Goal: Task Accomplishment & Management: Complete application form

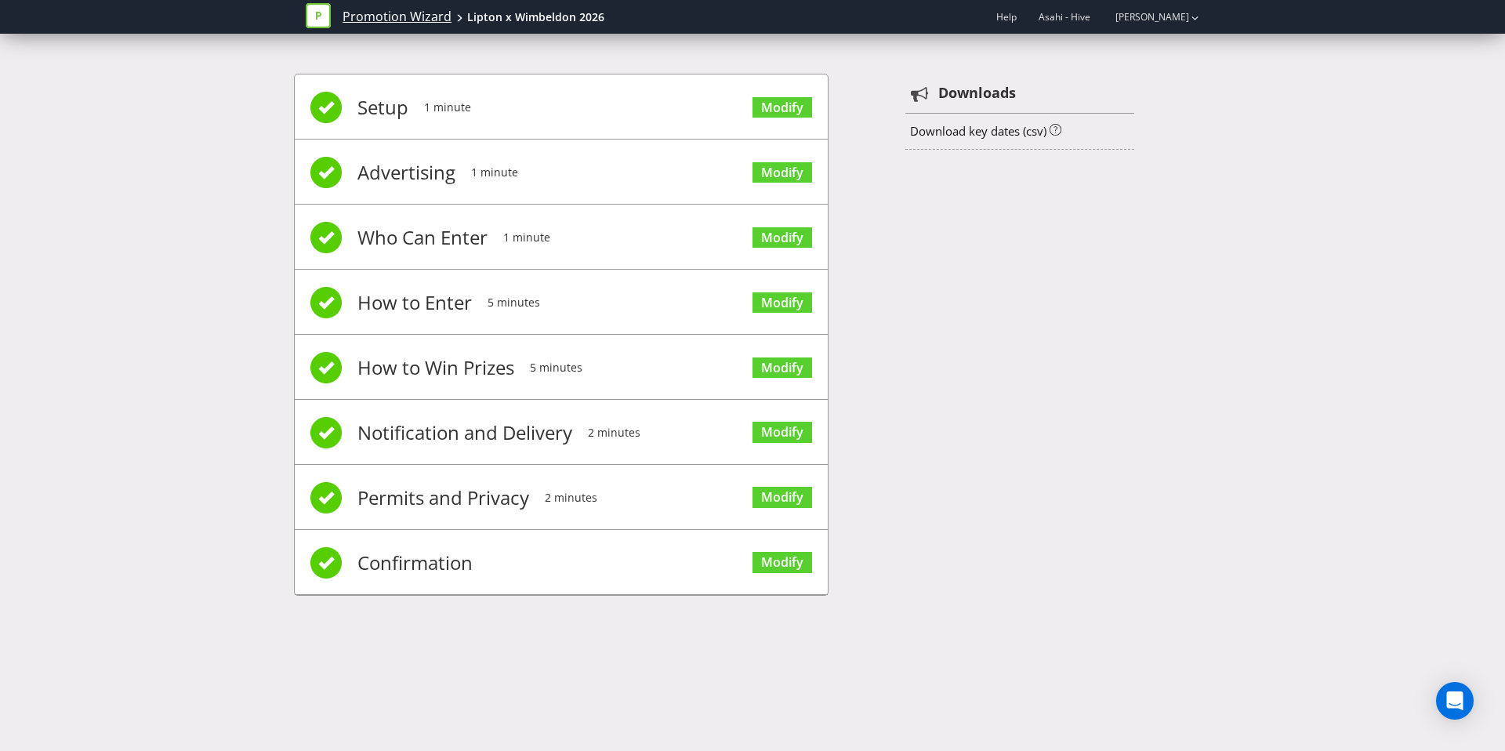
click at [408, 14] on link "Promotion Wizard" at bounding box center [396, 17] width 109 height 18
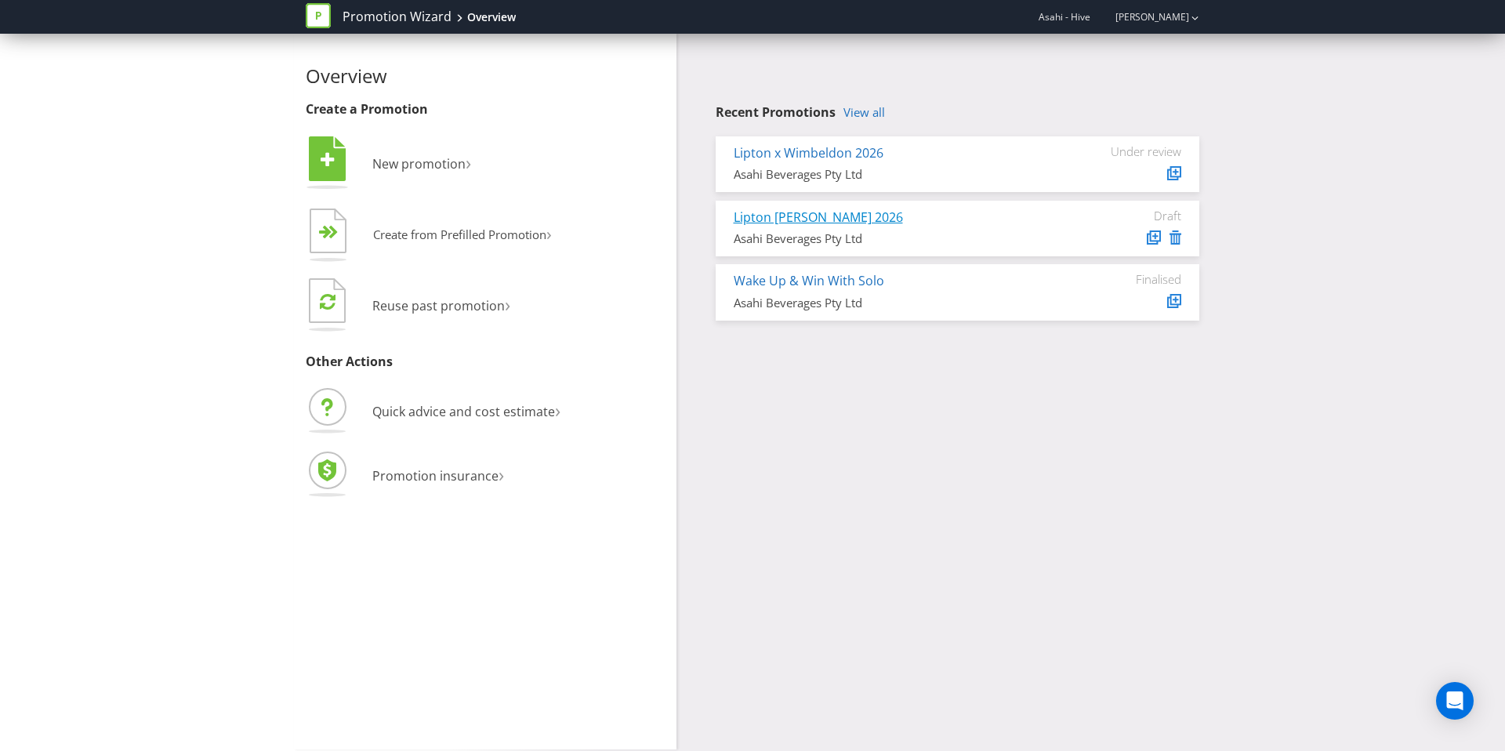
click at [830, 212] on link "Lipton [PERSON_NAME] 2026" at bounding box center [818, 216] width 169 height 17
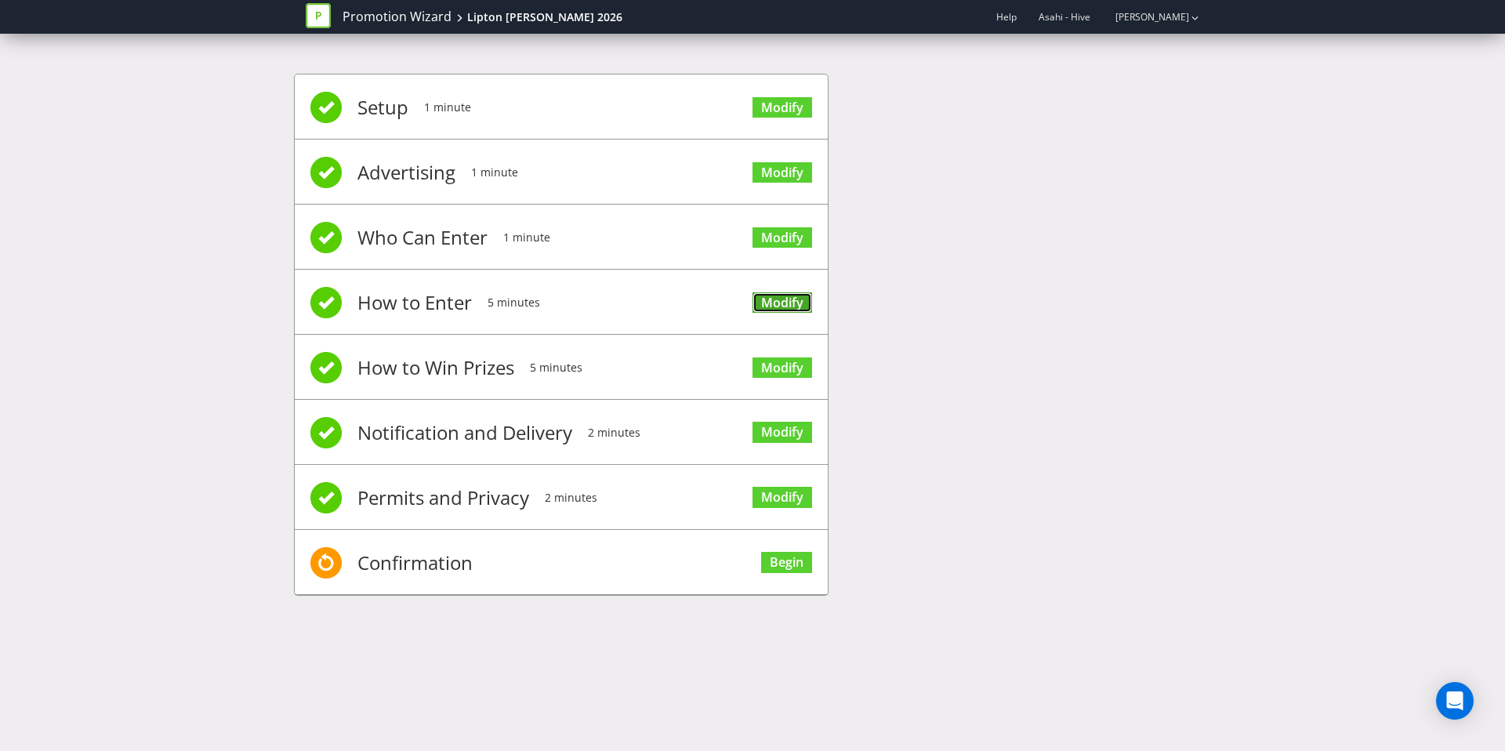
click at [776, 303] on link "Modify" at bounding box center [782, 302] width 60 height 21
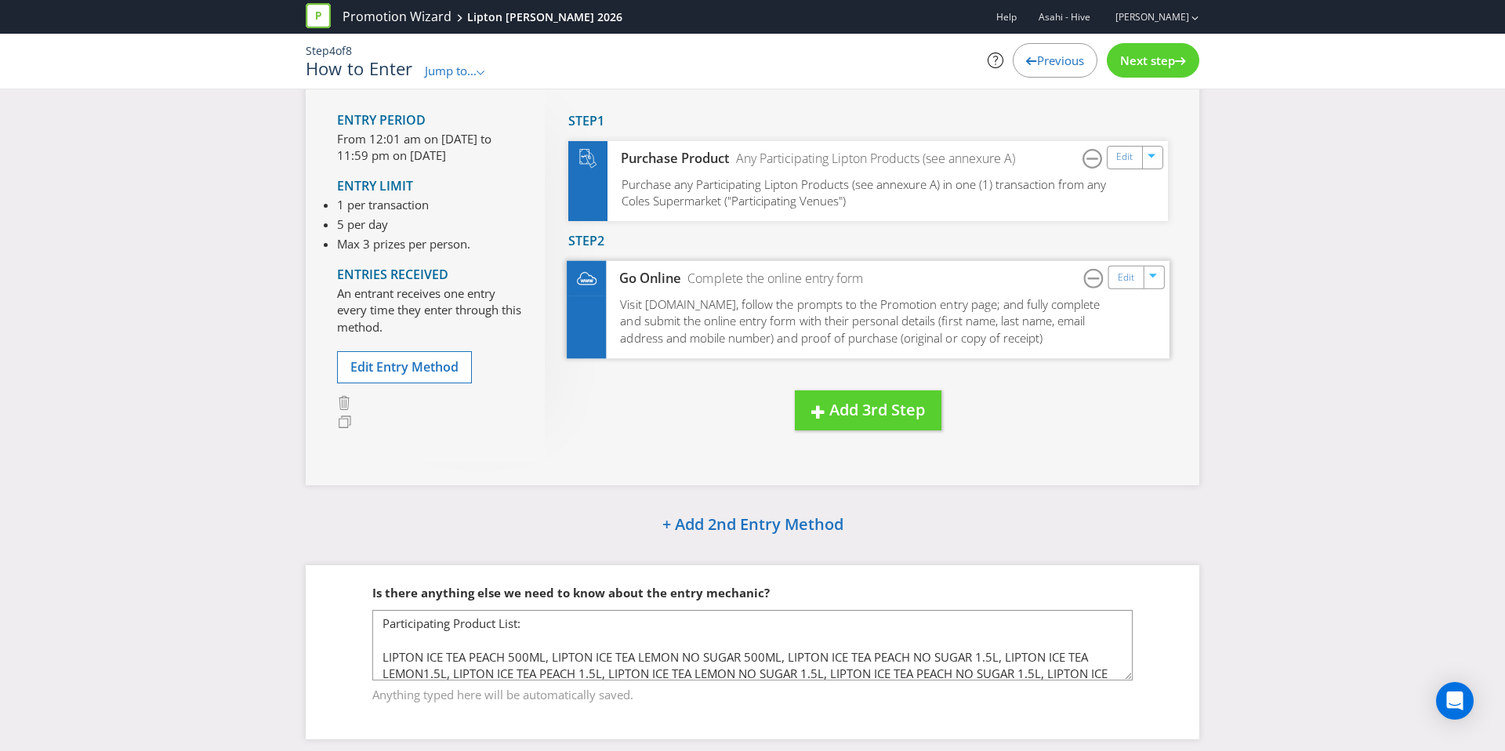
scroll to position [140, 0]
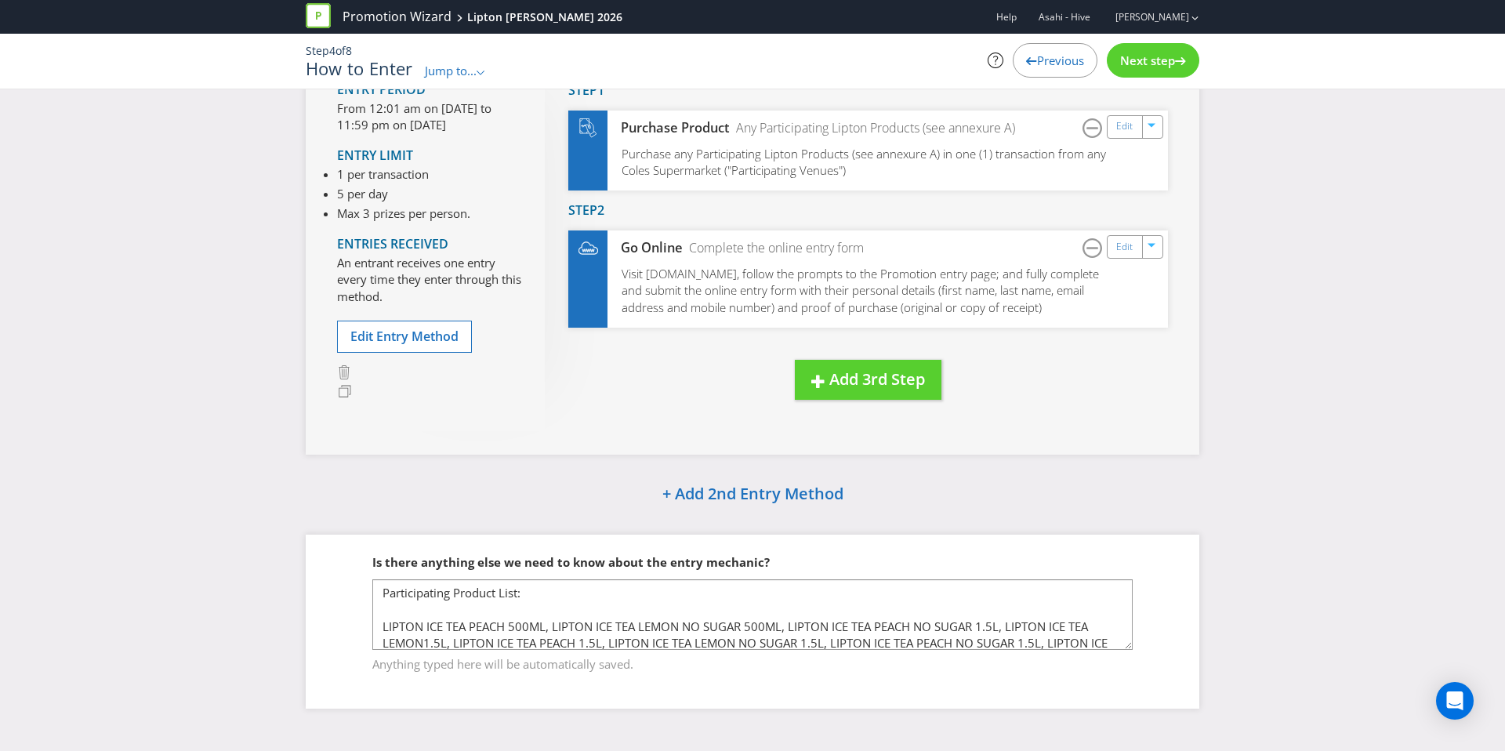
click at [1134, 58] on span "Next step" at bounding box center [1147, 61] width 55 height 16
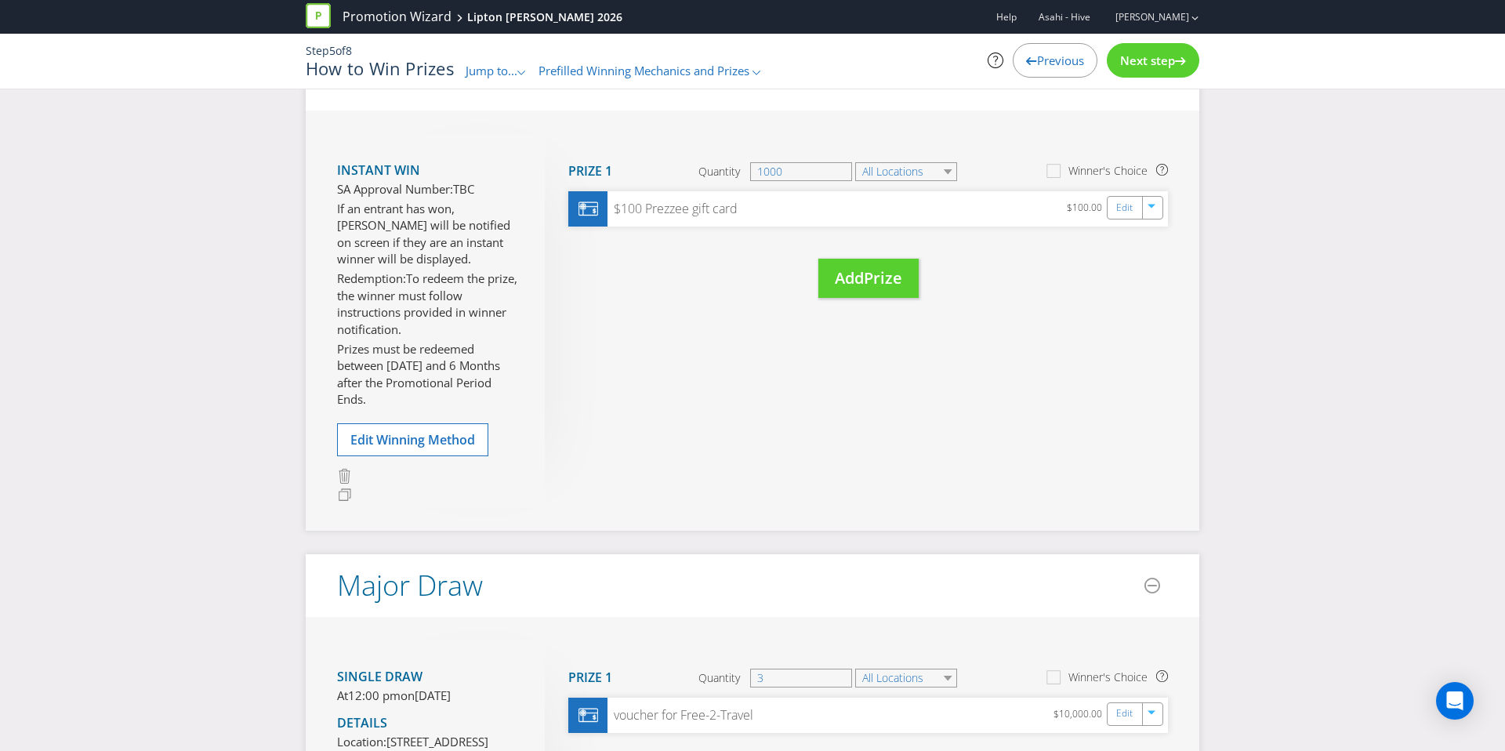
scroll to position [136, 0]
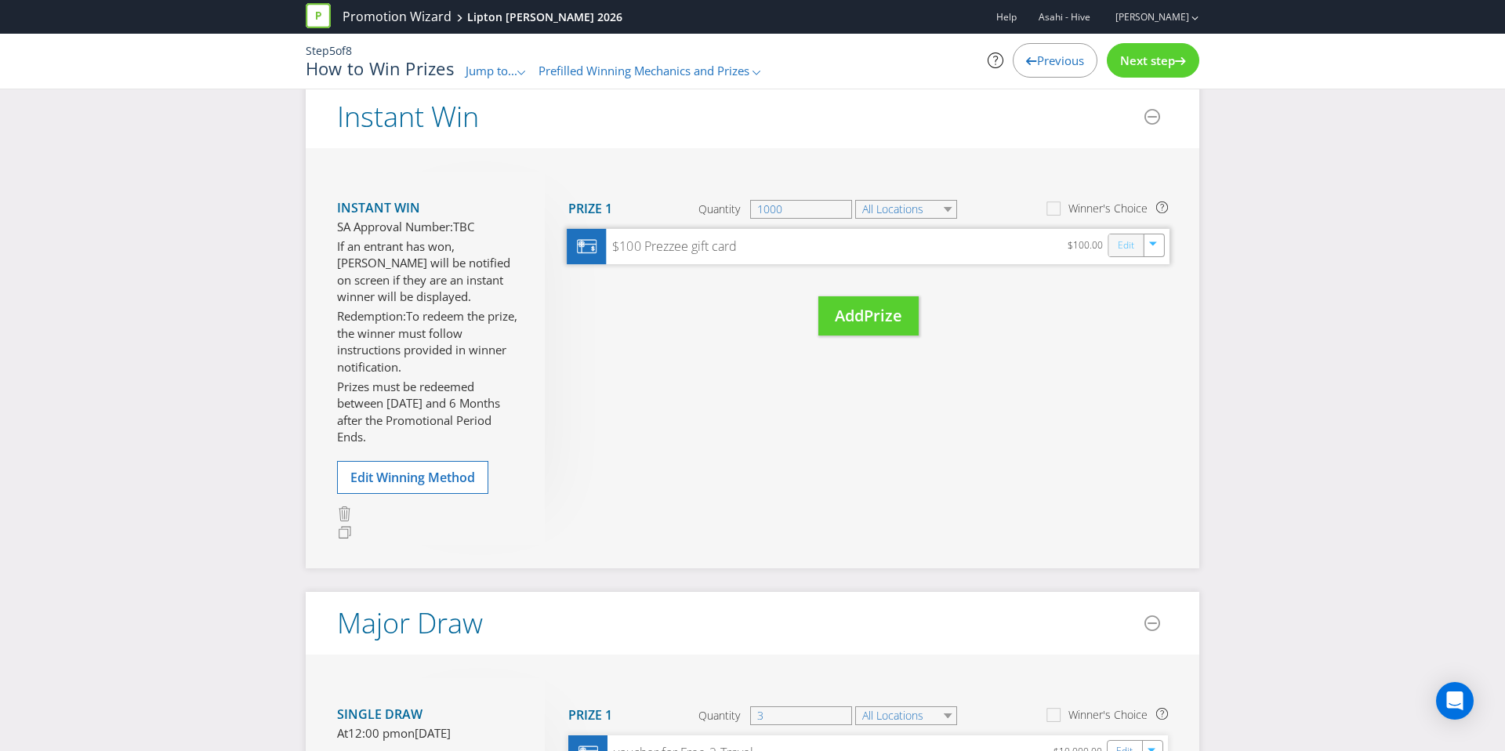
click at [1122, 249] on link "Edit" at bounding box center [1126, 245] width 16 height 18
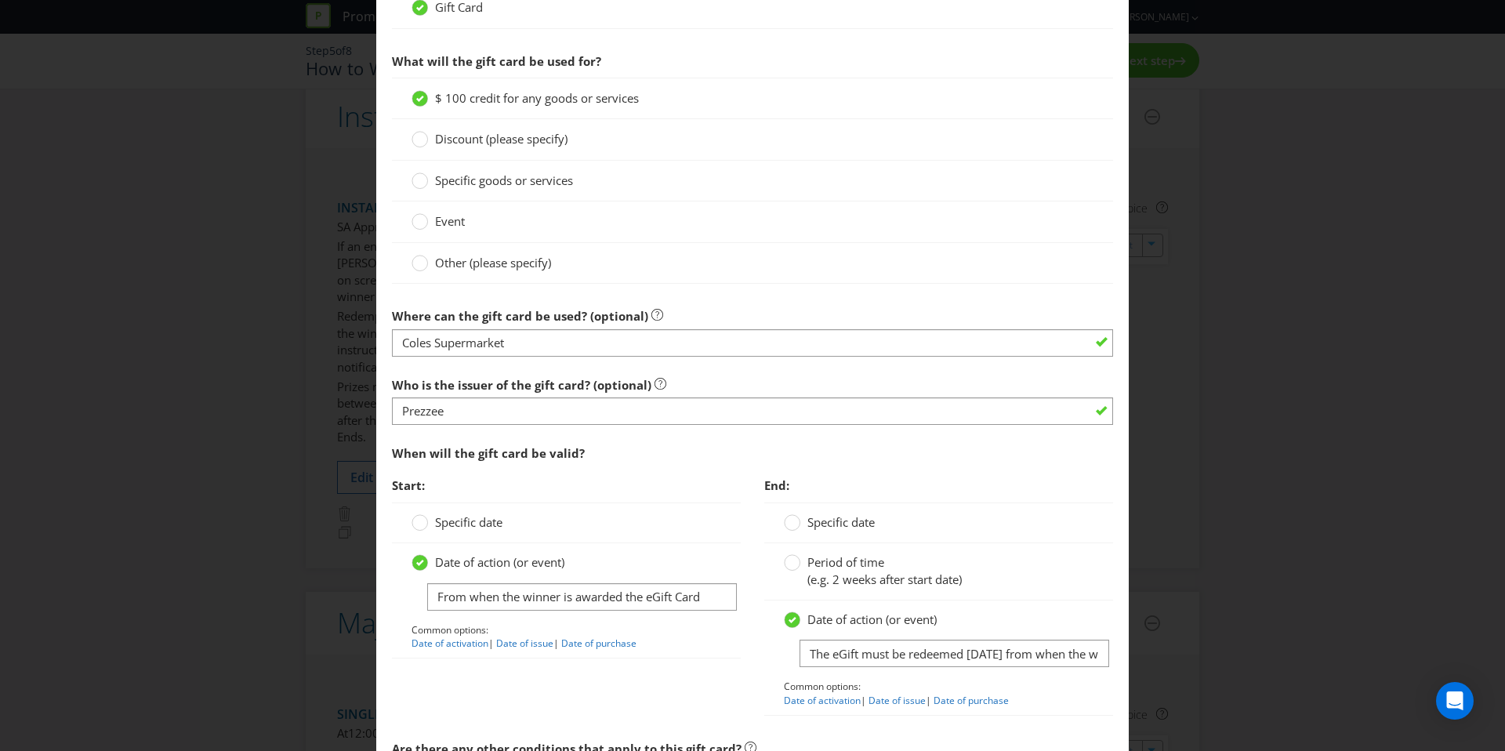
scroll to position [1249, 0]
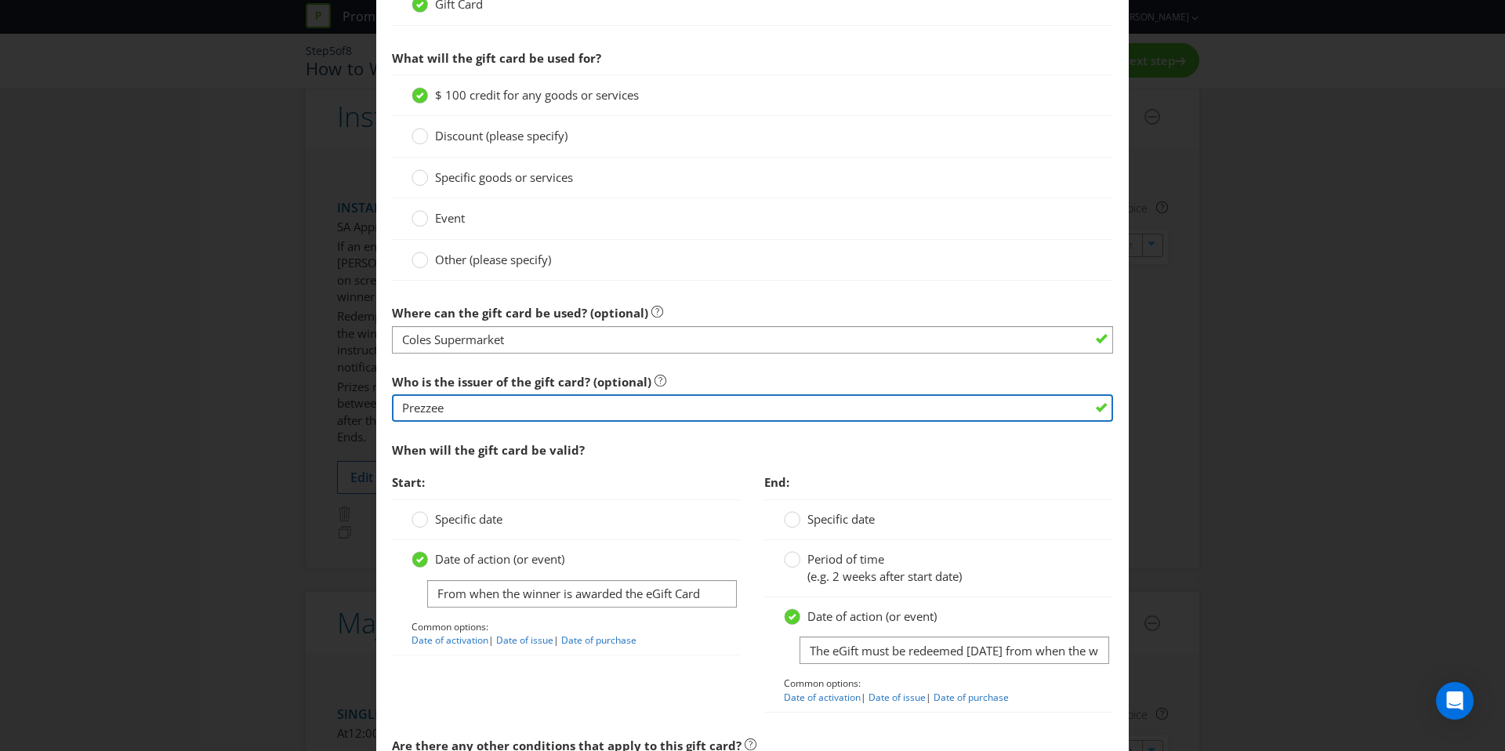
drag, startPoint x: 545, startPoint y: 406, endPoint x: 170, endPoint y: 407, distance: 374.6
click at [170, 407] on div "Edit Prize Australian Capital Territory New South Wales Northern Territory Quee…" at bounding box center [752, 375] width 1505 height 751
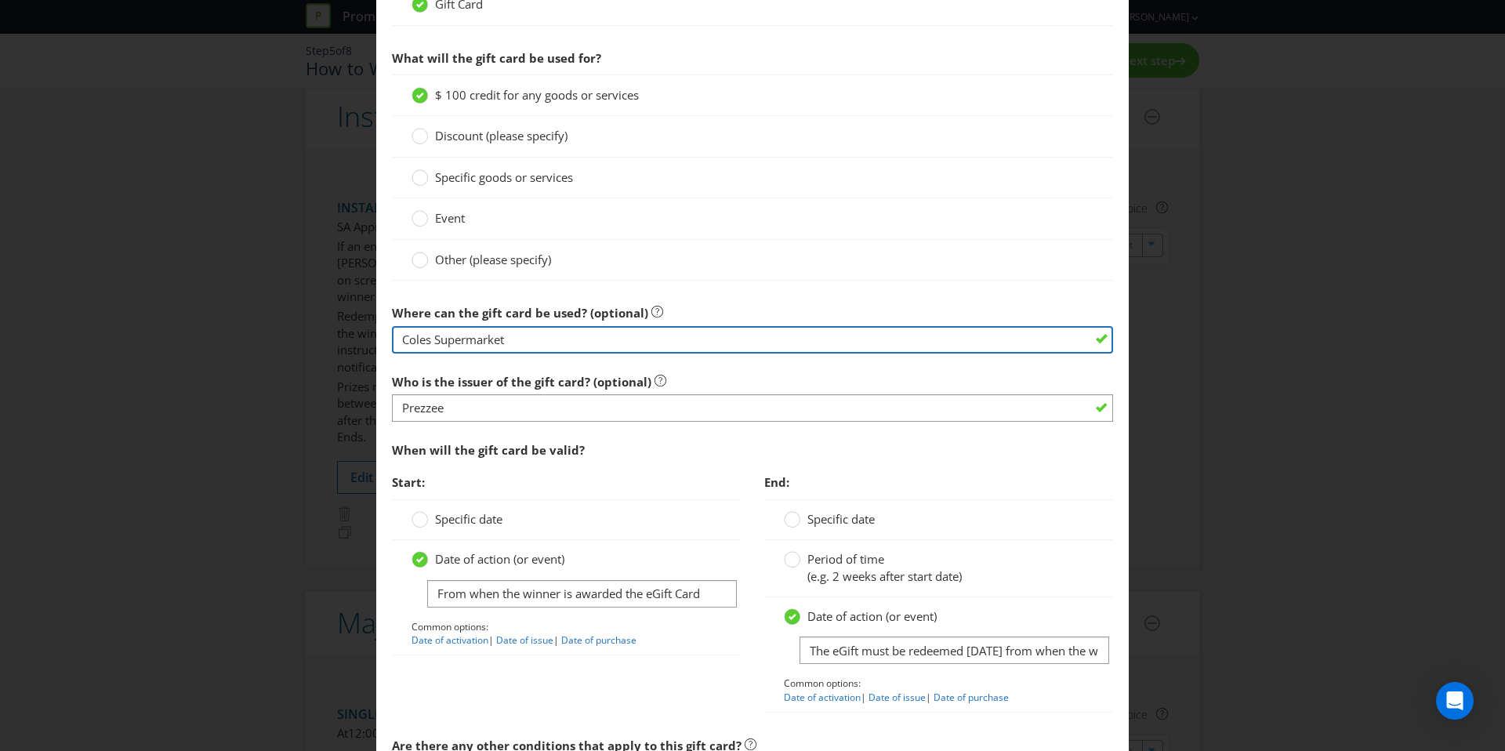
click at [506, 341] on input "Coles Supermarket" at bounding box center [752, 339] width 721 height 27
type input "Coles Supermarket eGift Card (fulfilled via Prezzee"
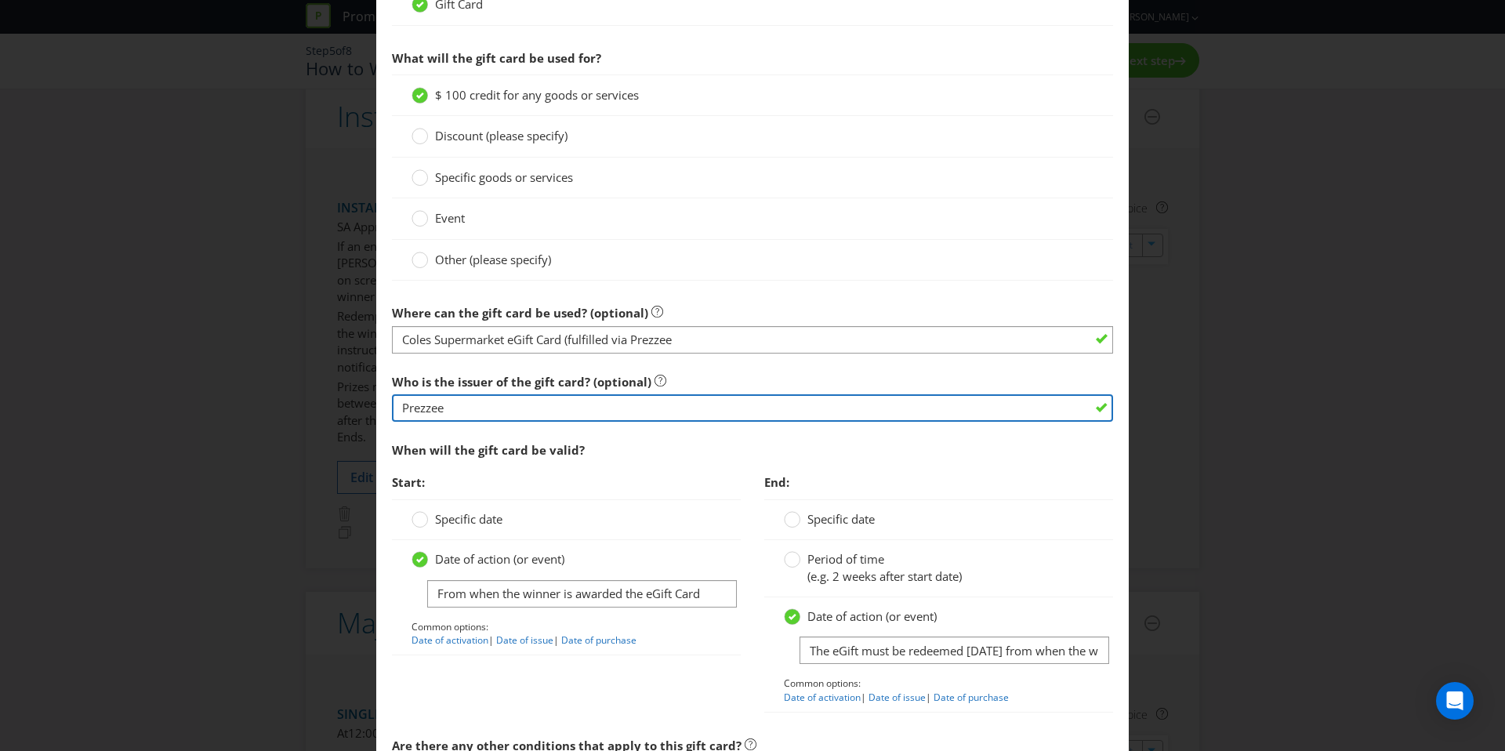
drag, startPoint x: 472, startPoint y: 407, endPoint x: 136, endPoint y: 458, distance: 339.3
click at [136, 458] on div "Edit Prize Australian Capital Territory New South Wales Northern Territory Quee…" at bounding box center [752, 375] width 1505 height 751
type input "P"
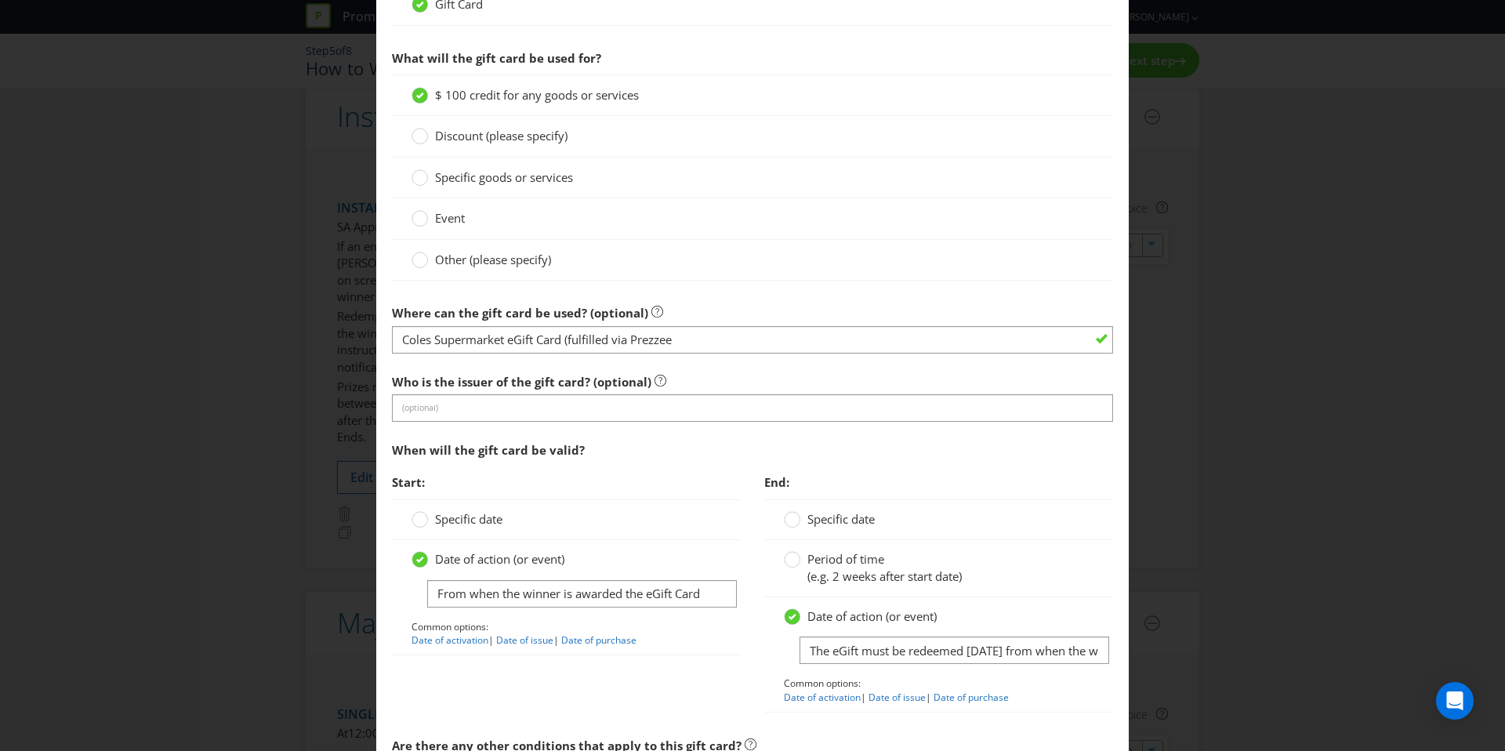
click at [869, 562] on span "Period of time" at bounding box center [845, 559] width 77 height 16
click at [0, 0] on input "Period of time (e.g. 2 weeks after start date)" at bounding box center [0, 0] width 0 height 0
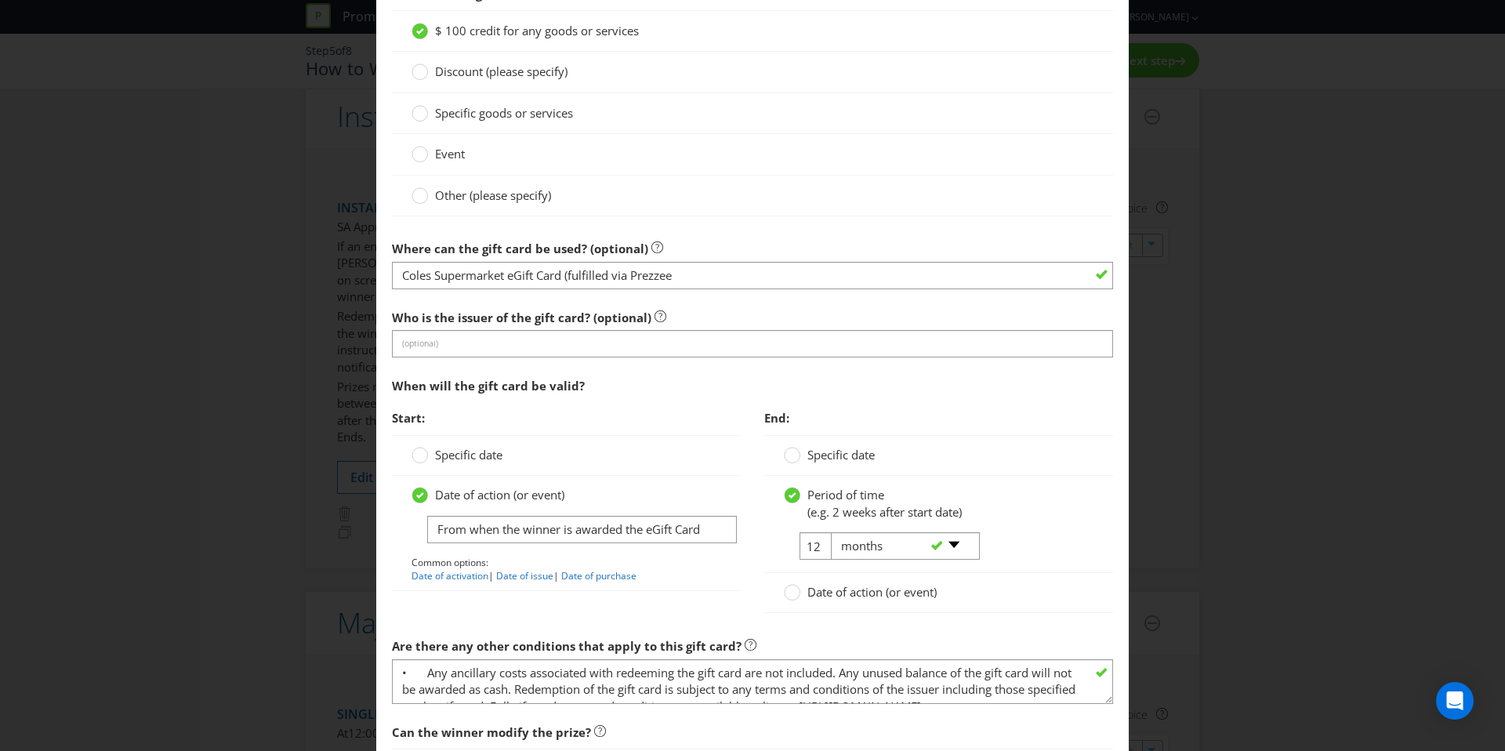
scroll to position [1352, 0]
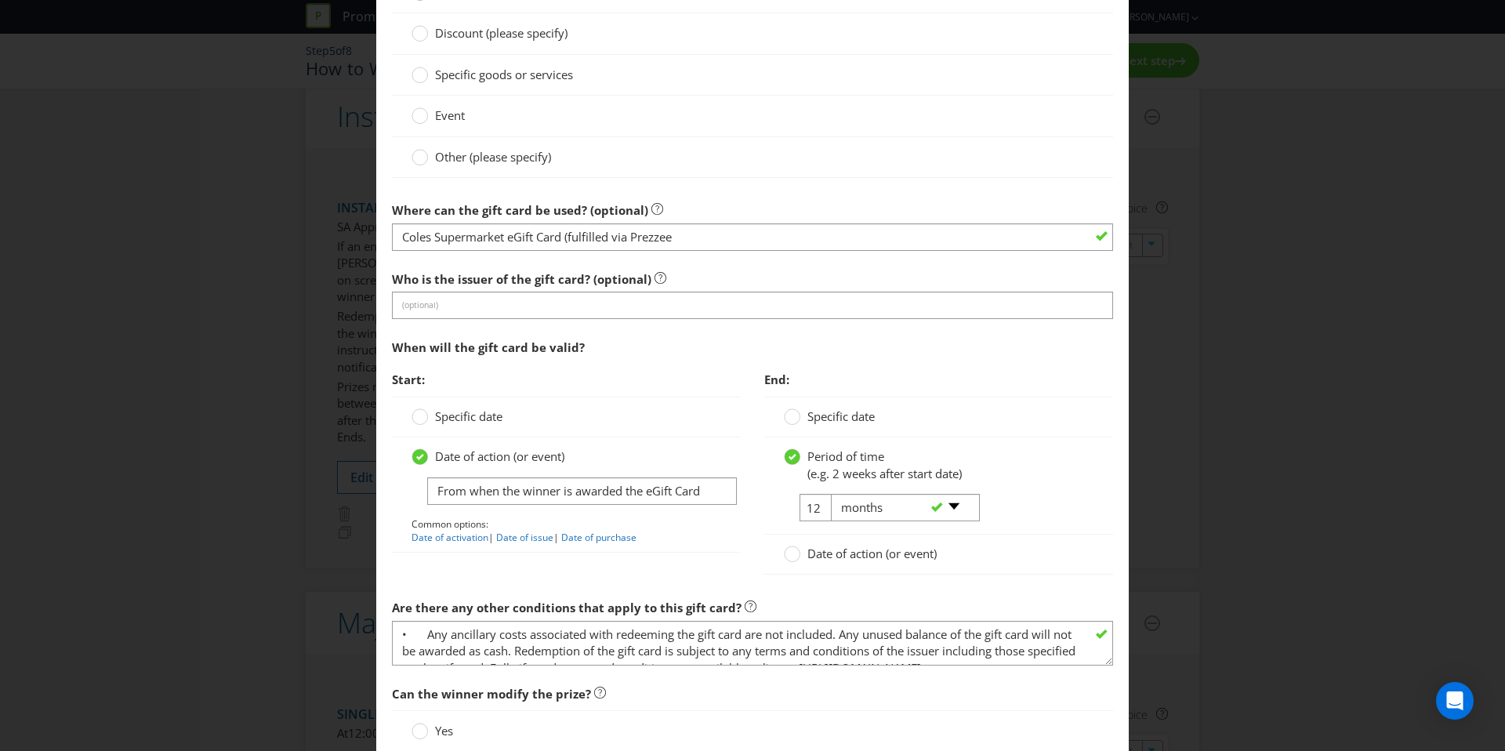
click at [810, 564] on div "Date of action (or event)" at bounding box center [938, 555] width 349 height 40
click at [810, 551] on span "Date of action (or event)" at bounding box center [871, 553] width 129 height 16
click at [0, 0] on input "Date of action (or event)" at bounding box center [0, 0] width 0 height 0
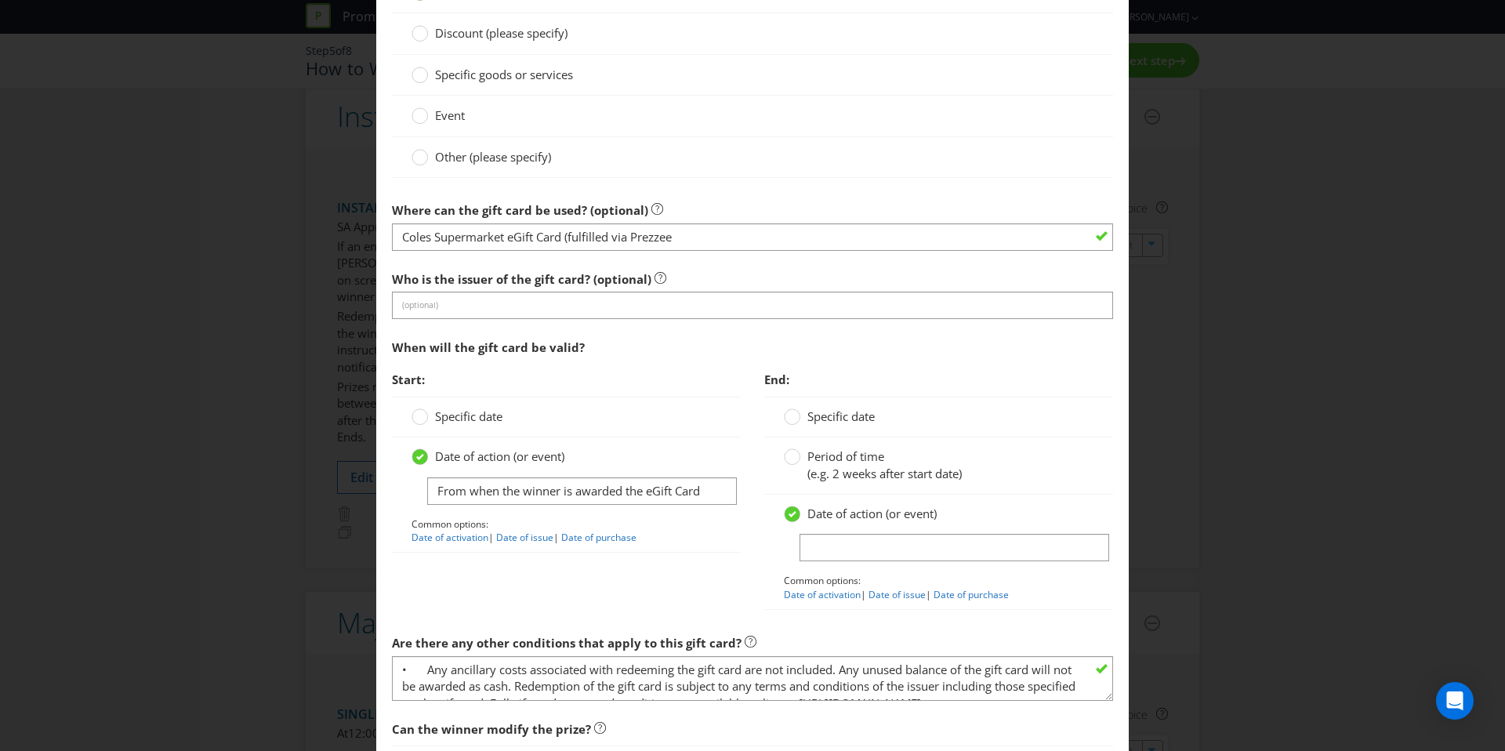
click at [860, 532] on div "Date of action (or event) Common options: Date of activation | Date of issue | …" at bounding box center [939, 554] width 310 height 96
click at [860, 556] on input "text" at bounding box center [954, 547] width 310 height 27
type input "The eGift must be redeemed within 6 months from when the winner is awarded the …"
click at [1084, 548] on input "The eGift must be redeemed within 6 months from when the winner is awarded the …" at bounding box center [954, 547] width 310 height 27
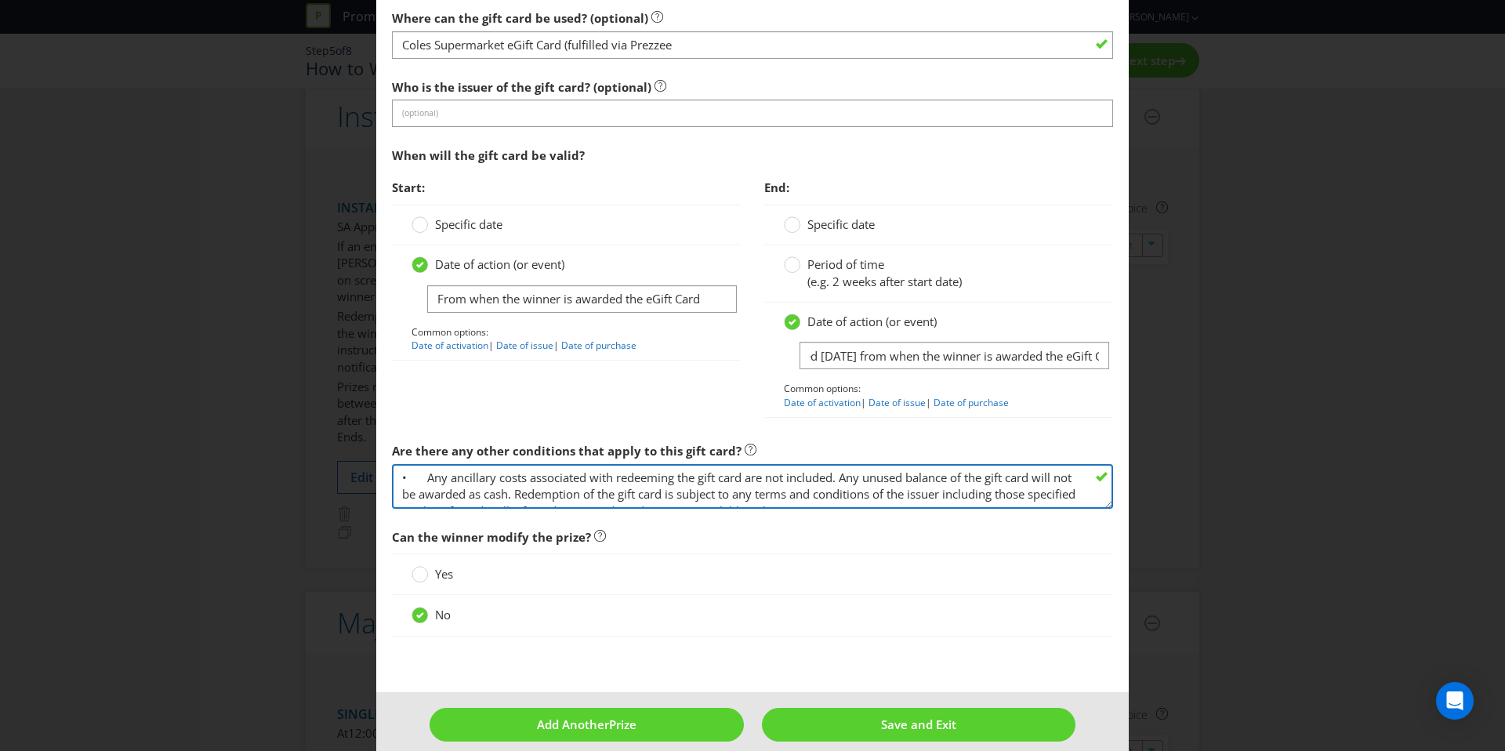
scroll to position [0, 0]
drag, startPoint x: 426, startPoint y: 476, endPoint x: 306, endPoint y: 475, distance: 119.9
click at [306, 475] on div "Edit Prize Australian Capital Territory New South Wales Northern Territory Quee…" at bounding box center [752, 375] width 1505 height 751
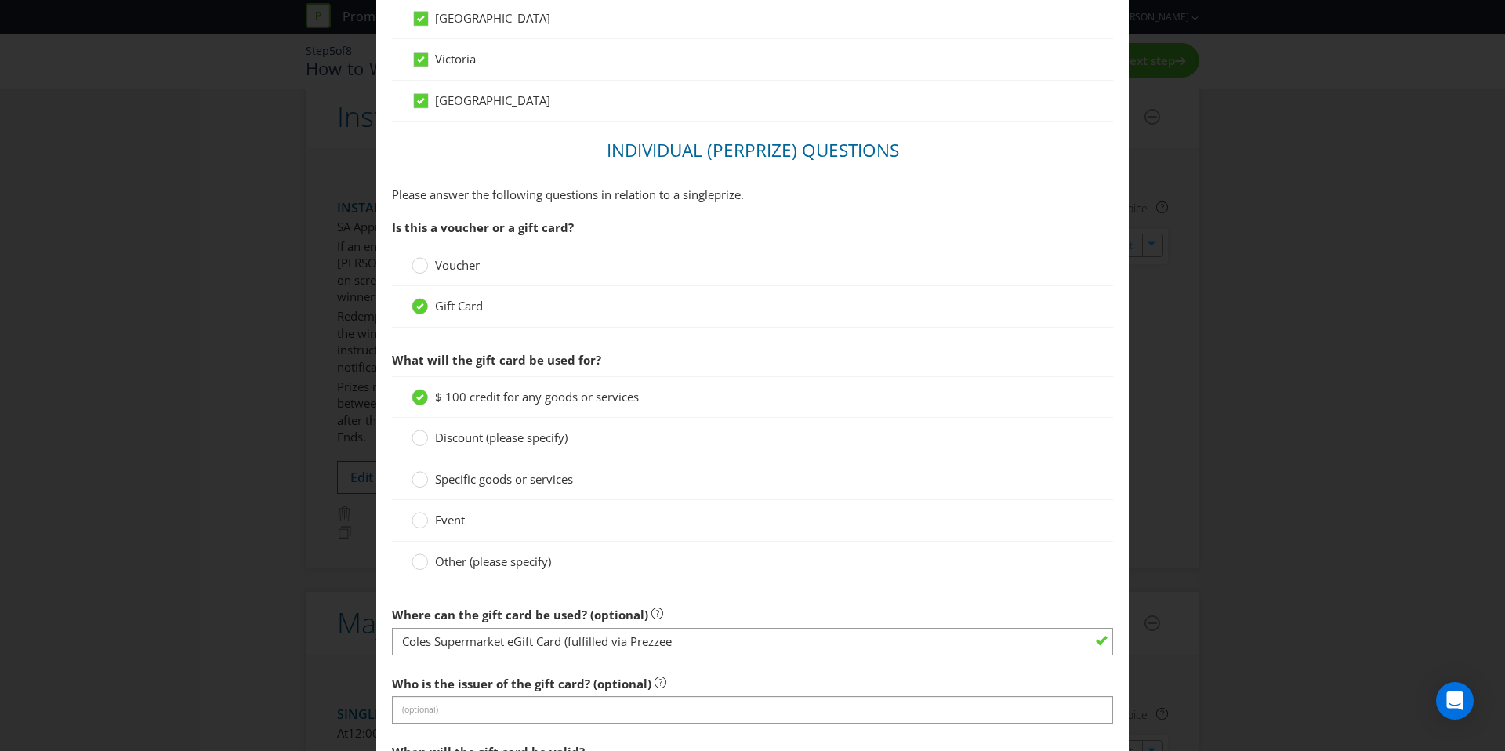
scroll to position [1562, 0]
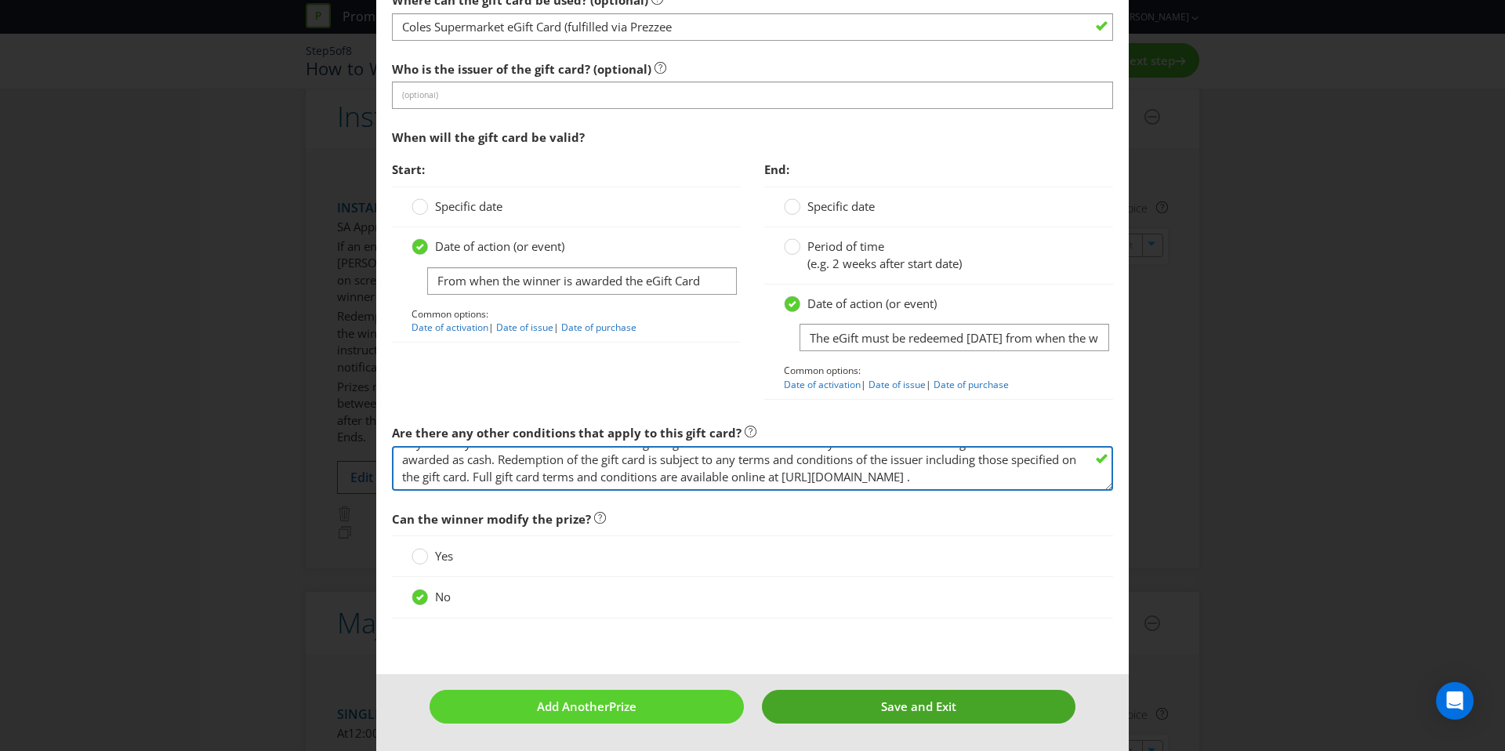
type textarea "Any ancillary costs associated with redeeming the gift card are not included. A…"
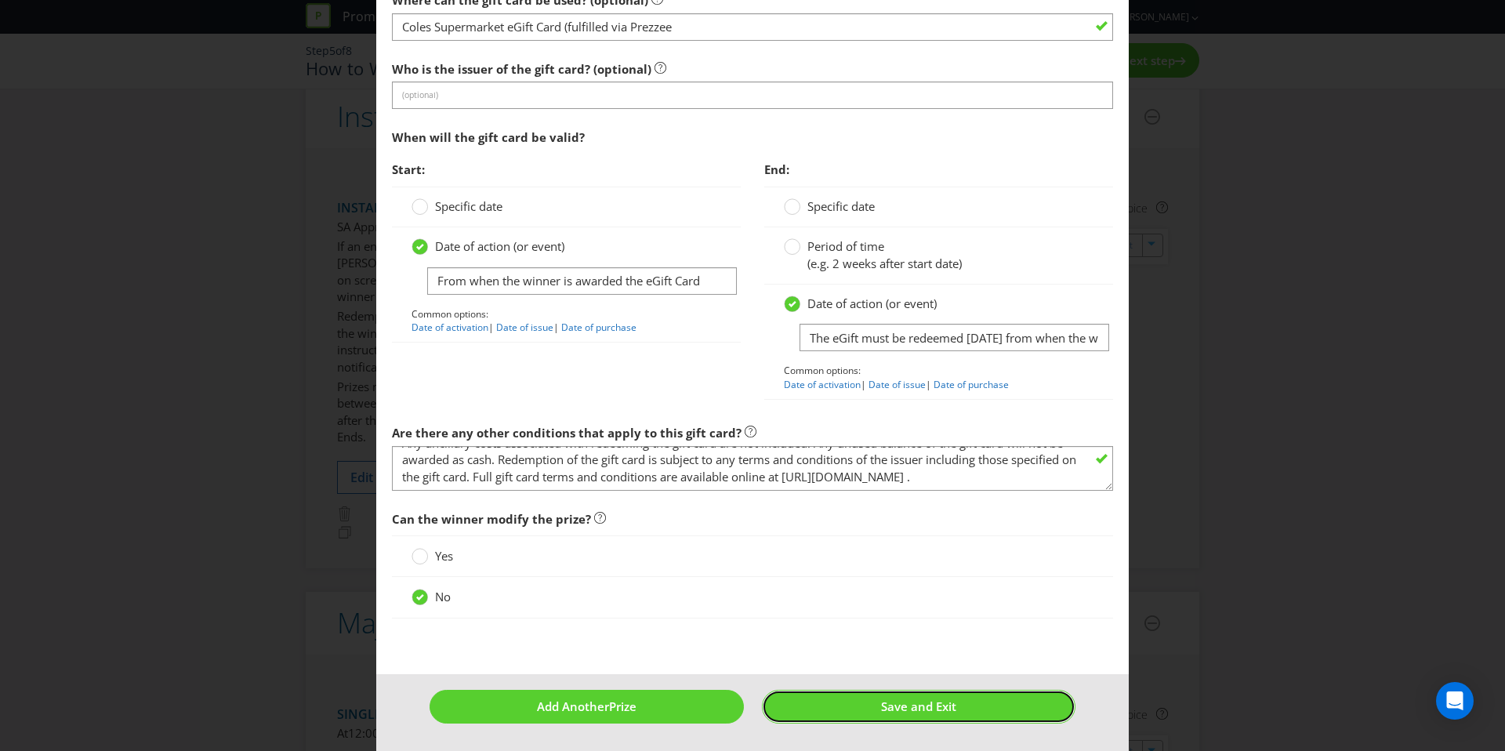
click at [874, 717] on button "Save and Exit" at bounding box center [919, 707] width 314 height 34
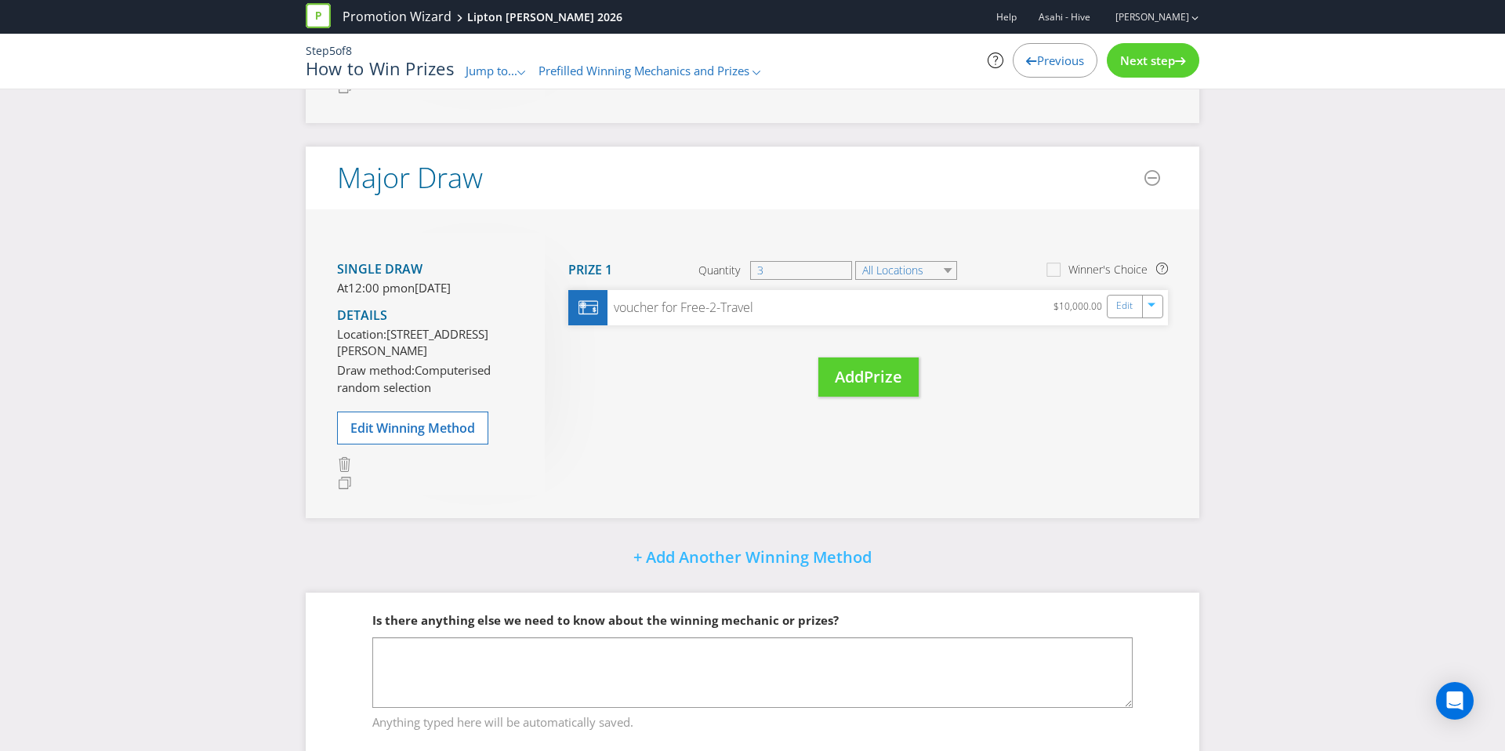
scroll to position [654, 0]
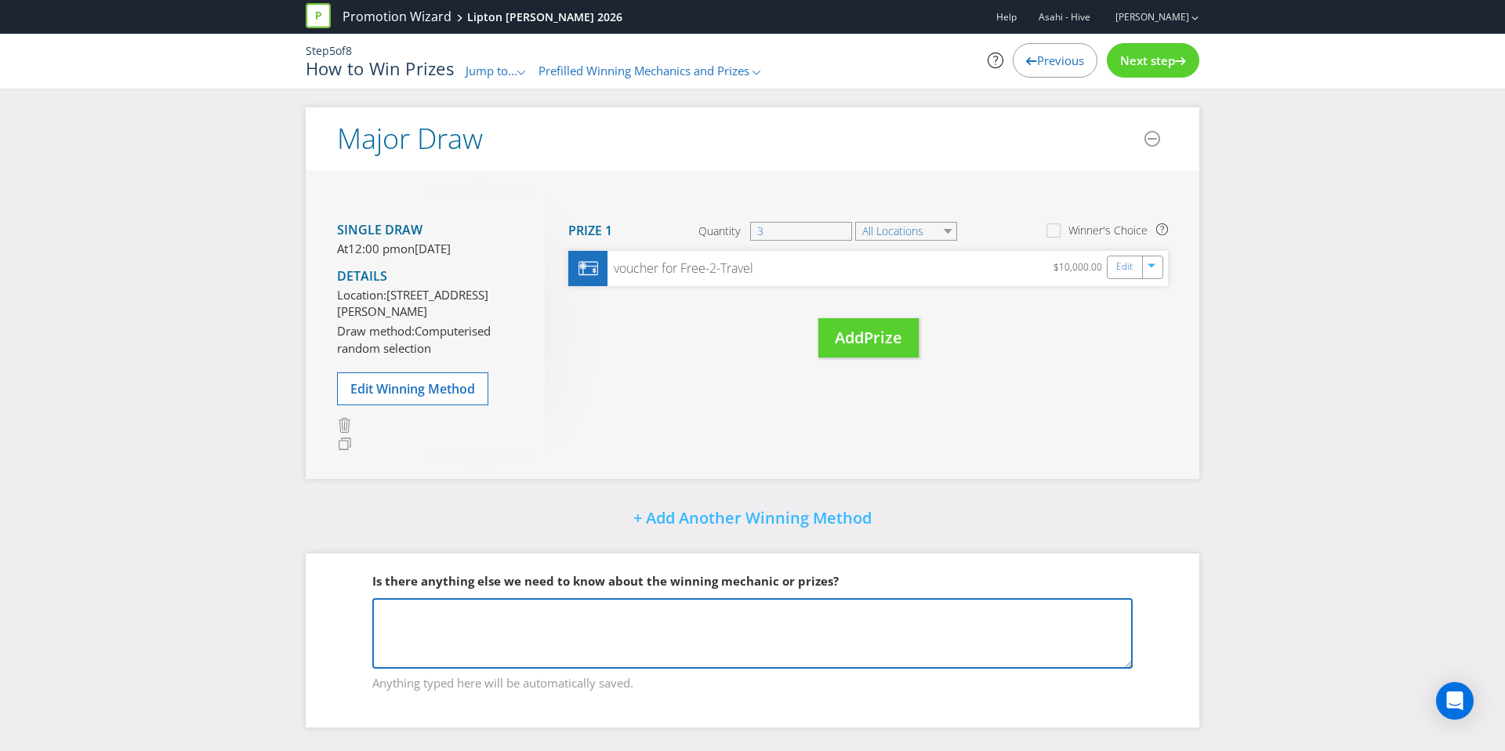
click at [601, 611] on textarea at bounding box center [752, 633] width 760 height 71
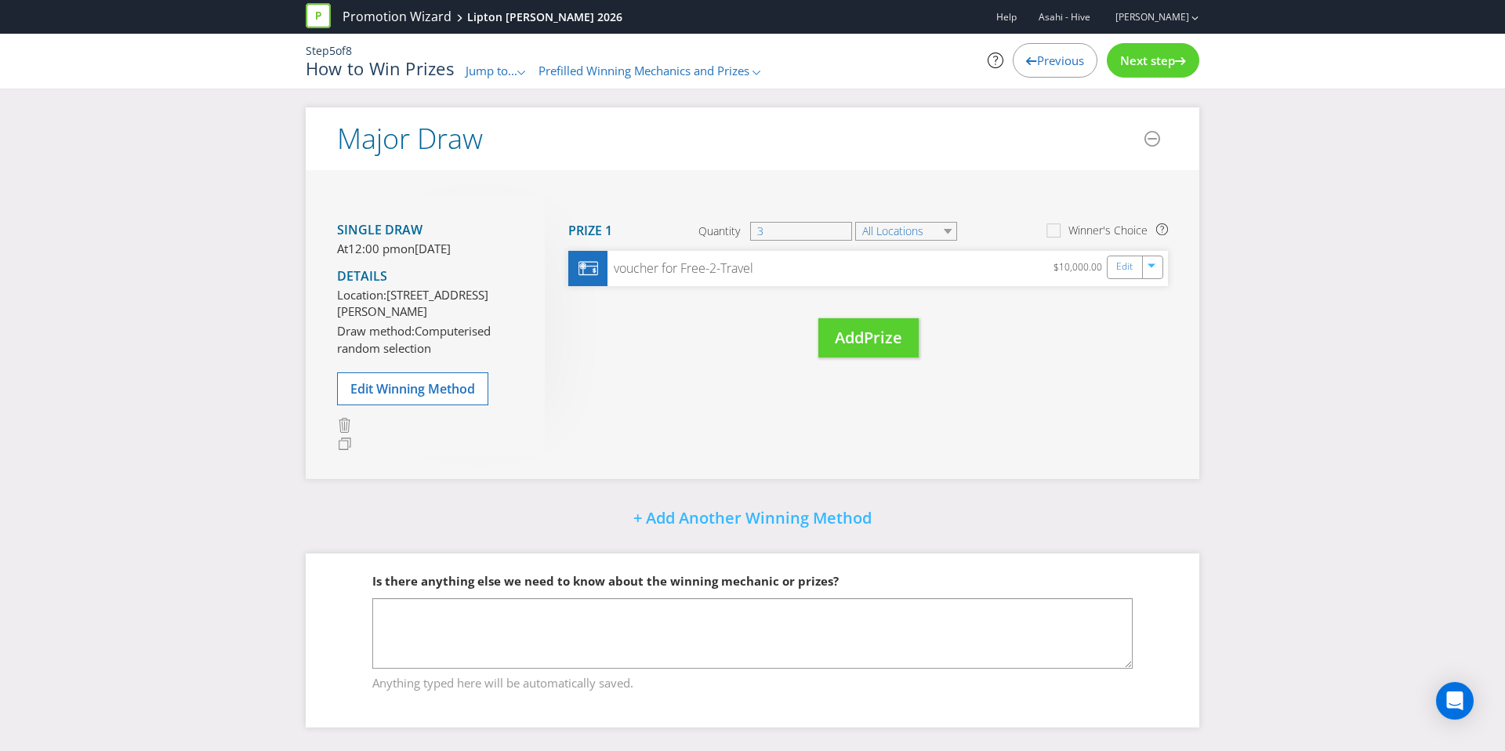
click at [1114, 65] on div "Next step" at bounding box center [1153, 60] width 92 height 34
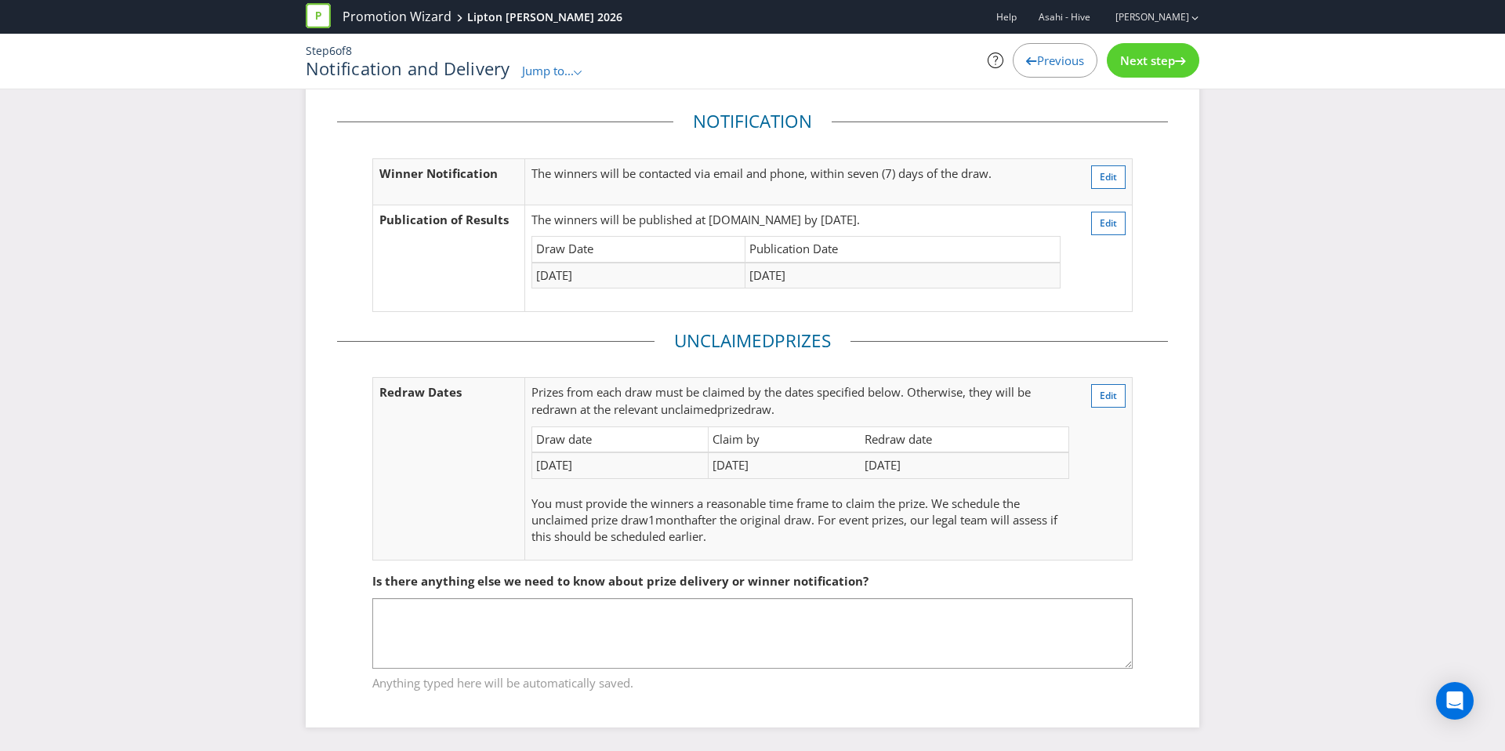
click at [1114, 65] on div "Next step" at bounding box center [1153, 60] width 92 height 34
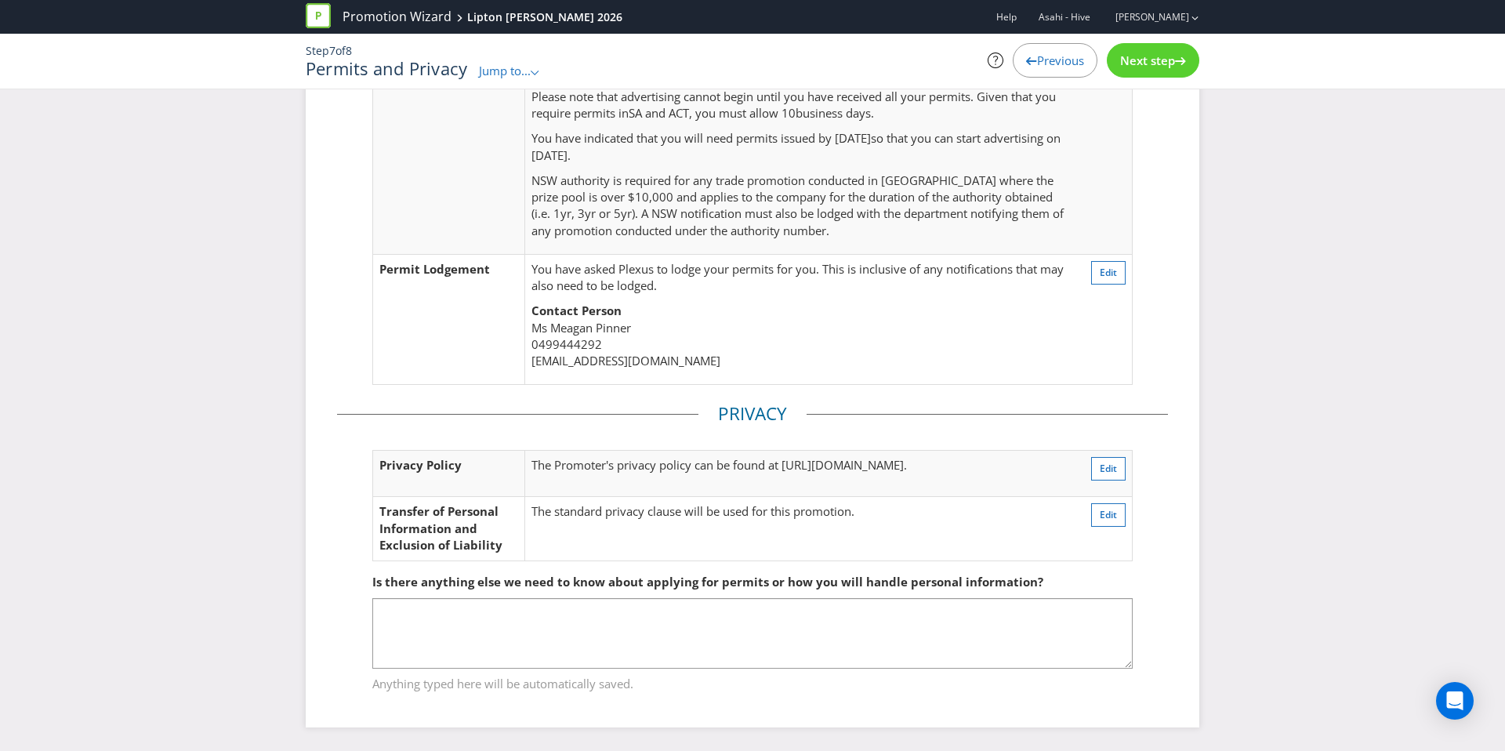
click at [1114, 65] on div "Next step" at bounding box center [1153, 60] width 92 height 34
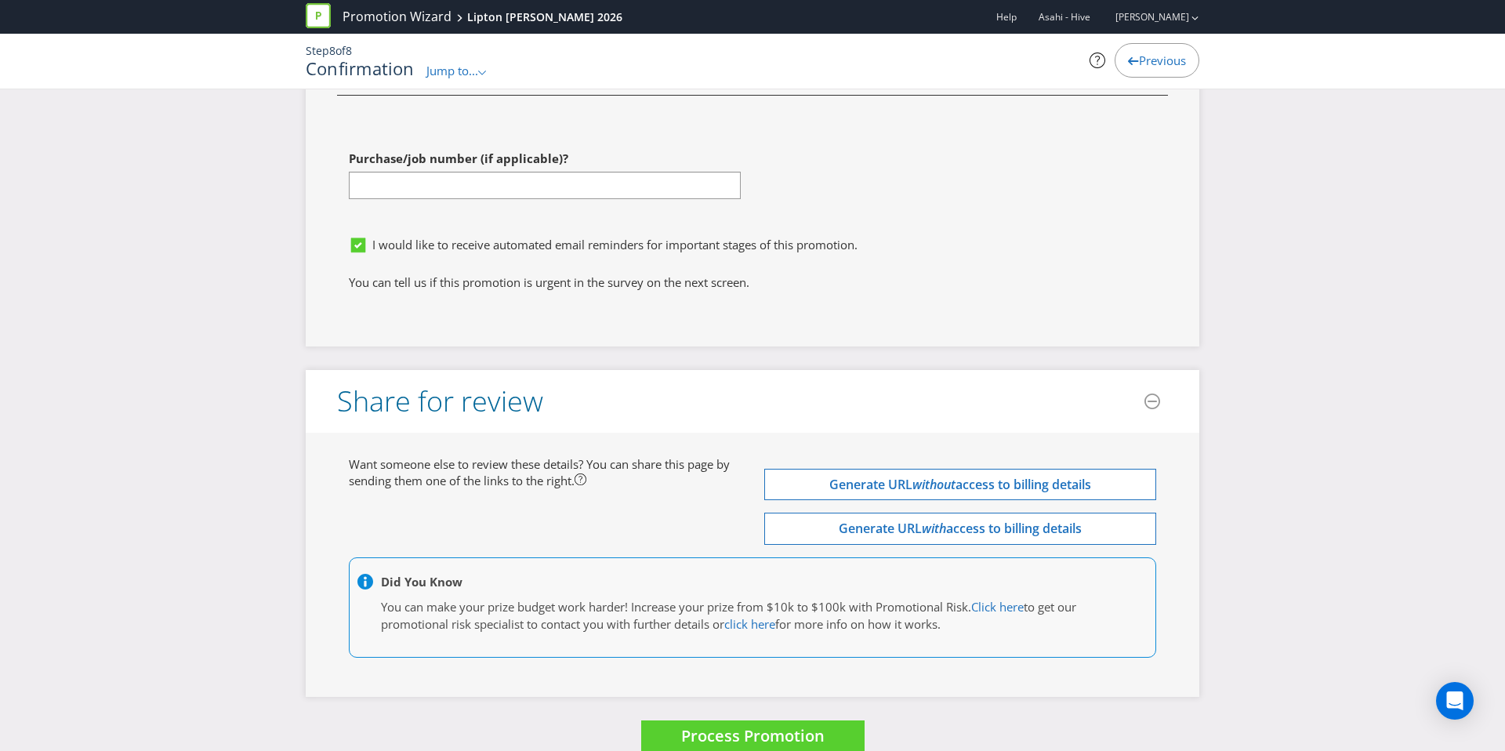
scroll to position [6248, 0]
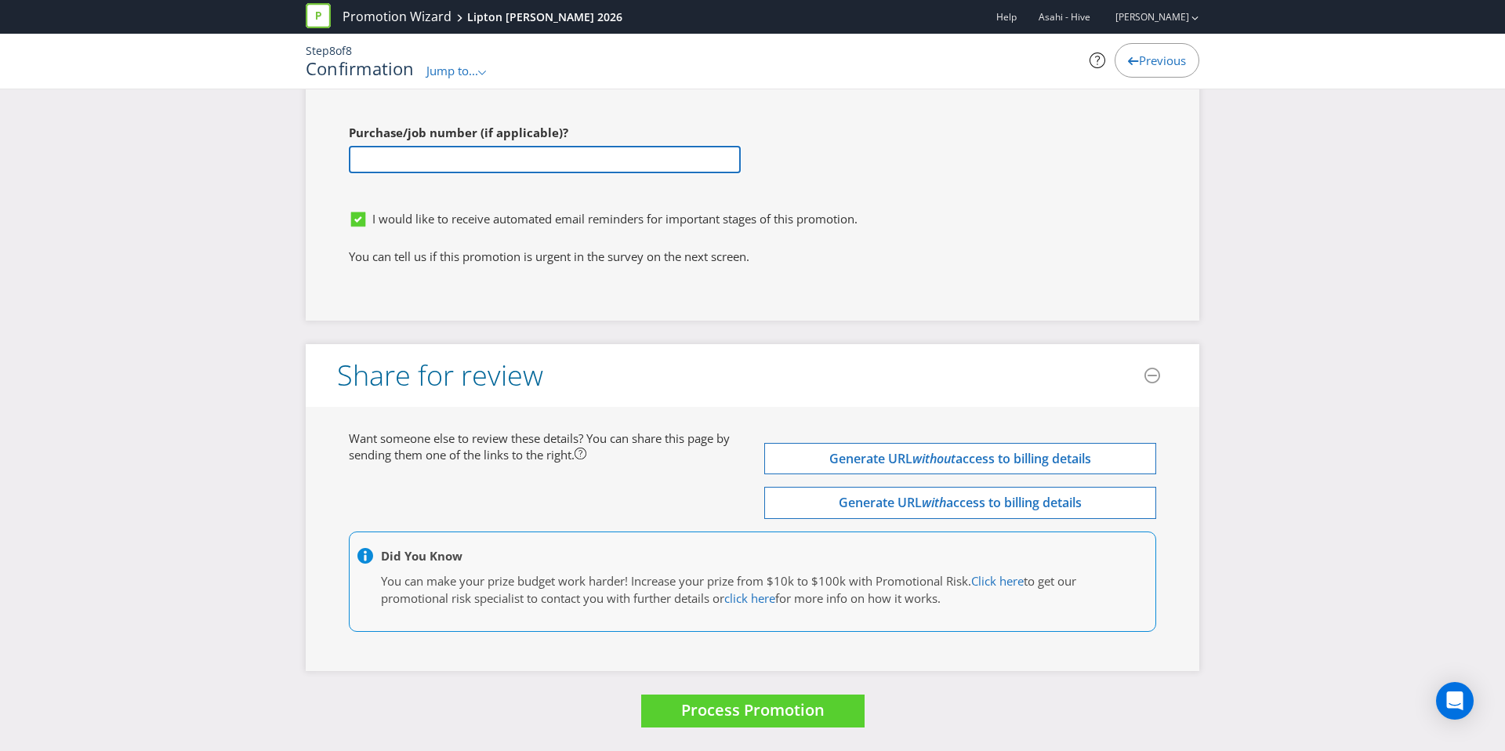
click at [542, 166] on input "text" at bounding box center [545, 159] width 392 height 27
paste input "4501773263"
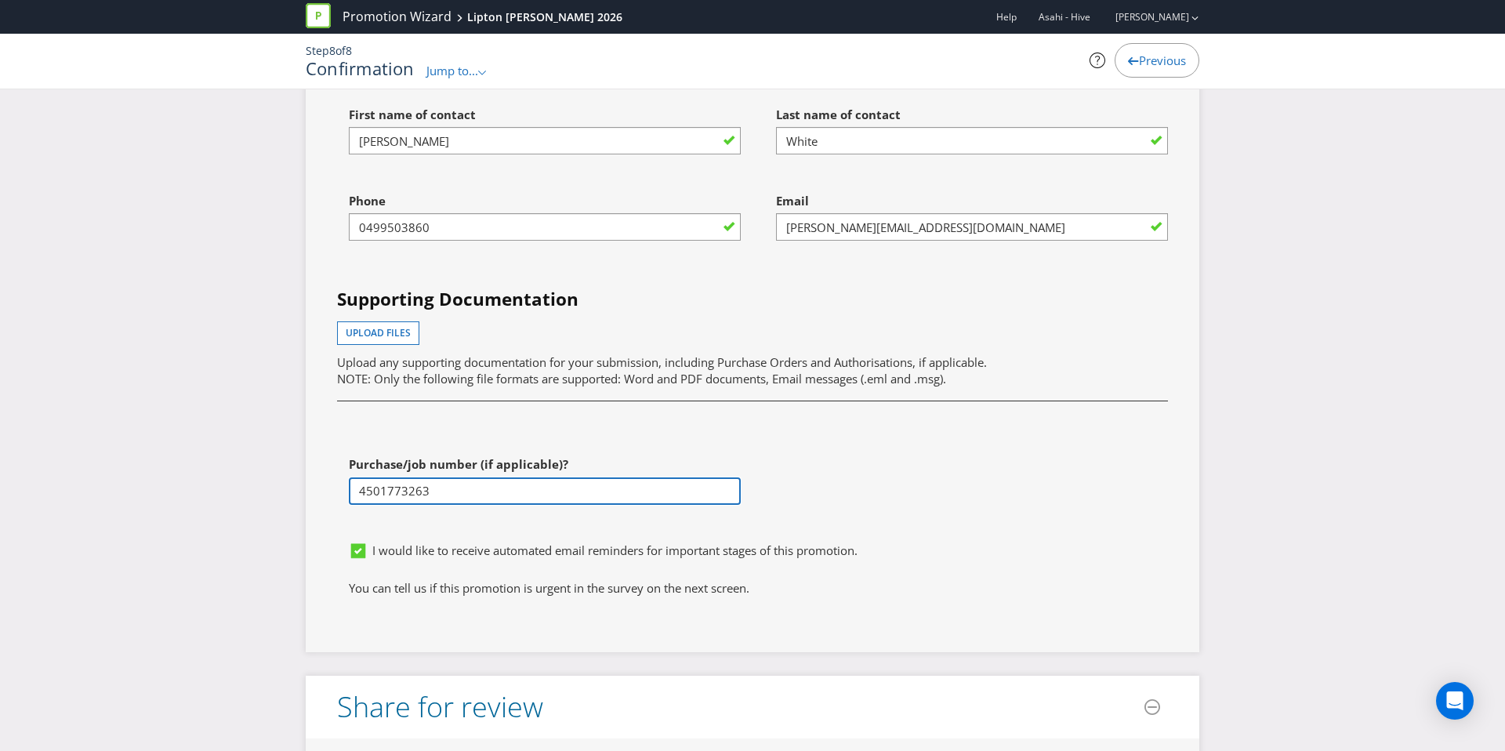
scroll to position [5925, 0]
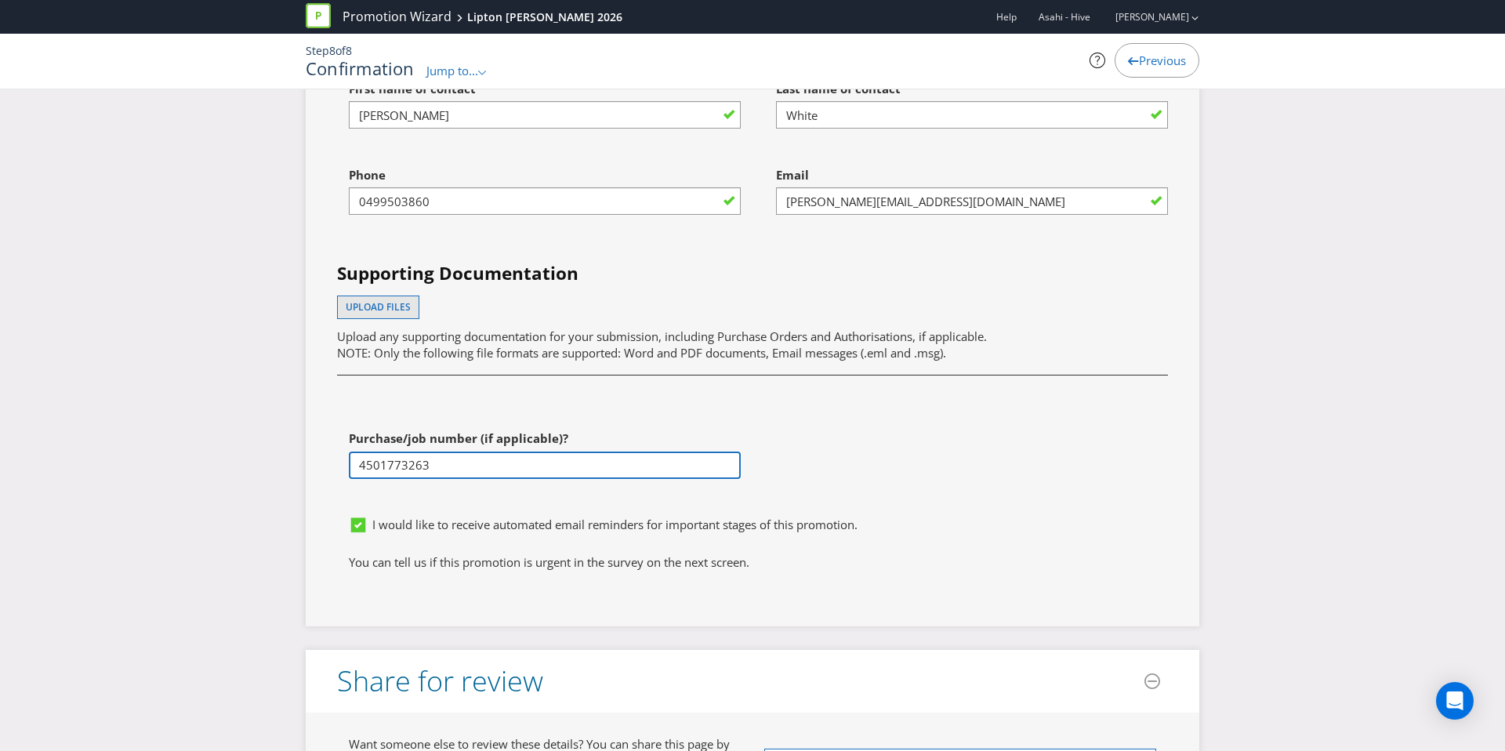
type input "4501773263"
click at [389, 313] on span "Upload files" at bounding box center [378, 306] width 65 height 13
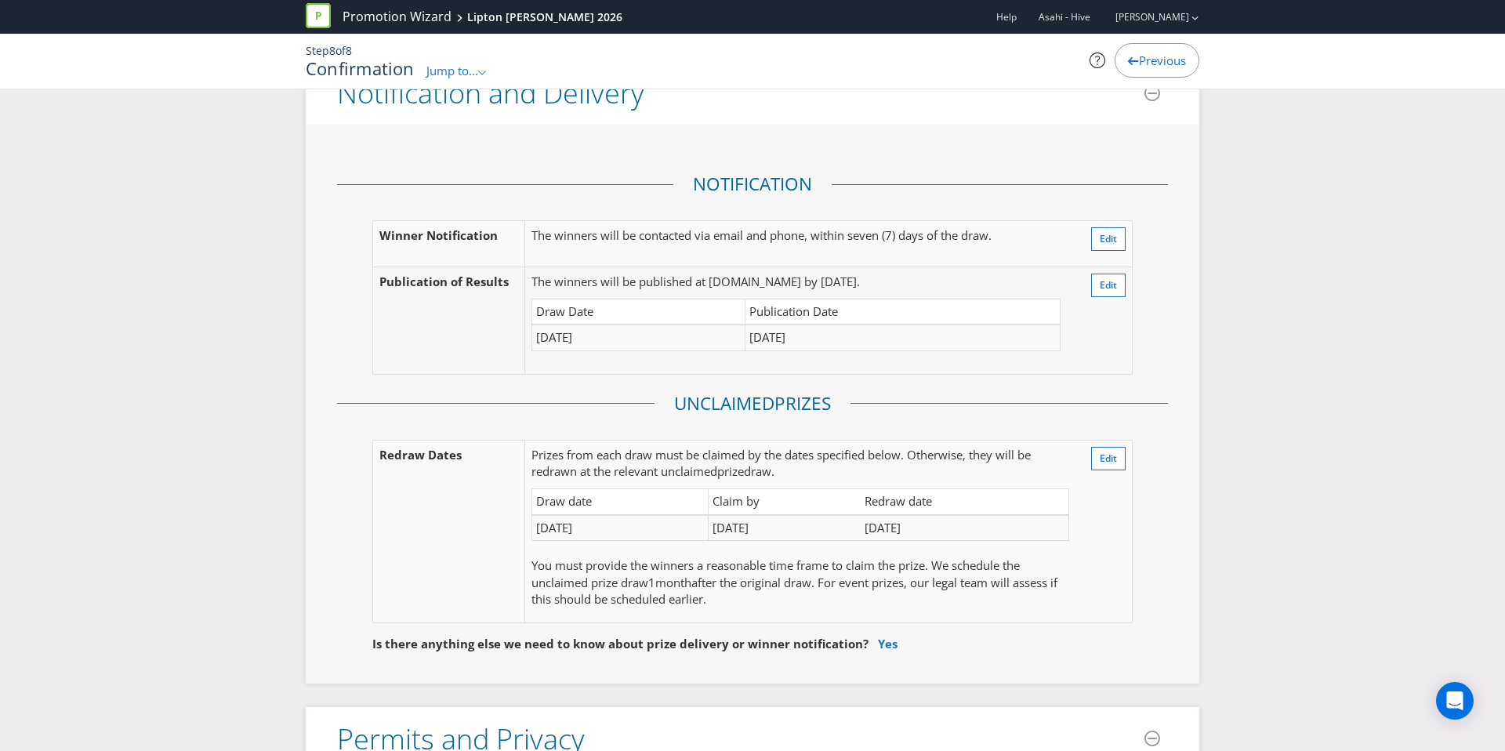
click at [1143, 60] on span "Previous" at bounding box center [1162, 61] width 47 height 16
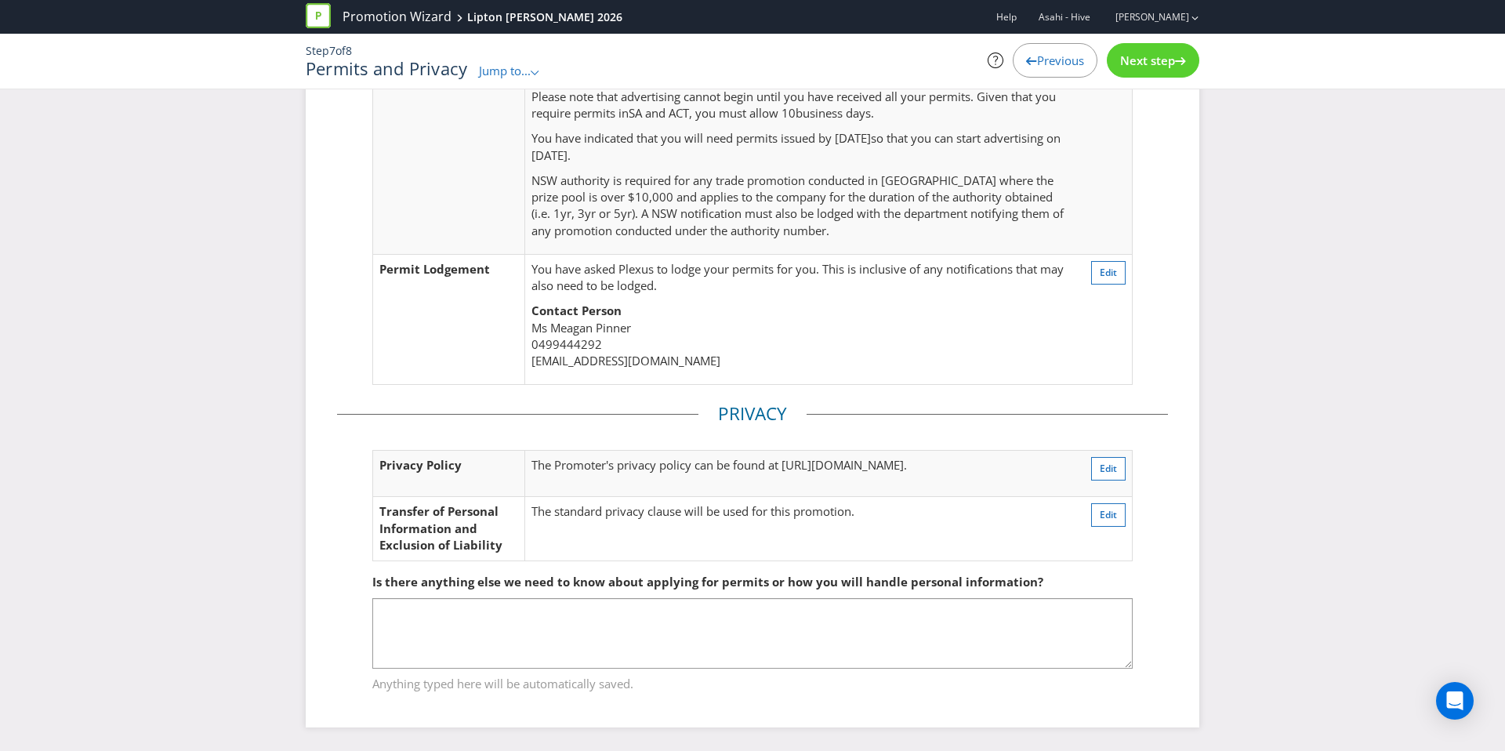
scroll to position [317, 0]
click at [1067, 63] on span "Previous" at bounding box center [1060, 61] width 47 height 16
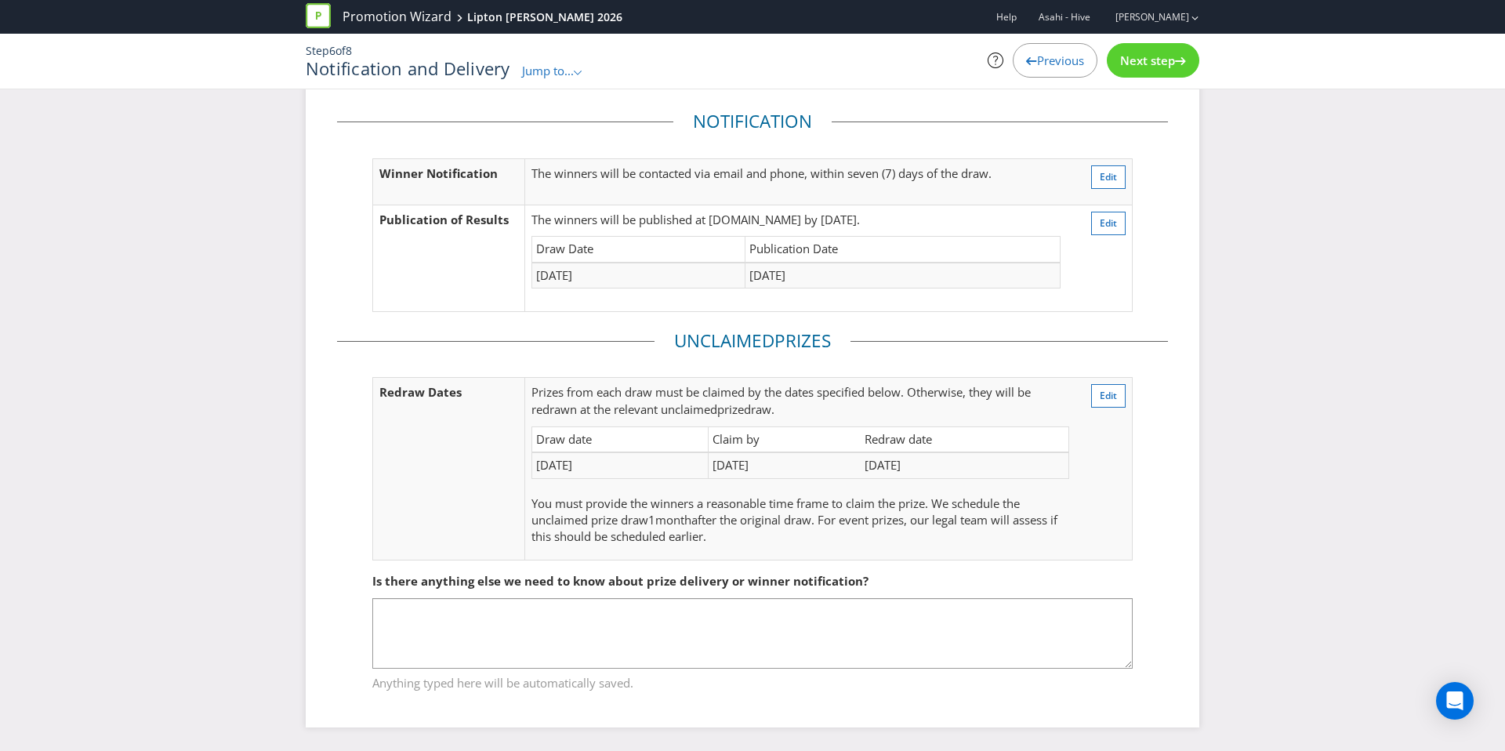
click at [1067, 63] on span "Previous" at bounding box center [1060, 61] width 47 height 16
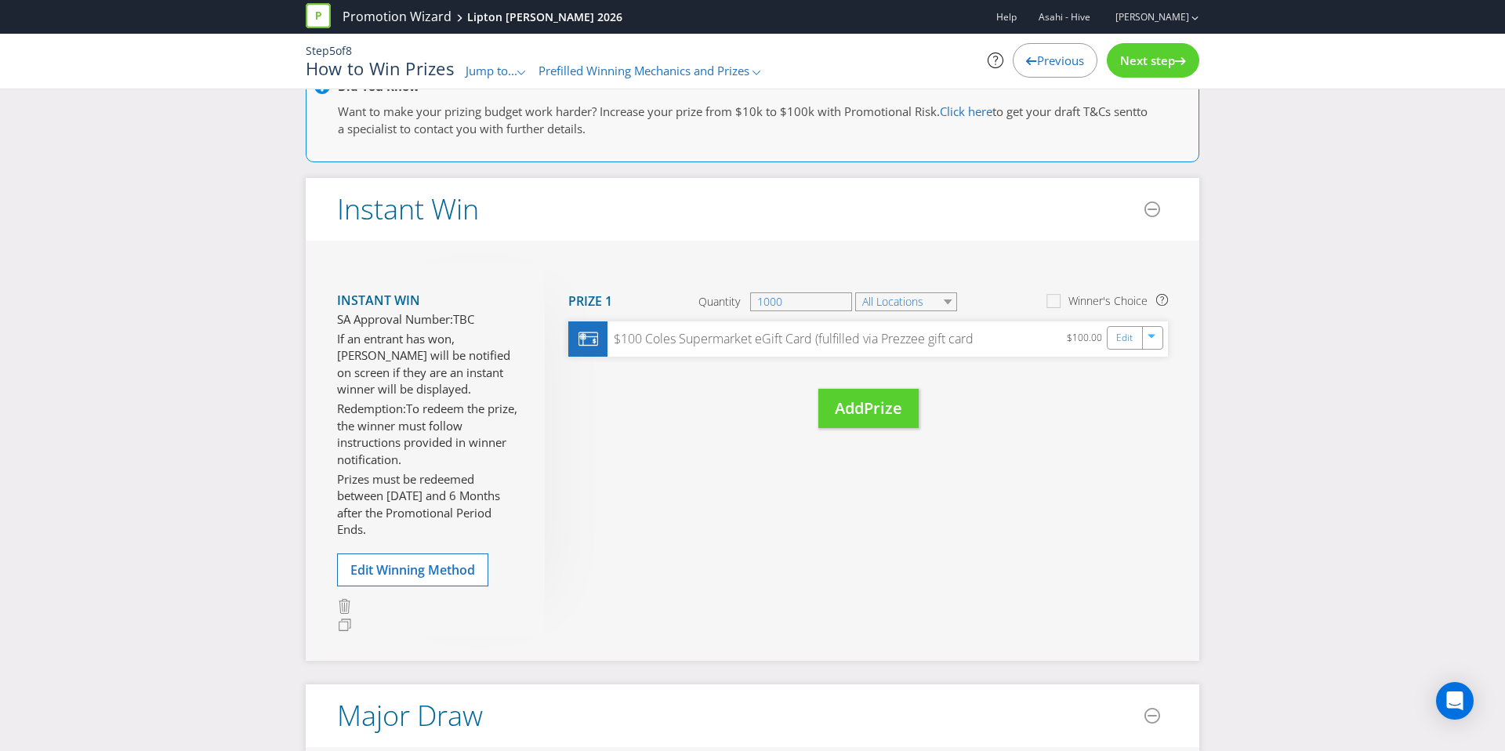
scroll to position [654, 0]
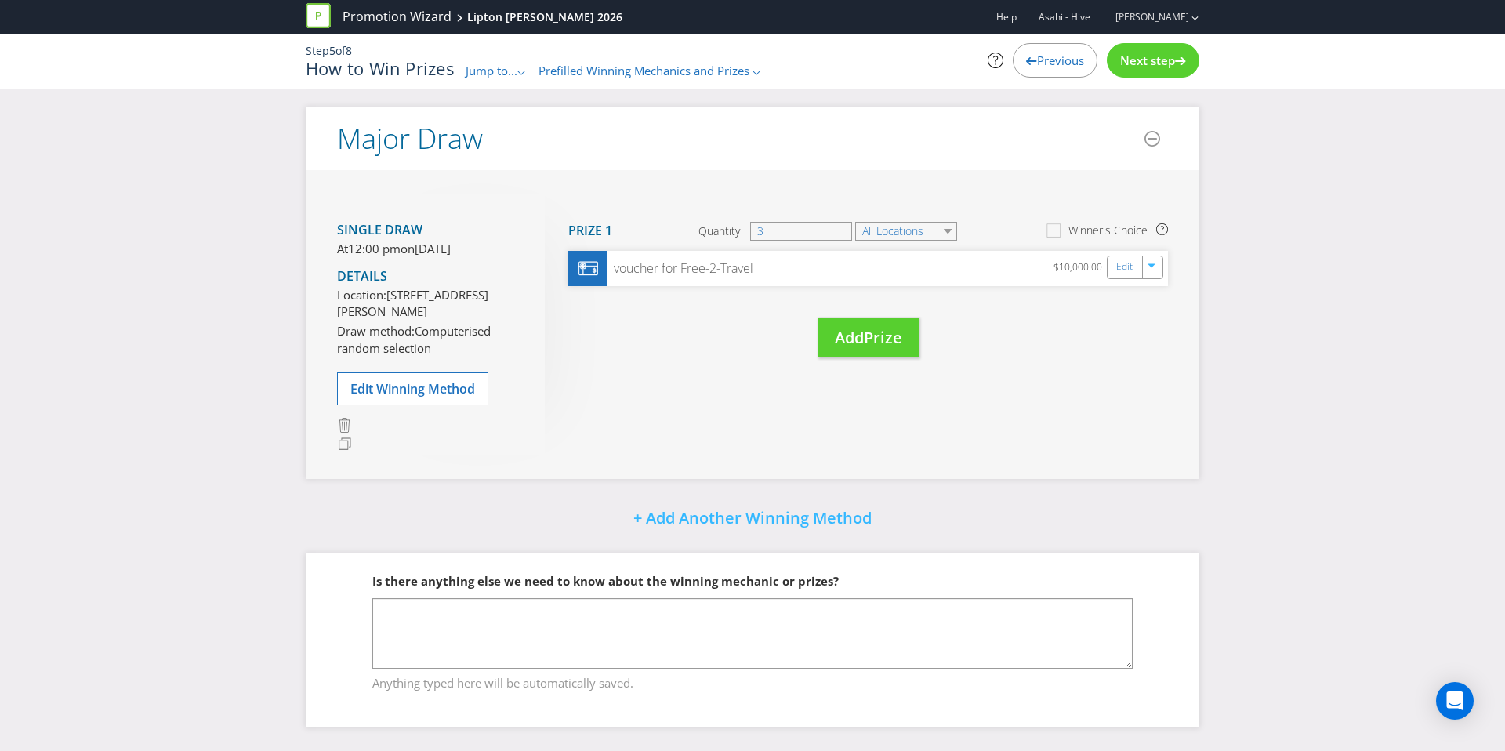
click at [1072, 50] on div "Previous" at bounding box center [1055, 60] width 85 height 34
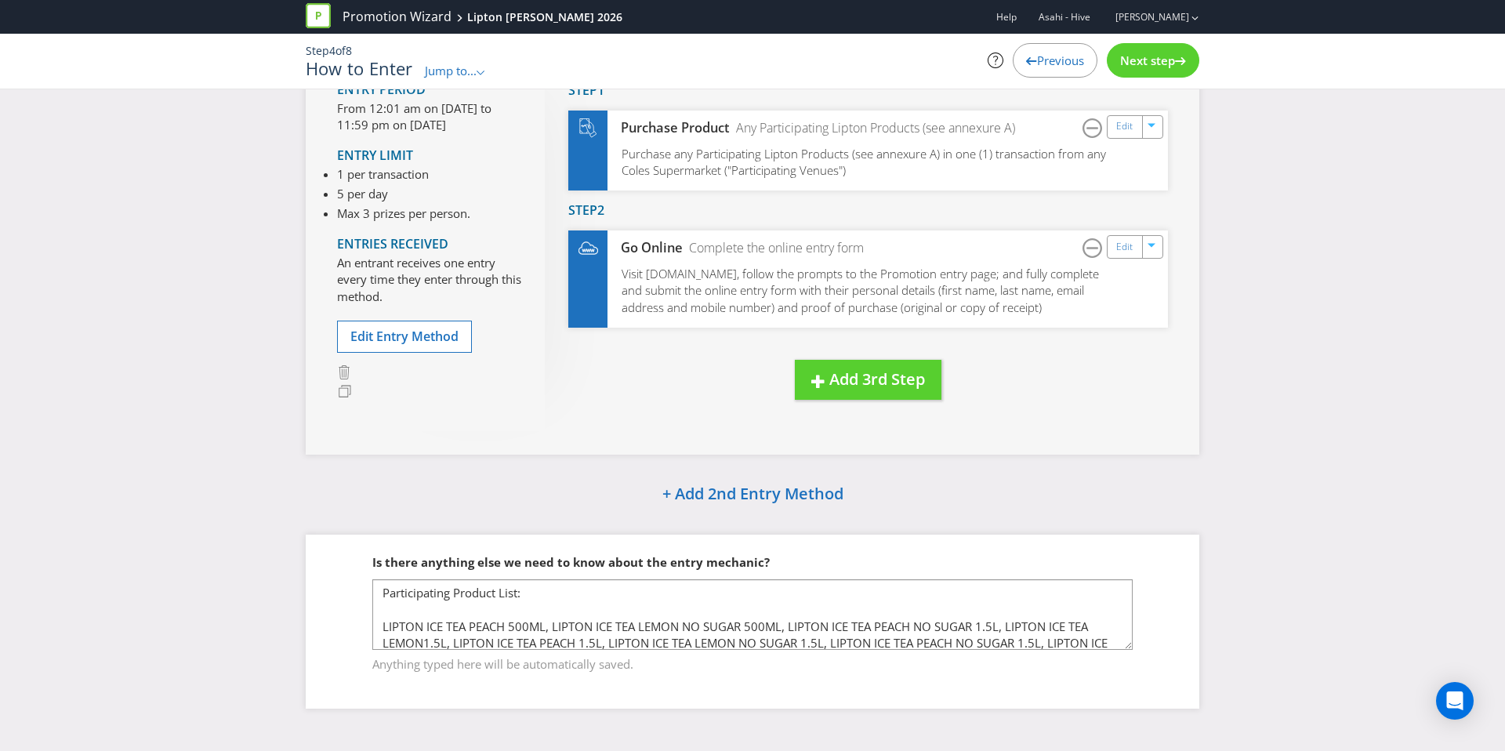
scroll to position [140, 0]
click at [381, 353] on div "Entry Period From 12:01 am on 07 Jan 2026 to 11:59 pm on 03 Feb 2026 Entry Limi…" at bounding box center [441, 242] width 208 height 378
click at [385, 343] on span "Edit Entry Method" at bounding box center [404, 336] width 108 height 17
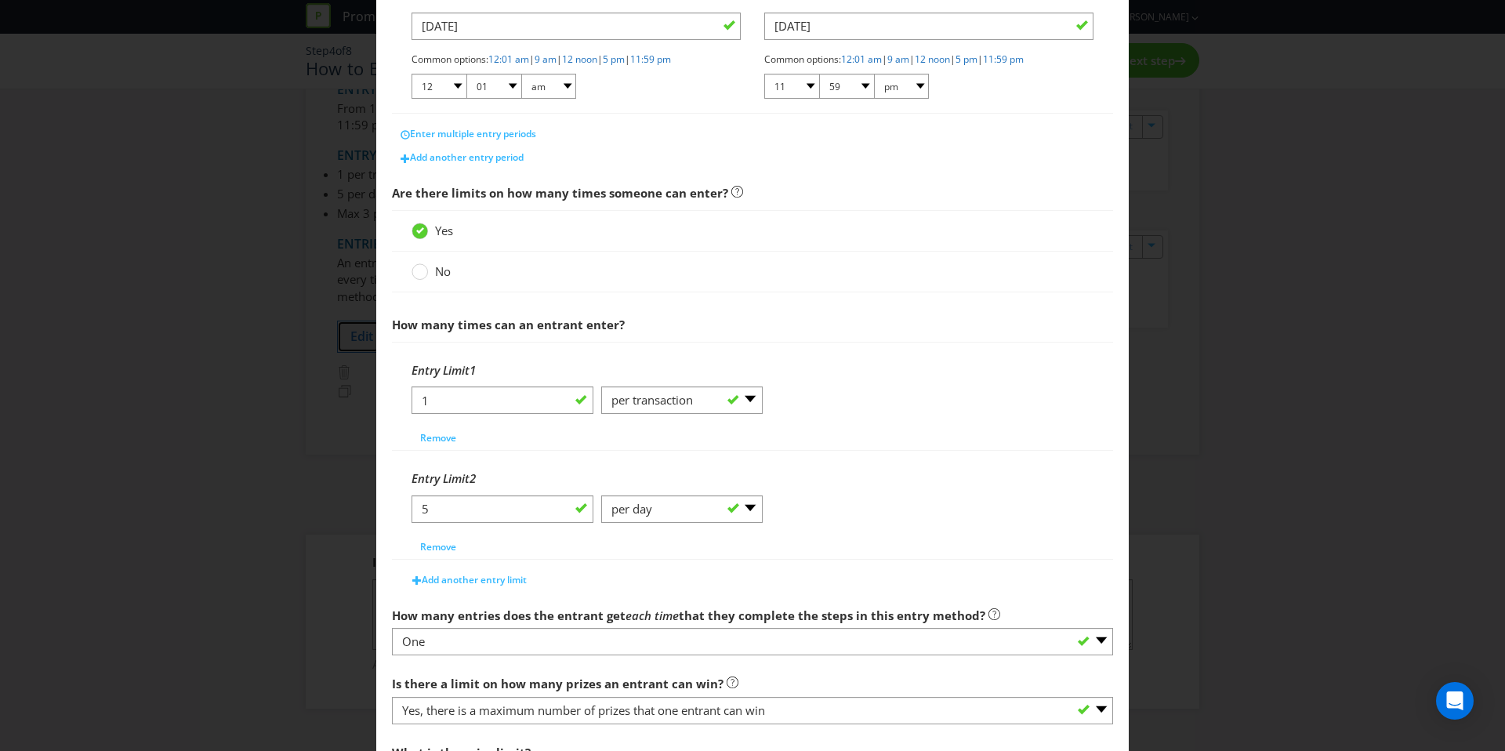
scroll to position [539, 0]
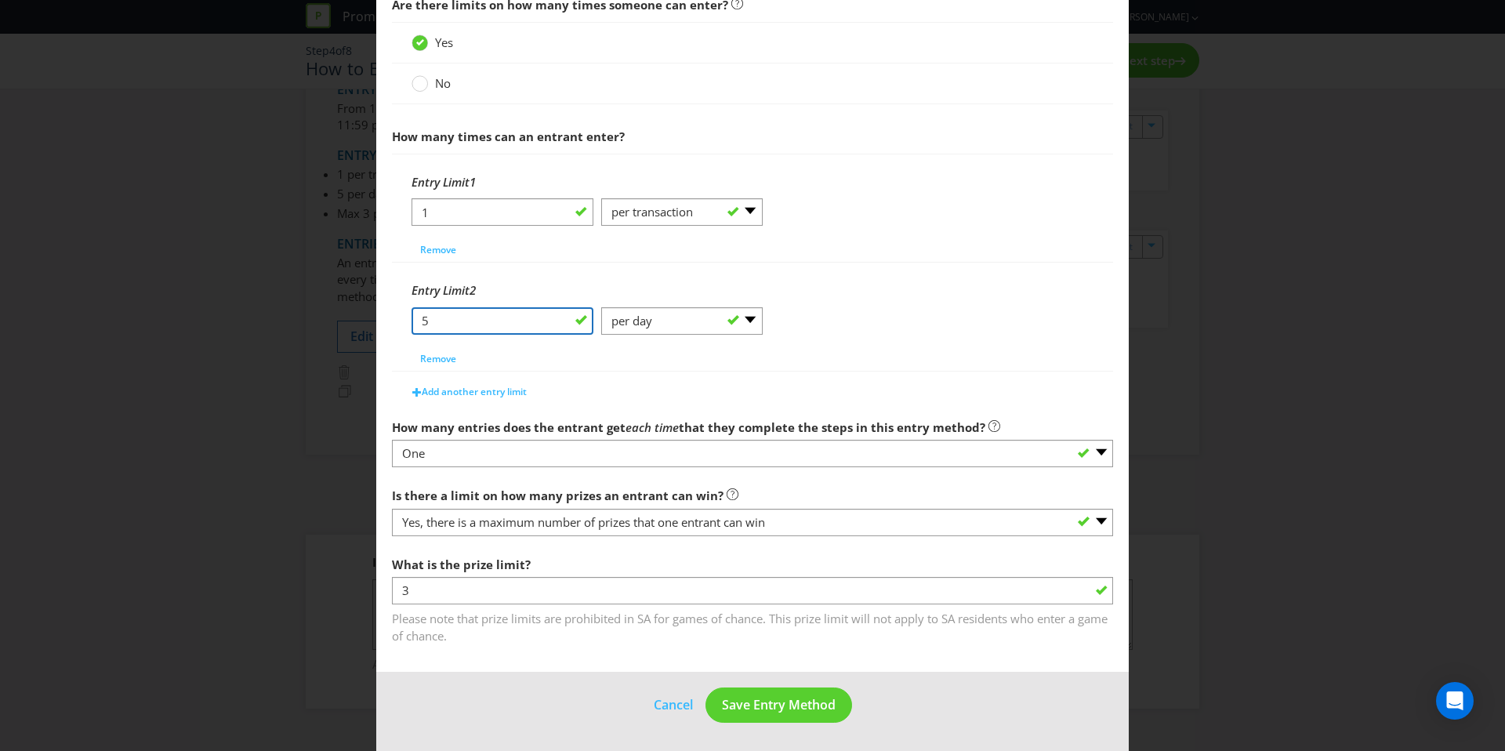
click at [476, 323] on input "5" at bounding box center [502, 320] width 182 height 27
type input "-8"
click at [799, 715] on button "Save Entry Method" at bounding box center [778, 704] width 147 height 35
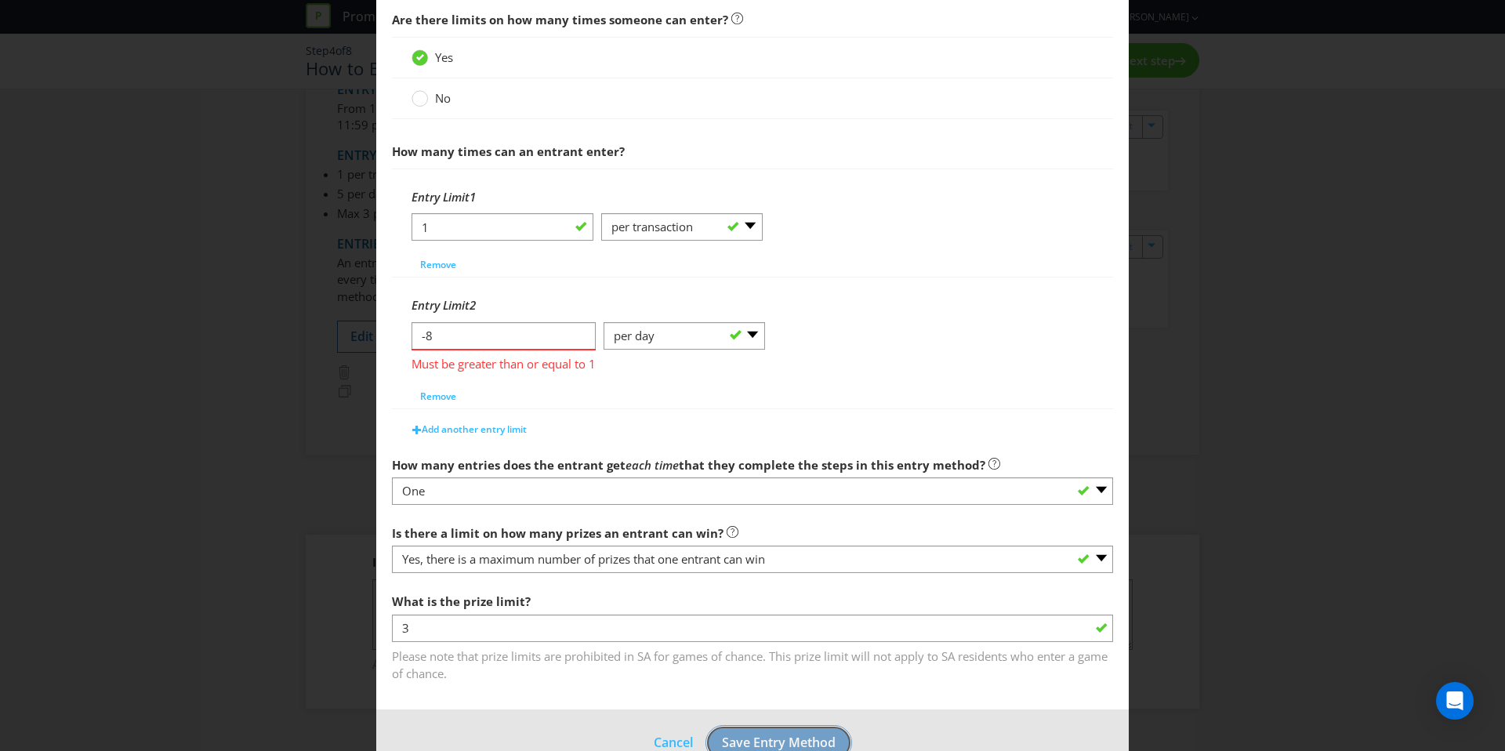
scroll to position [530, 0]
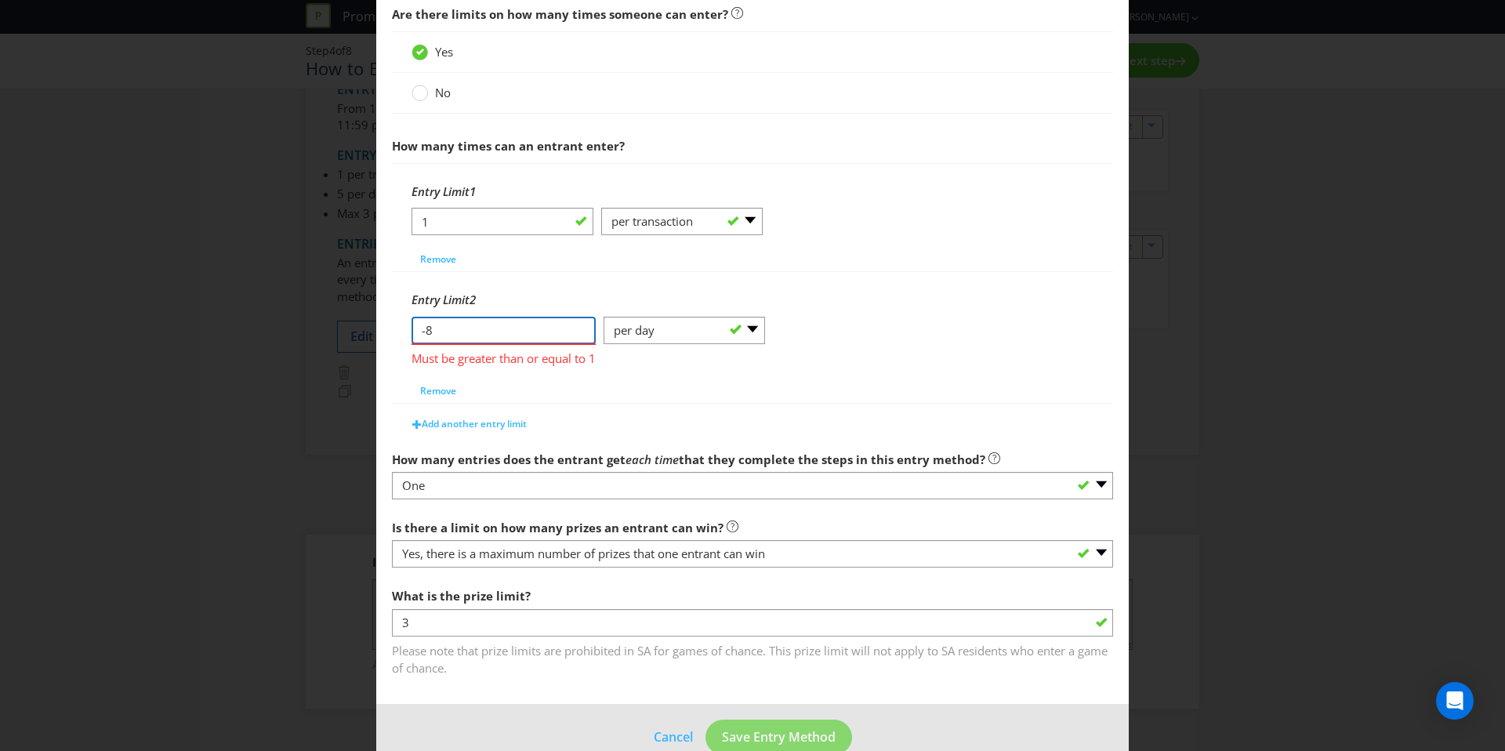
click at [518, 339] on input "-8" at bounding box center [503, 330] width 184 height 27
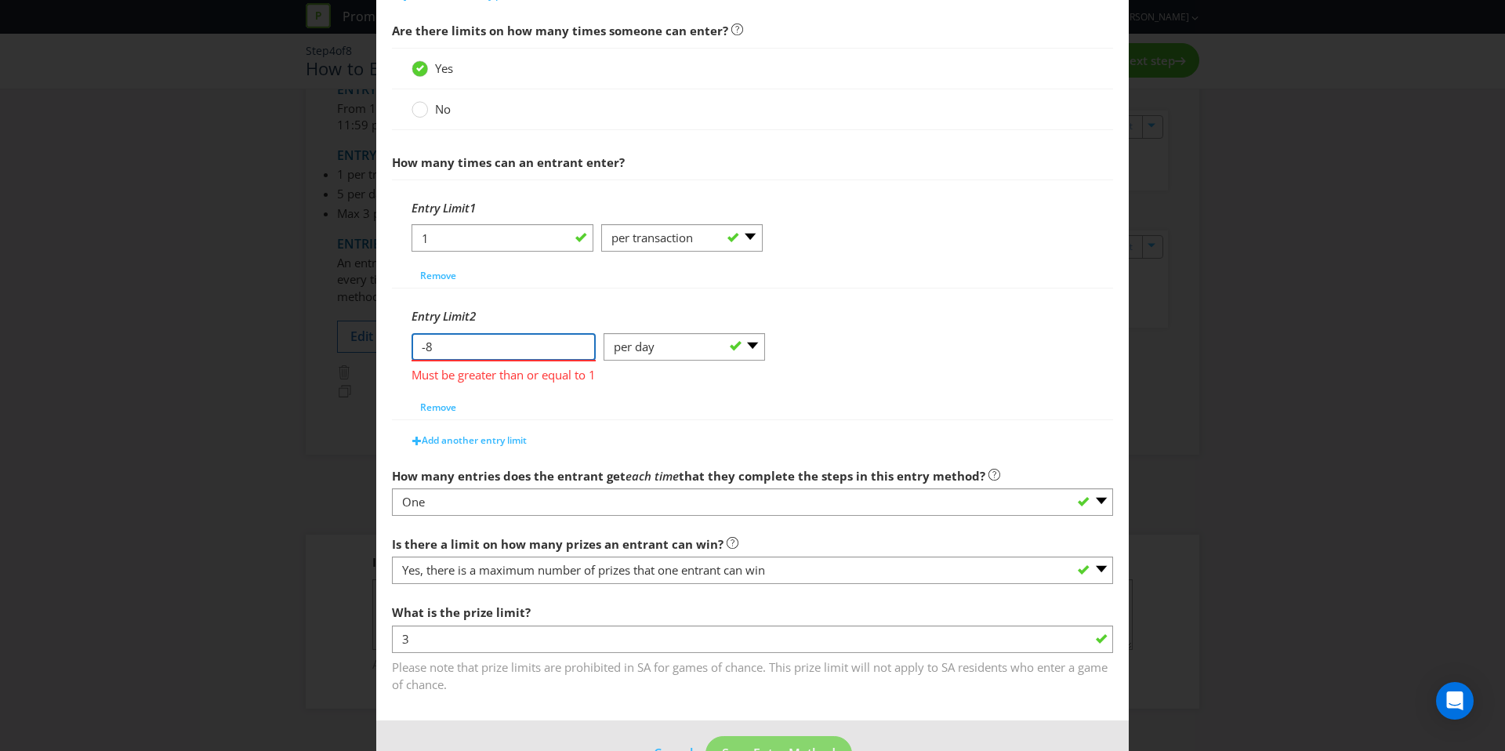
scroll to position [562, 0]
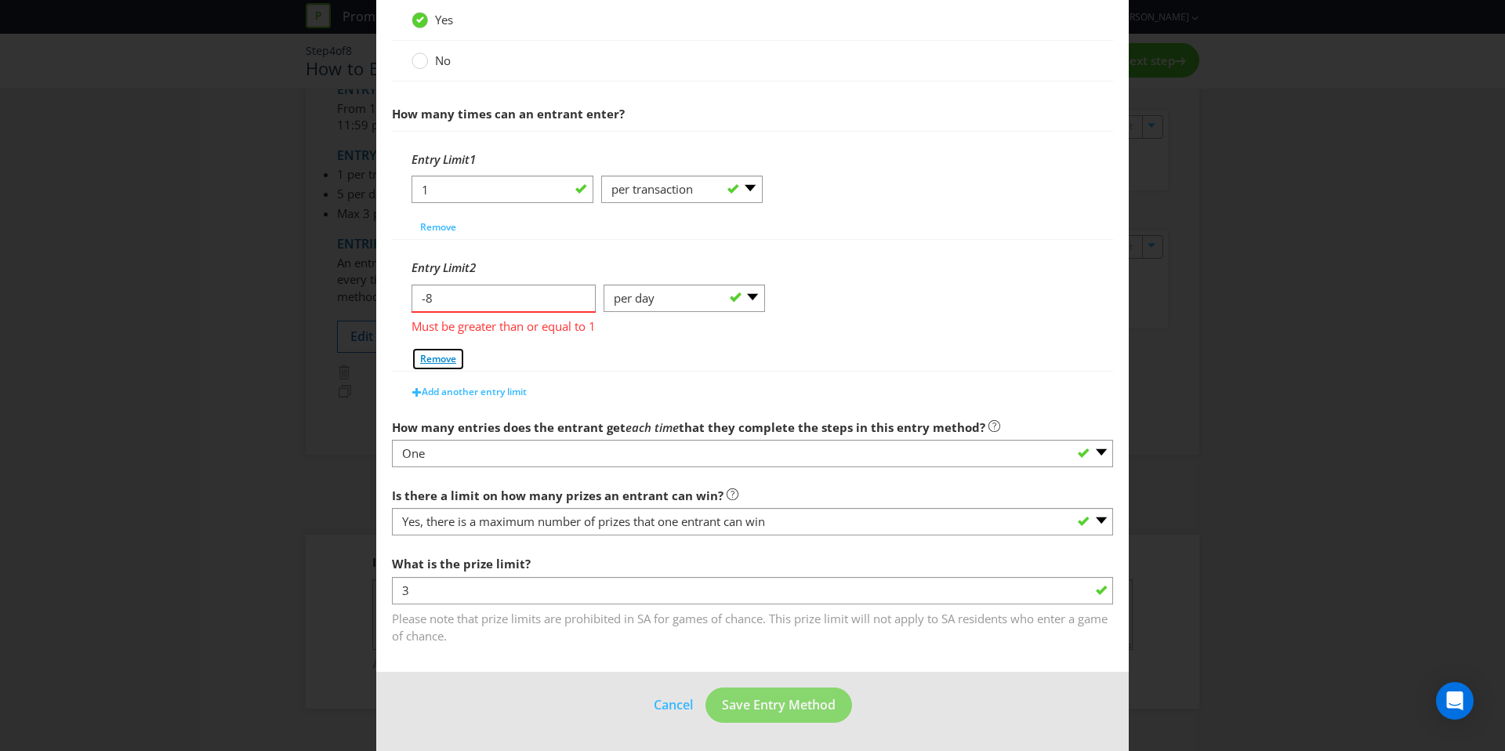
click at [434, 357] on span "Remove" at bounding box center [438, 358] width 36 height 13
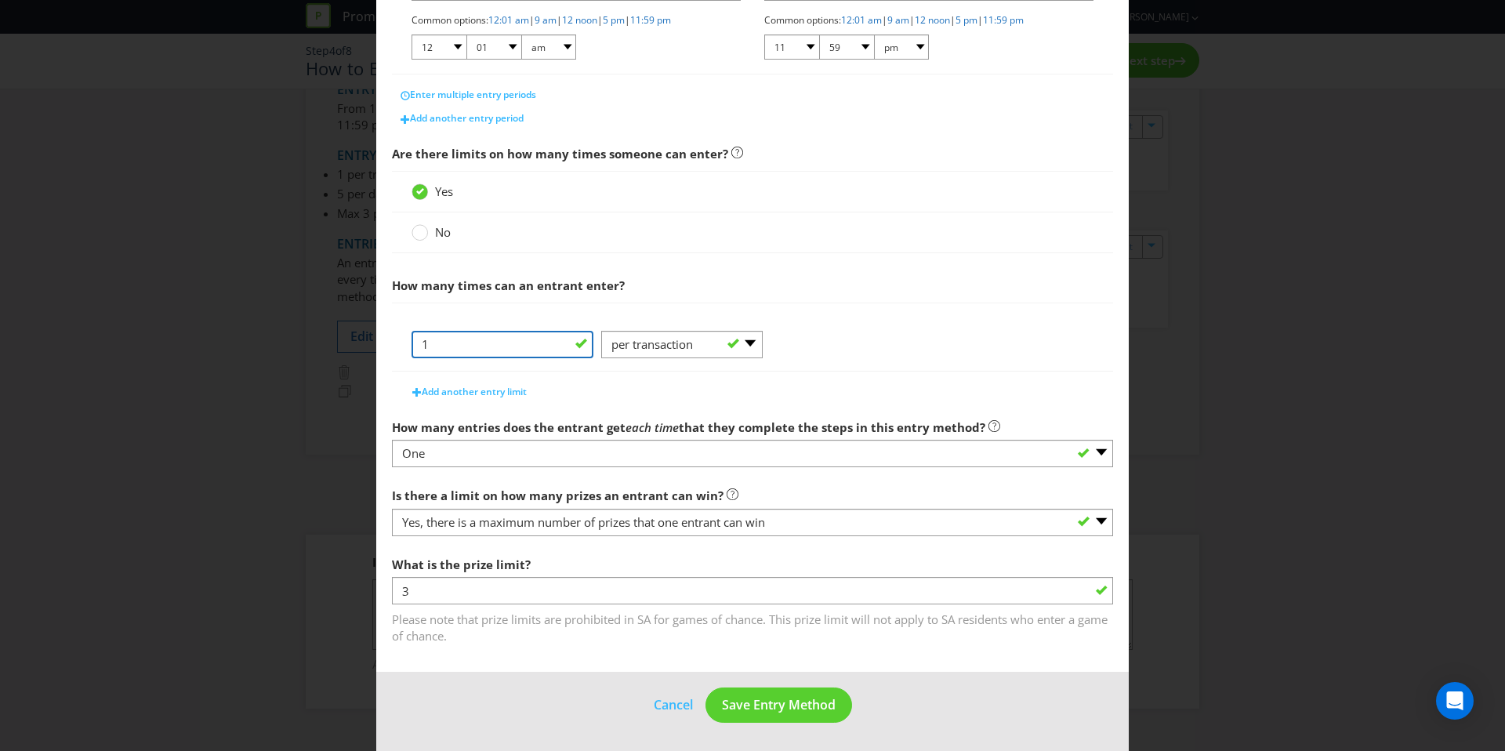
click at [538, 342] on input "1" at bounding box center [502, 344] width 182 height 27
click at [588, 279] on span "How many times can an entrant enter?" at bounding box center [508, 285] width 233 height 16
click at [502, 383] on button "Add another entry limit" at bounding box center [470, 392] width 132 height 24
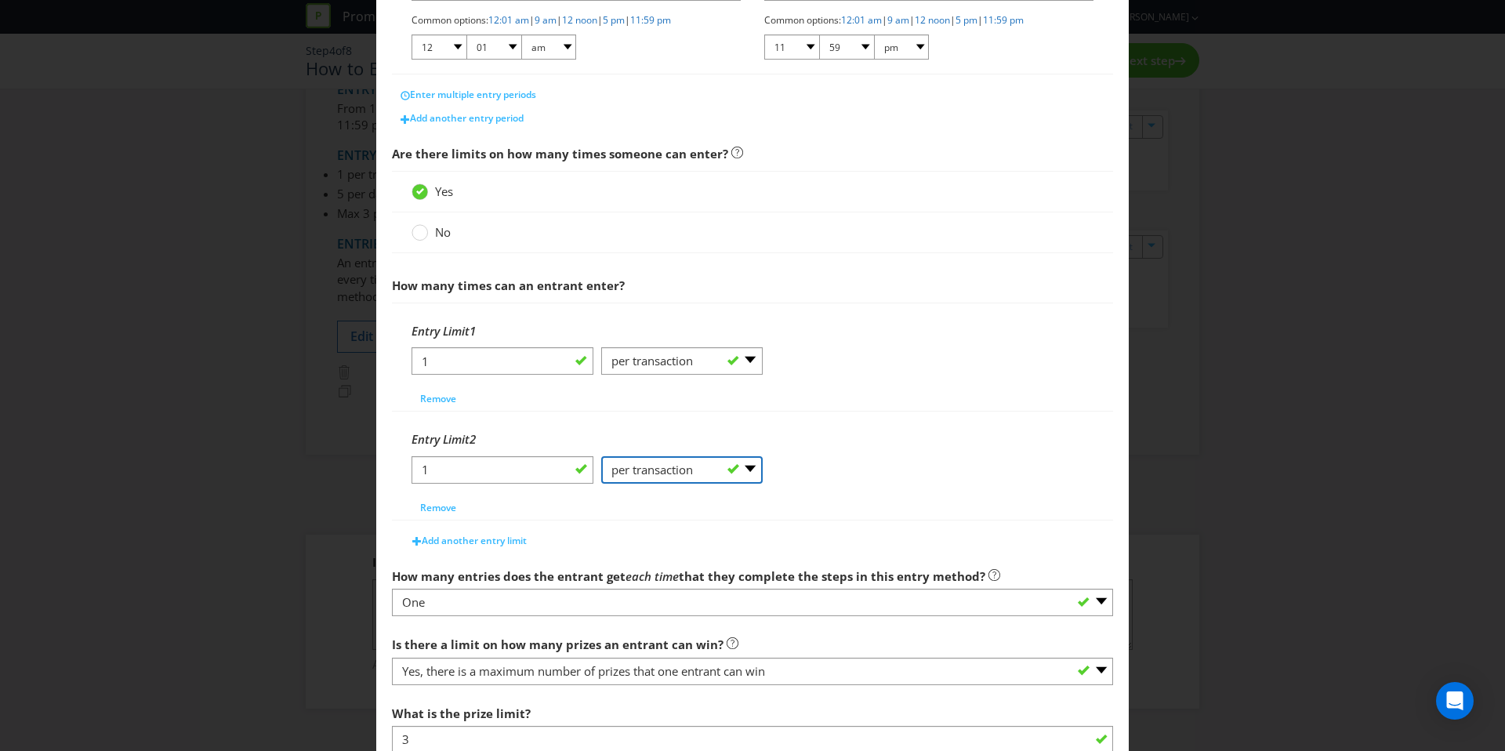
click at [650, 466] on select "-- Please Select -- per person per day per purchase per transaction Other (plea…" at bounding box center [681, 469] width 161 height 27
select select "PER_DAY"
click at [601, 456] on select "-- Please Select -- per person per day per purchase per transaction Other (plea…" at bounding box center [681, 469] width 161 height 27
click at [498, 469] on input "1" at bounding box center [502, 469] width 182 height 27
type input "3"
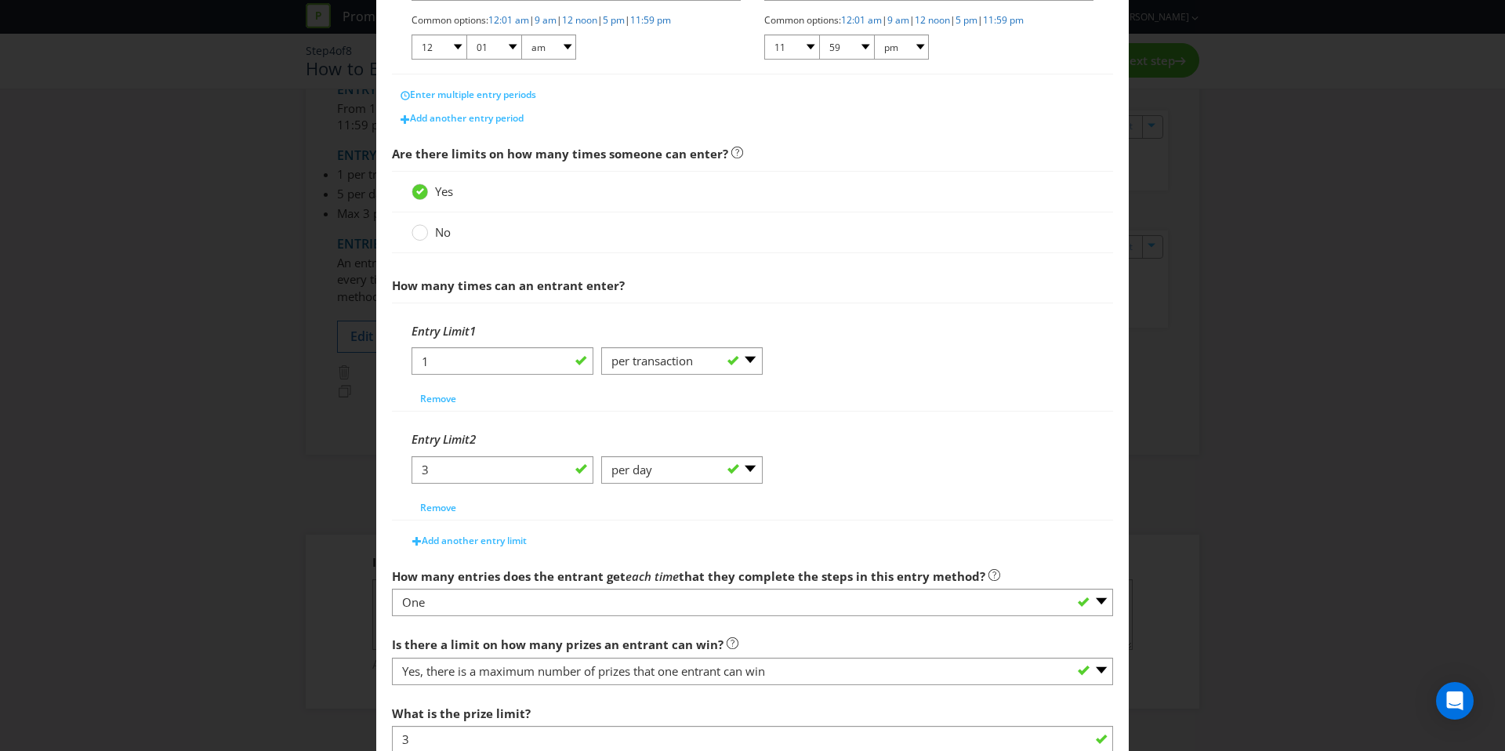
click at [574, 427] on div "Entry Limit 2" at bounding box center [752, 439] width 682 height 32
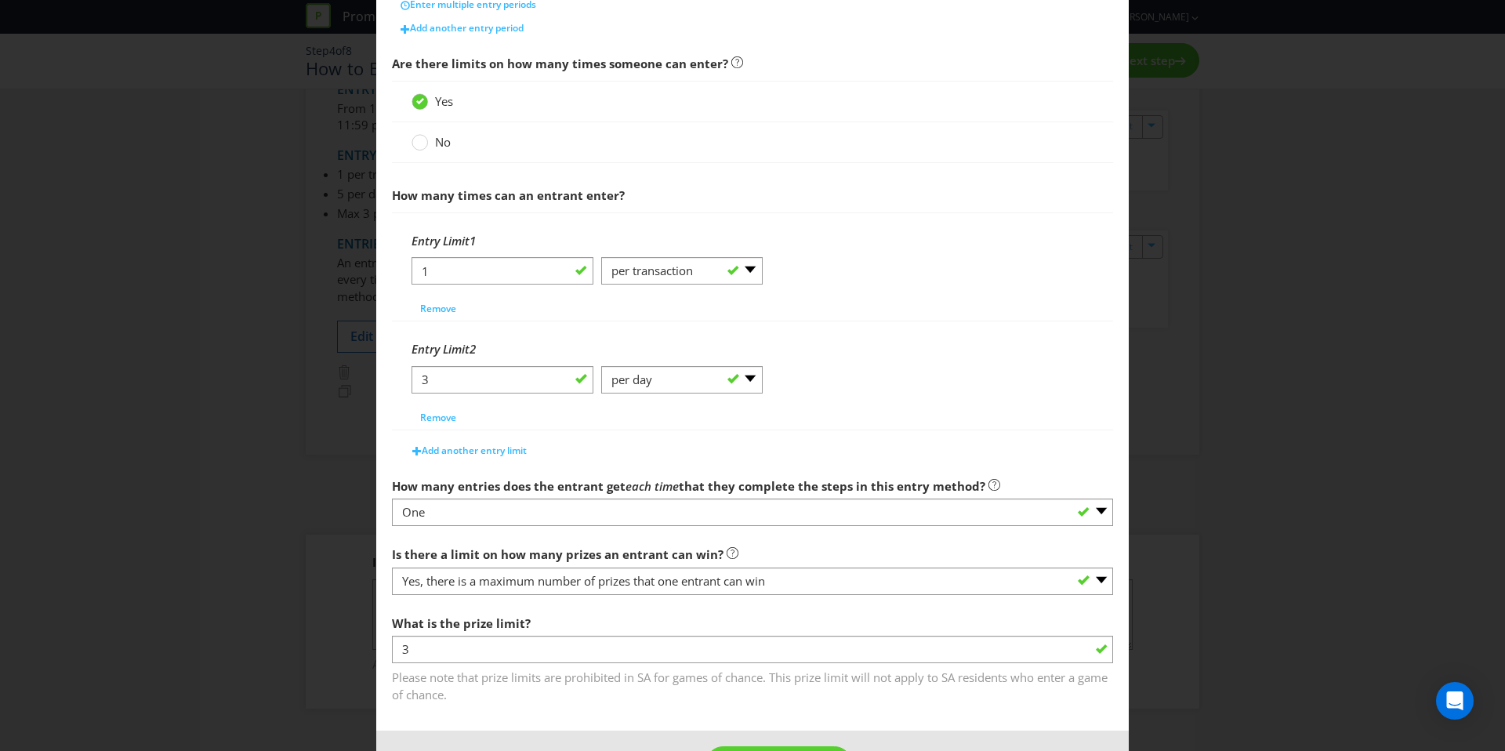
scroll to position [539, 0]
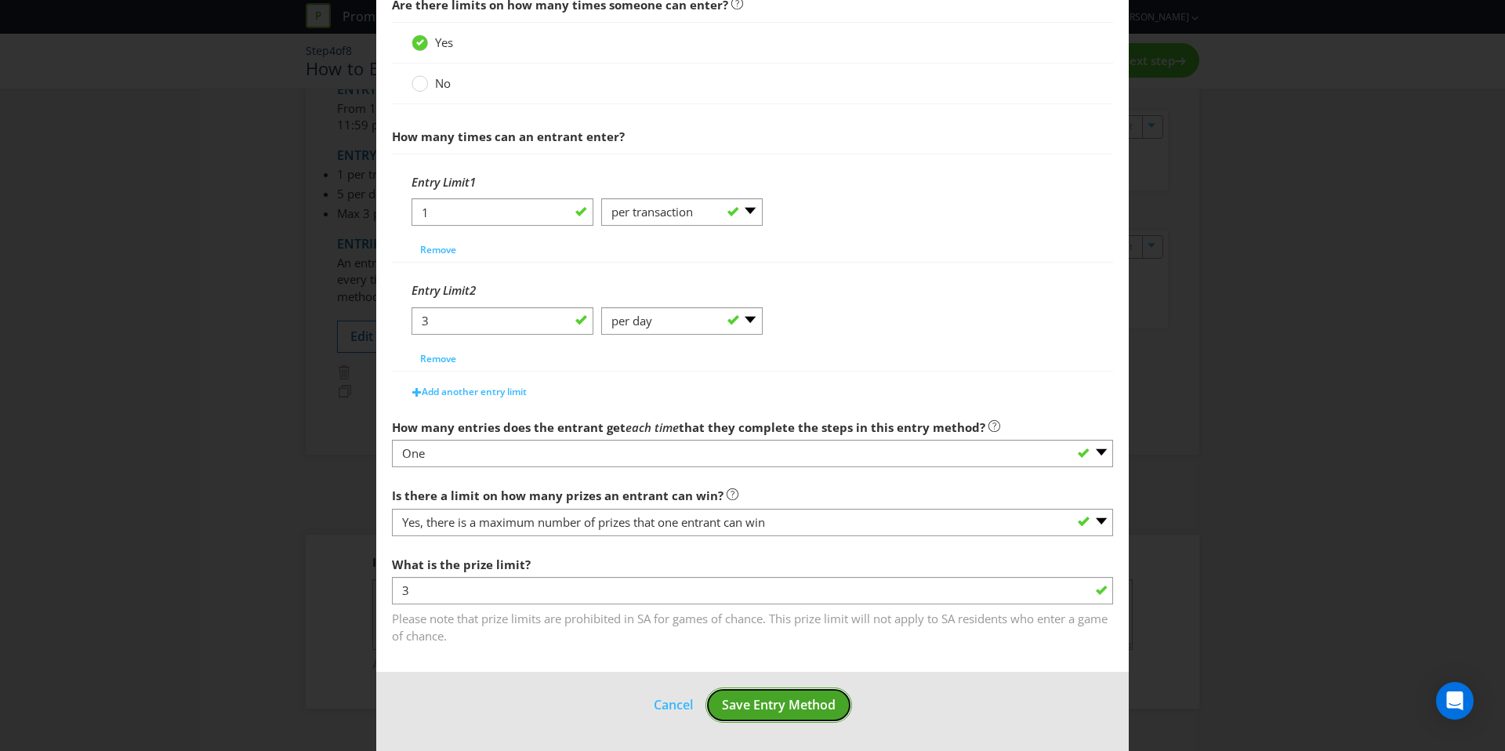
click at [827, 716] on button "Save Entry Method" at bounding box center [778, 704] width 147 height 35
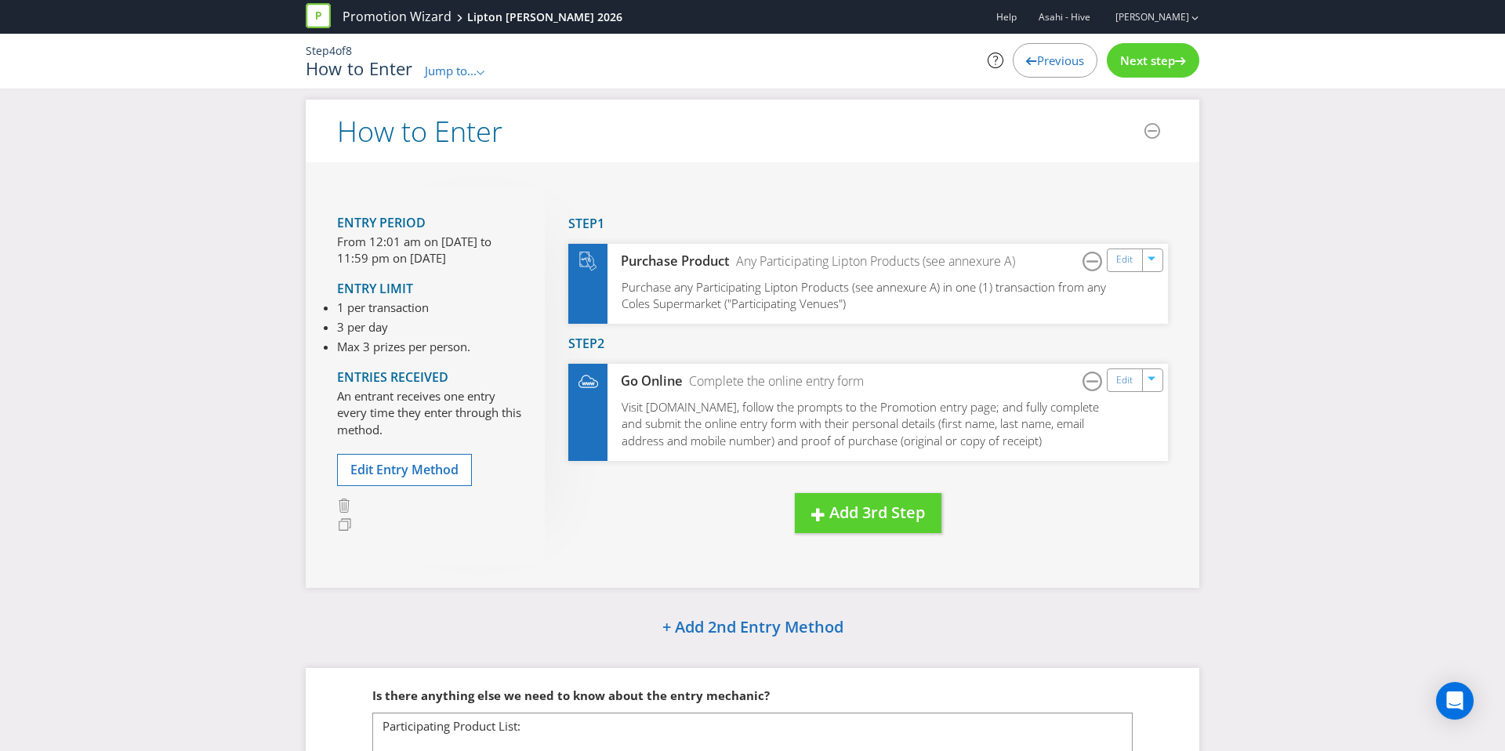
scroll to position [140, 0]
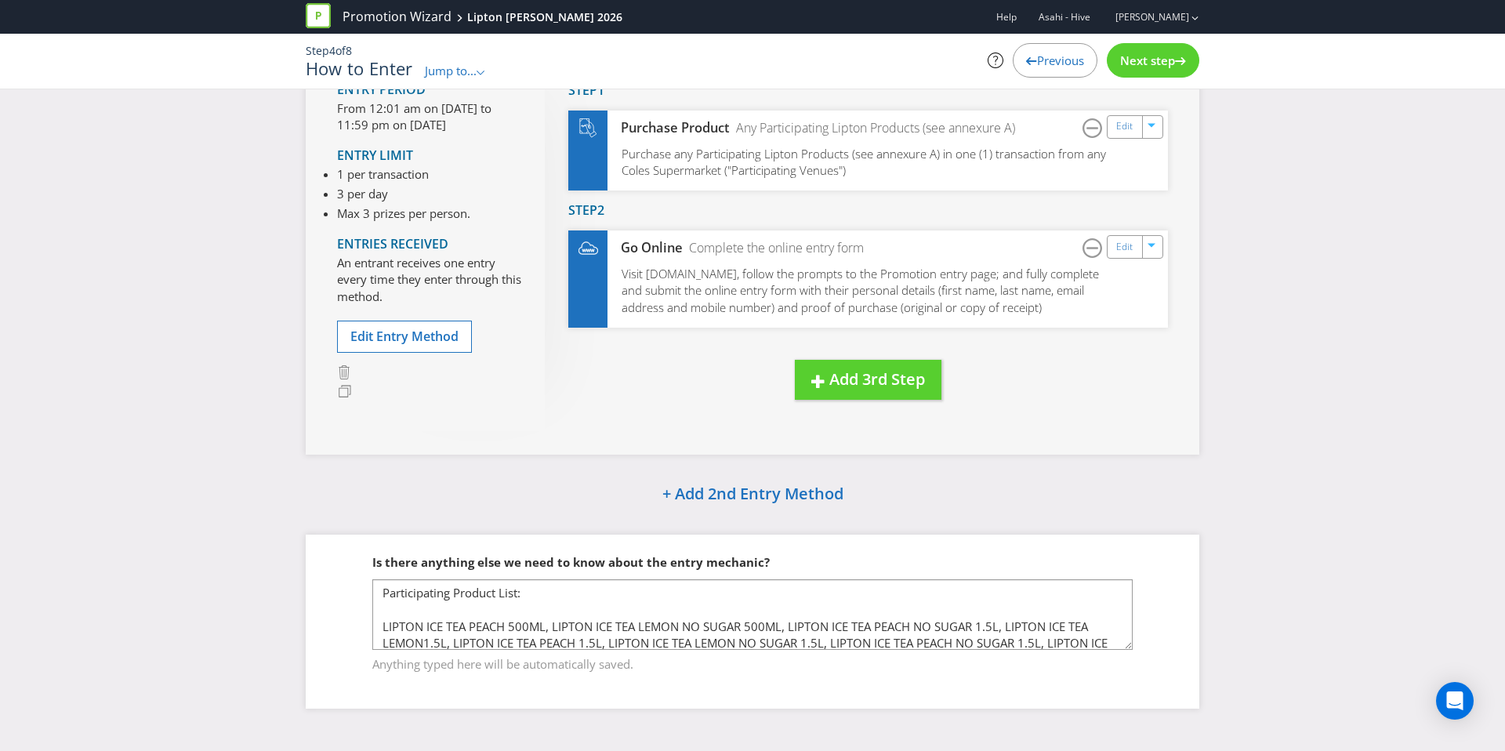
click at [1136, 74] on div "Next step" at bounding box center [1153, 60] width 92 height 34
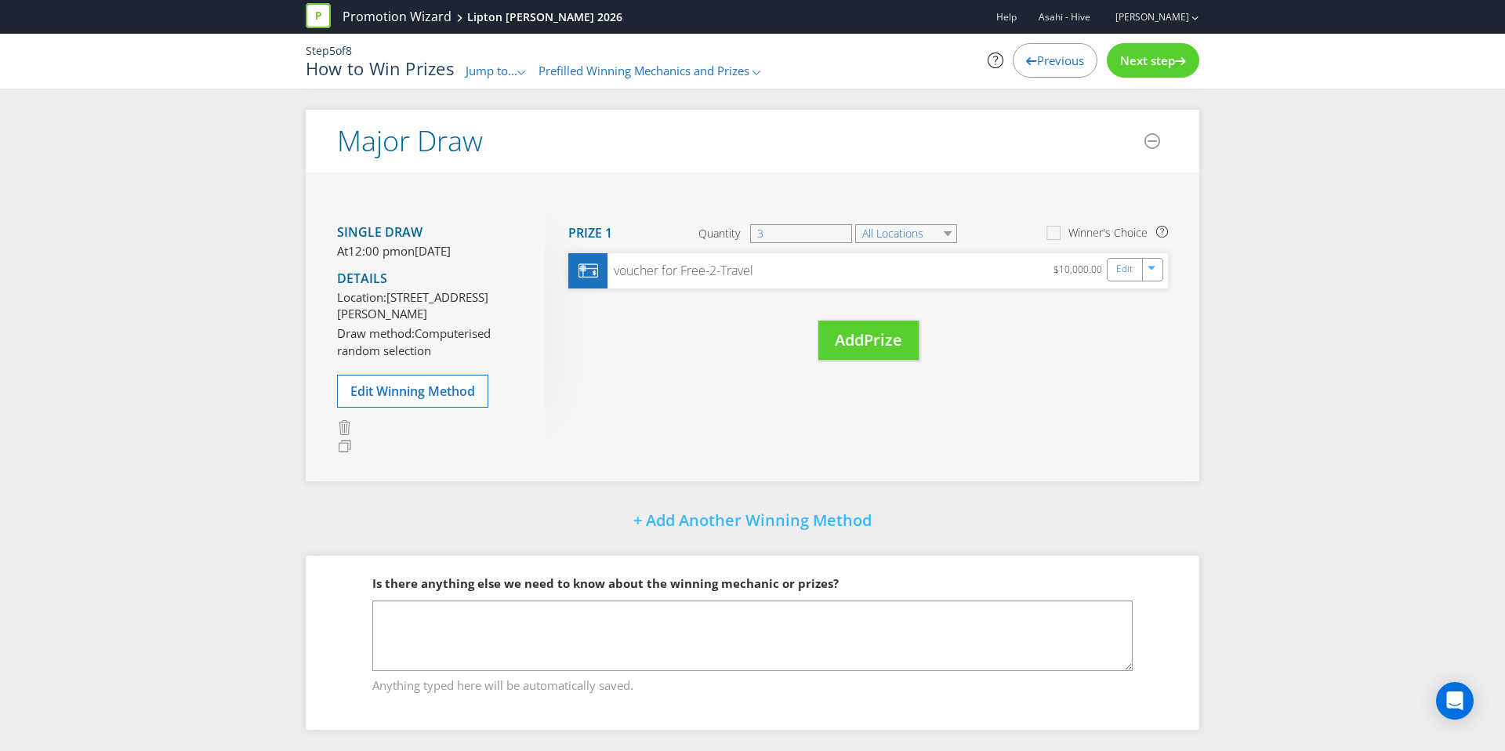
scroll to position [654, 0]
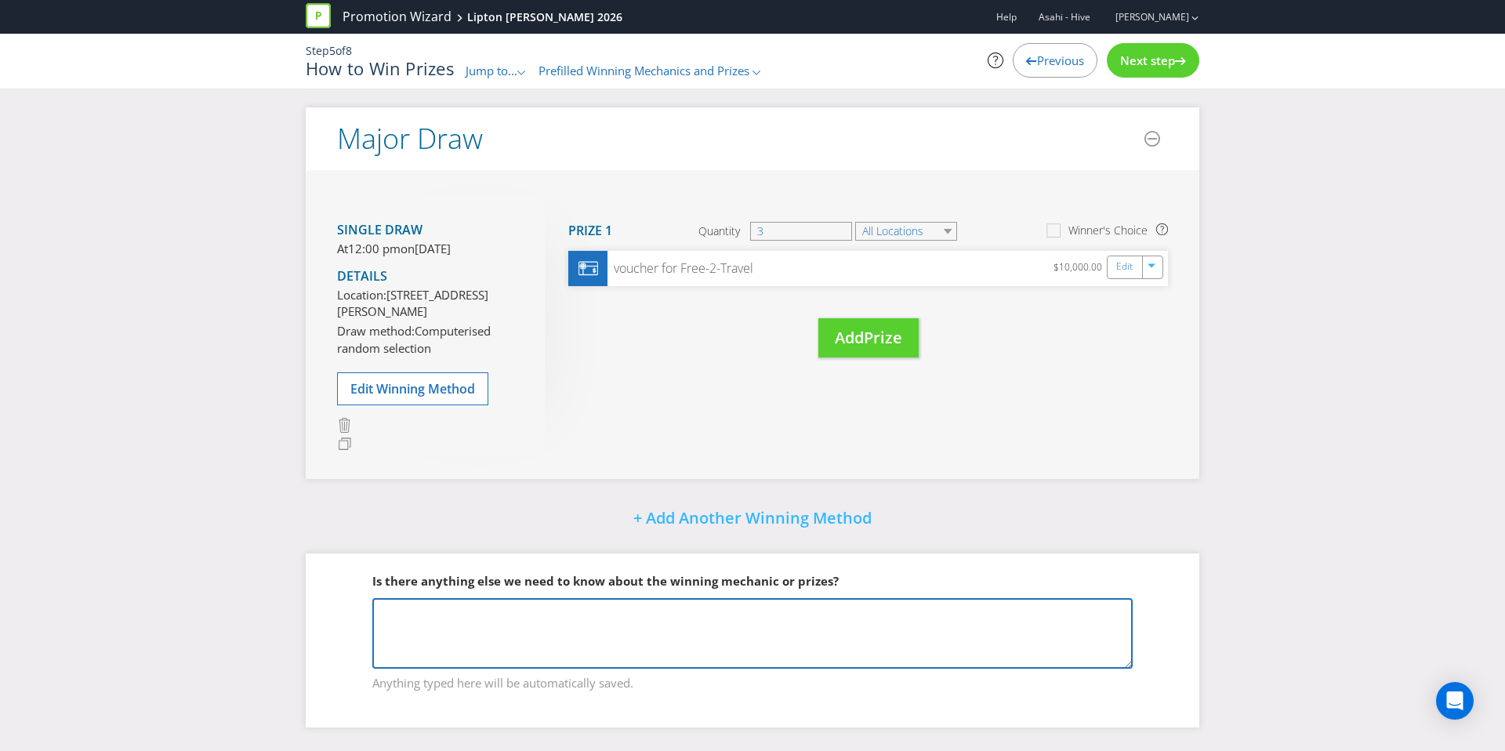
click at [455, 618] on textarea at bounding box center [752, 633] width 760 height 71
paste textarea "INSTANT WIN: There will be a total of 1000 pre-determined ‘winning moments’ dur…"
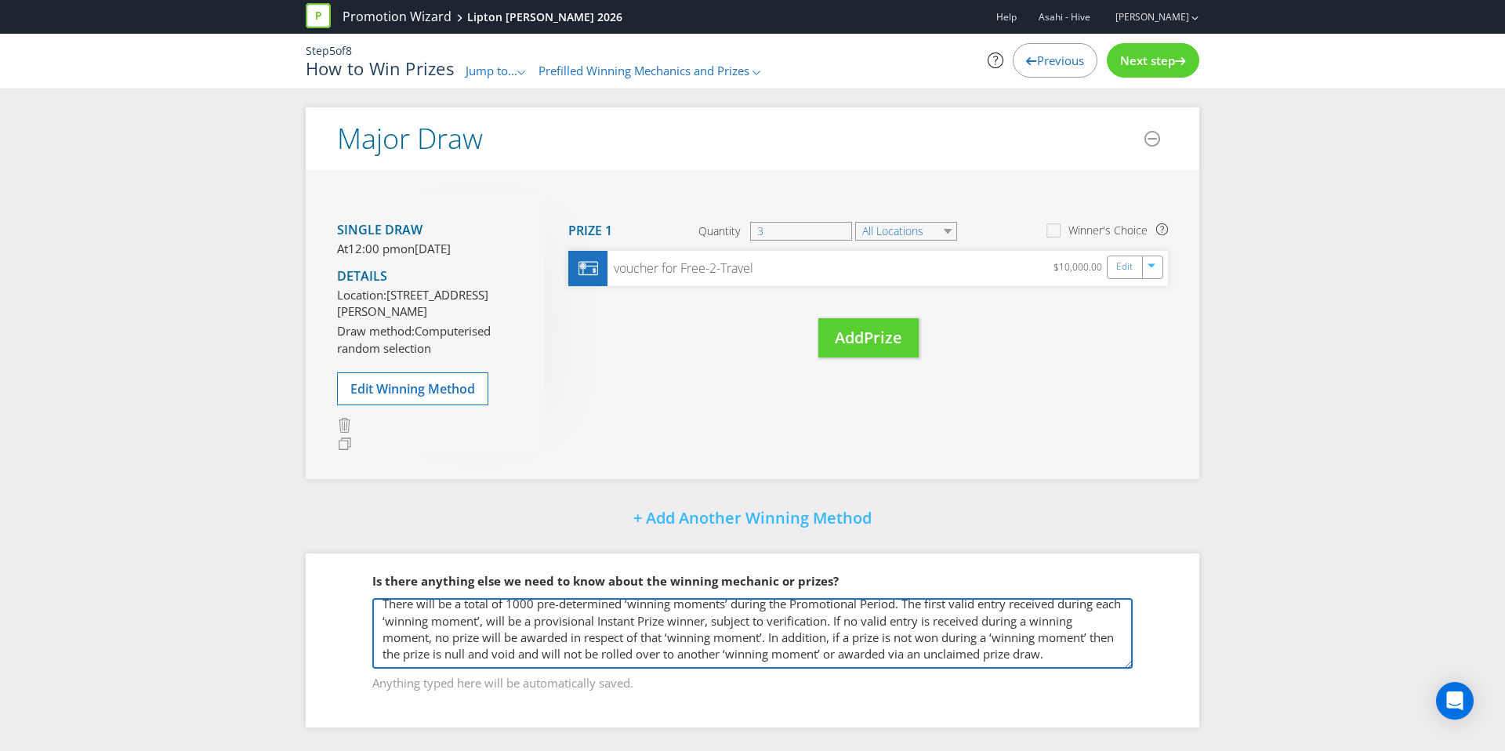
scroll to position [0, 0]
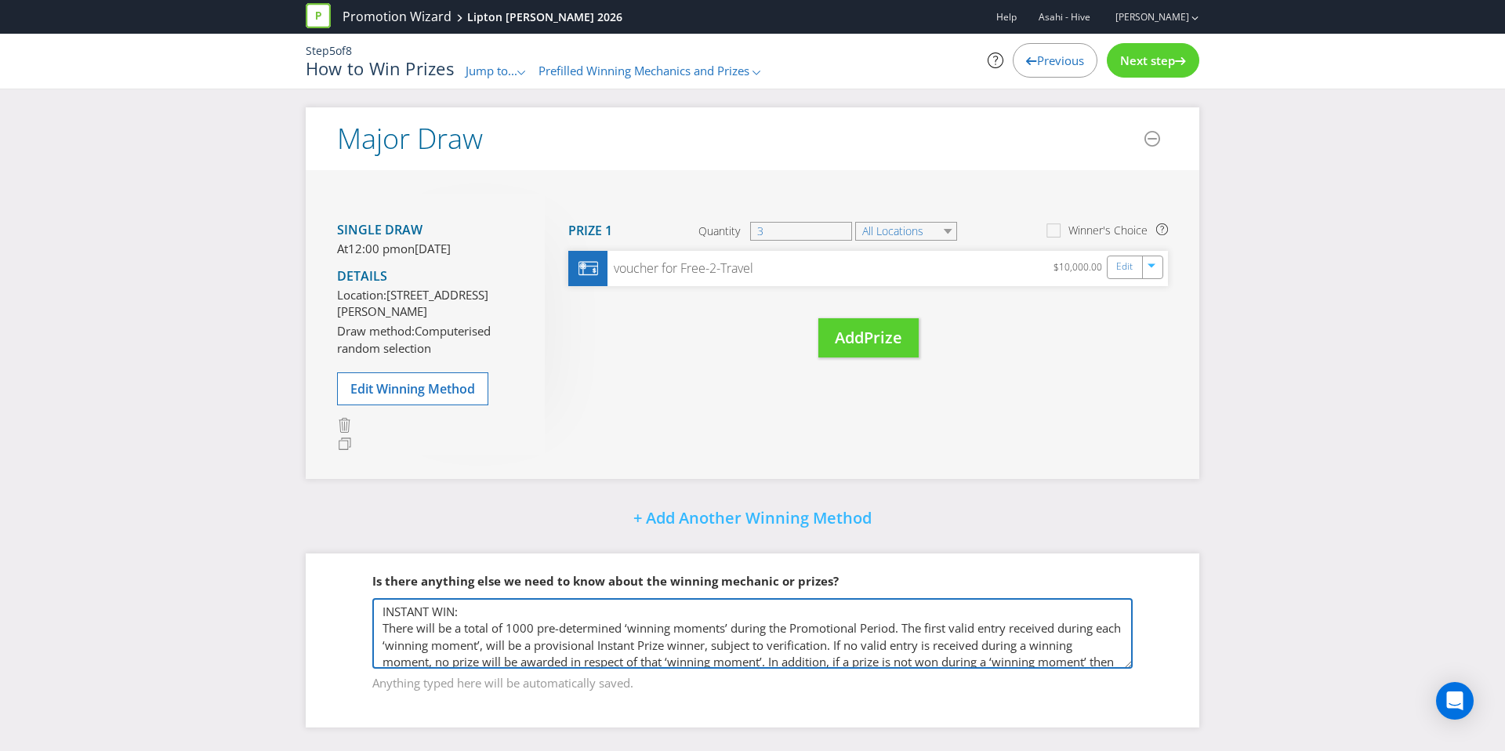
type textarea "INSTANT WIN: There will be a total of 1000 pre-determined ‘winning moments’ dur…"
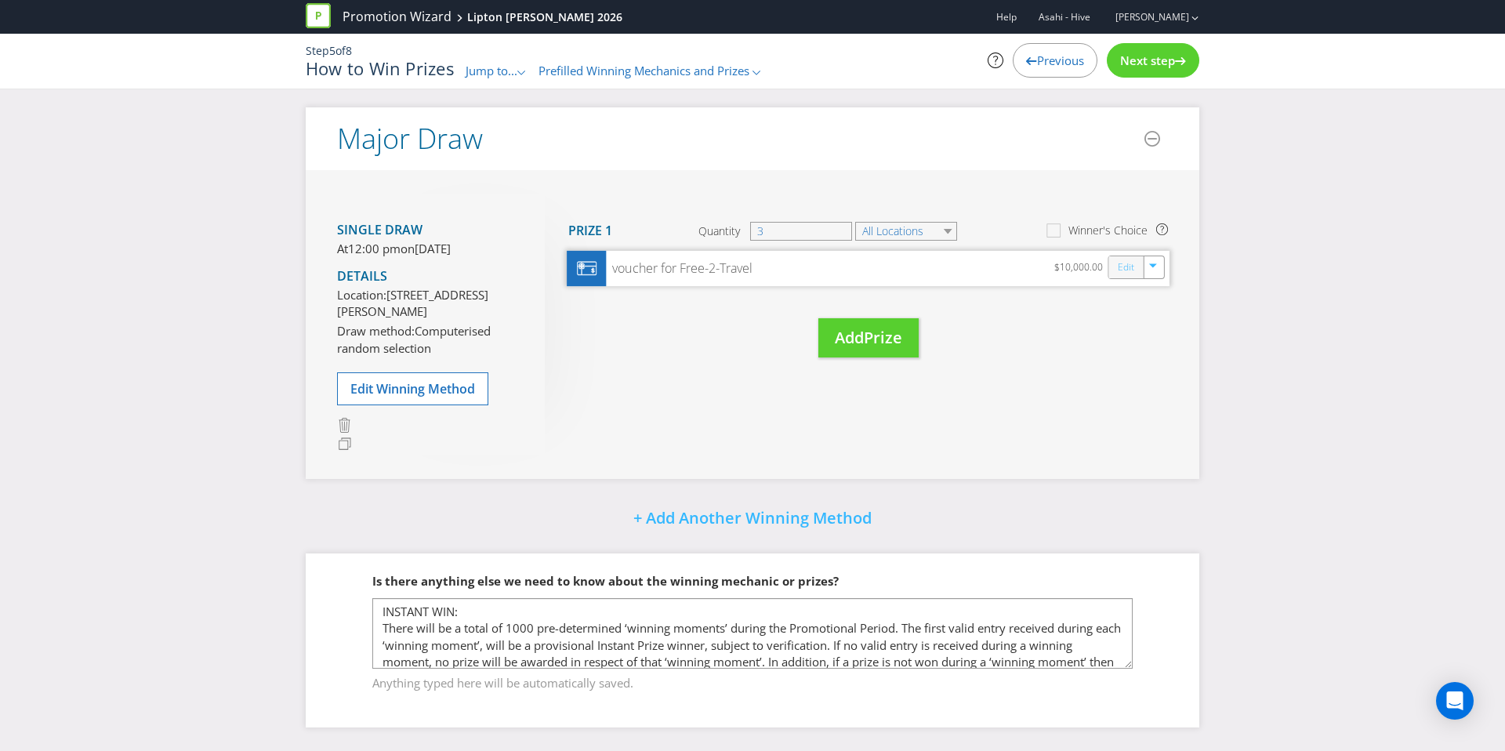
click at [1119, 258] on link "Edit" at bounding box center [1126, 267] width 16 height 18
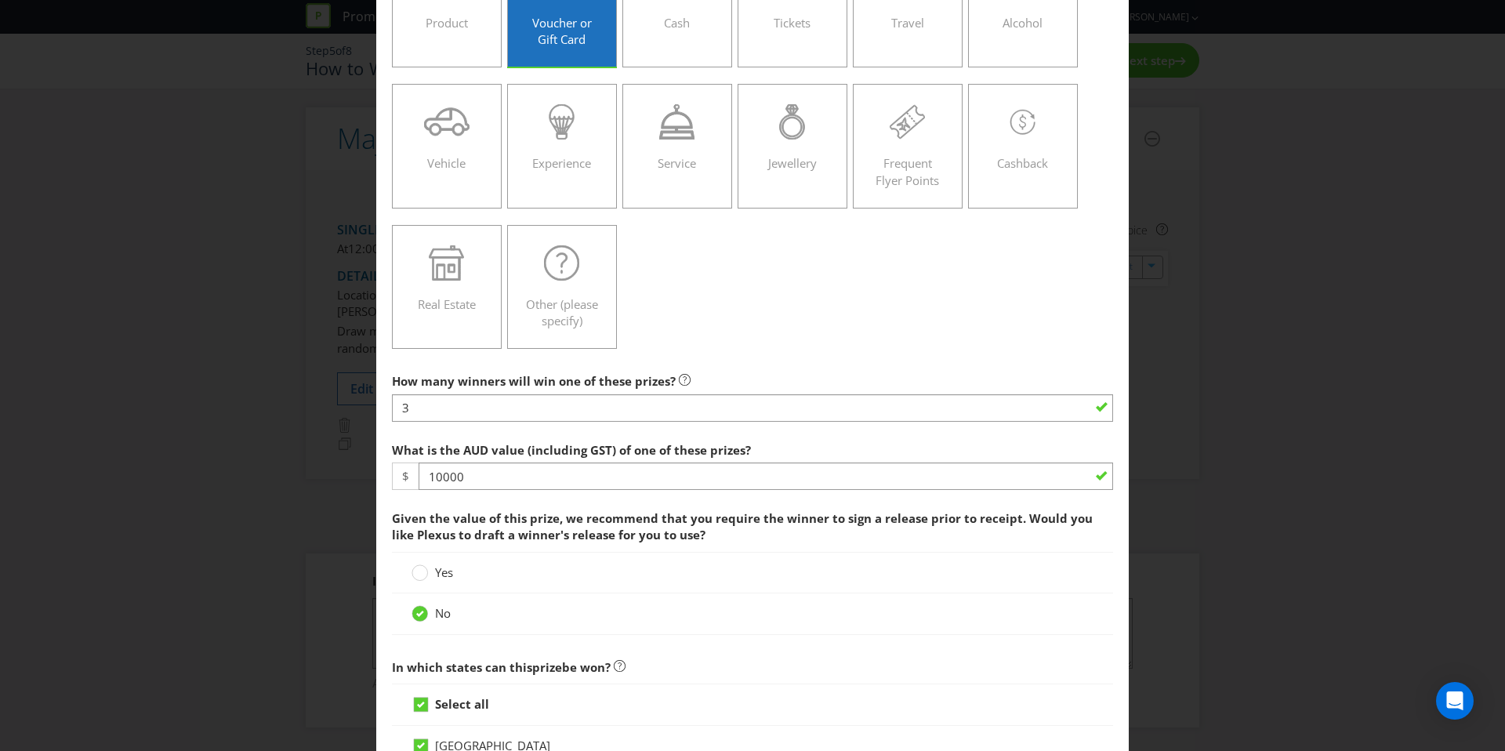
scroll to position [4, 0]
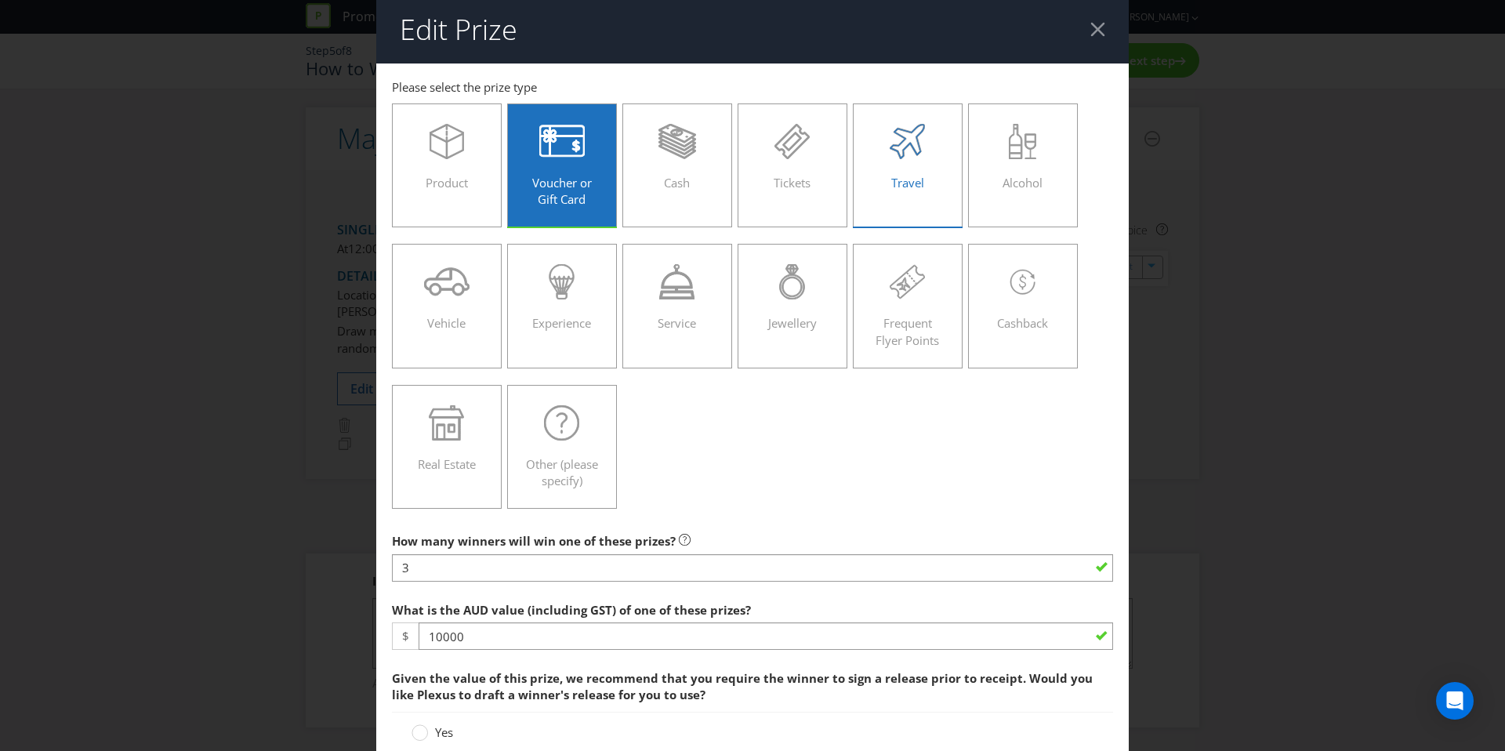
click at [927, 180] on div "Travel" at bounding box center [907, 159] width 77 height 71
click at [0, 0] on input "Travel" at bounding box center [0, 0] width 0 height 0
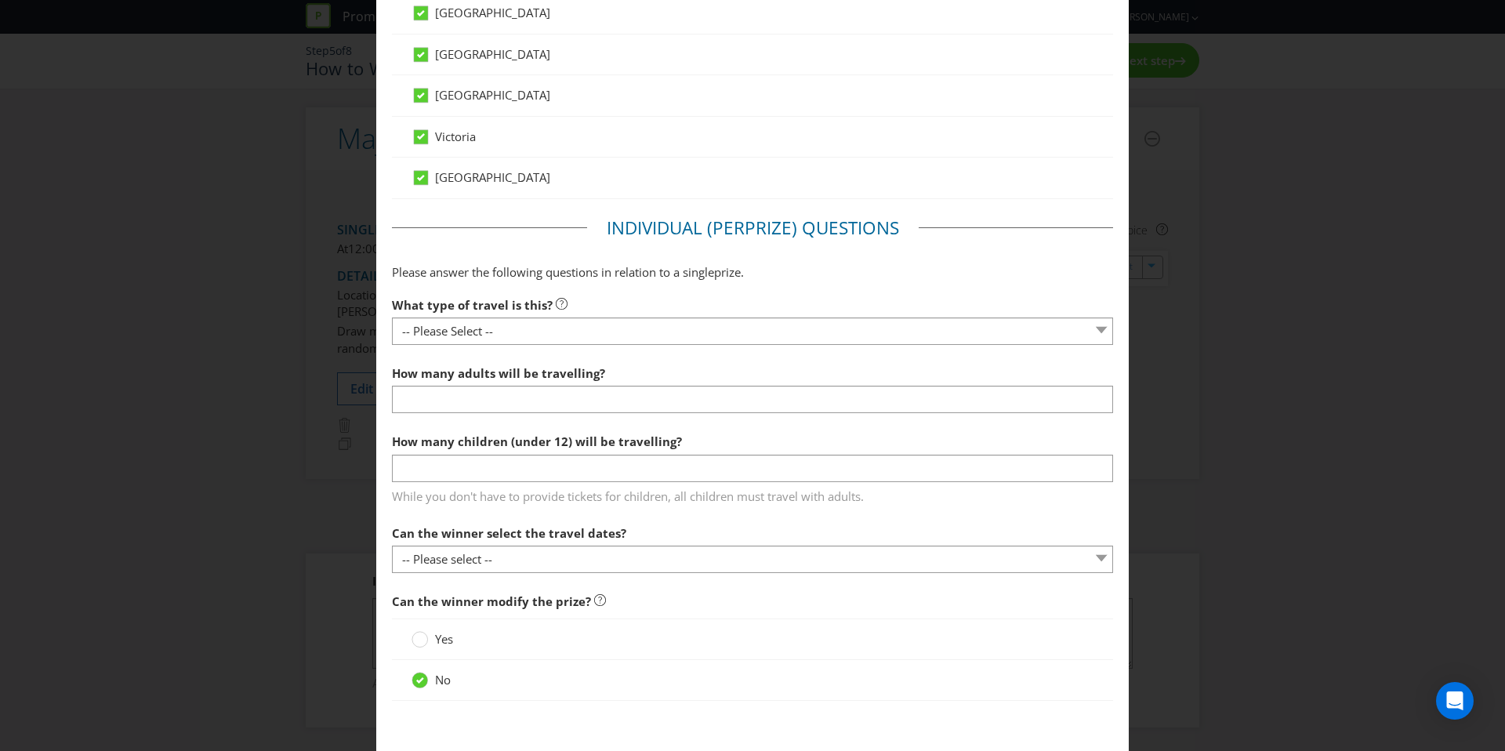
scroll to position [1179, 0]
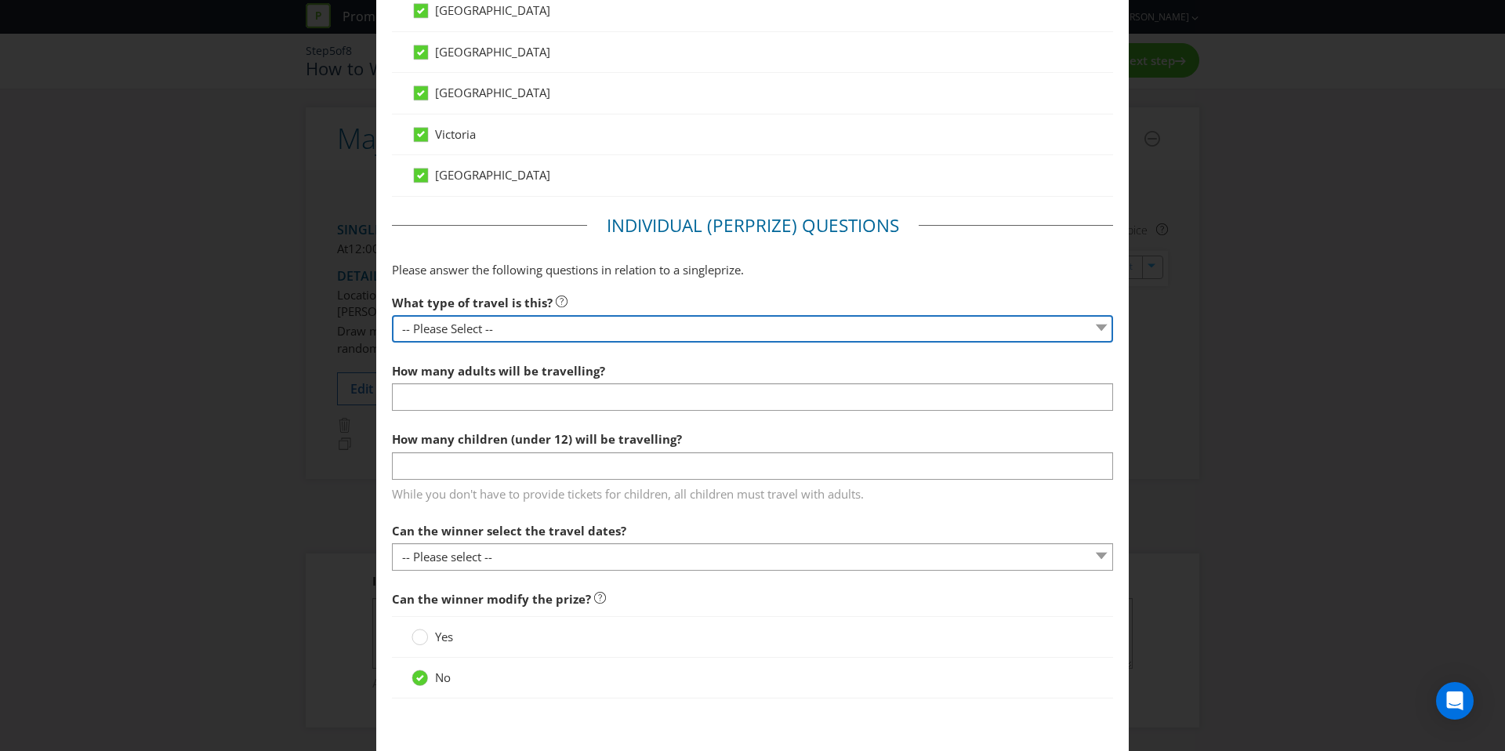
click at [579, 320] on select "-- Please Select -- Flight Accommodation Car Hire Bus Train Cruise Transfers Ot…" at bounding box center [752, 328] width 721 height 27
select select "ACCOMMODATION"
click at [392, 315] on select "-- Please Select -- Flight Accommodation Car Hire Bus Train Cruise Transfers Ot…" at bounding box center [752, 328] width 721 height 27
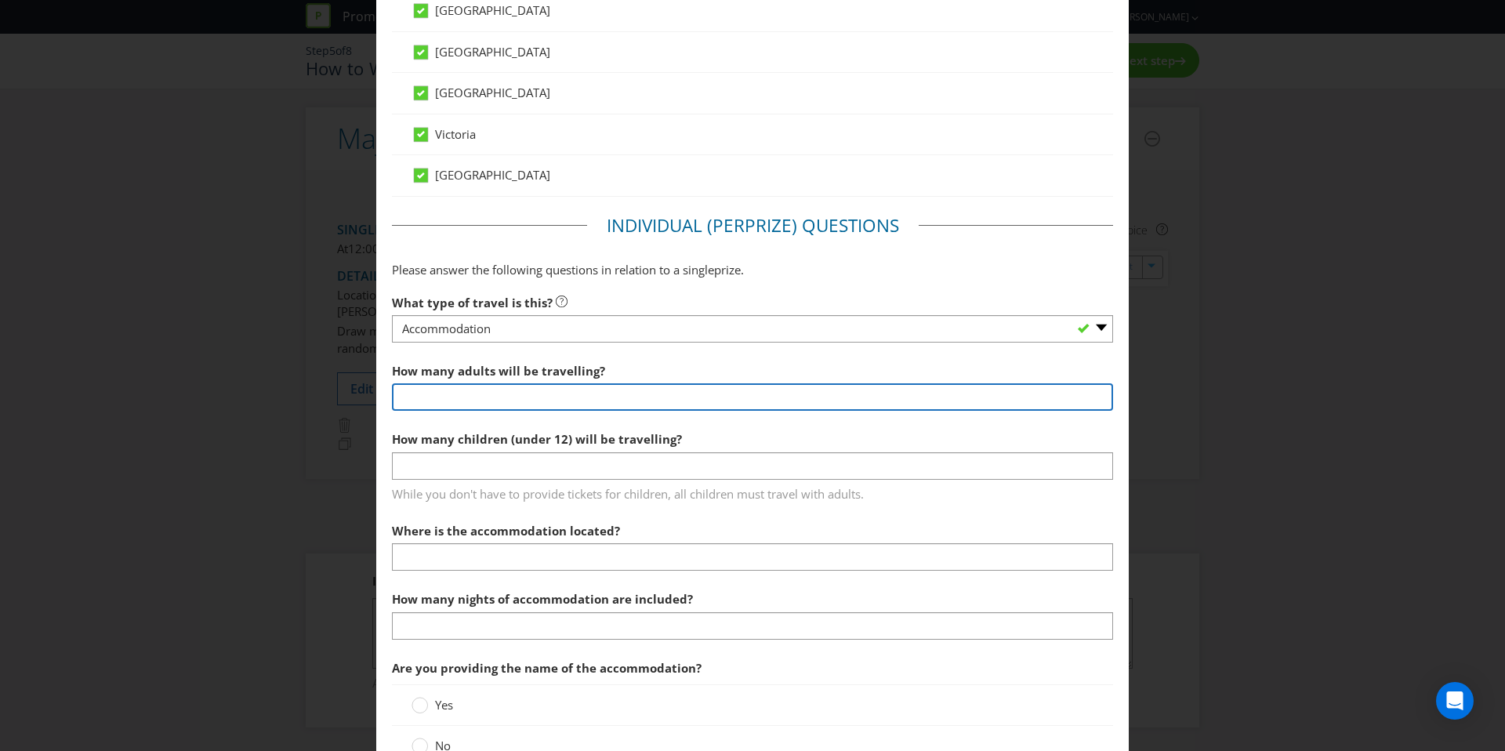
click at [567, 389] on input "number" at bounding box center [752, 396] width 721 height 27
type input "2"
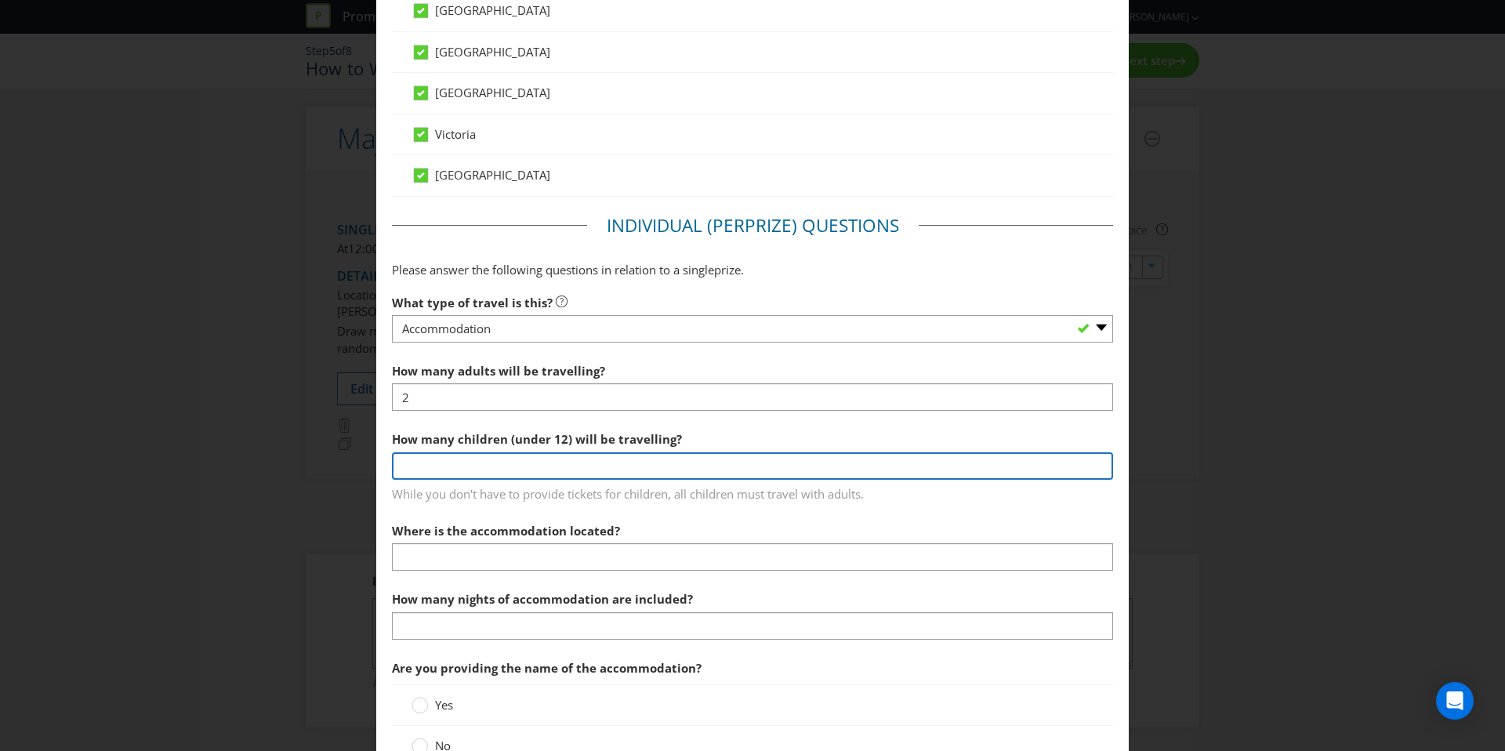
click at [613, 470] on input "number" at bounding box center [752, 465] width 721 height 27
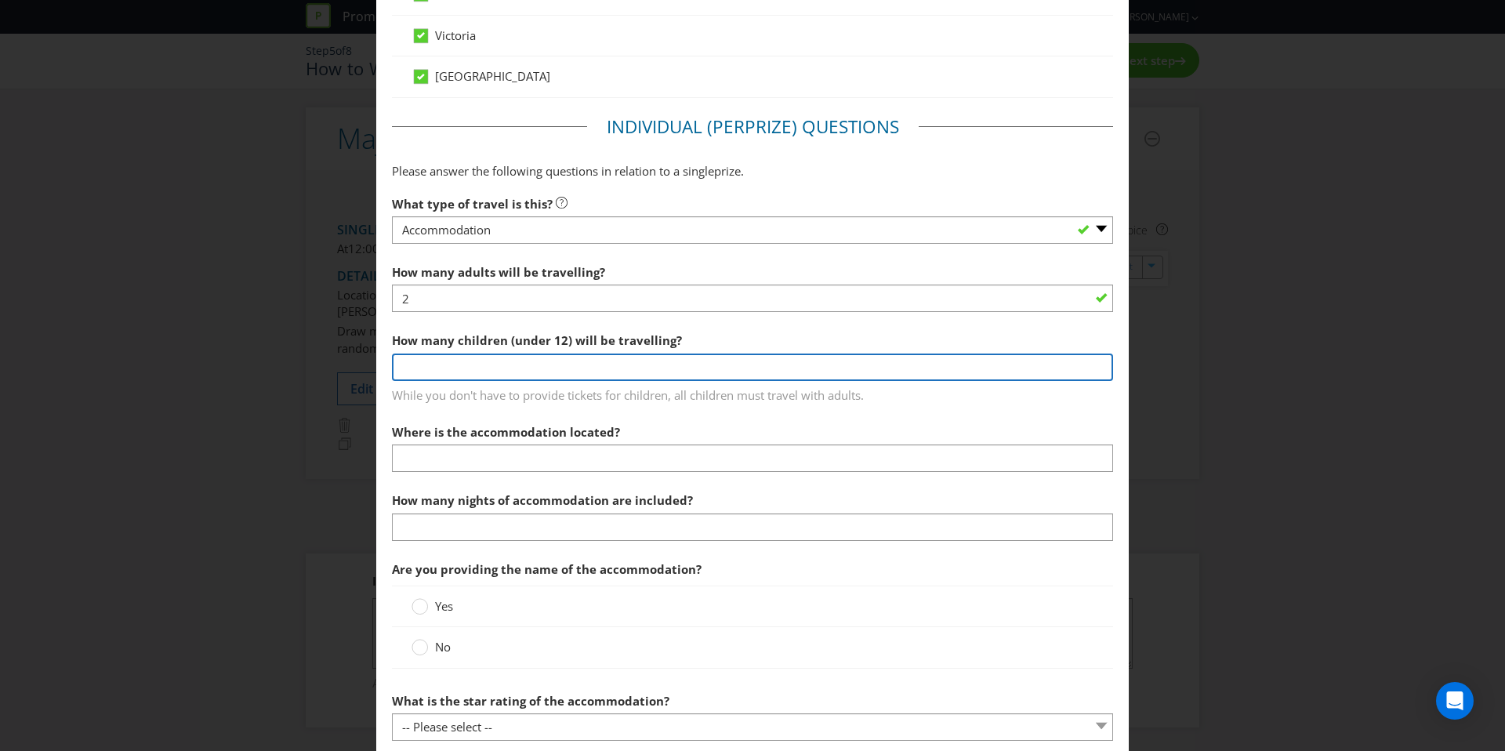
scroll to position [1303, 0]
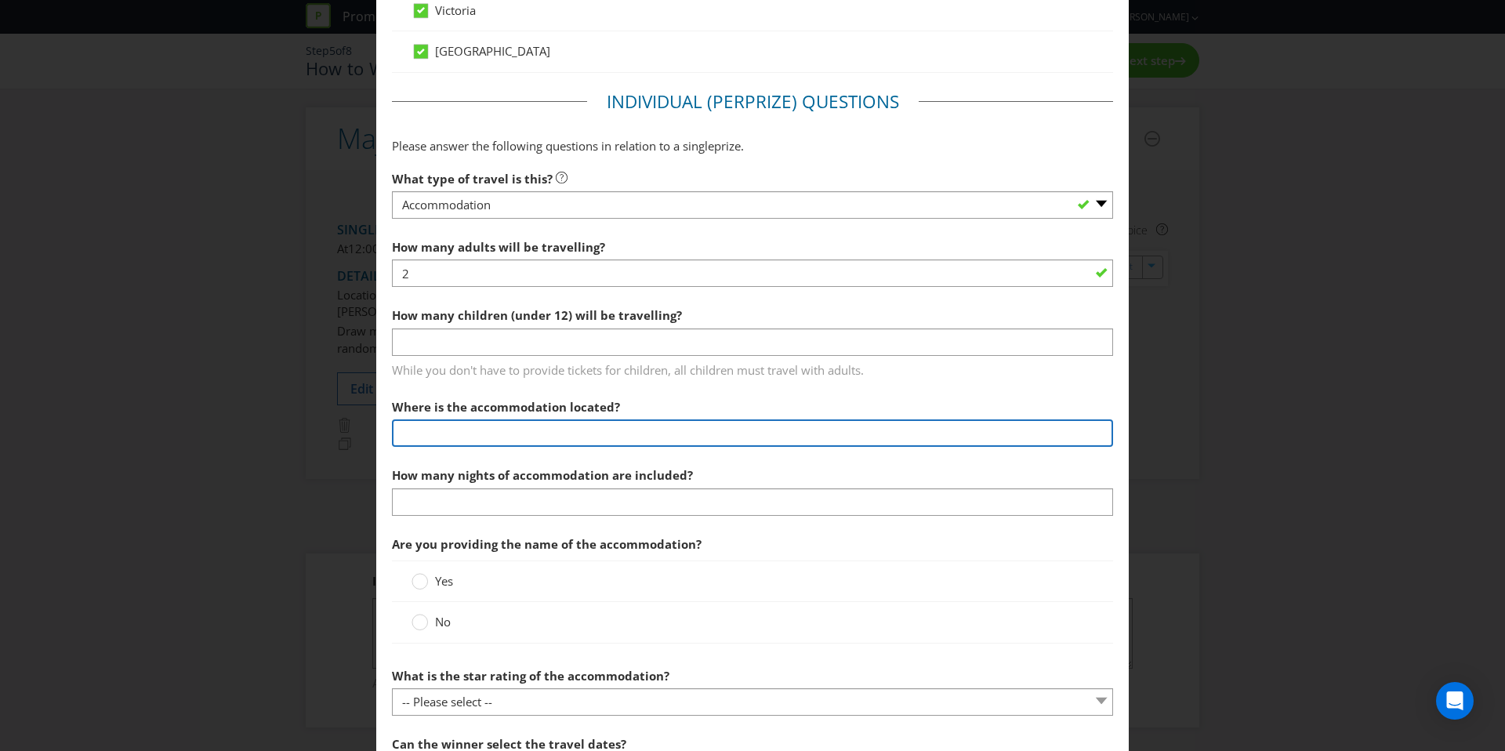
click at [625, 419] on div "Where is the accommodation located?" at bounding box center [752, 419] width 721 height 56
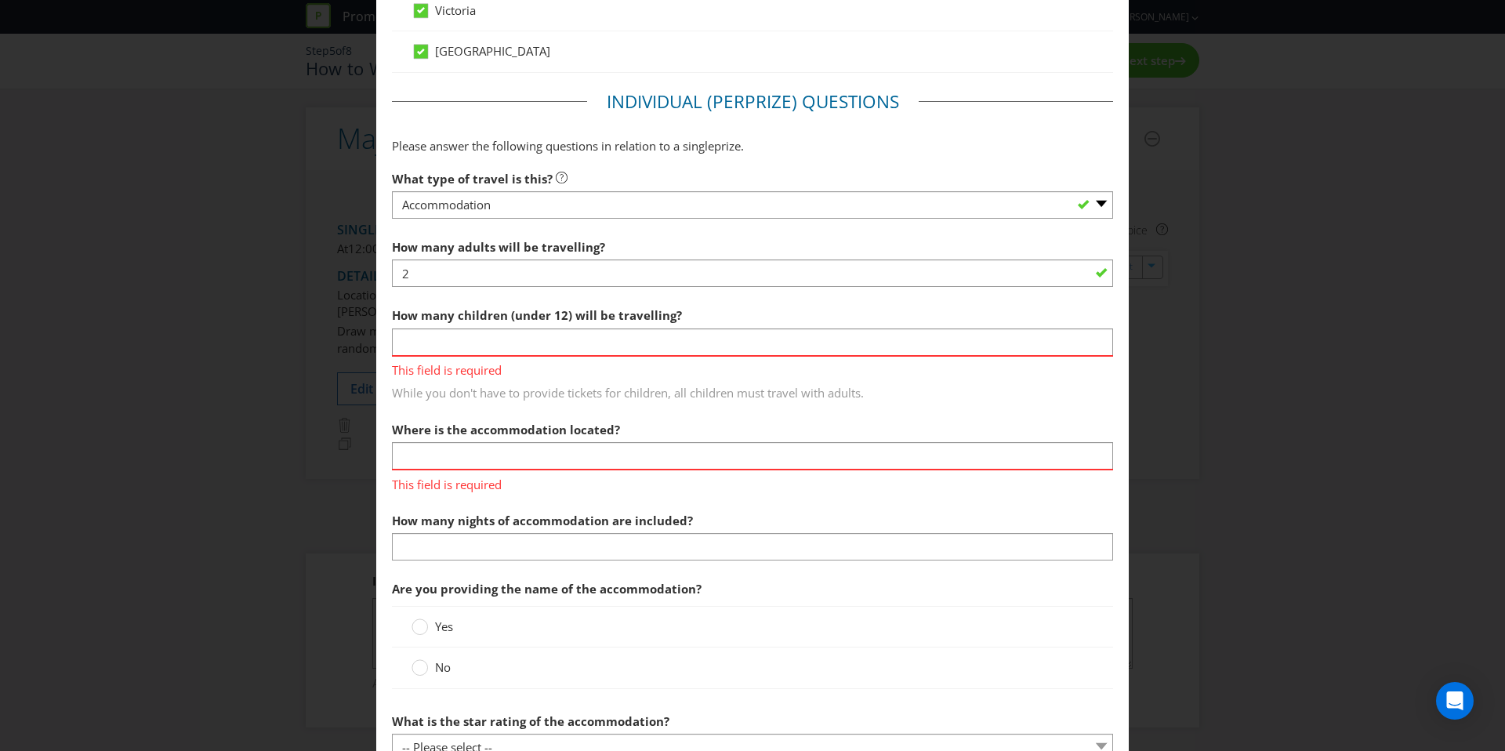
click at [631, 373] on span "This field is required" at bounding box center [752, 368] width 721 height 23
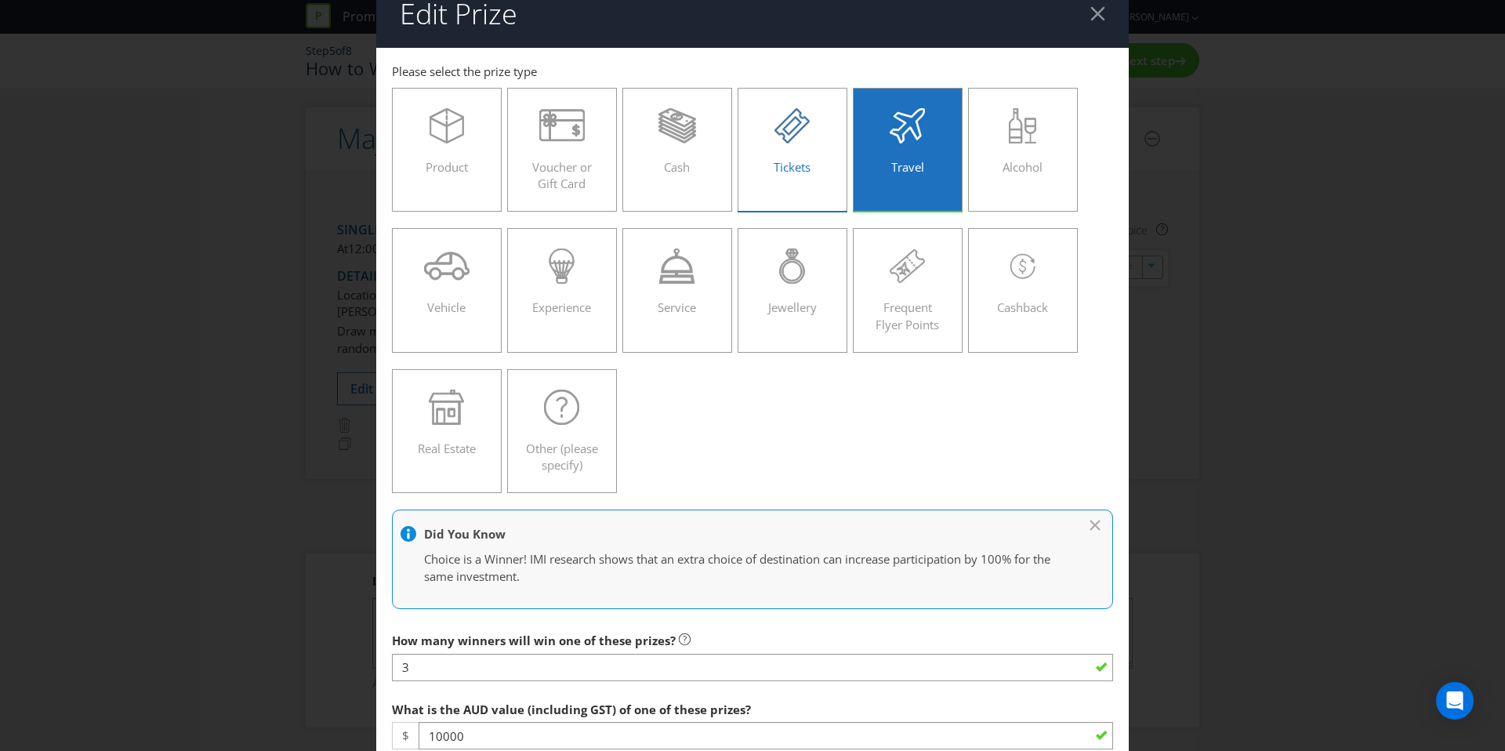
scroll to position [0, 0]
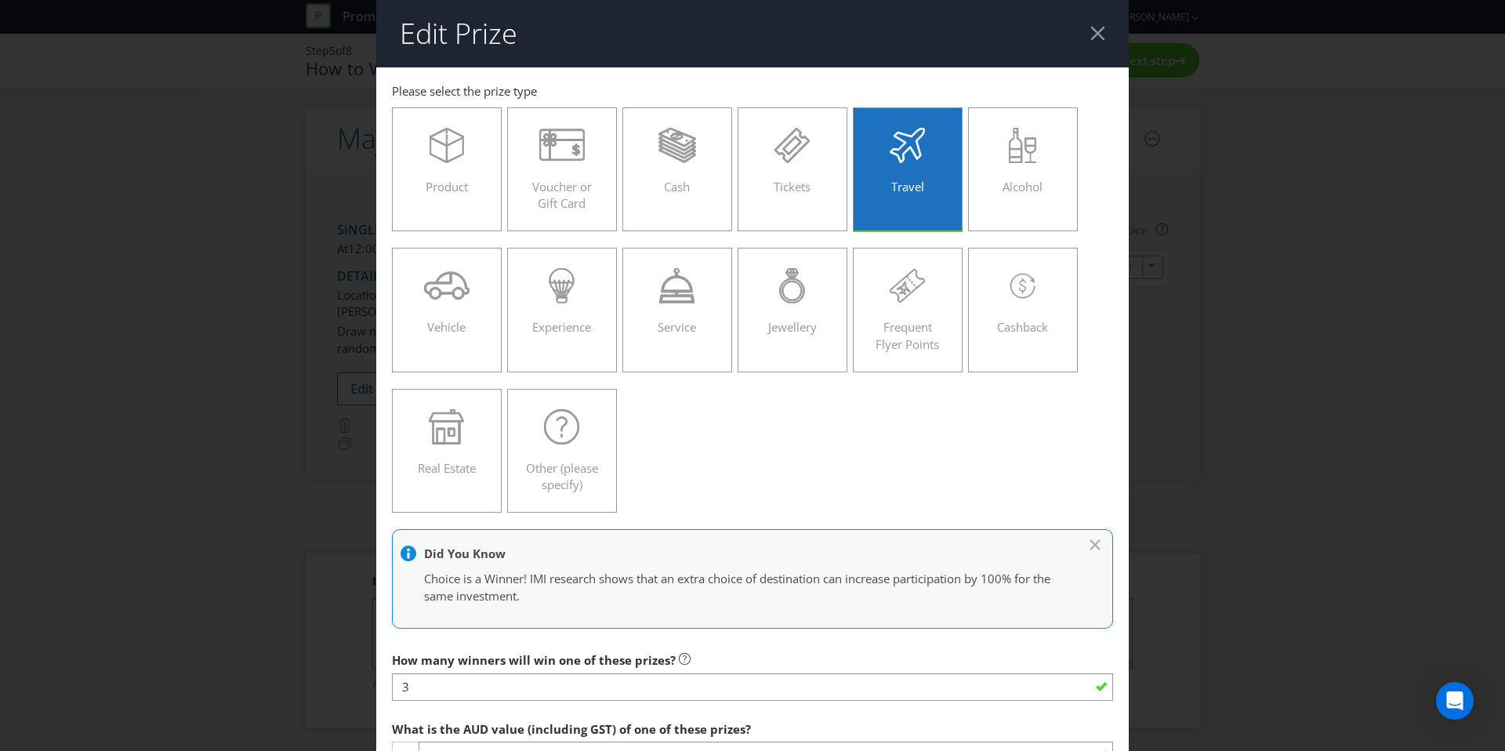
click at [1092, 38] on div at bounding box center [1097, 33] width 15 height 15
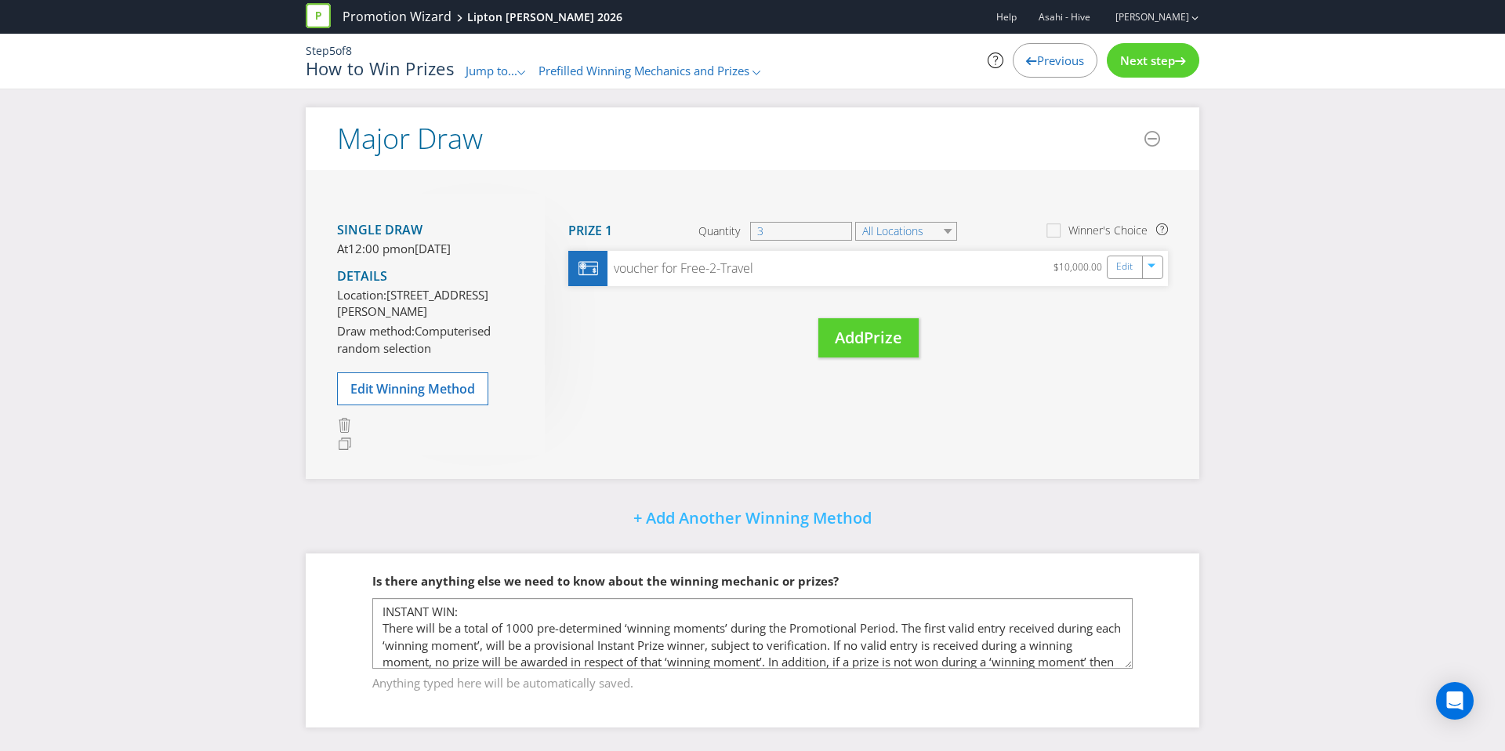
scroll to position [24, 0]
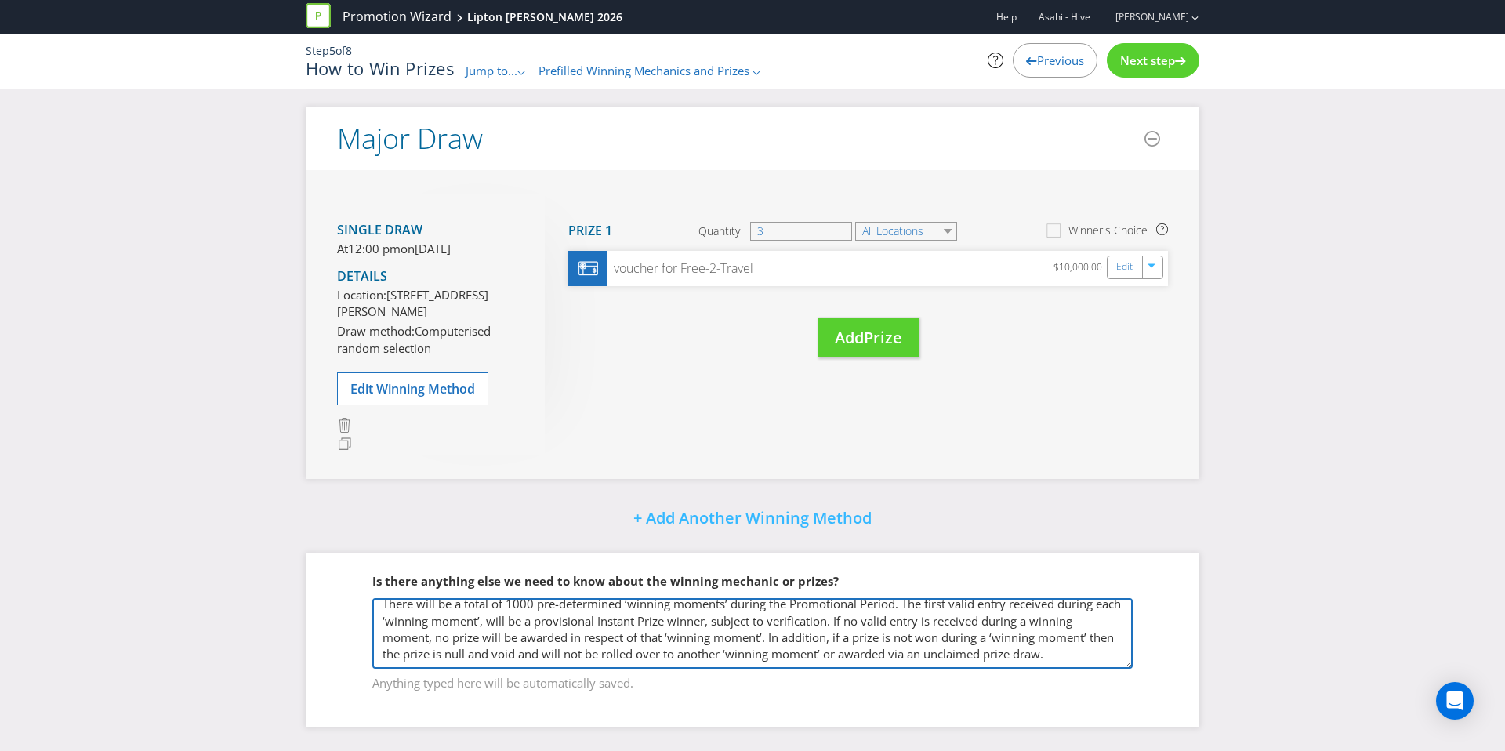
click at [1058, 658] on textarea "INSTANT WIN: There will be a total of 1000 pre-determined ‘winning moments’ dur…" at bounding box center [752, 633] width 760 height 71
paste textarea "The Major Prize is 1 x $30,000 Free-to-Travel holiday voucher to be spent on a …"
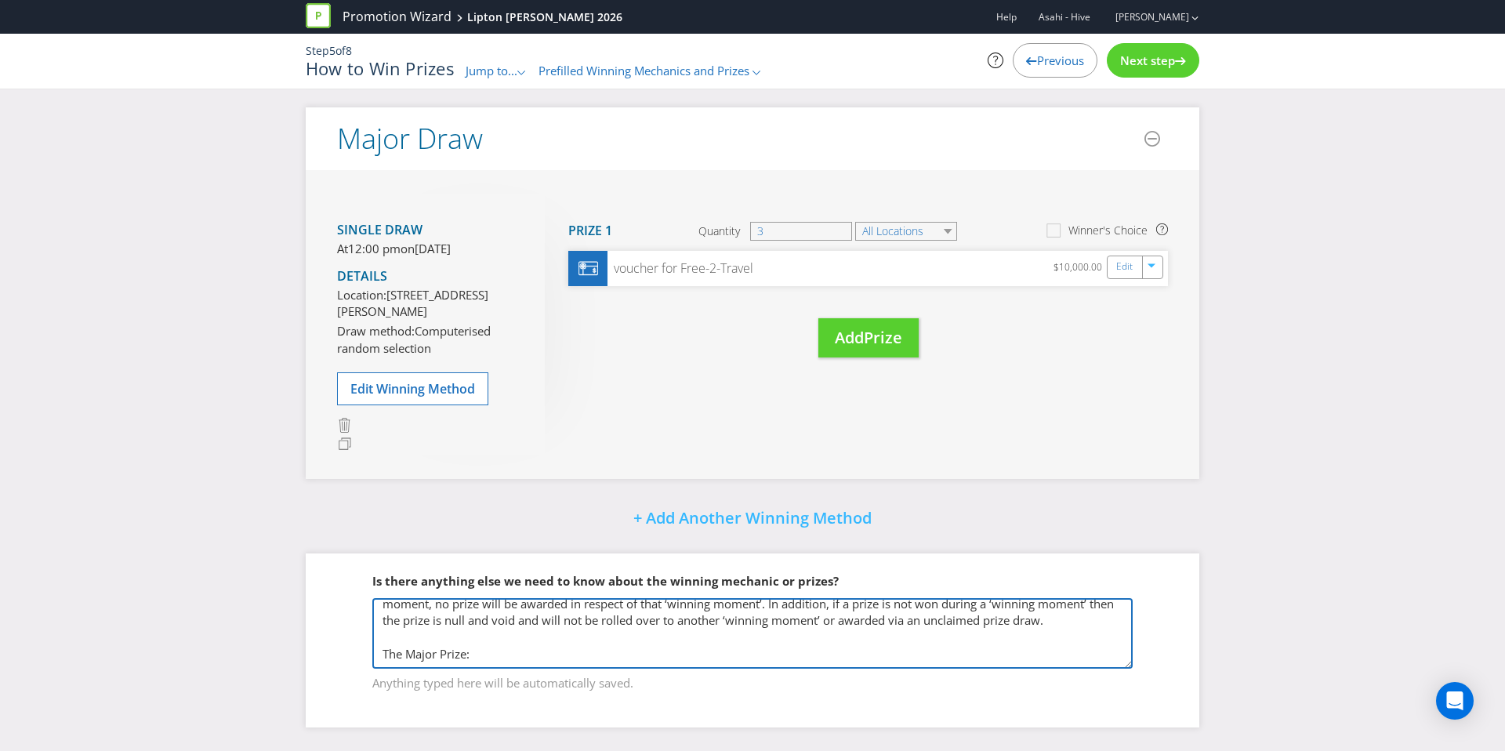
paste textarea "The Major Prize is 3 x $10,000 Free-to-Travel holiday voucher to be spent on a …"
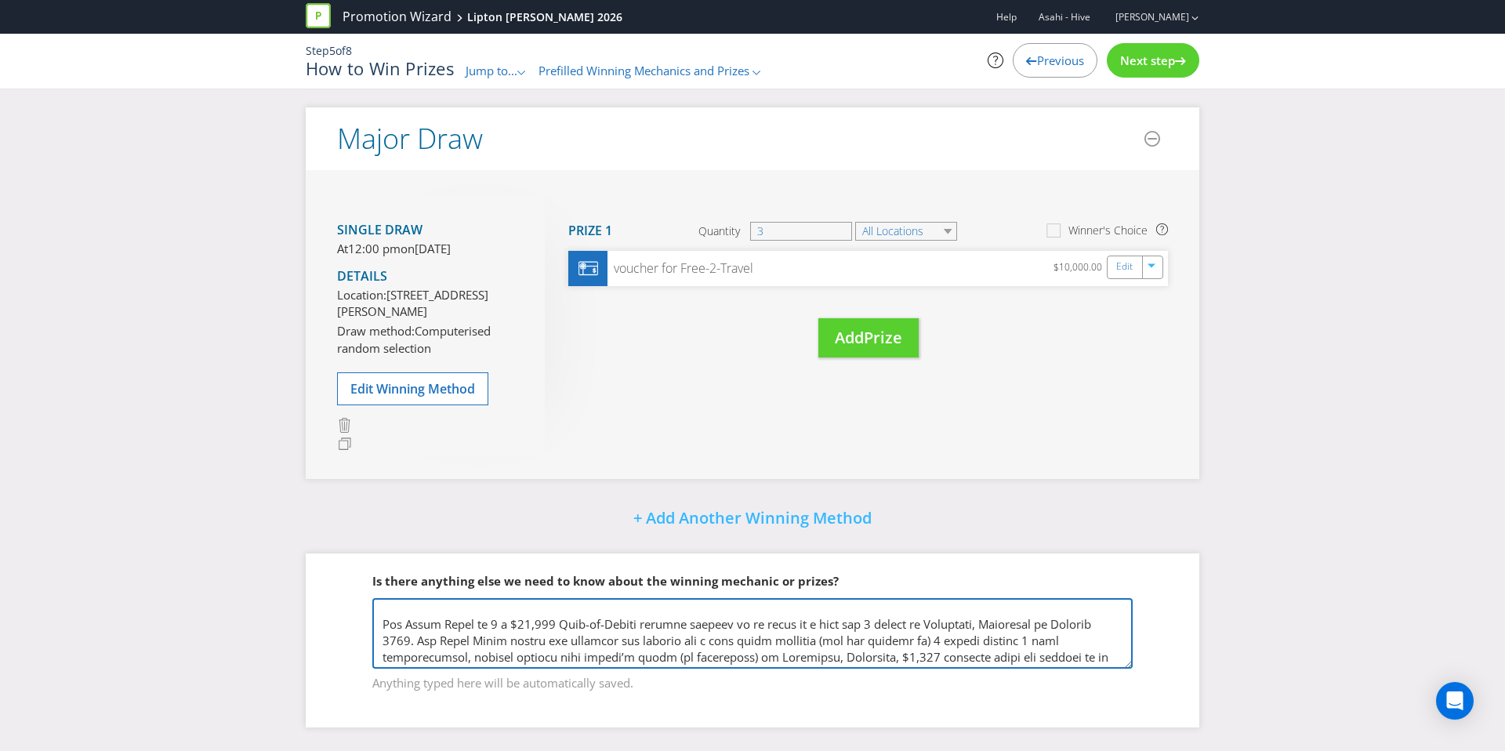
scroll to position [158, 0]
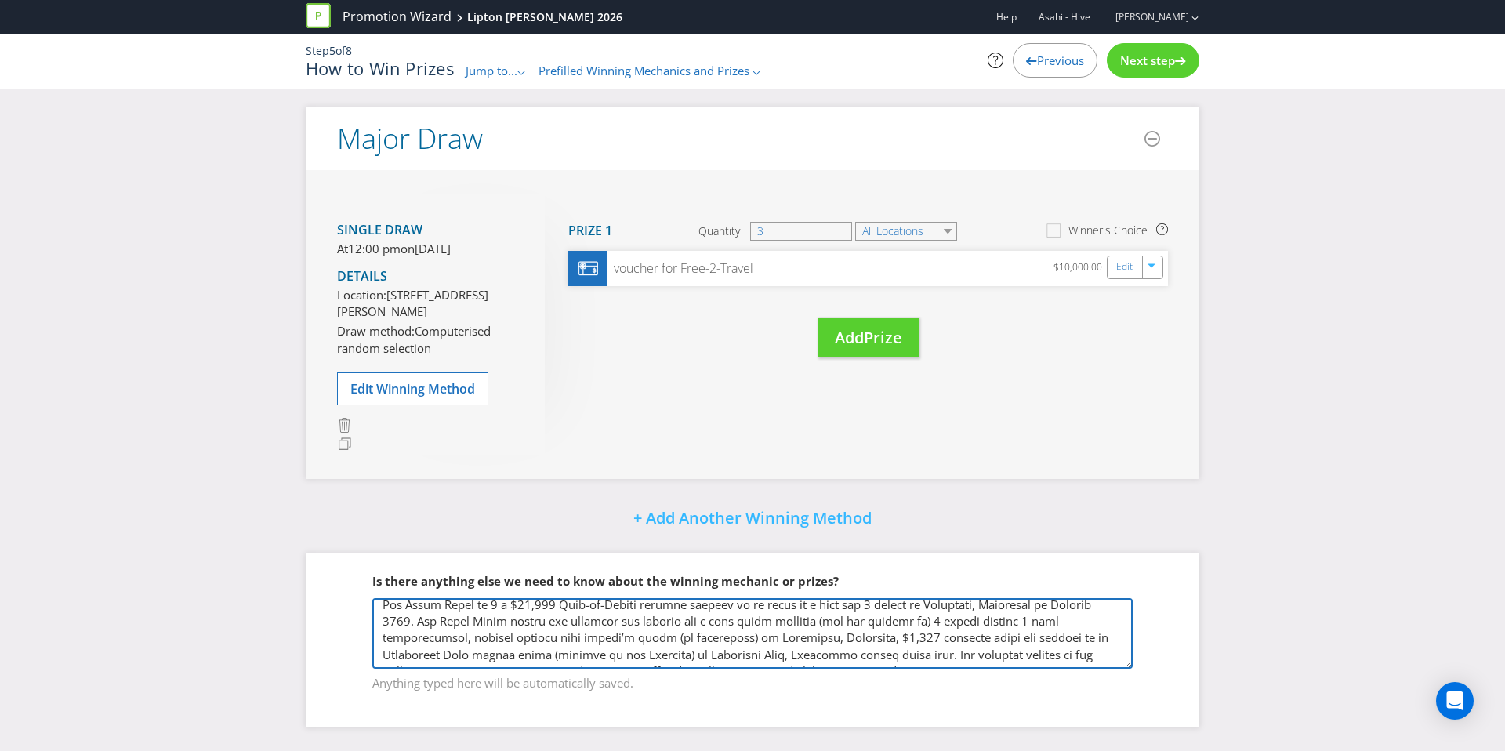
click at [1042, 622] on textarea at bounding box center [752, 633] width 760 height 71
click at [569, 640] on textarea at bounding box center [752, 633] width 760 height 71
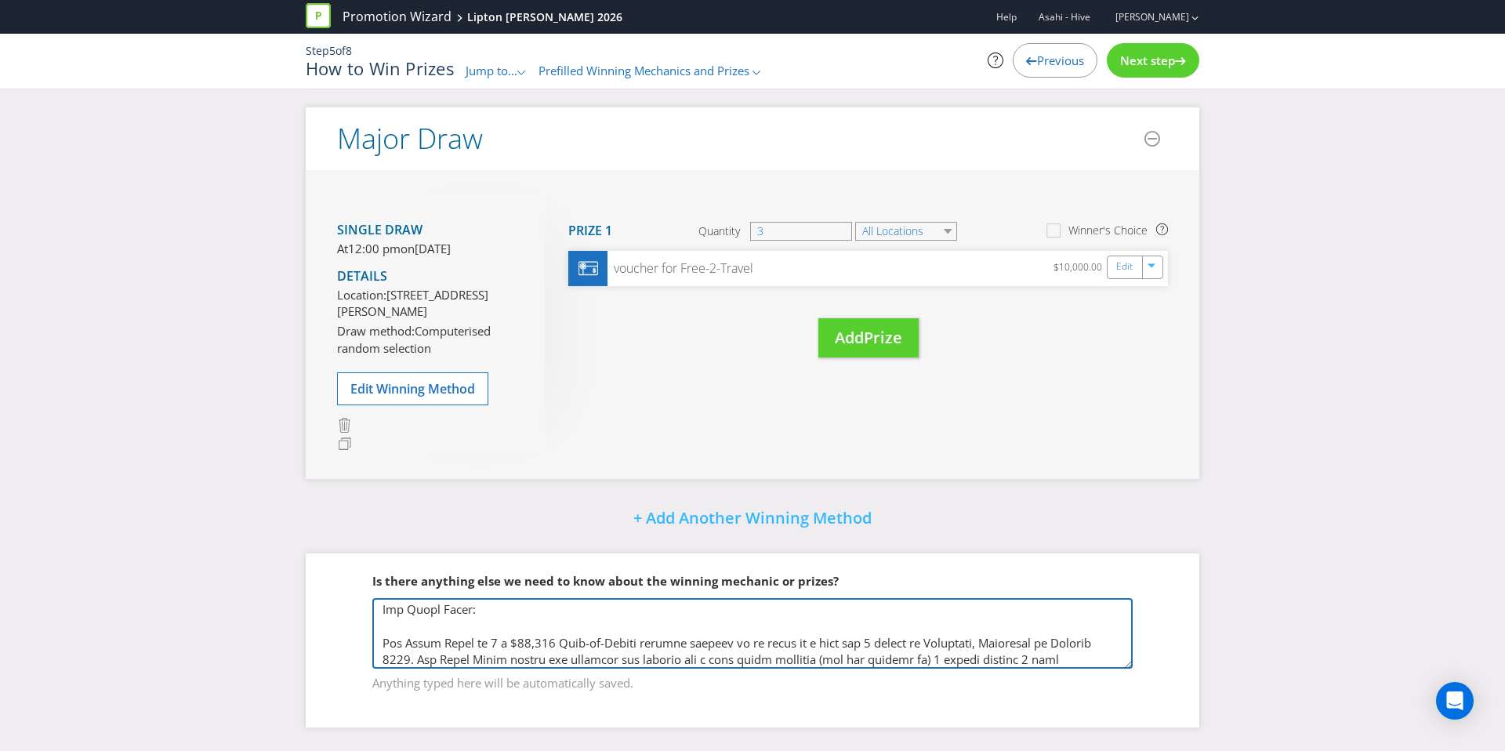
scroll to position [0, 0]
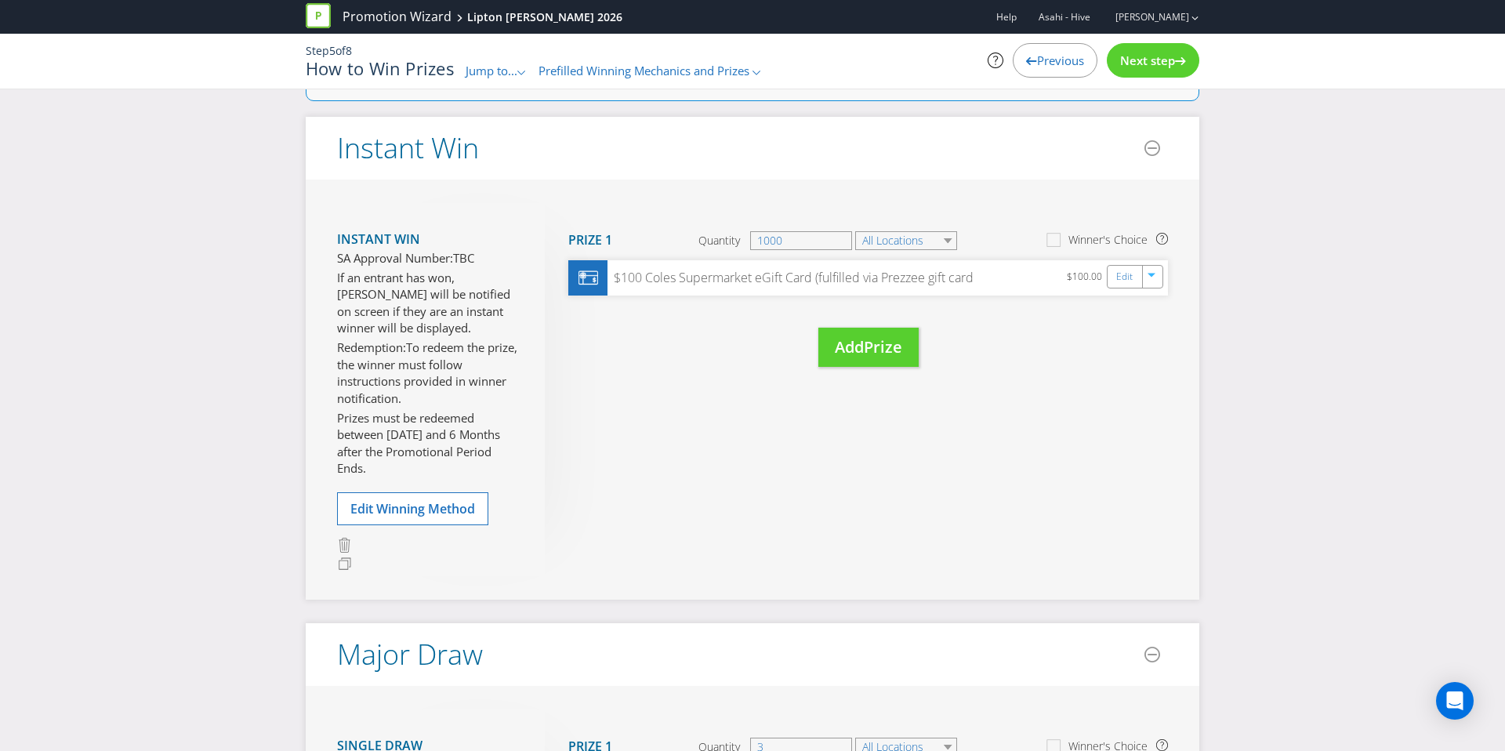
type textarea "INSTANT WIN: There will be a total of 1000 pre-determined ‘winning moments’ dur…"
click at [1147, 59] on span "Next step" at bounding box center [1147, 61] width 55 height 16
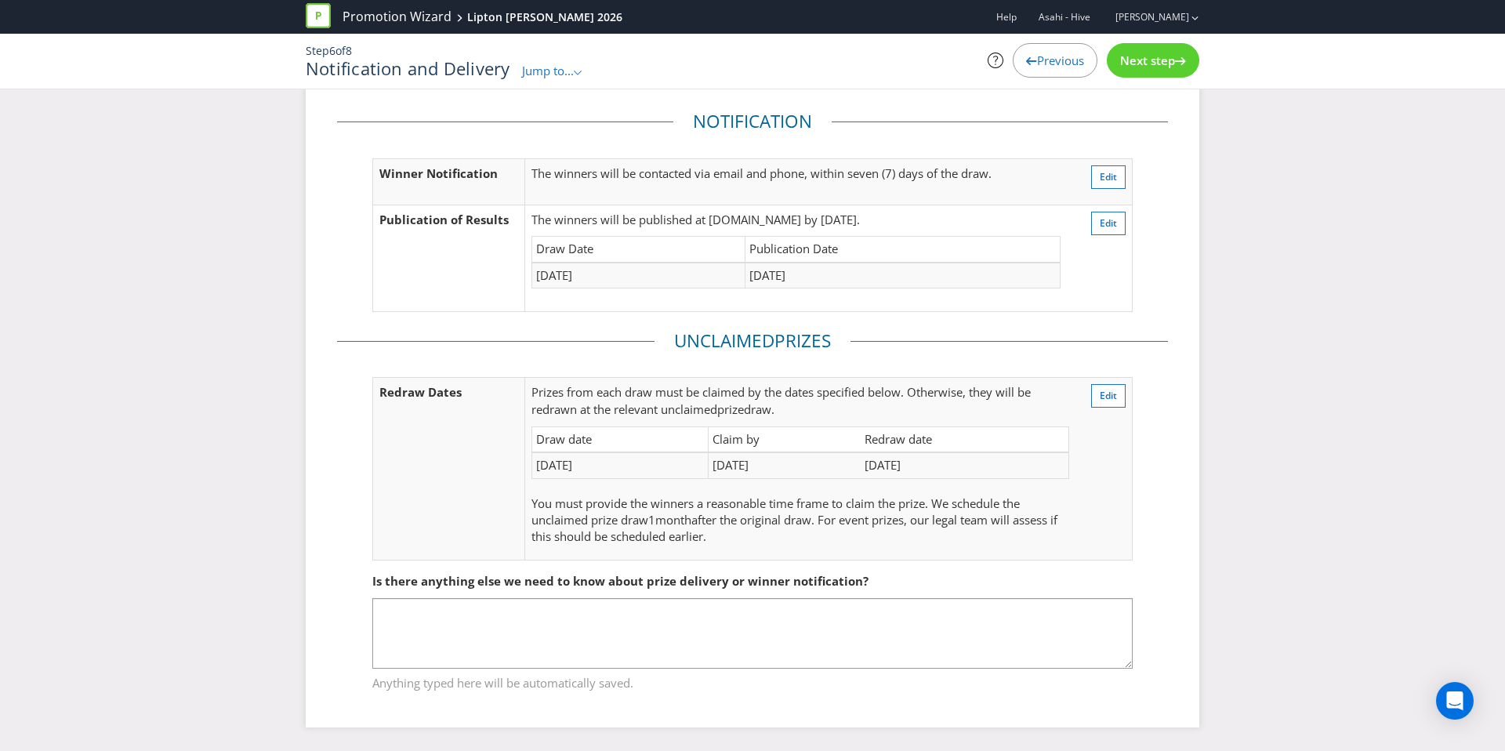
click at [1147, 59] on span "Next step" at bounding box center [1147, 61] width 55 height 16
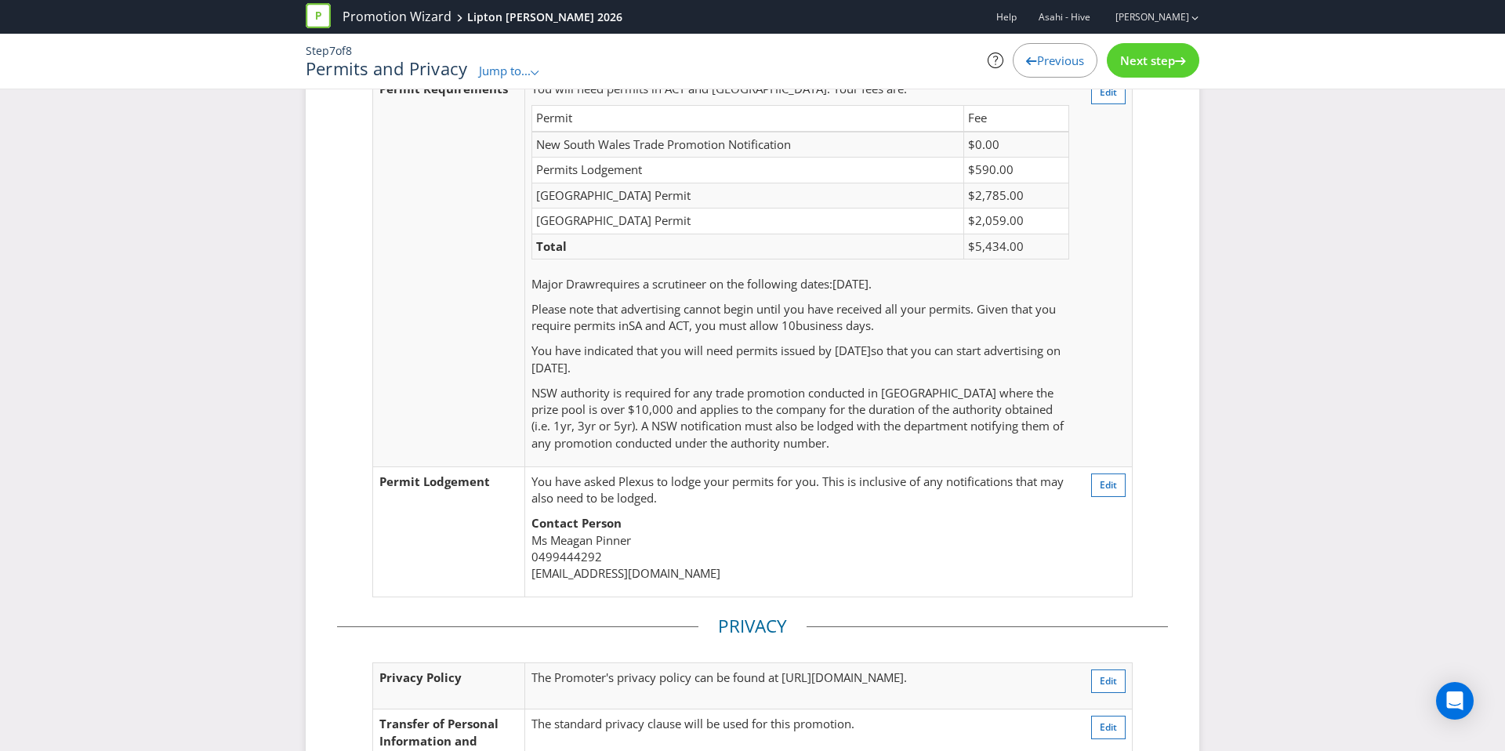
click at [1147, 59] on span "Next step" at bounding box center [1147, 61] width 55 height 16
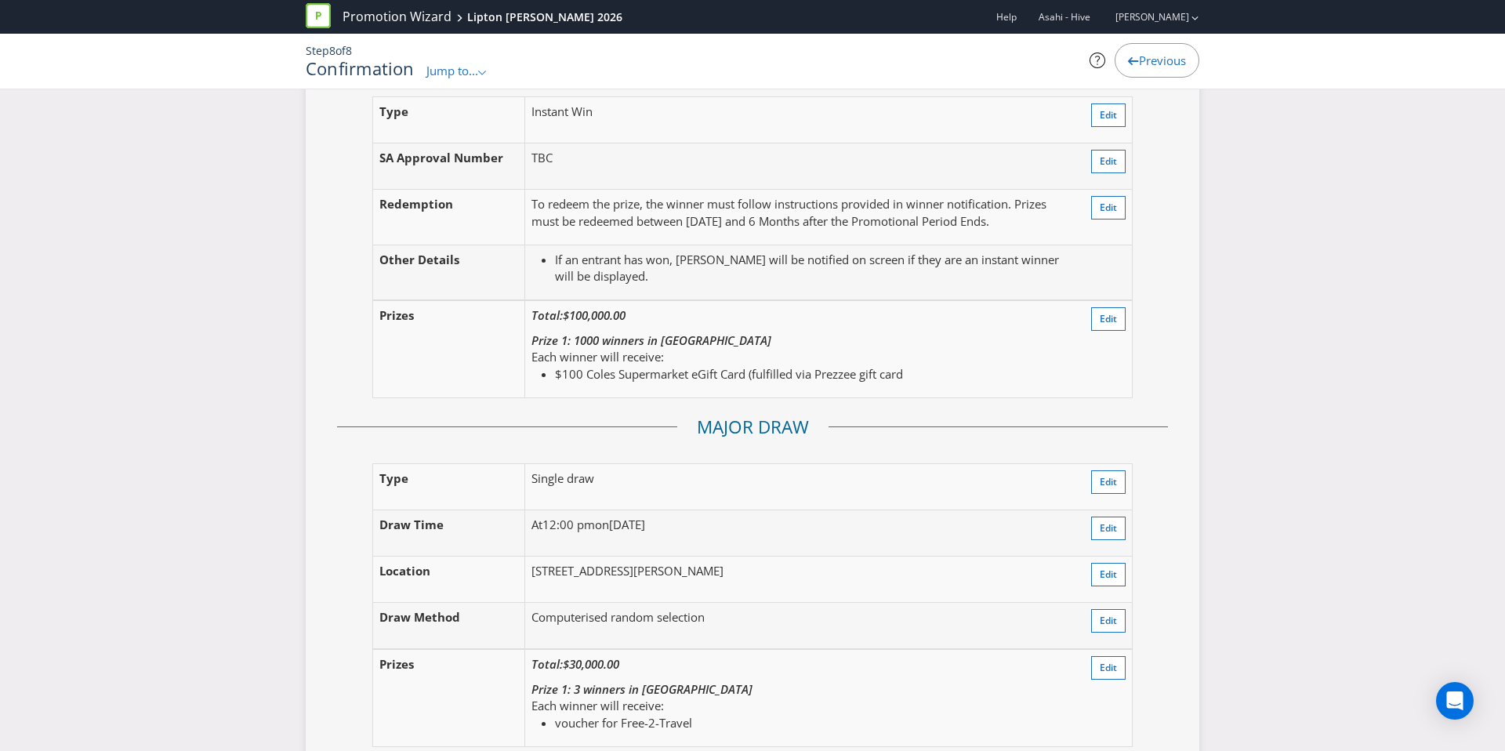
scroll to position [2022, 0]
click at [1094, 328] on button "Edit" at bounding box center [1108, 316] width 34 height 24
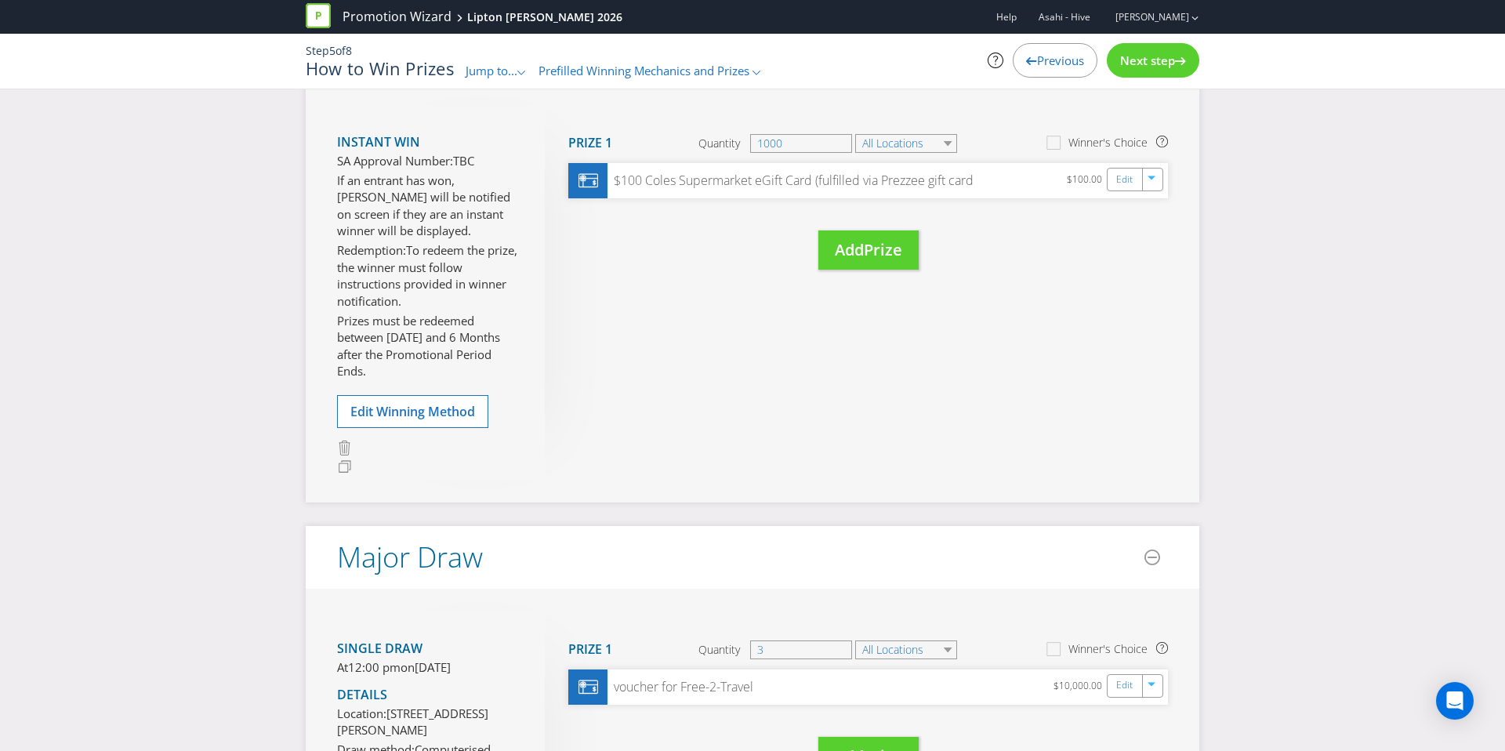
scroll to position [187, 0]
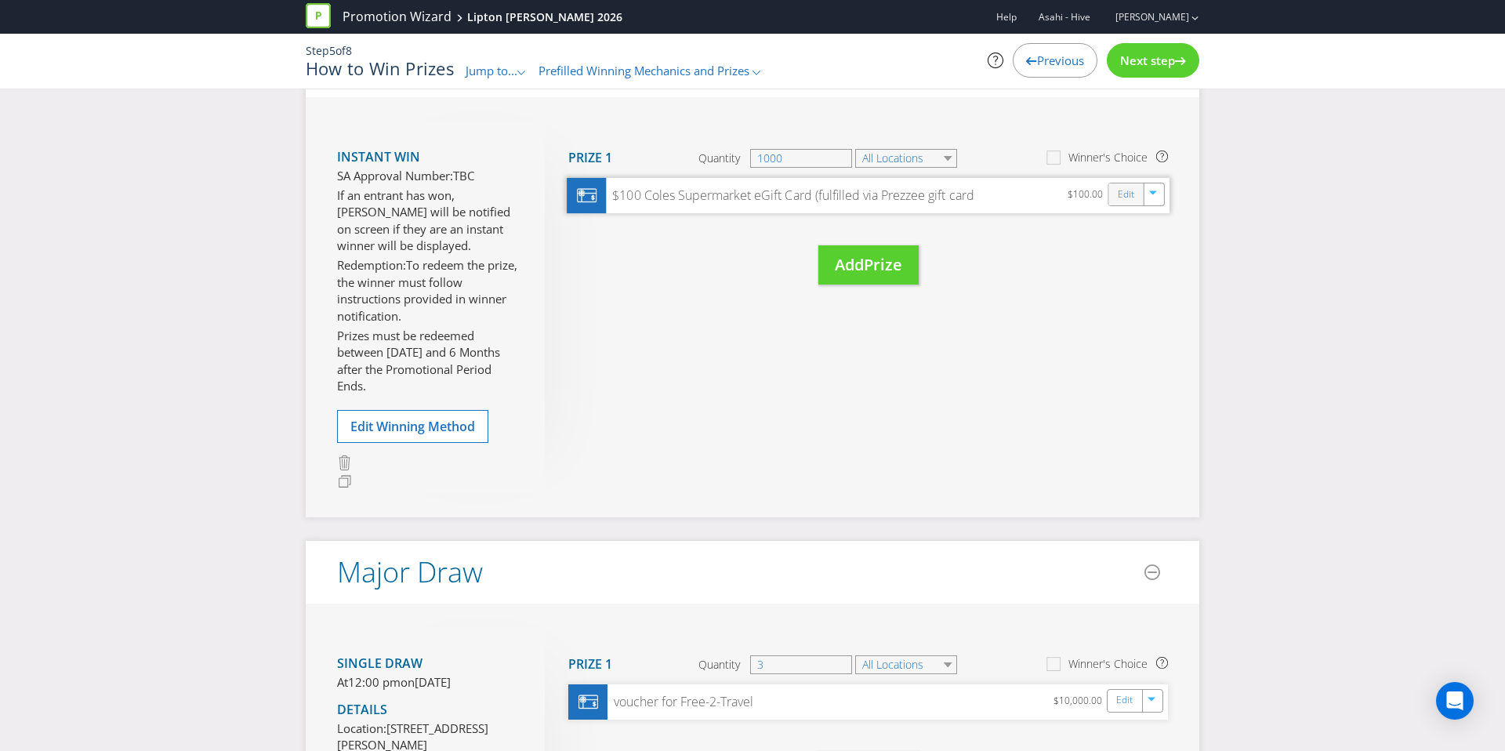
click at [1111, 198] on div "Edit" at bounding box center [1126, 194] width 35 height 22
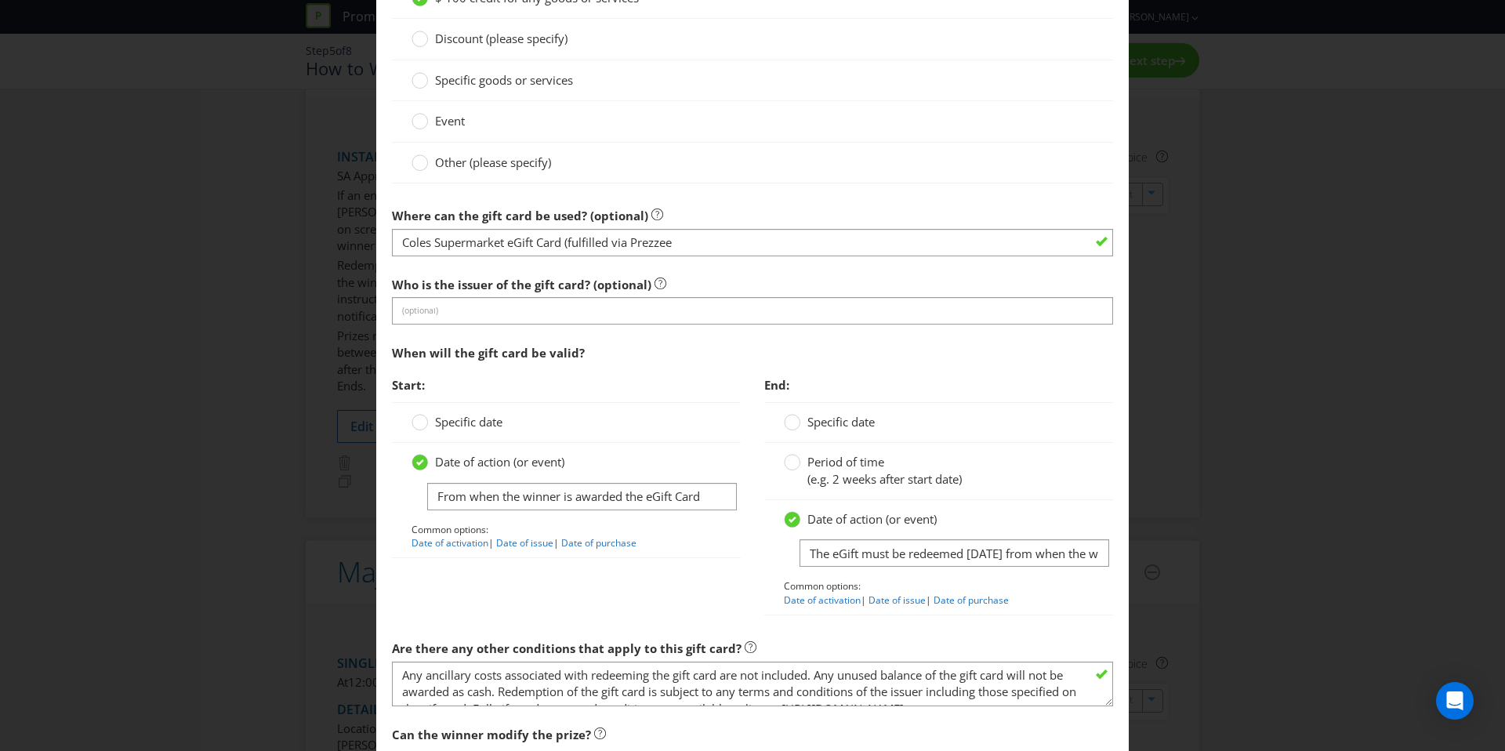
scroll to position [1457, 0]
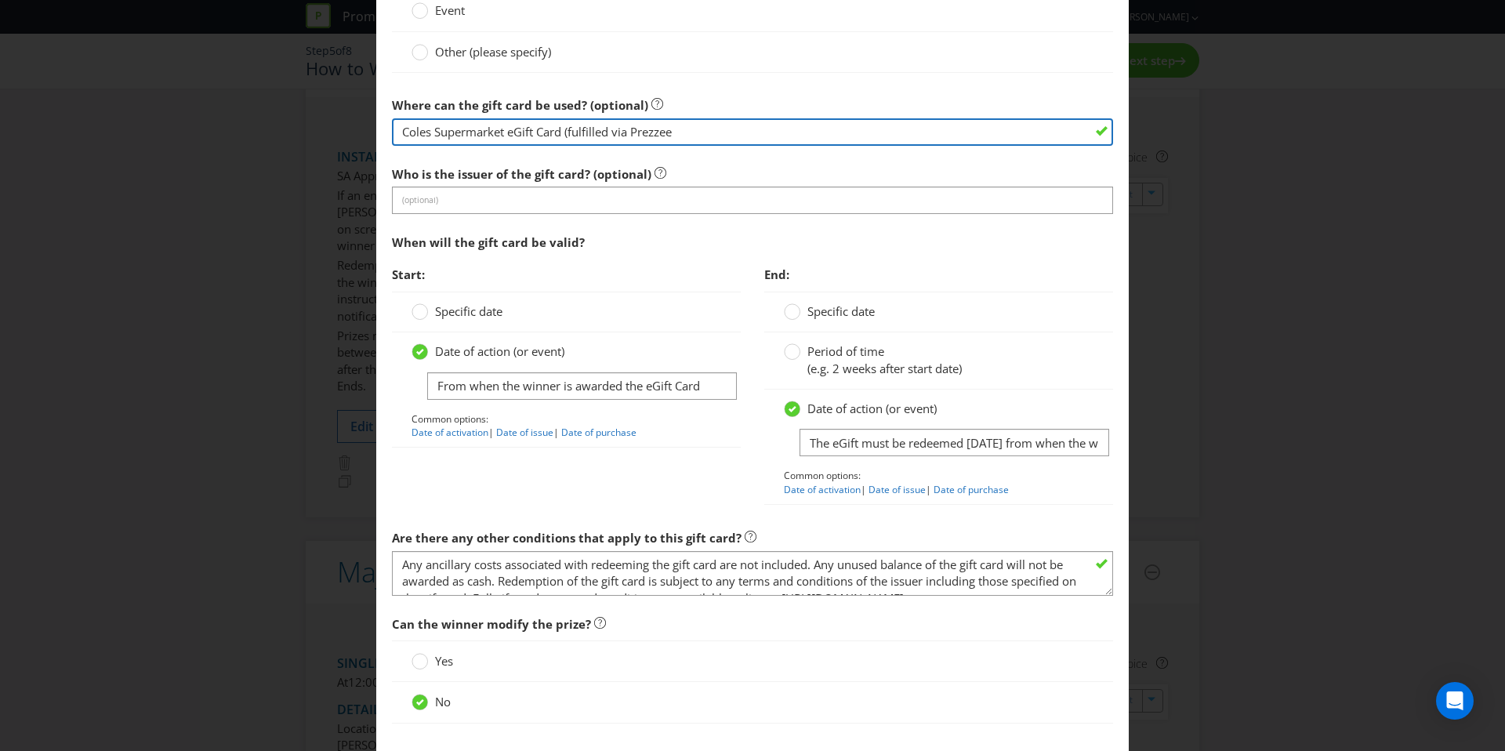
click at [687, 135] on input "Coles Supermarket eGift Card (fulfilled via Prezzee" at bounding box center [752, 131] width 721 height 27
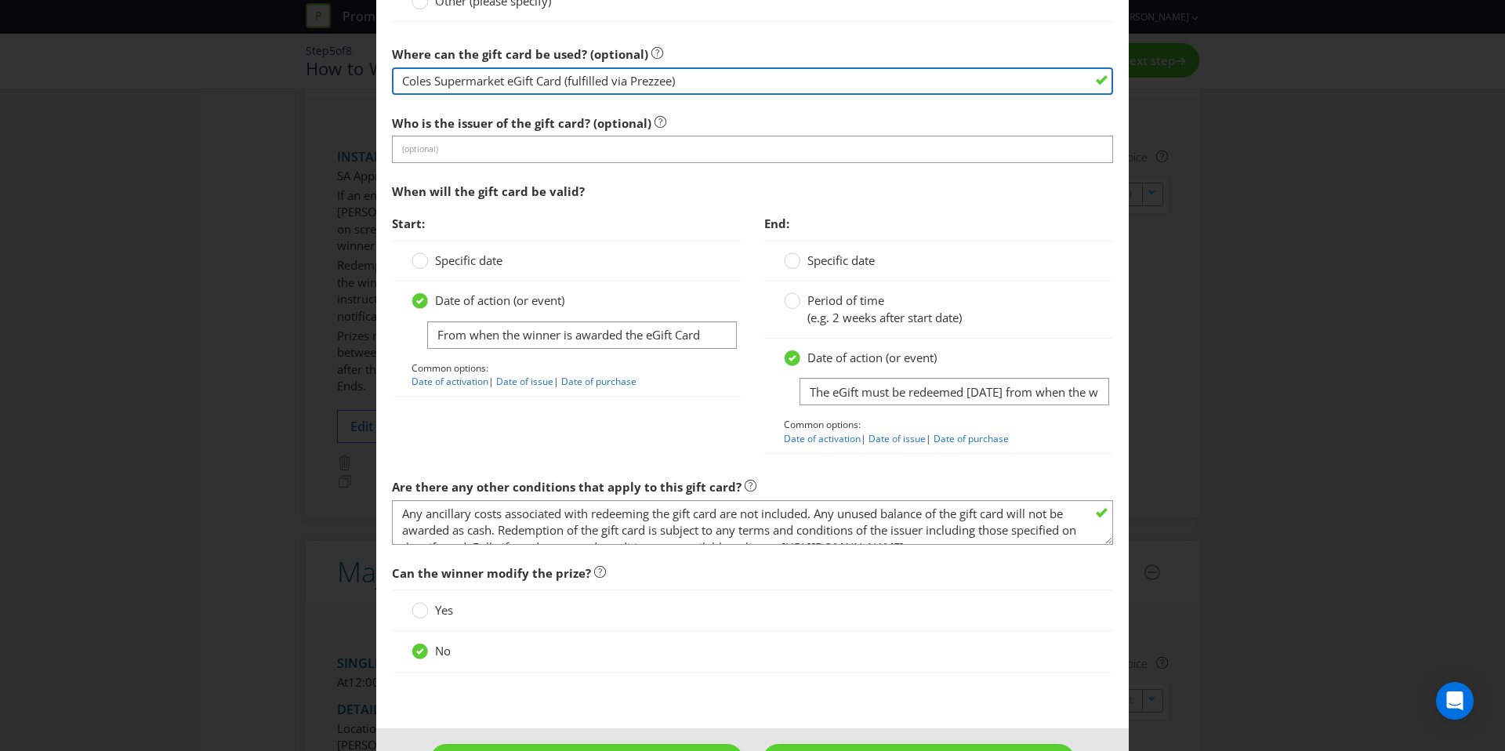
scroll to position [1562, 0]
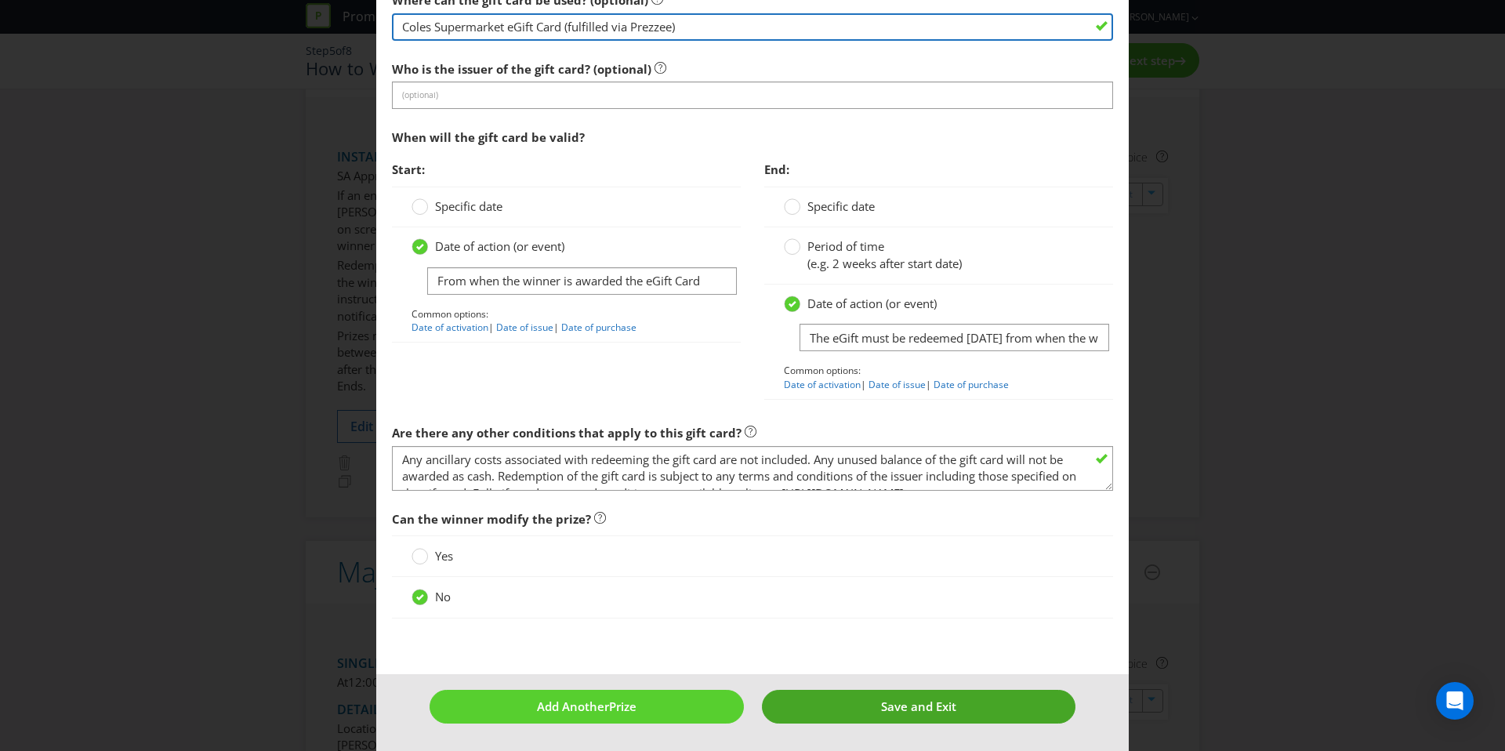
type input "Coles Supermarket eGift Card (fulfilled via Prezzee)"
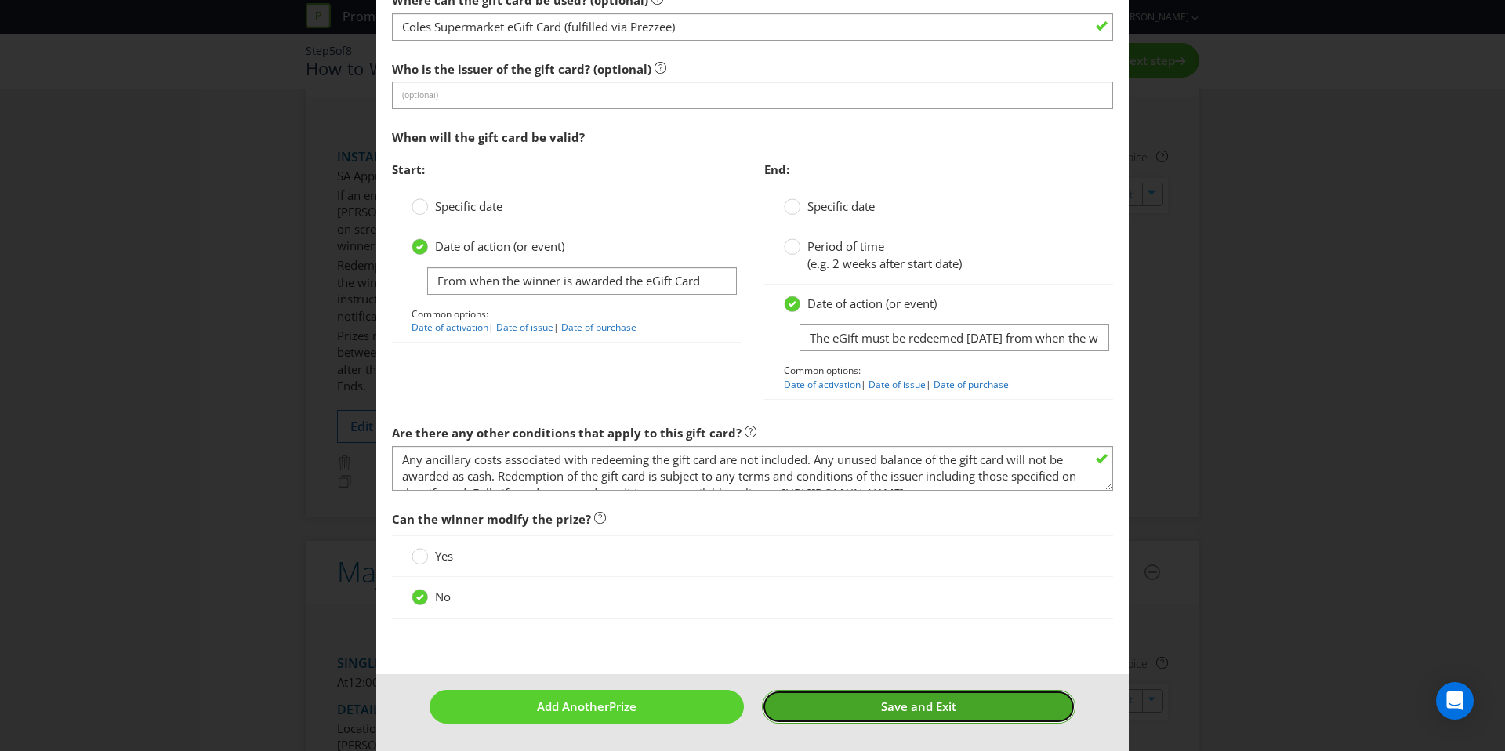
click at [894, 698] on span "Save and Exit" at bounding box center [918, 706] width 75 height 16
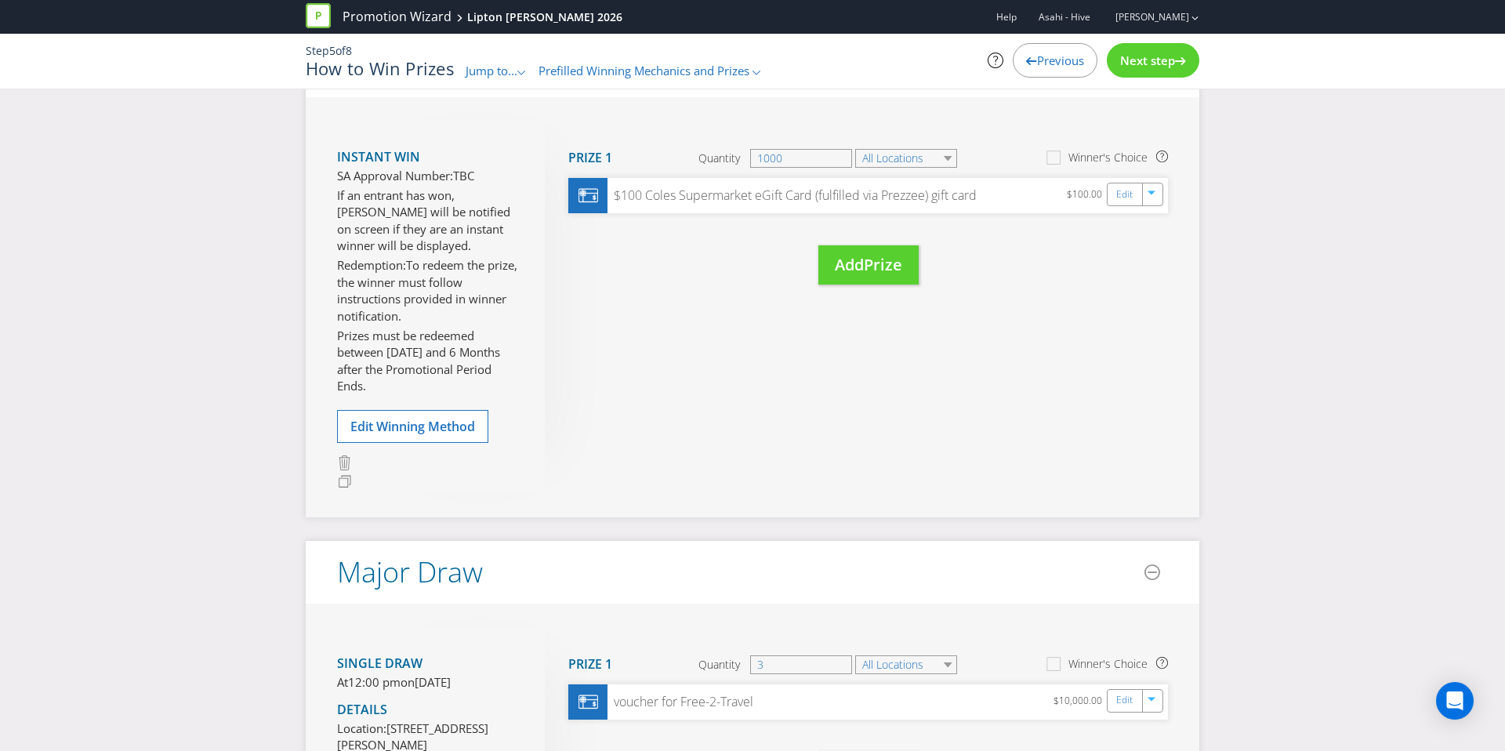
click at [1160, 58] on span "Next step" at bounding box center [1147, 61] width 55 height 16
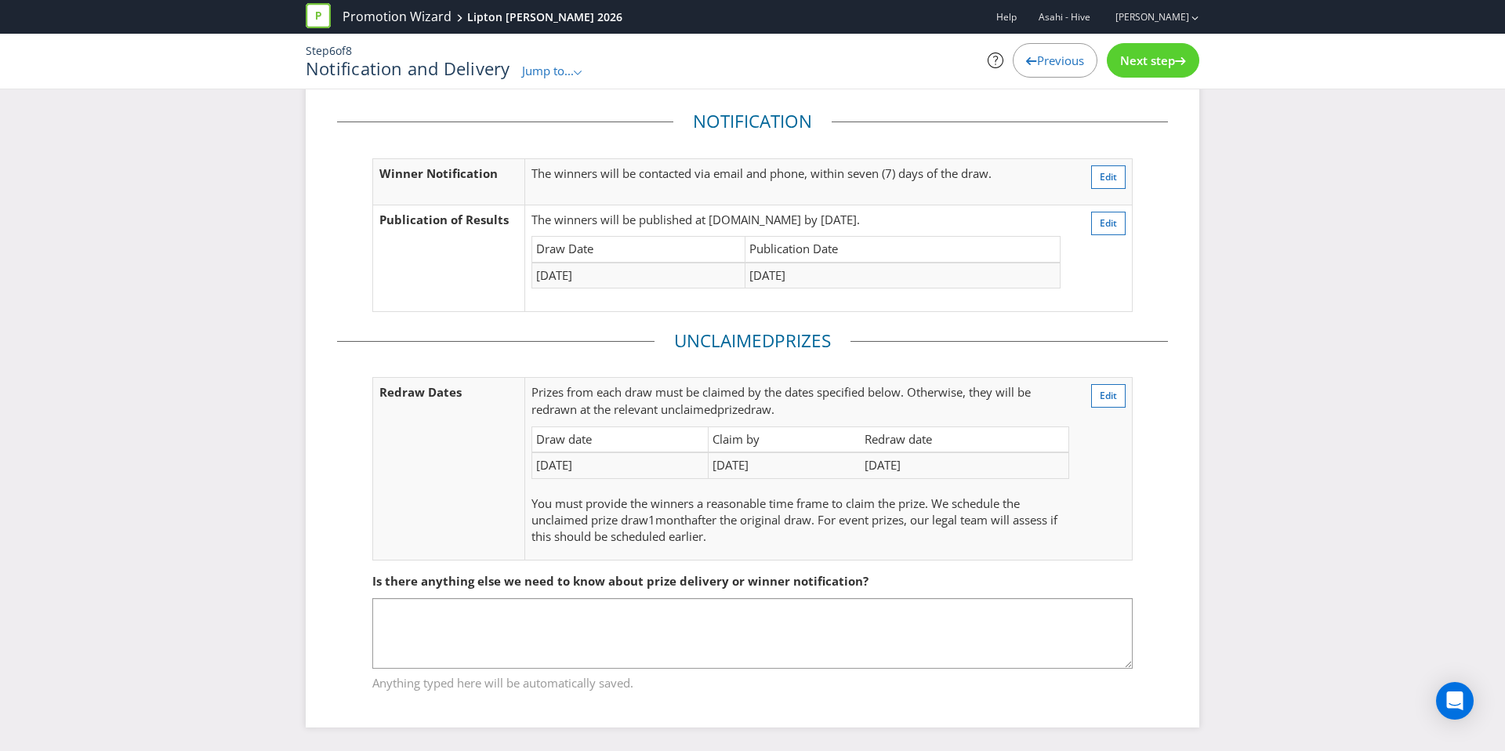
scroll to position [187, 0]
click at [1160, 58] on span "Next step" at bounding box center [1147, 61] width 55 height 16
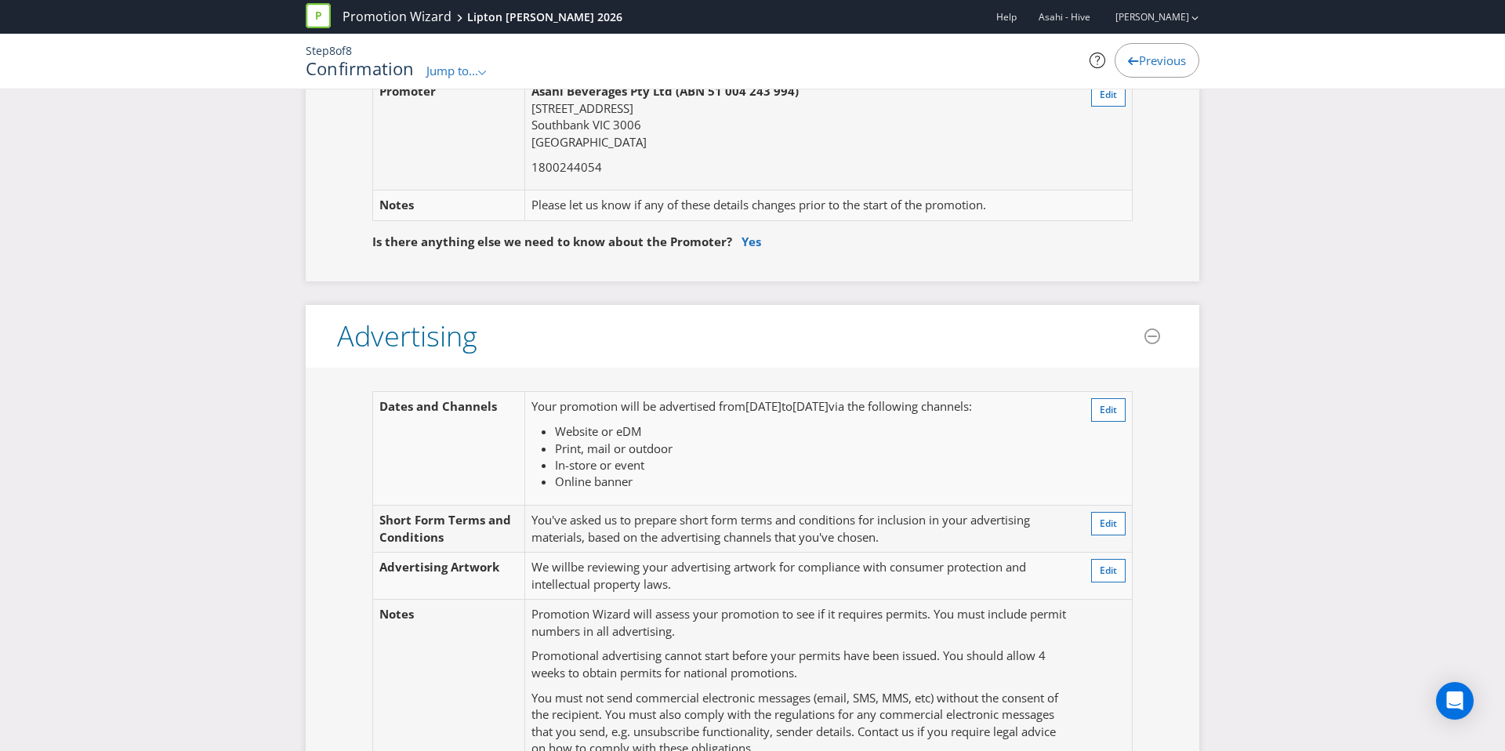
click at [1160, 58] on span "Previous" at bounding box center [1162, 61] width 47 height 16
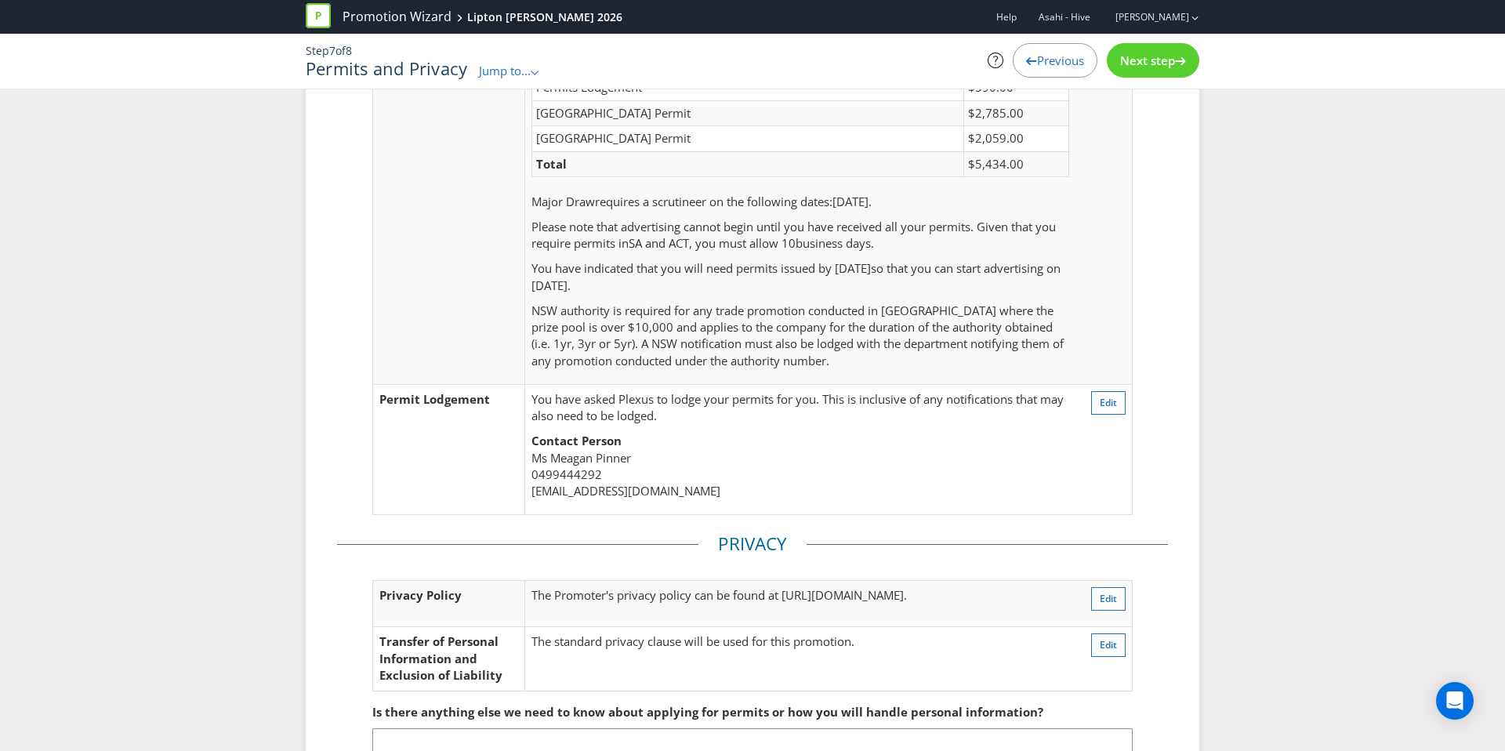
click at [1160, 58] on span "Next step" at bounding box center [1147, 61] width 55 height 16
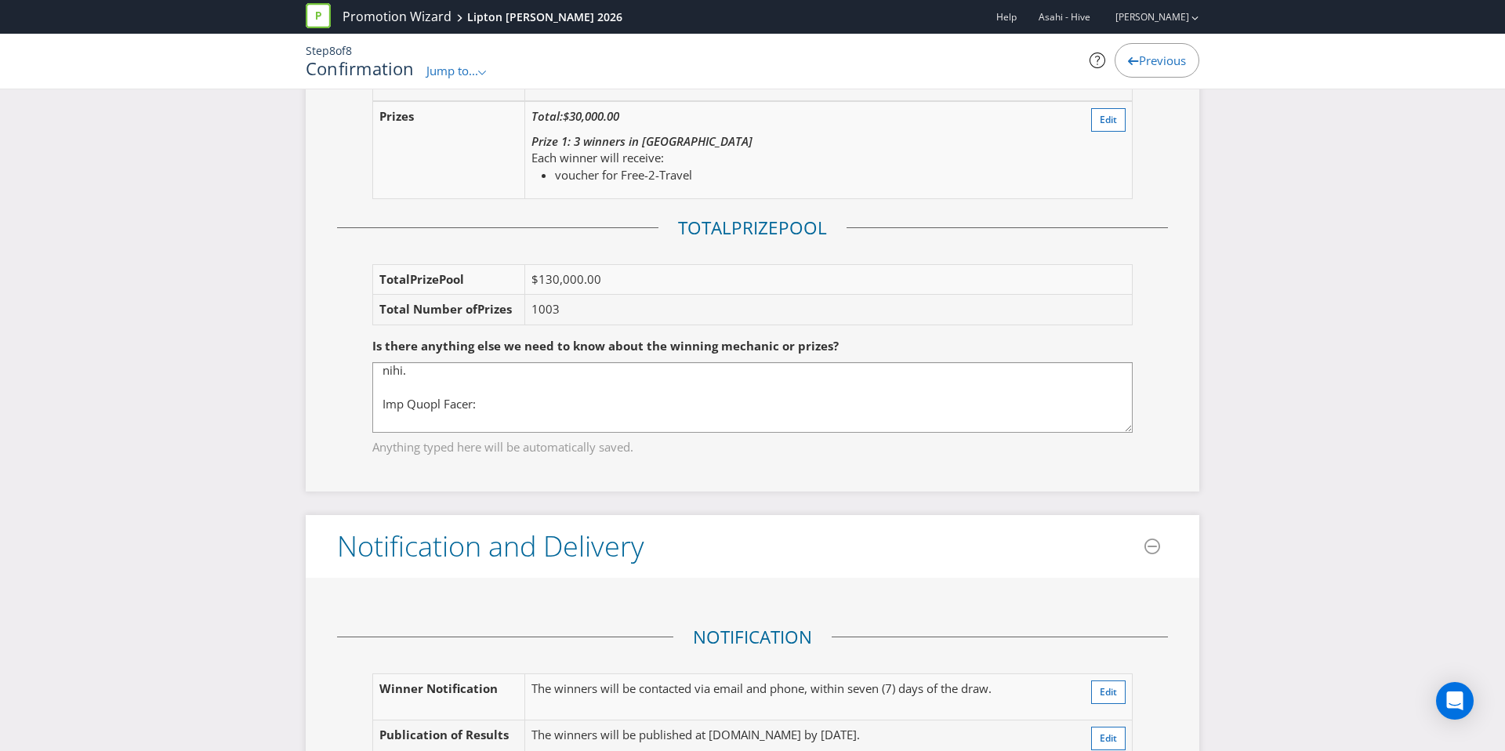
scroll to position [89, 0]
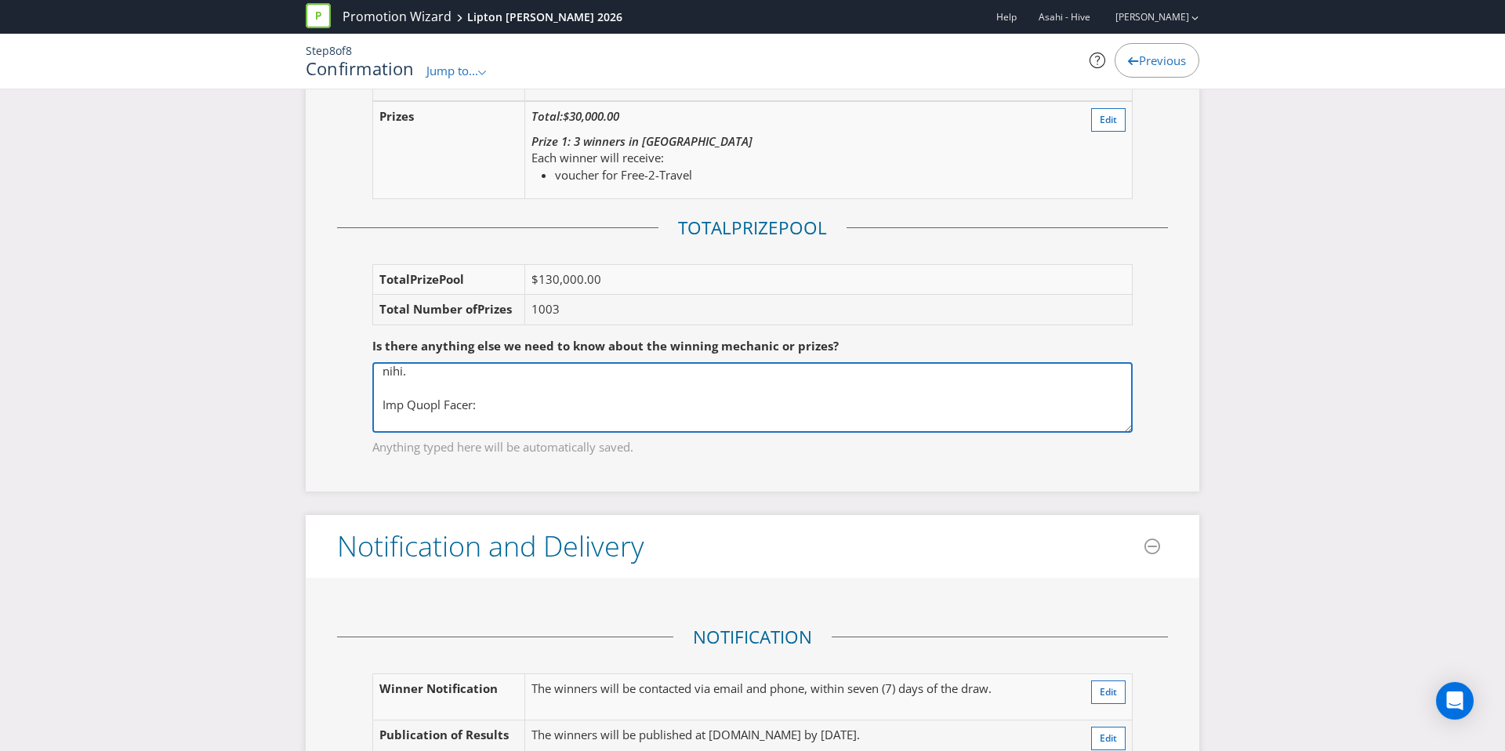
click at [443, 416] on textarea at bounding box center [752, 397] width 760 height 71
click at [406, 404] on textarea at bounding box center [752, 397] width 760 height 71
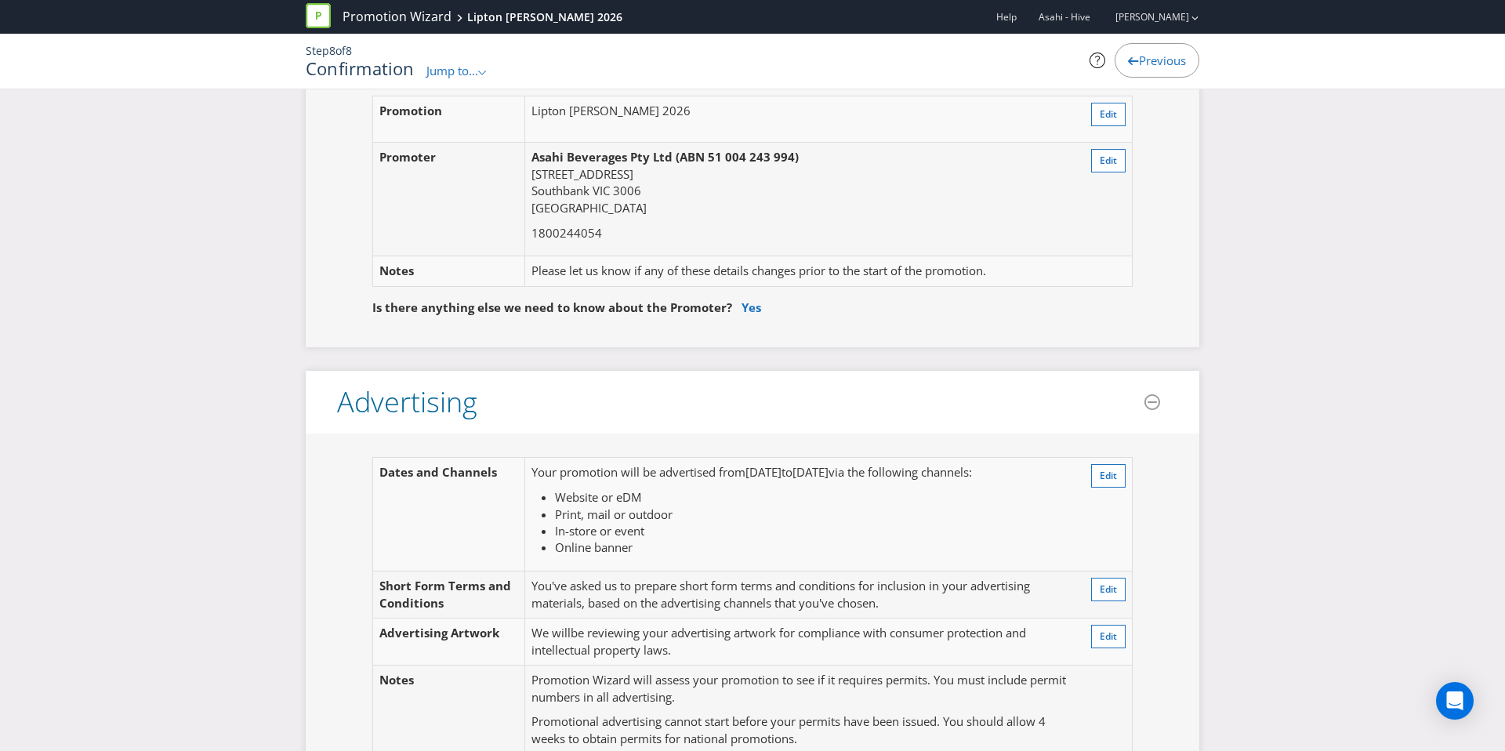
scroll to position [0, 0]
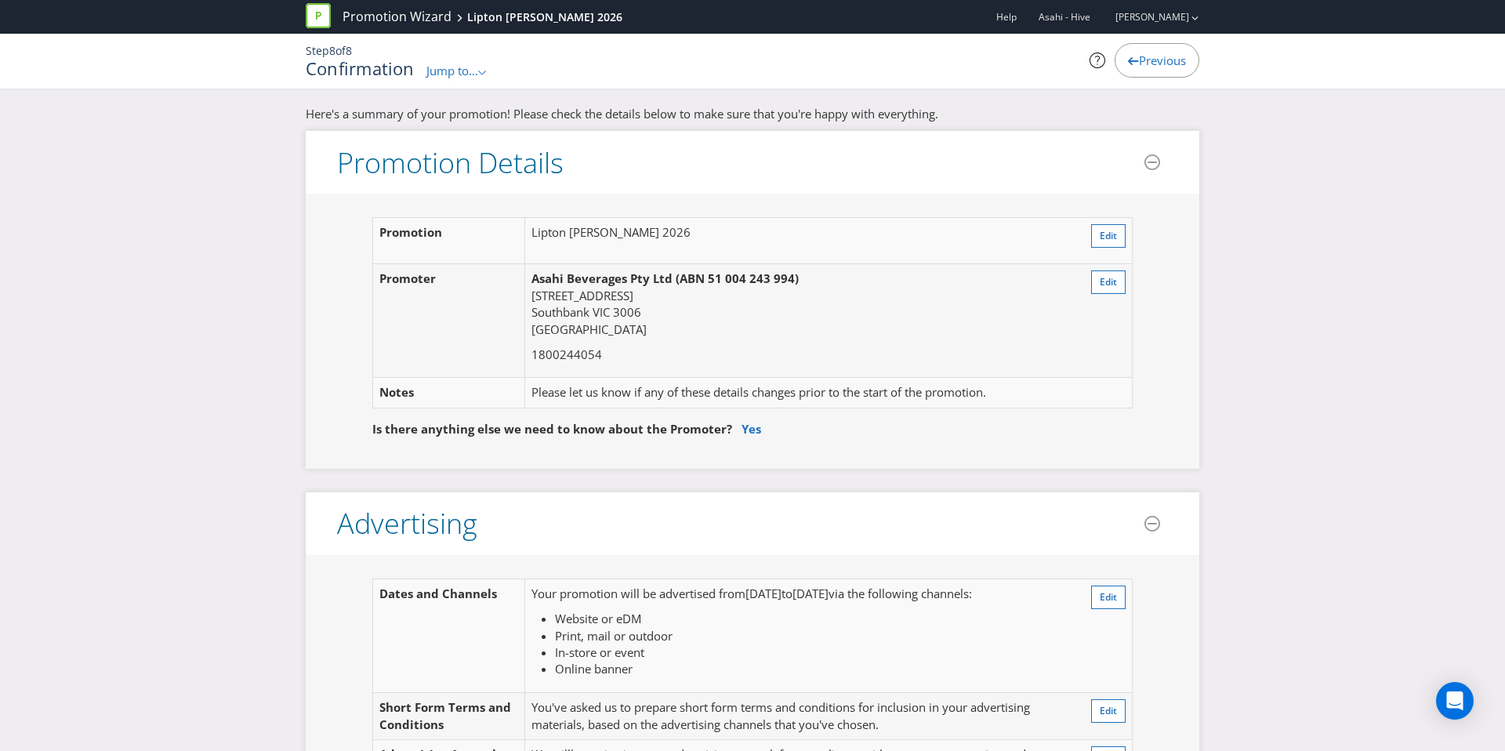
type textarea "INSTANT WIN: There will be a total of 1000 pre-determined ‘winning moments’ dur…"
click at [1153, 63] on span "Previous" at bounding box center [1162, 61] width 47 height 16
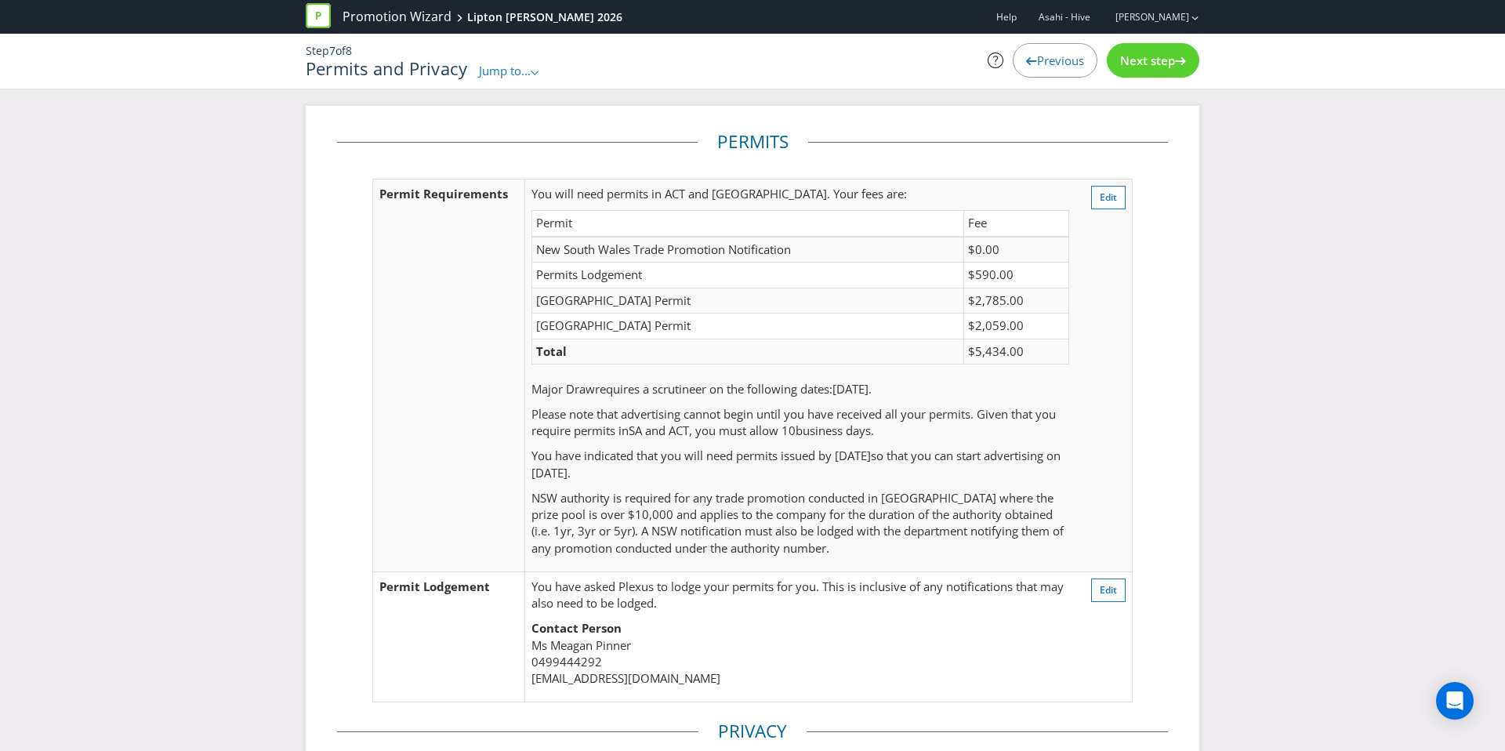
click at [1085, 64] on div "Previous" at bounding box center [1055, 60] width 85 height 34
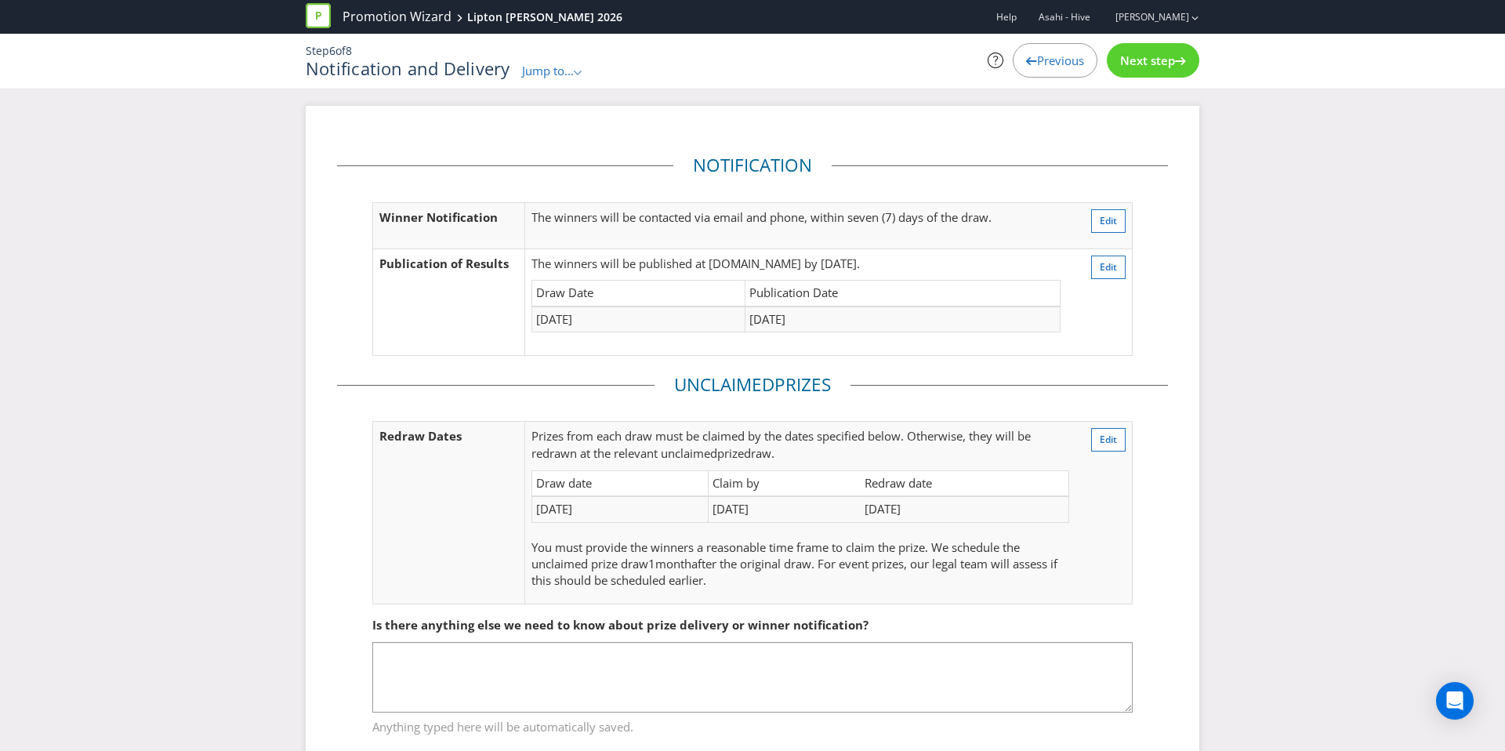
click at [1135, 66] on span "Next step" at bounding box center [1147, 61] width 55 height 16
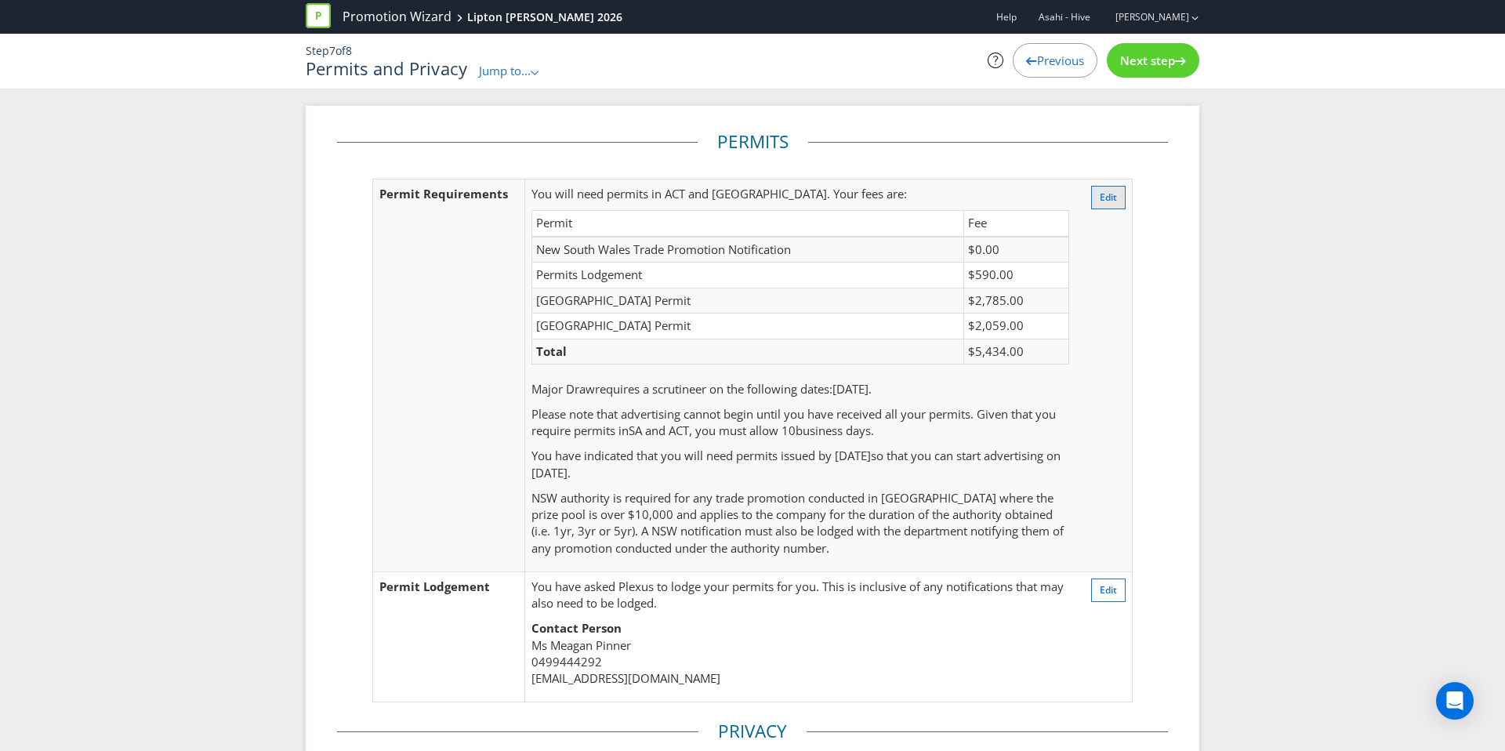
drag, startPoint x: 1130, startPoint y: 200, endPoint x: 1122, endPoint y: 199, distance: 8.7
click at [1129, 200] on td "Edit" at bounding box center [1103, 375] width 57 height 393
click at [1122, 199] on button "Edit" at bounding box center [1108, 198] width 34 height 24
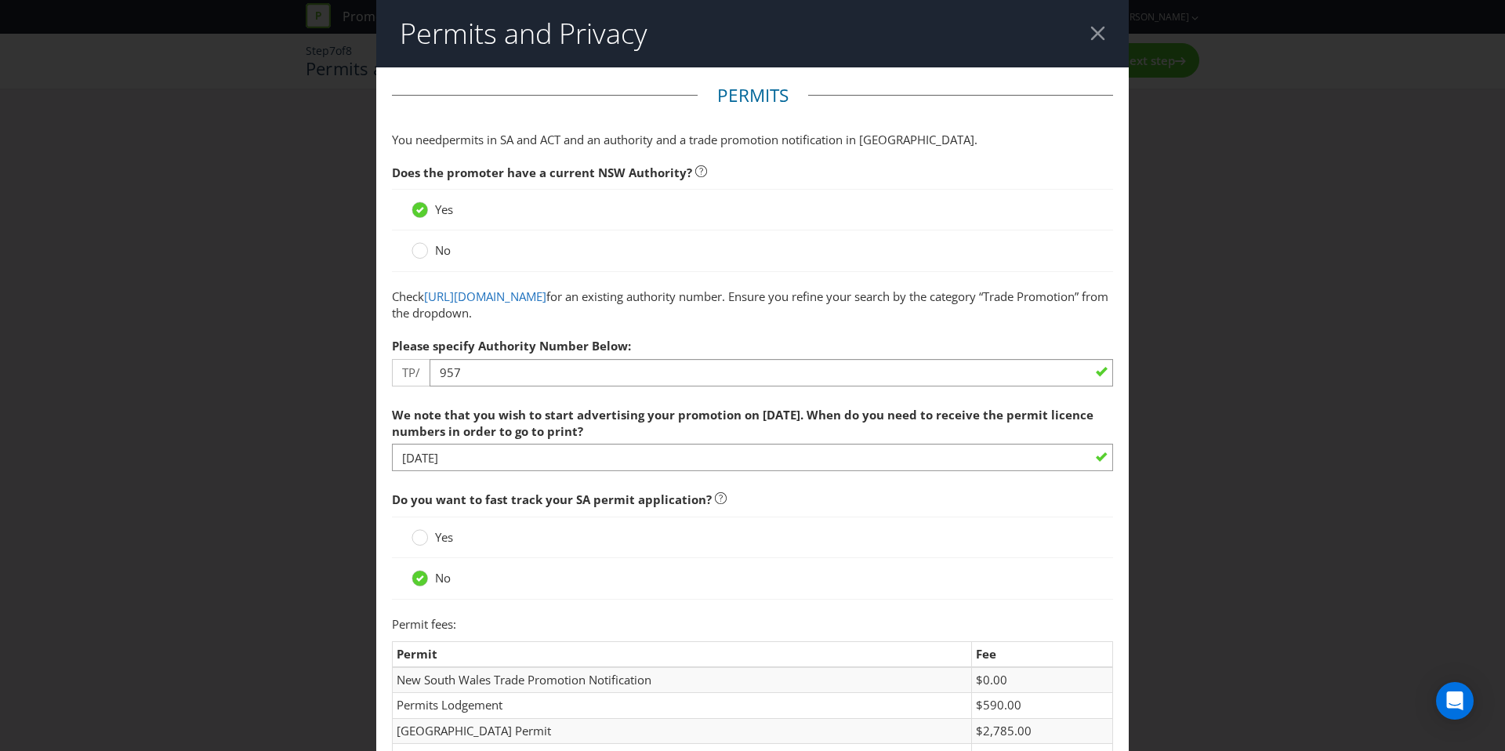
scroll to position [83, 0]
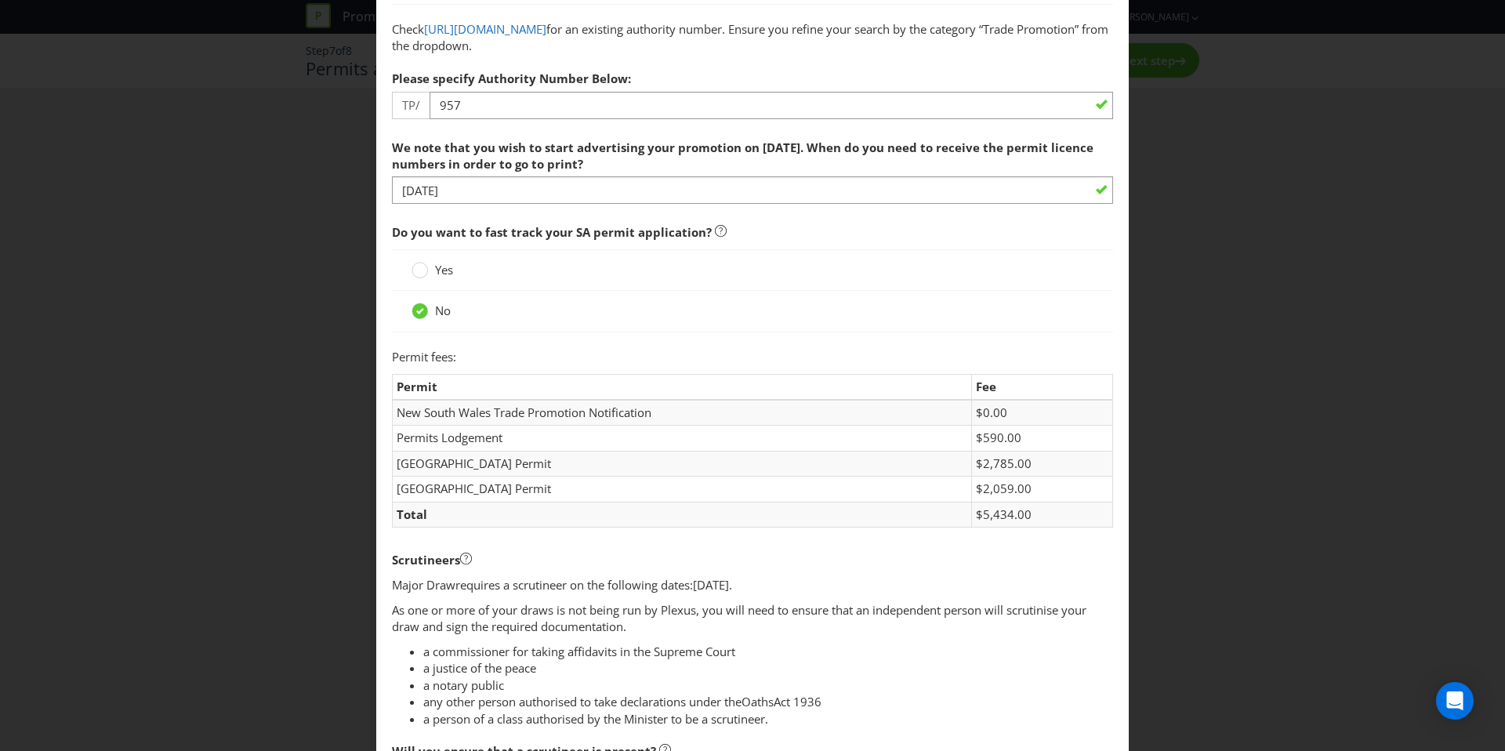
click at [443, 267] on span "Yes" at bounding box center [444, 270] width 18 height 16
click at [0, 0] on input "Yes" at bounding box center [0, 0] width 0 height 0
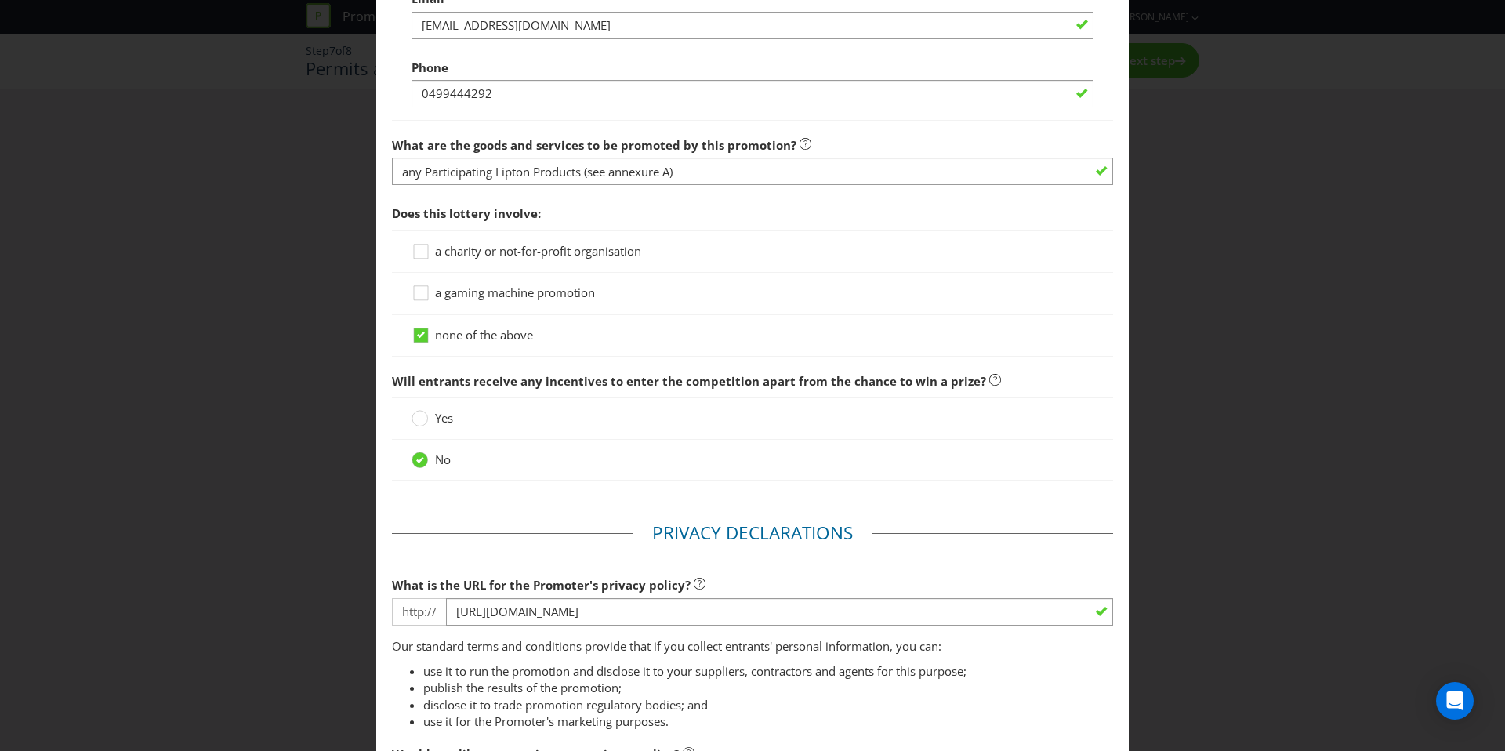
scroll to position [1775, 0]
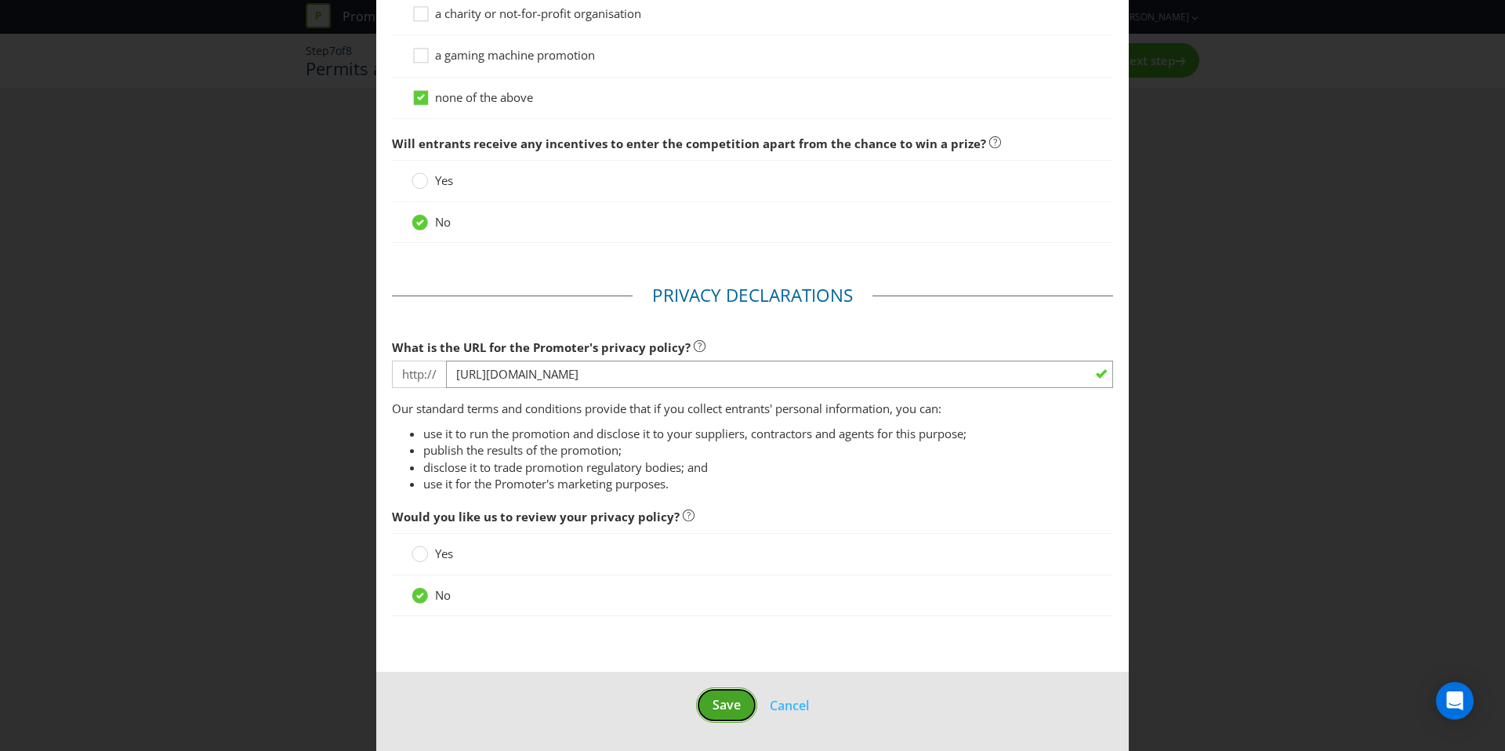
click at [710, 712] on button "Save" at bounding box center [726, 704] width 61 height 35
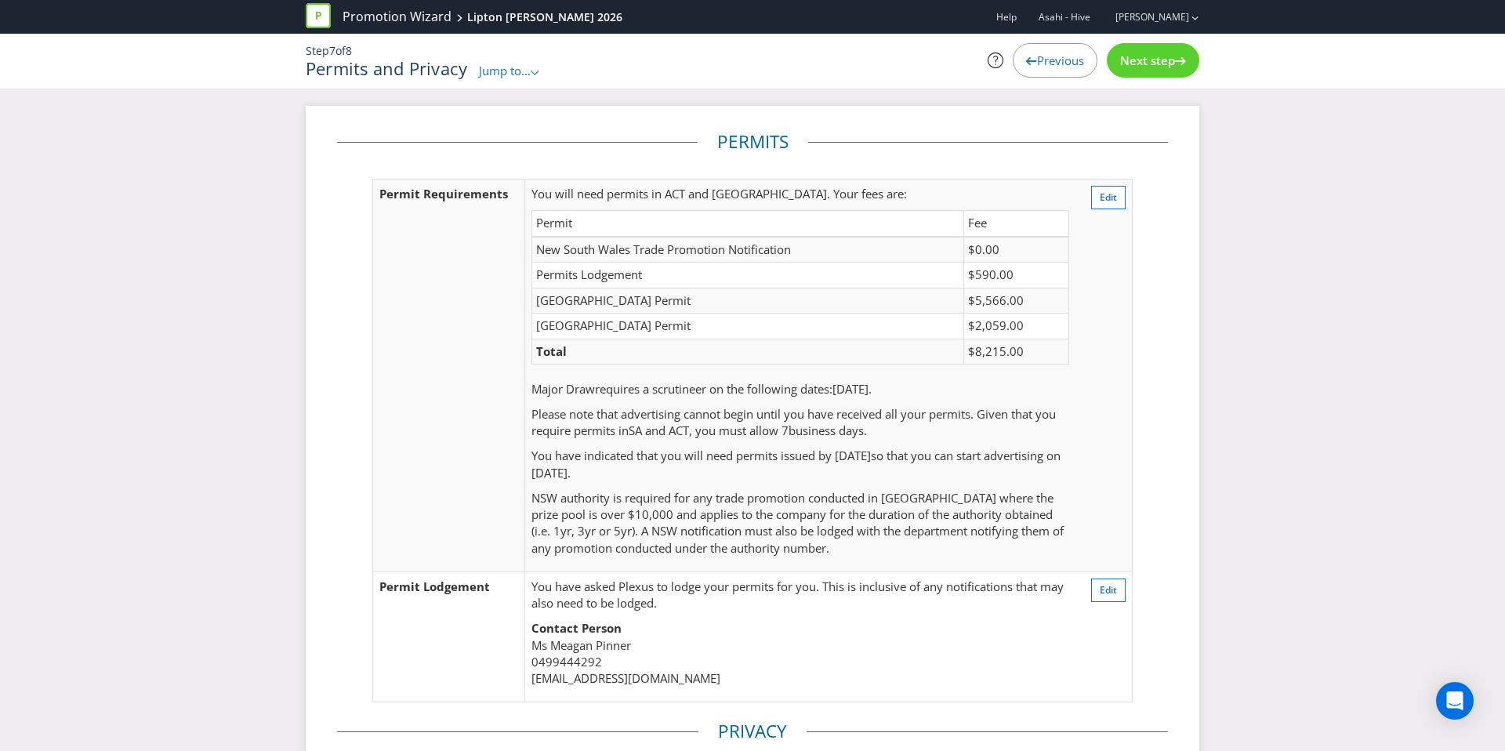
click at [1153, 67] on span "Next step" at bounding box center [1147, 61] width 55 height 16
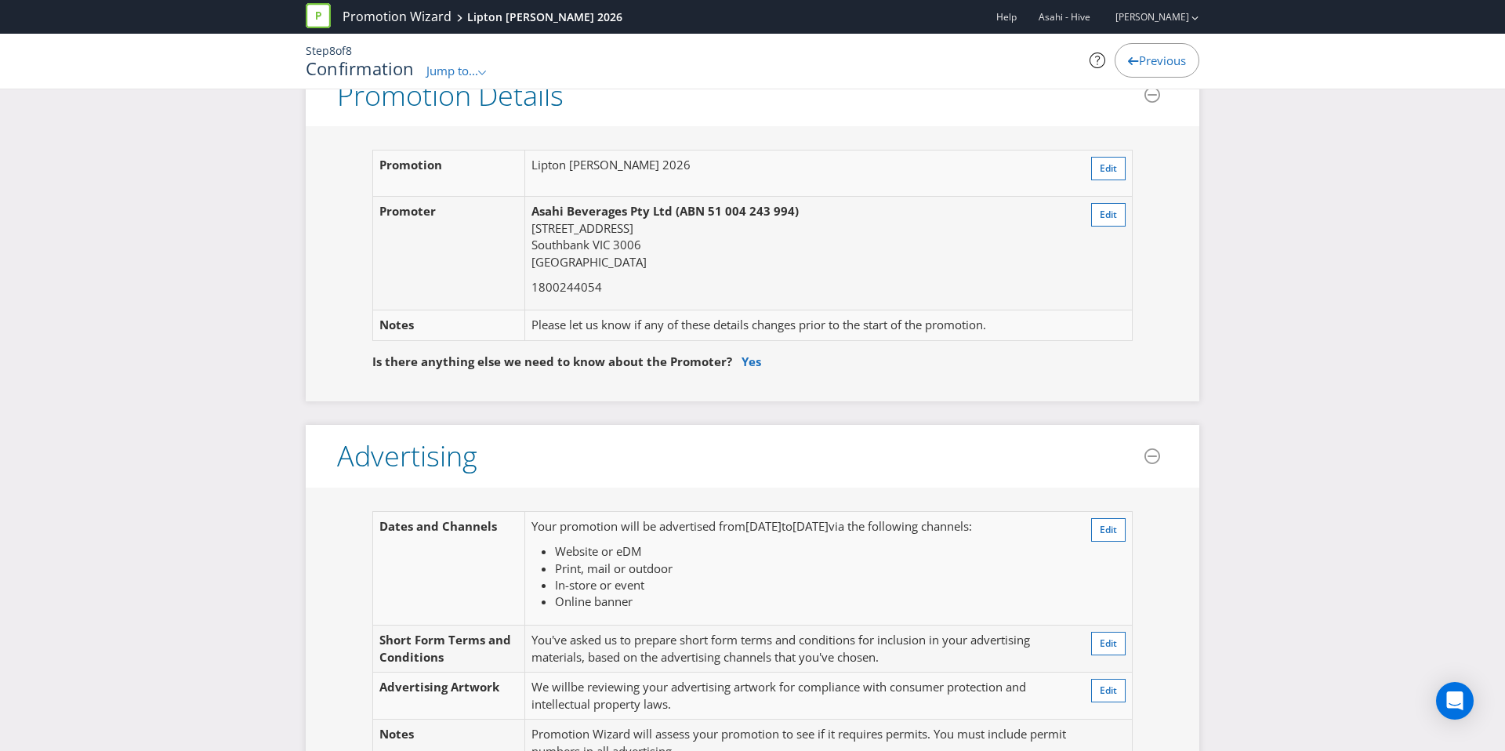
scroll to position [69, 0]
click at [1104, 168] on span "Edit" at bounding box center [1108, 166] width 17 height 13
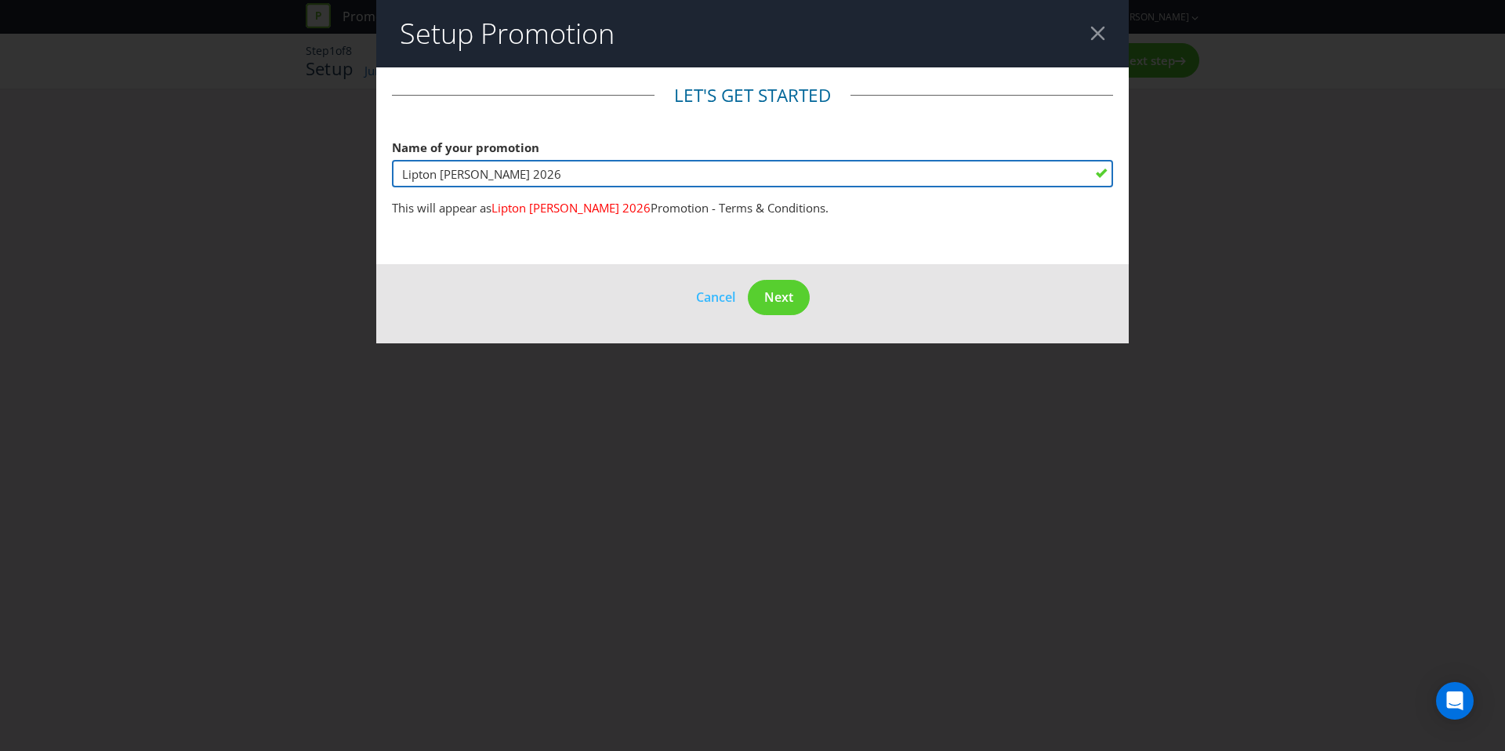
click at [667, 174] on input "Lipton [PERSON_NAME] 2026" at bounding box center [752, 173] width 721 height 27
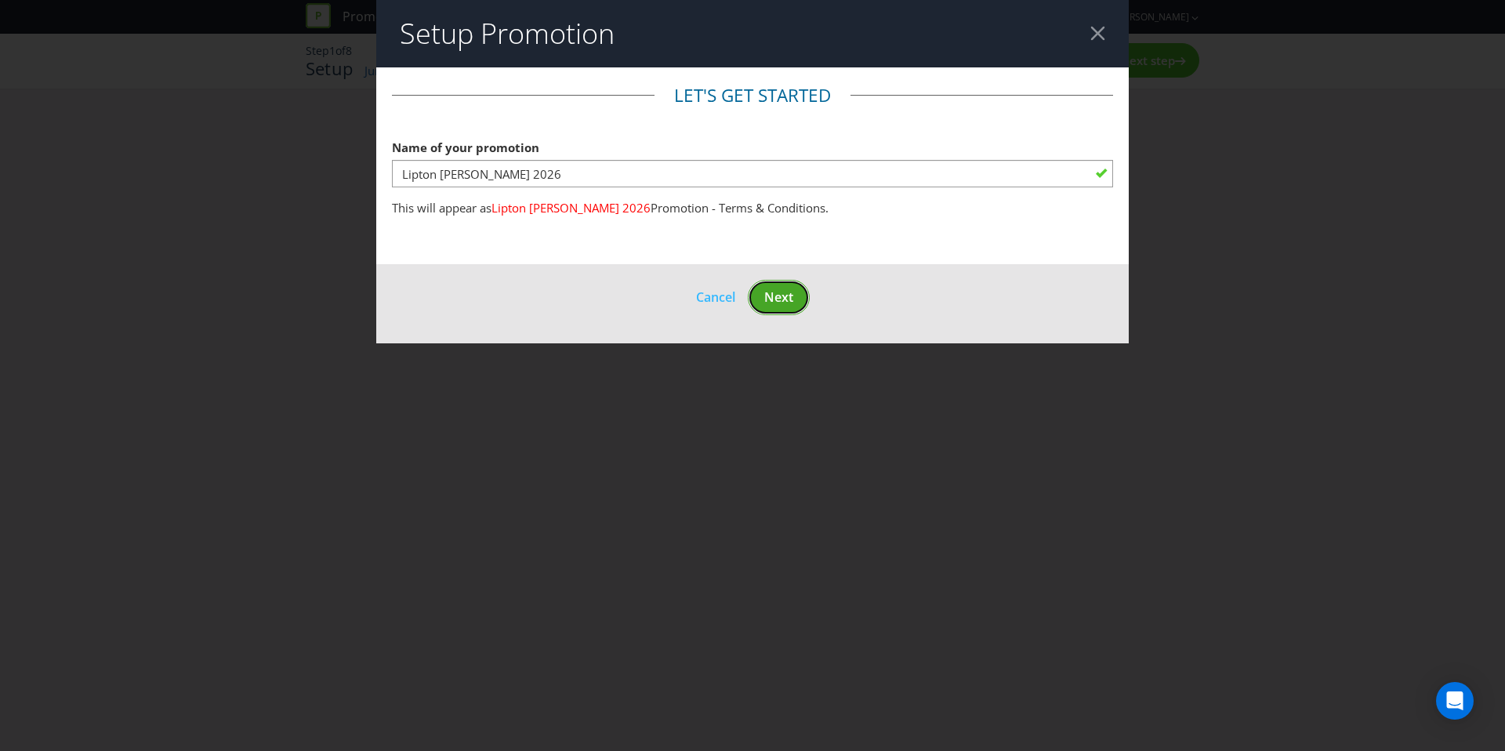
click at [777, 287] on button "Next" at bounding box center [779, 297] width 62 height 35
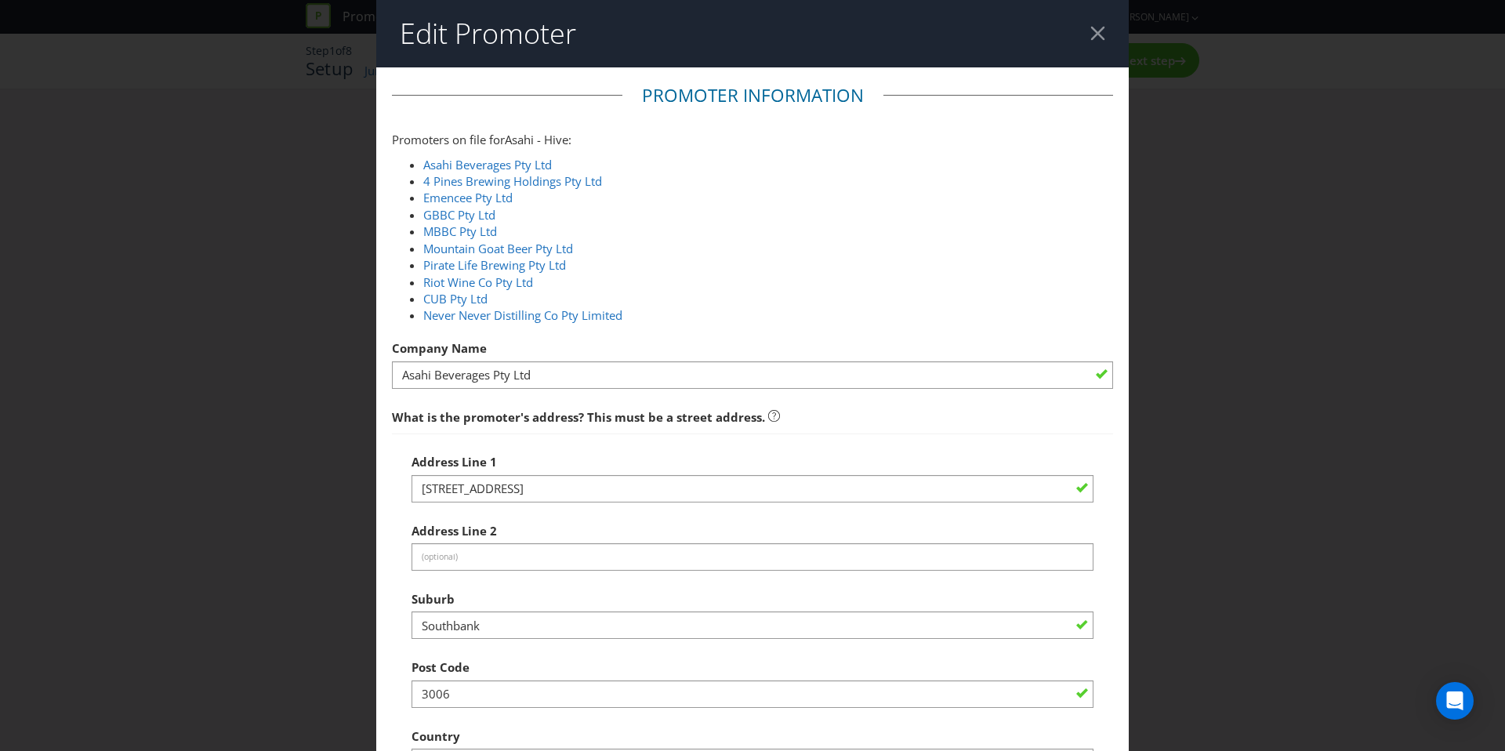
click at [1096, 34] on div at bounding box center [1097, 33] width 15 height 15
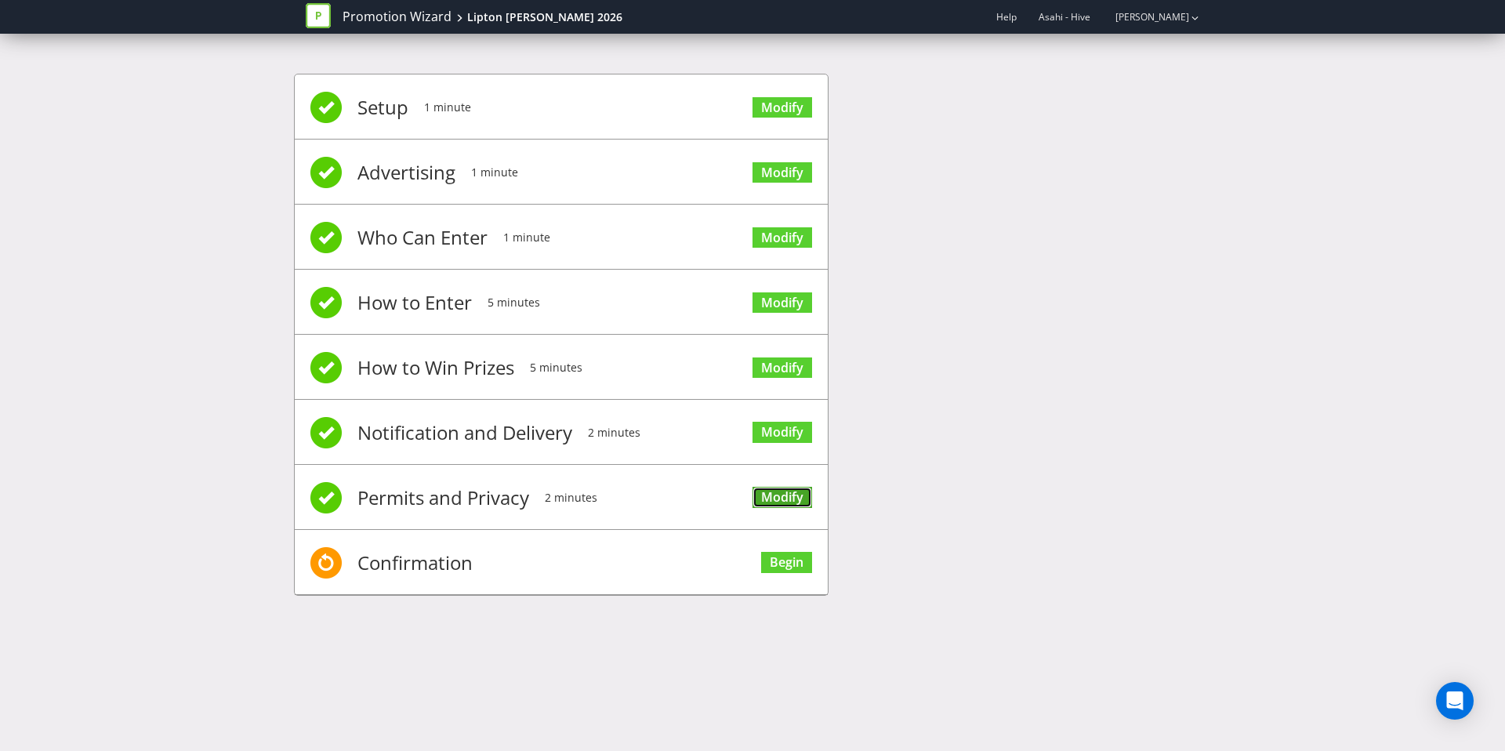
click at [797, 487] on link "Modify" at bounding box center [782, 497] width 60 height 21
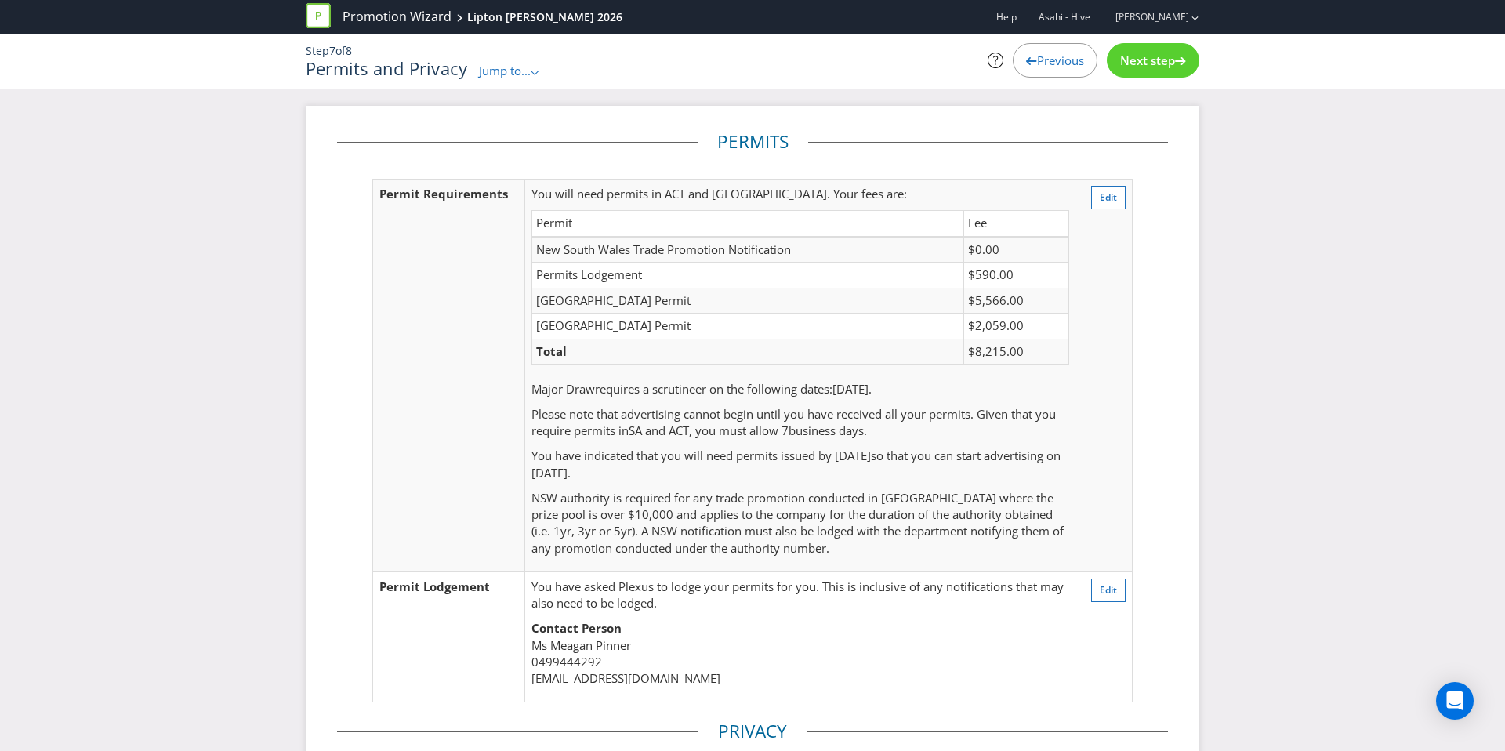
click at [1147, 48] on div "Next step" at bounding box center [1153, 60] width 92 height 34
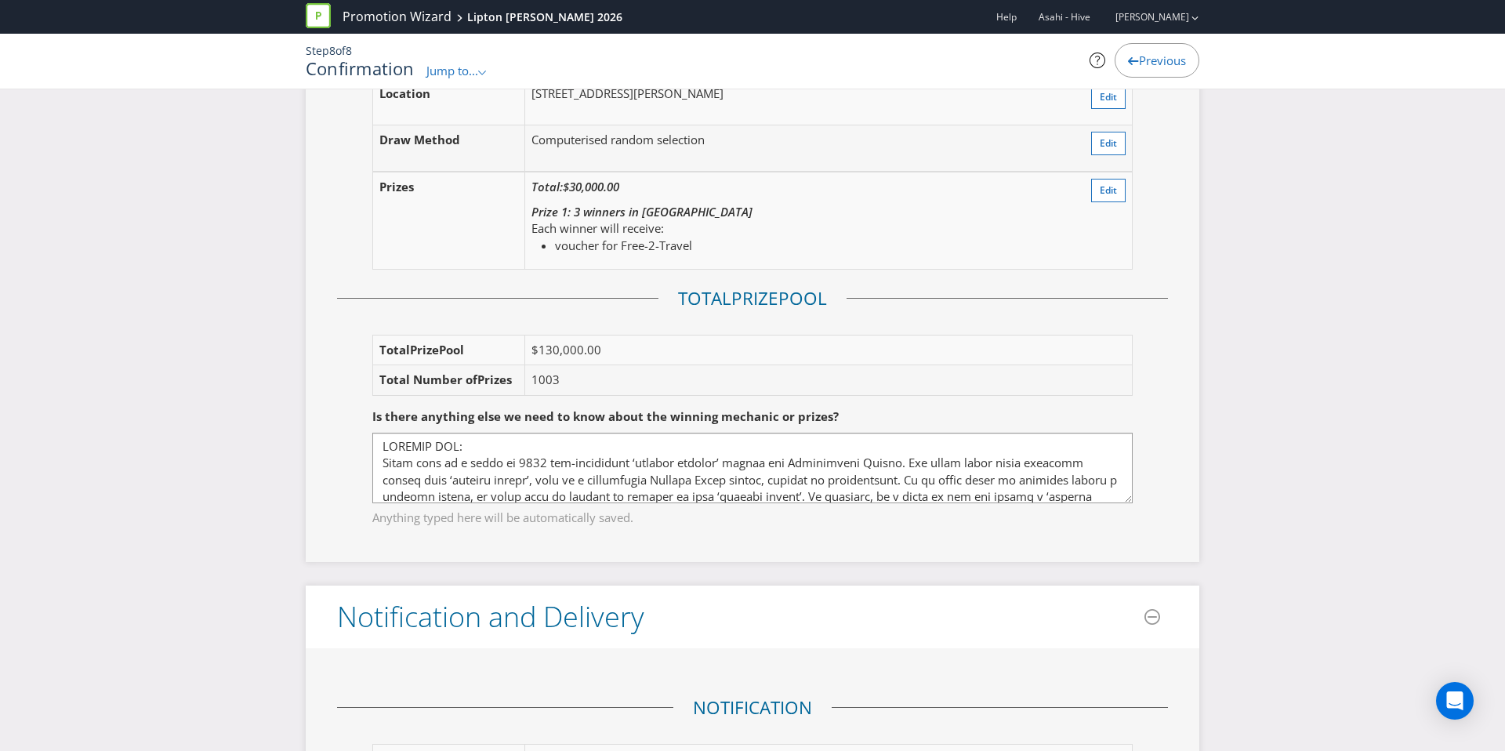
scroll to position [2438, 0]
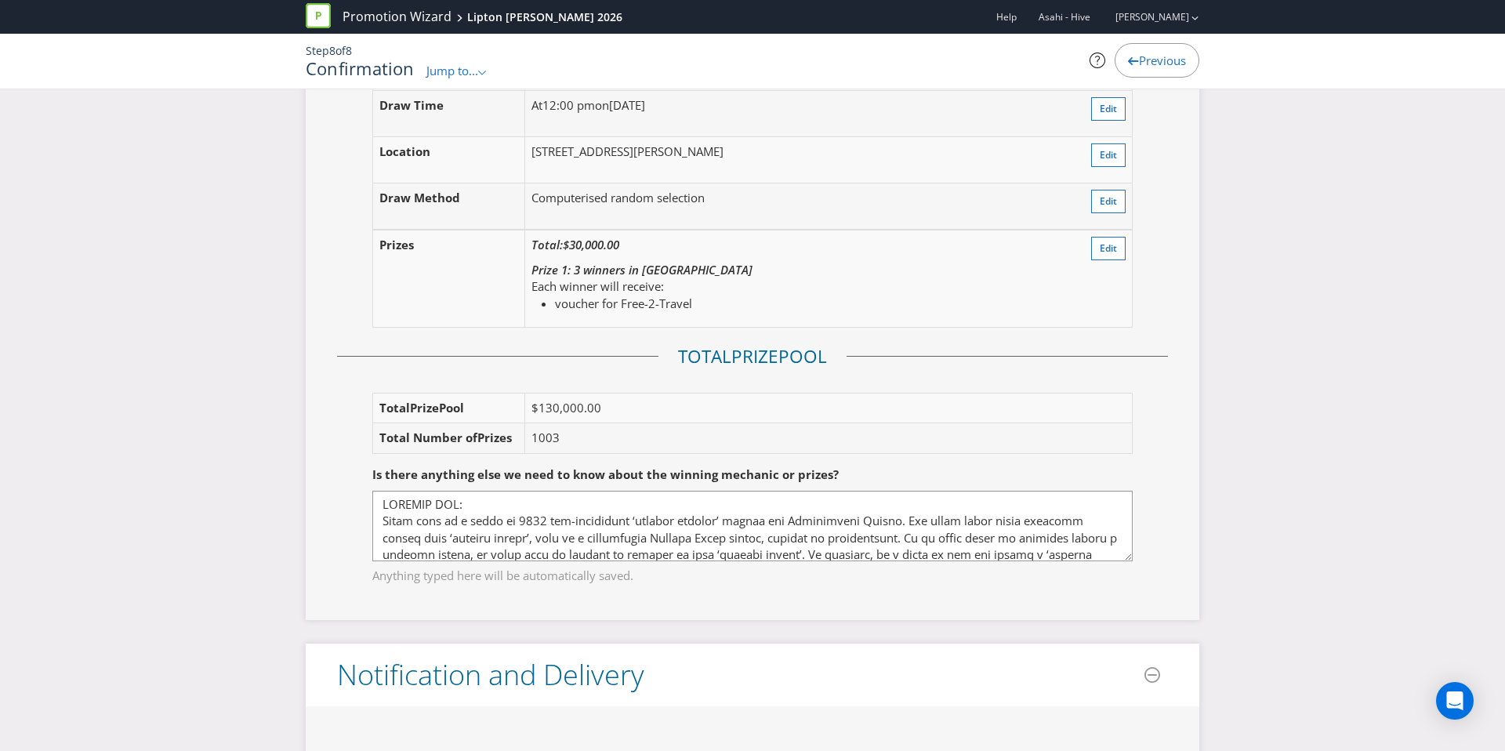
click at [1101, 280] on td "Edit" at bounding box center [1072, 278] width 119 height 97
click at [1100, 255] on span "Edit" at bounding box center [1108, 247] width 17 height 13
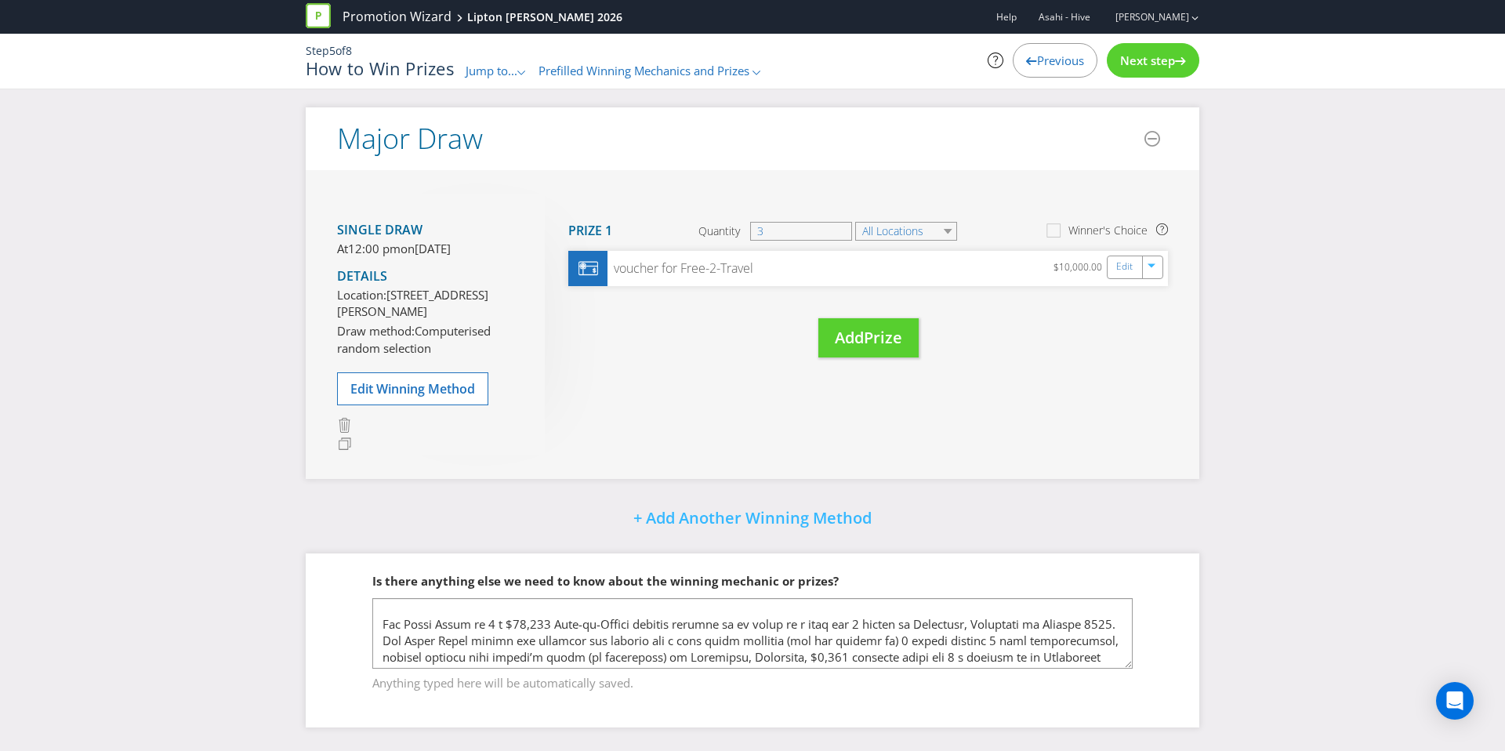
scroll to position [158, 0]
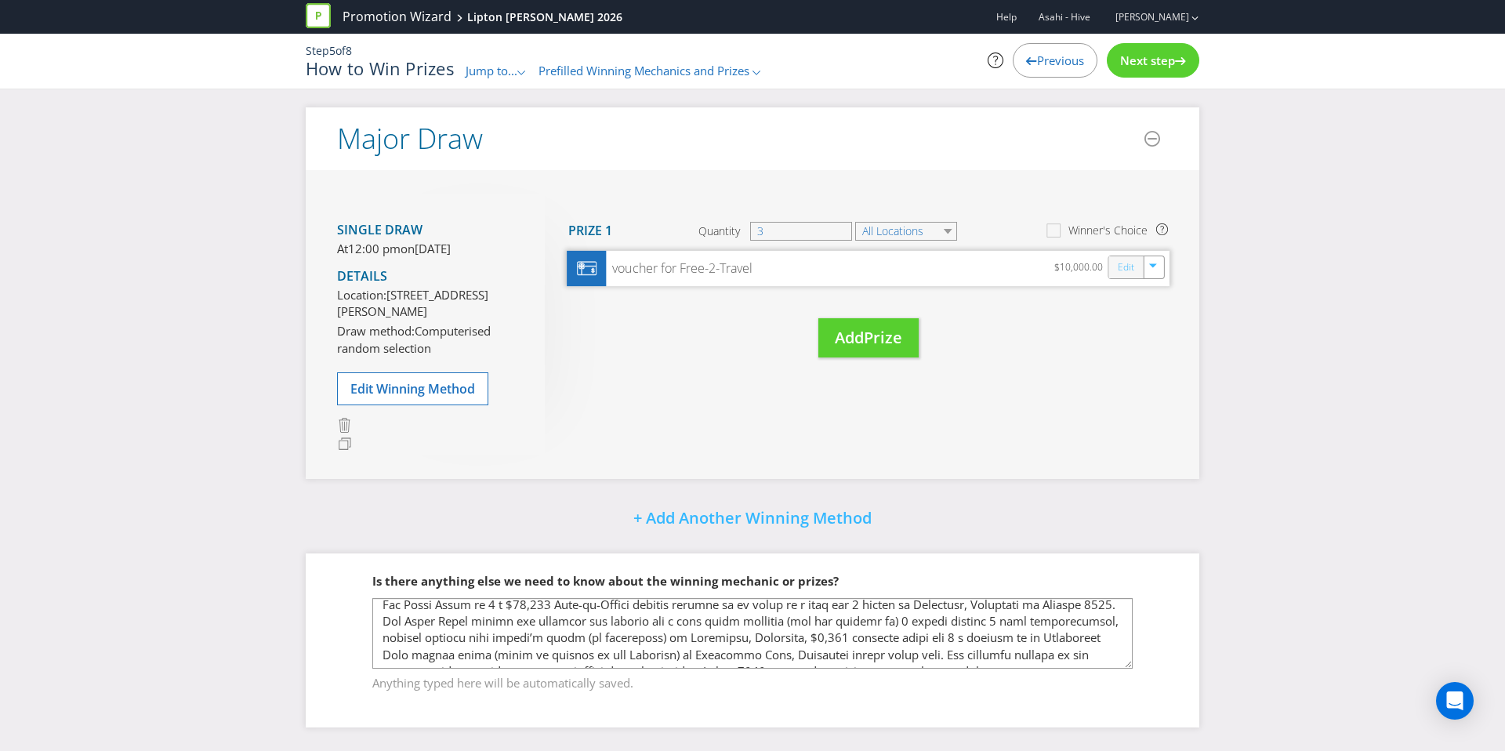
click at [1125, 258] on link "Edit" at bounding box center [1126, 267] width 16 height 18
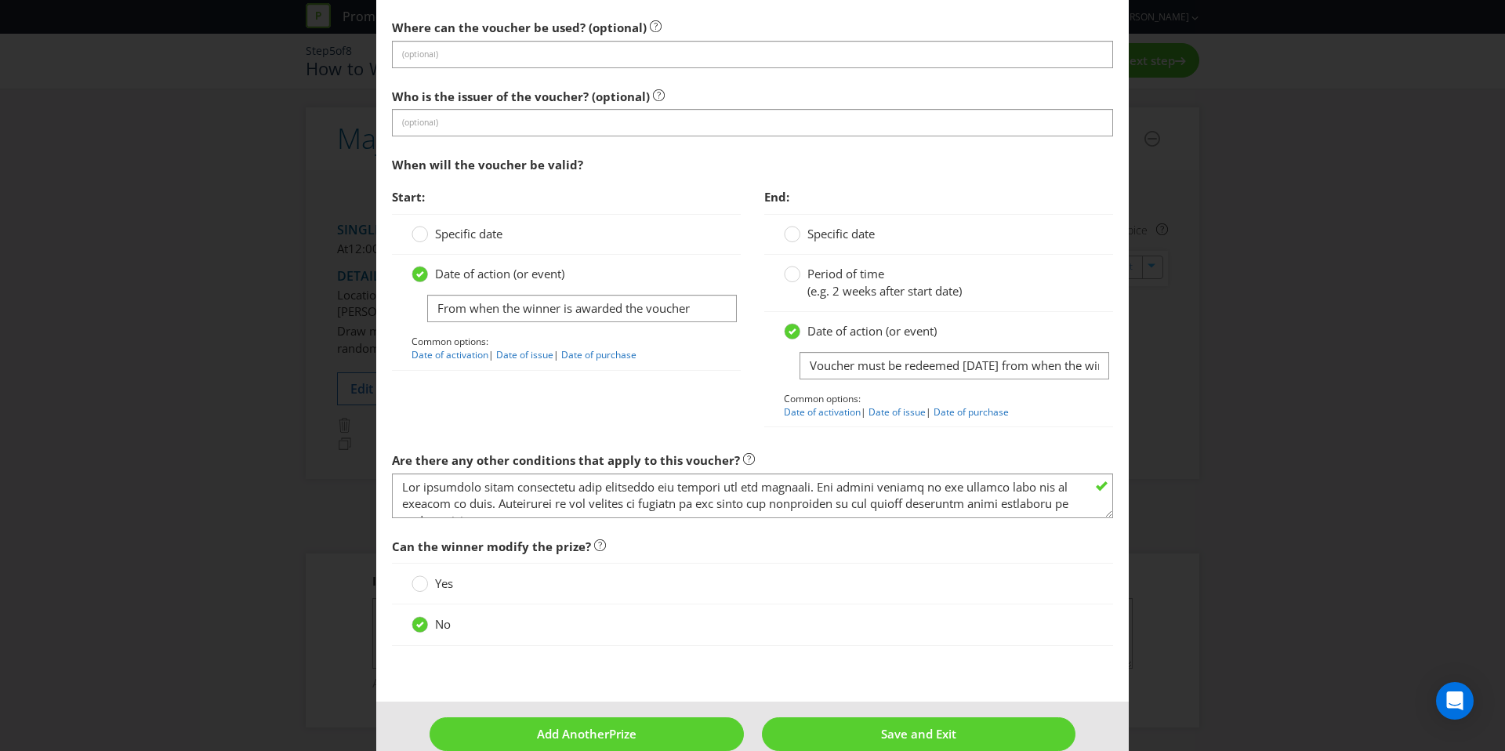
scroll to position [1779, 0]
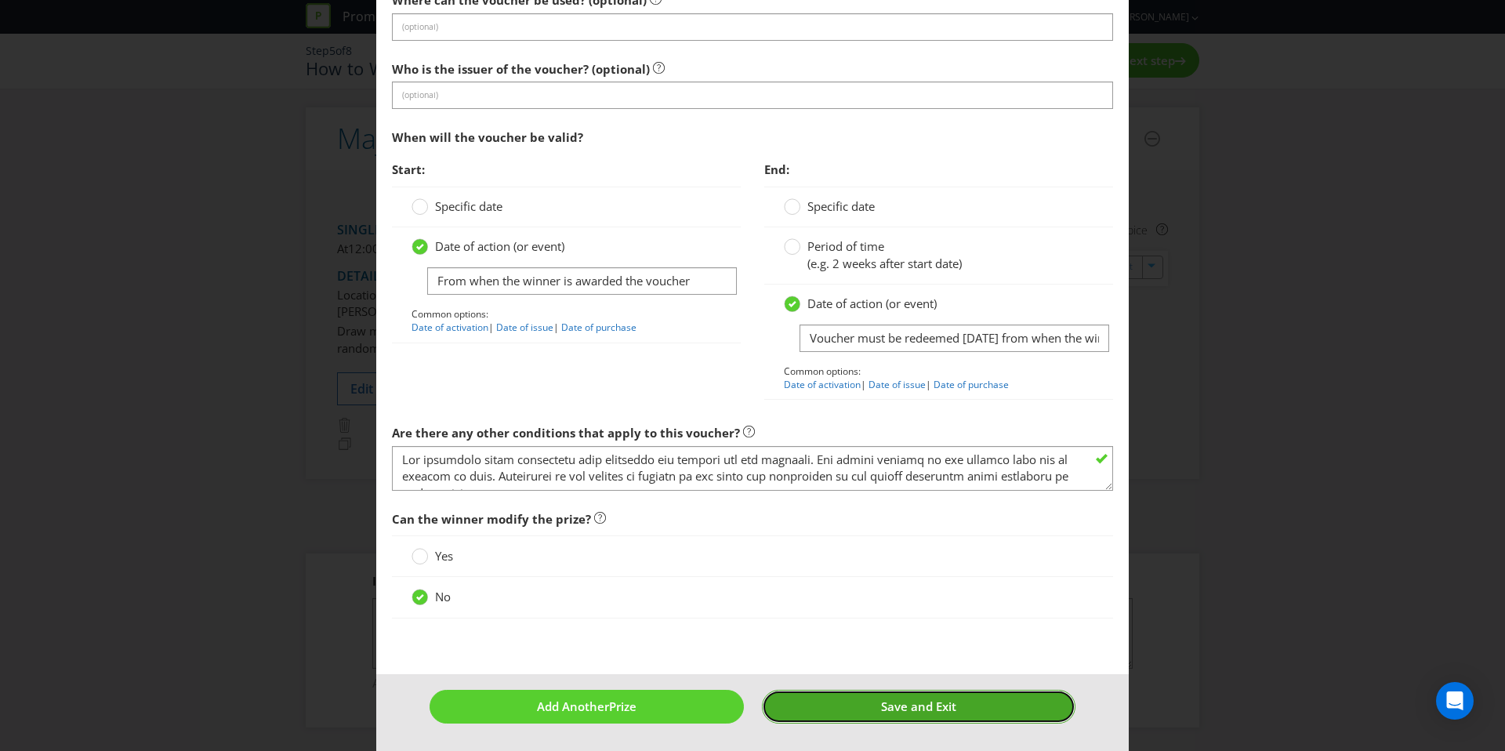
click at [938, 706] on span "Save and Exit" at bounding box center [918, 706] width 75 height 16
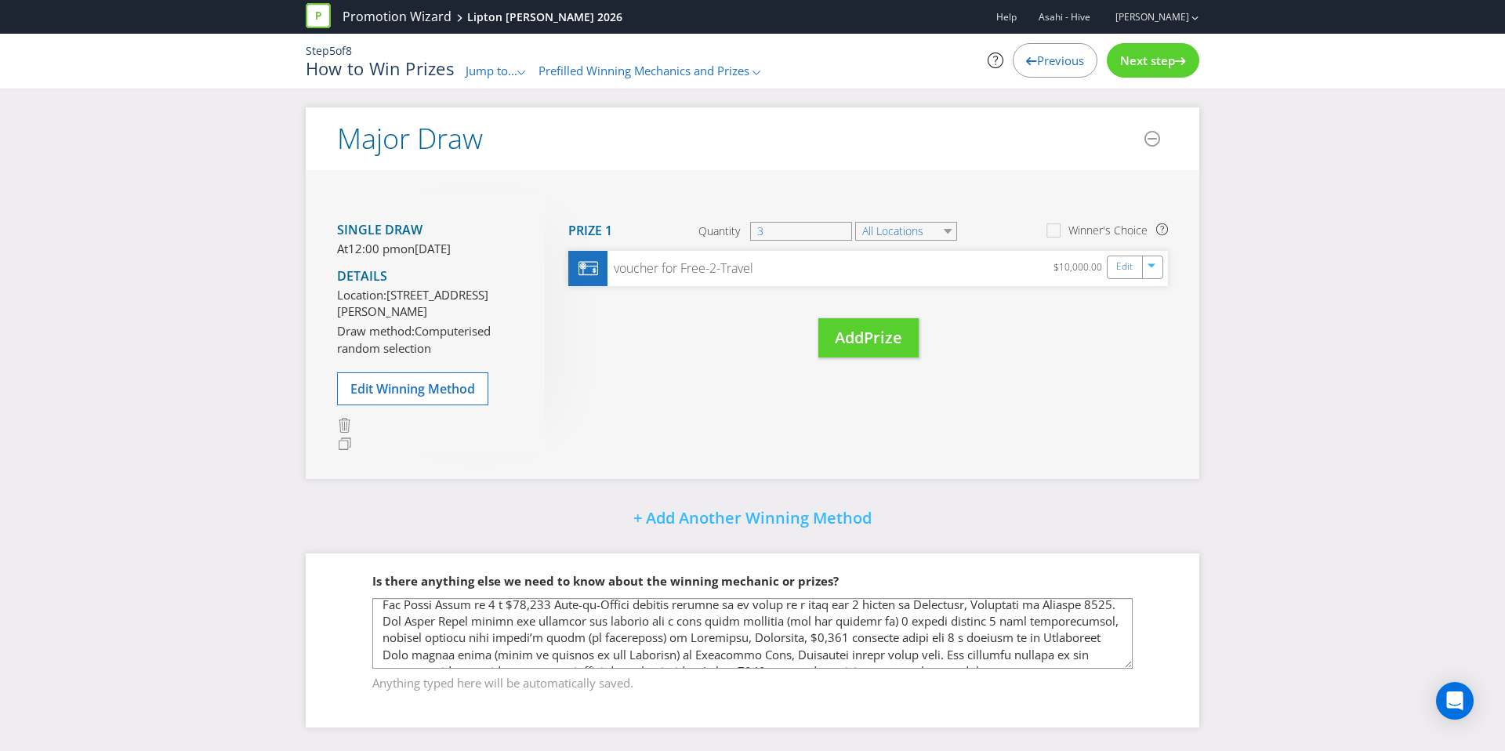
click at [1132, 54] on span "Next step" at bounding box center [1147, 61] width 55 height 16
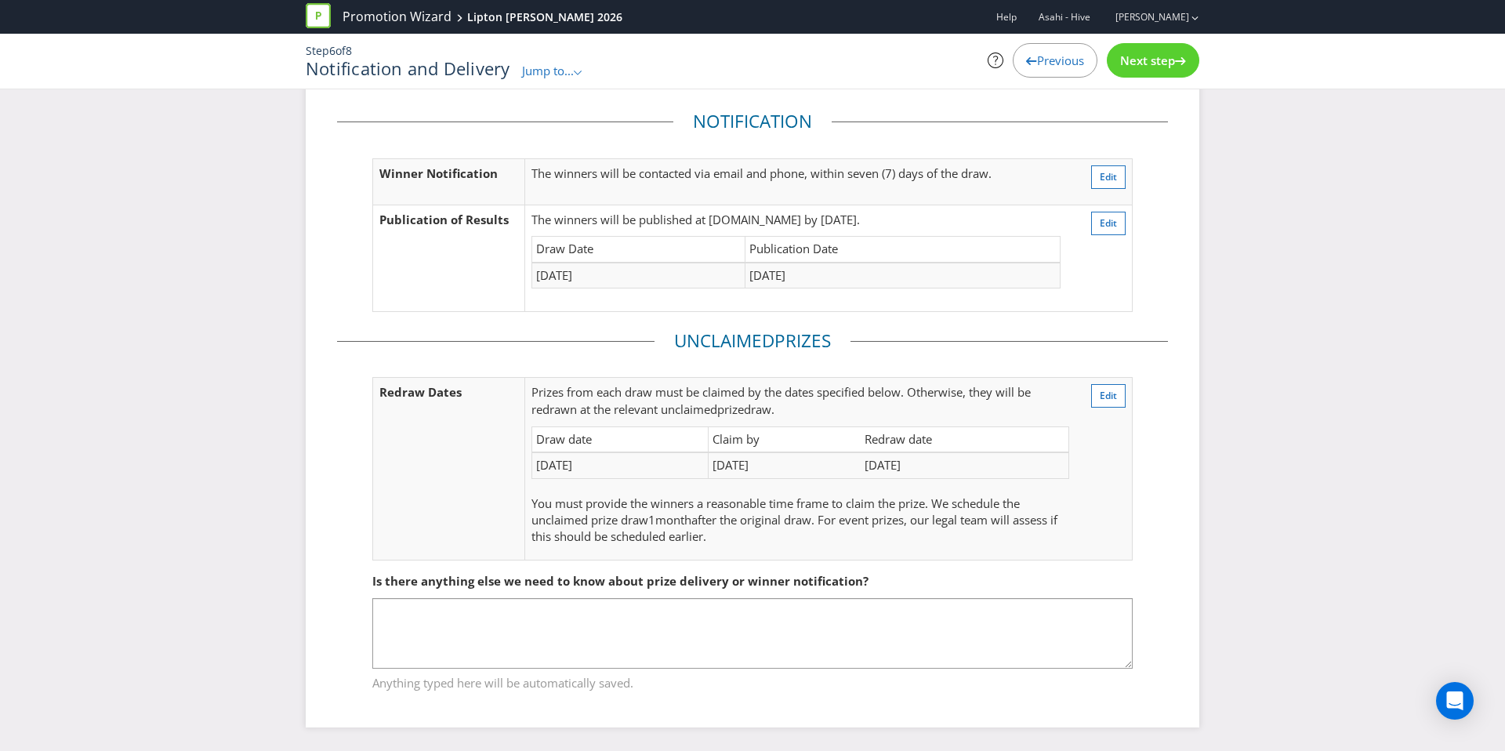
click at [1129, 63] on span "Next step" at bounding box center [1147, 61] width 55 height 16
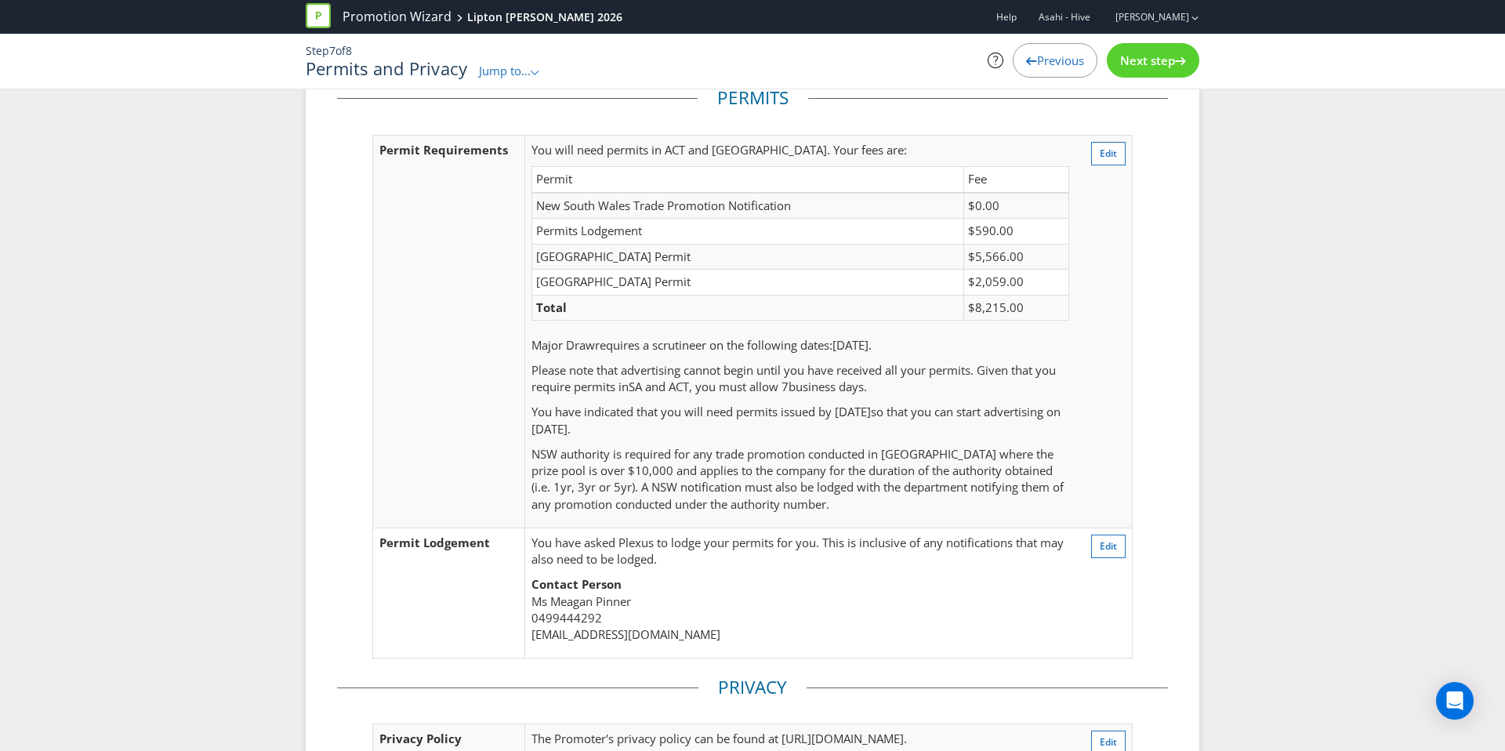
scroll to position [317, 0]
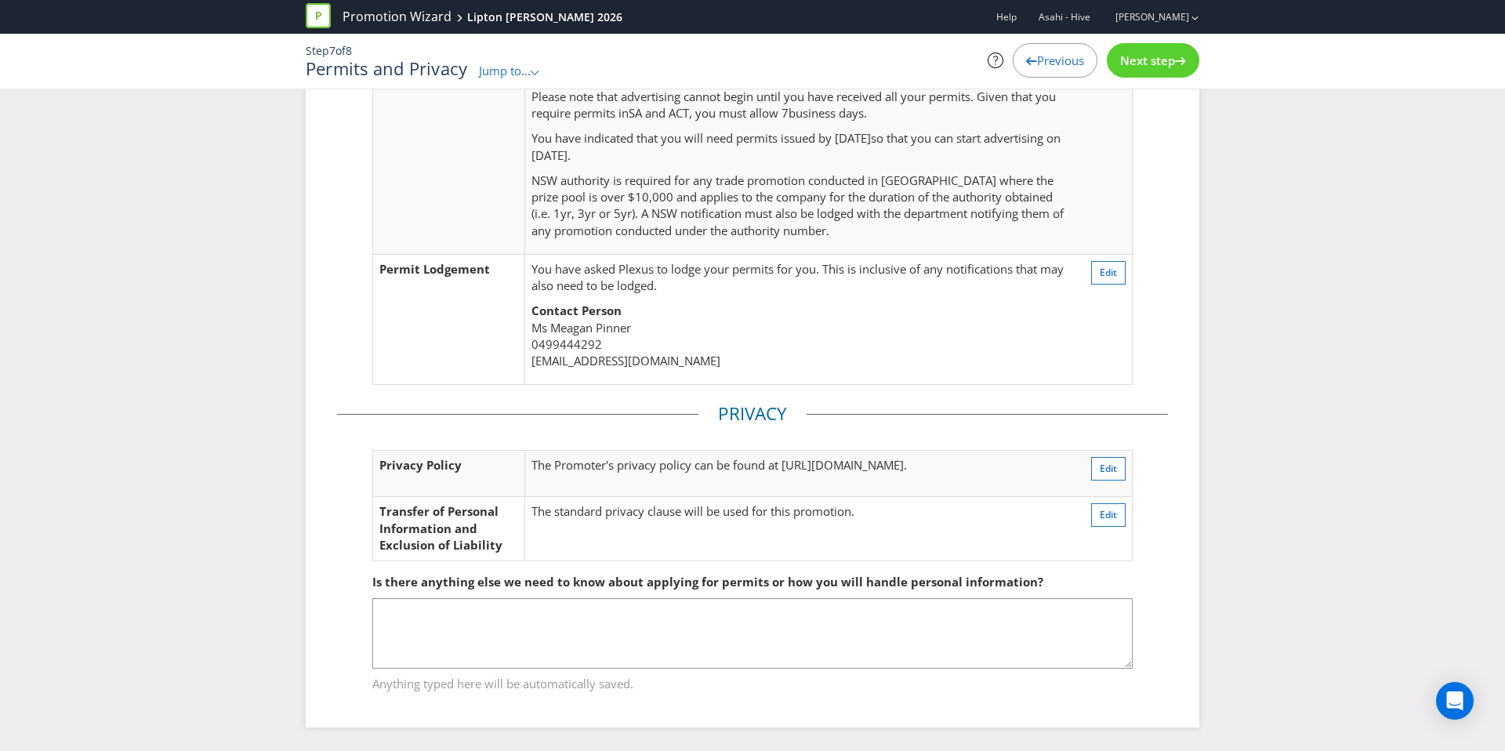
click at [1129, 63] on span "Next step" at bounding box center [1147, 61] width 55 height 16
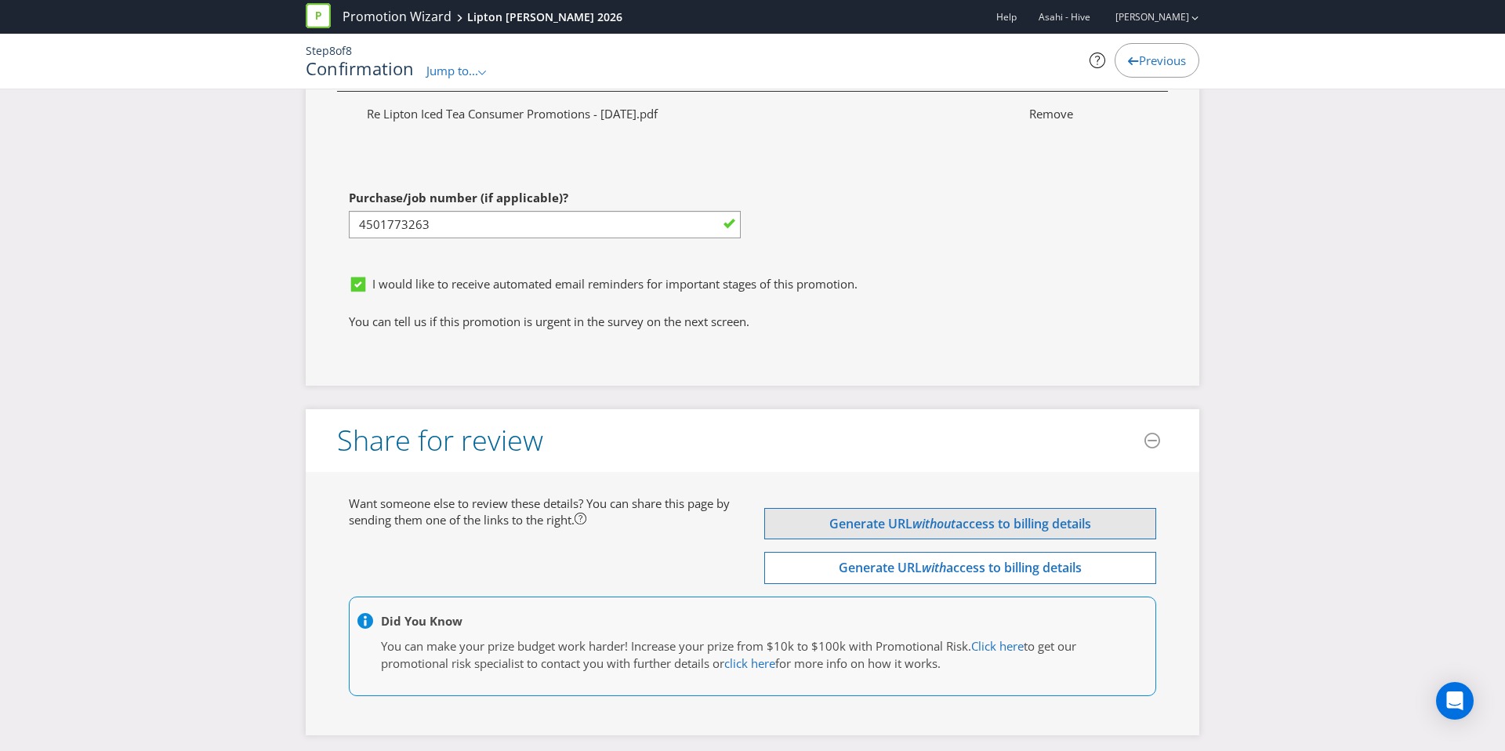
scroll to position [6396, 0]
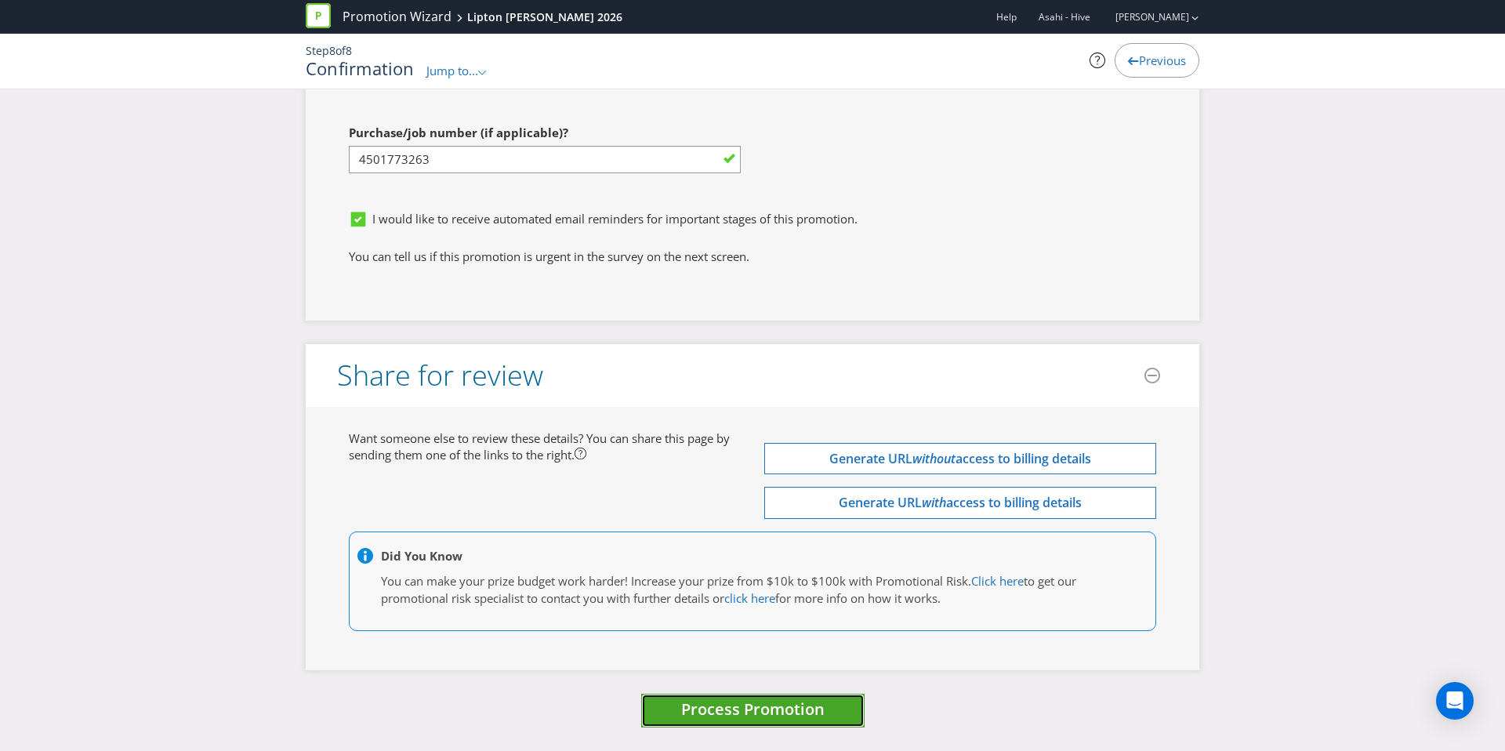
click at [754, 710] on span "Process Promotion" at bounding box center [752, 708] width 143 height 21
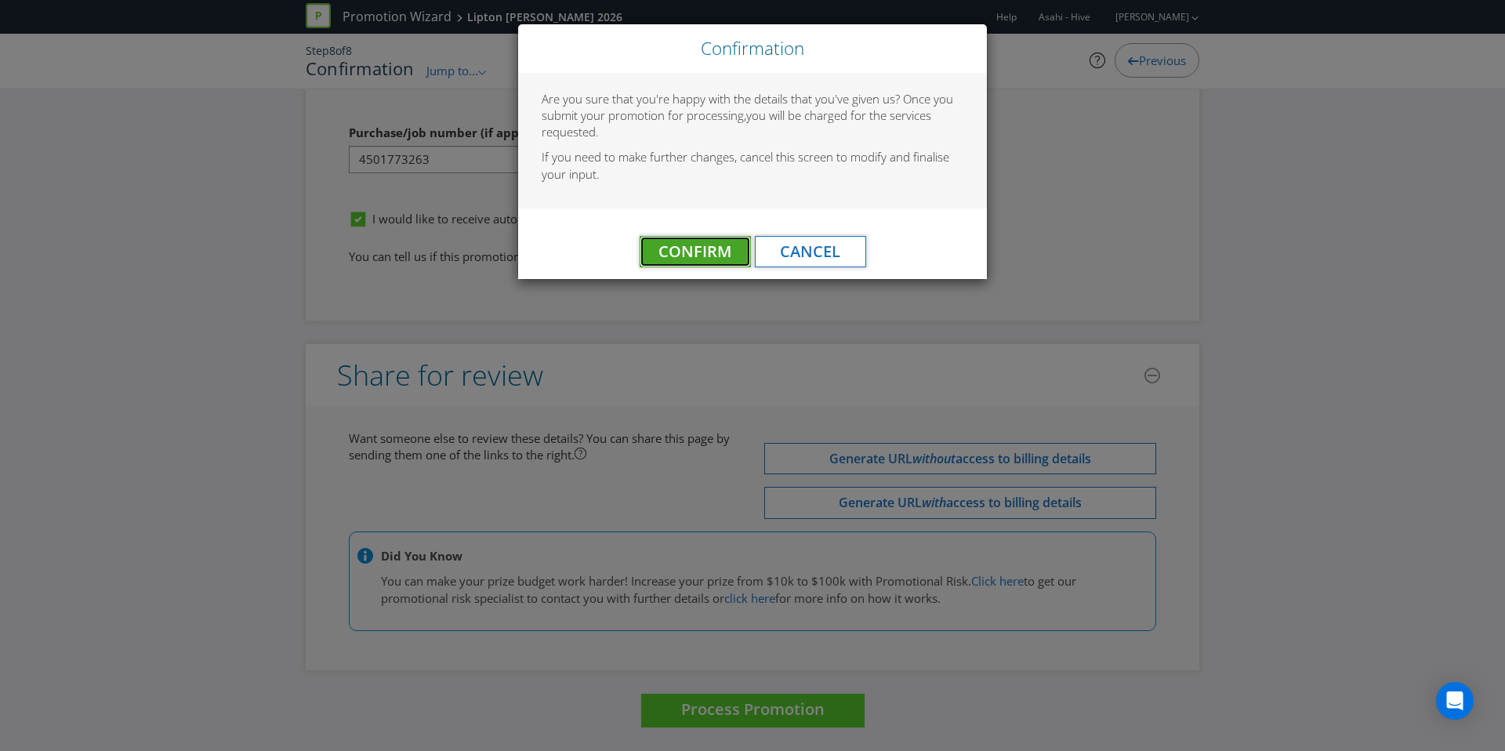
click at [685, 248] on span "Confirm" at bounding box center [694, 251] width 73 height 21
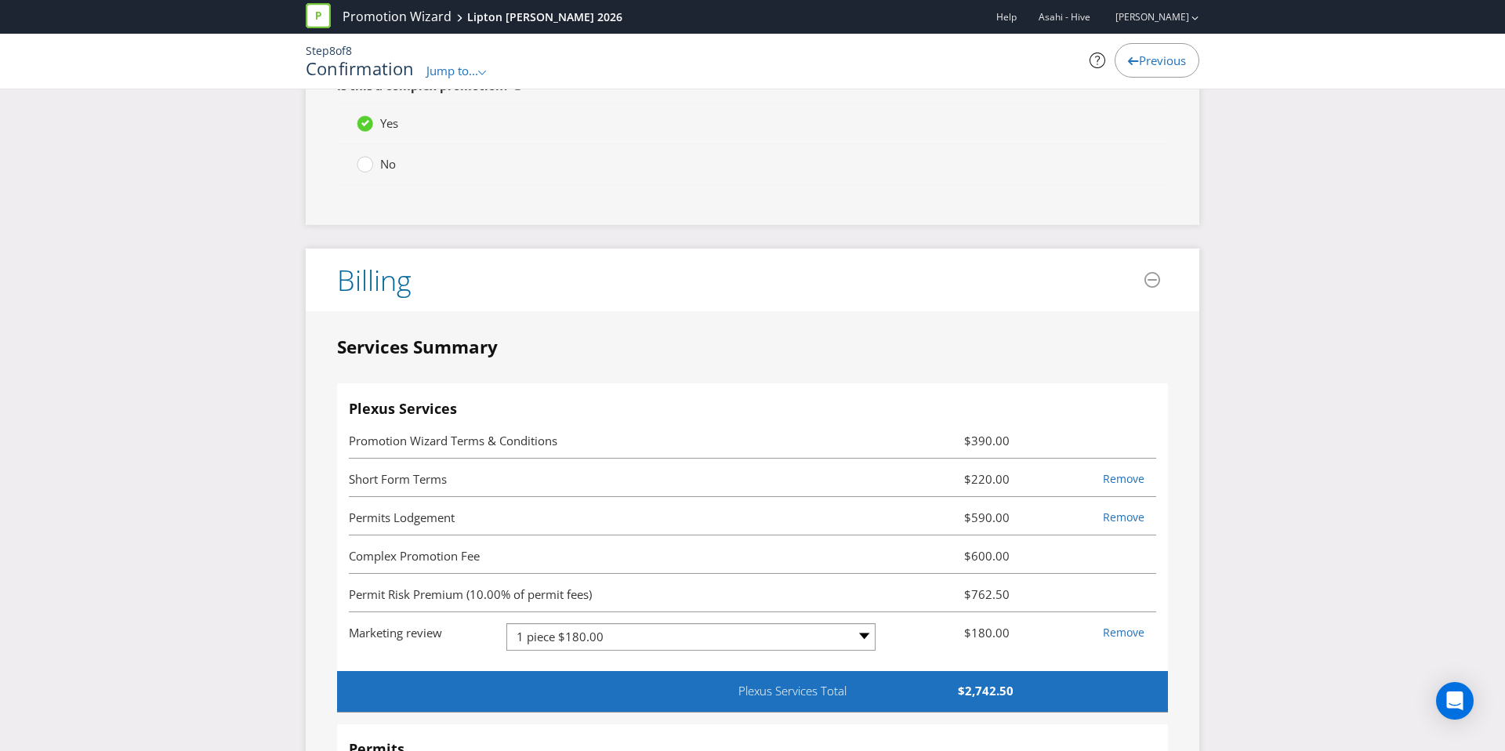
scroll to position [0, 0]
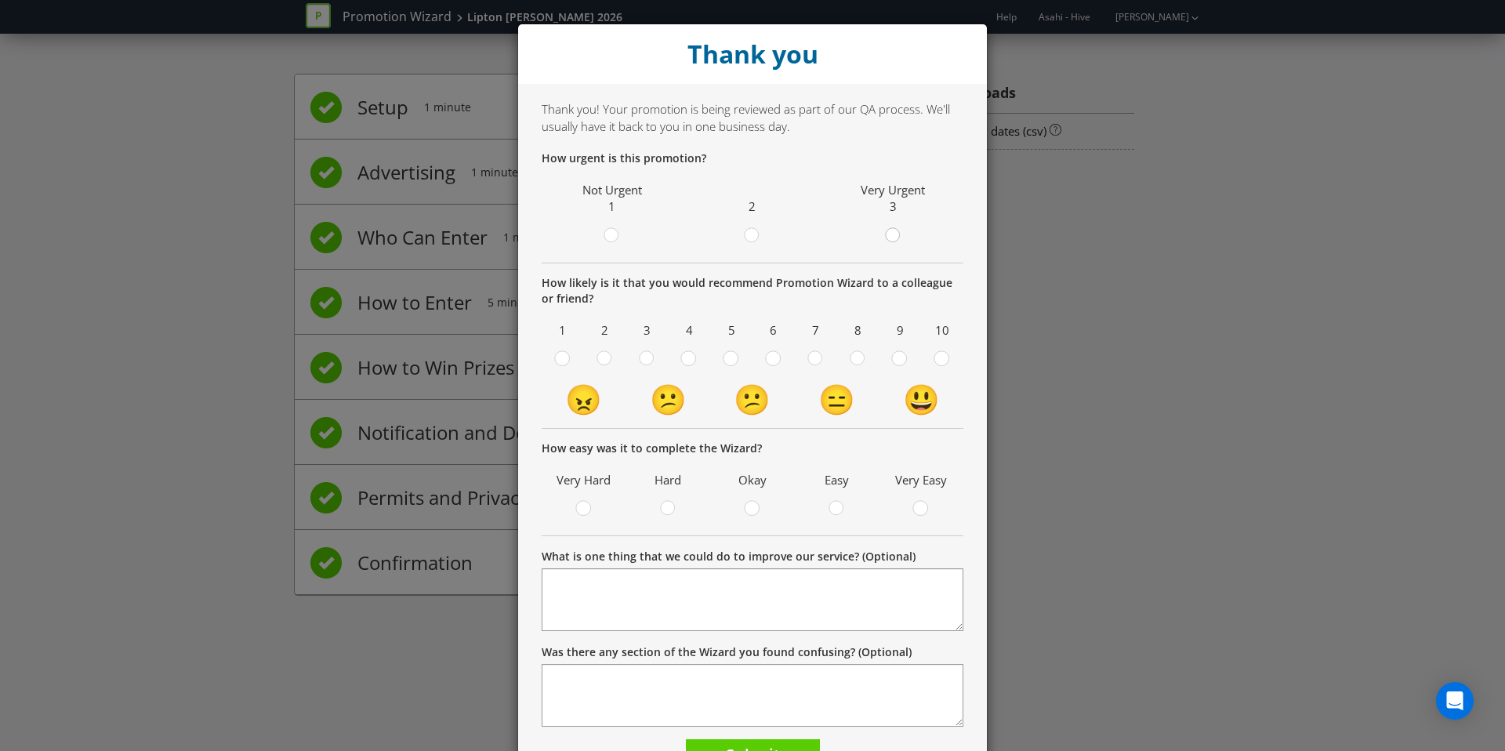
click at [889, 231] on div at bounding box center [893, 230] width 8 height 8
click at [0, 0] on input "radio" at bounding box center [0, 0] width 0 height 0
click at [942, 357] on div at bounding box center [942, 354] width 8 height 8
click at [0, 0] on input "radio" at bounding box center [0, 0] width 0 height 0
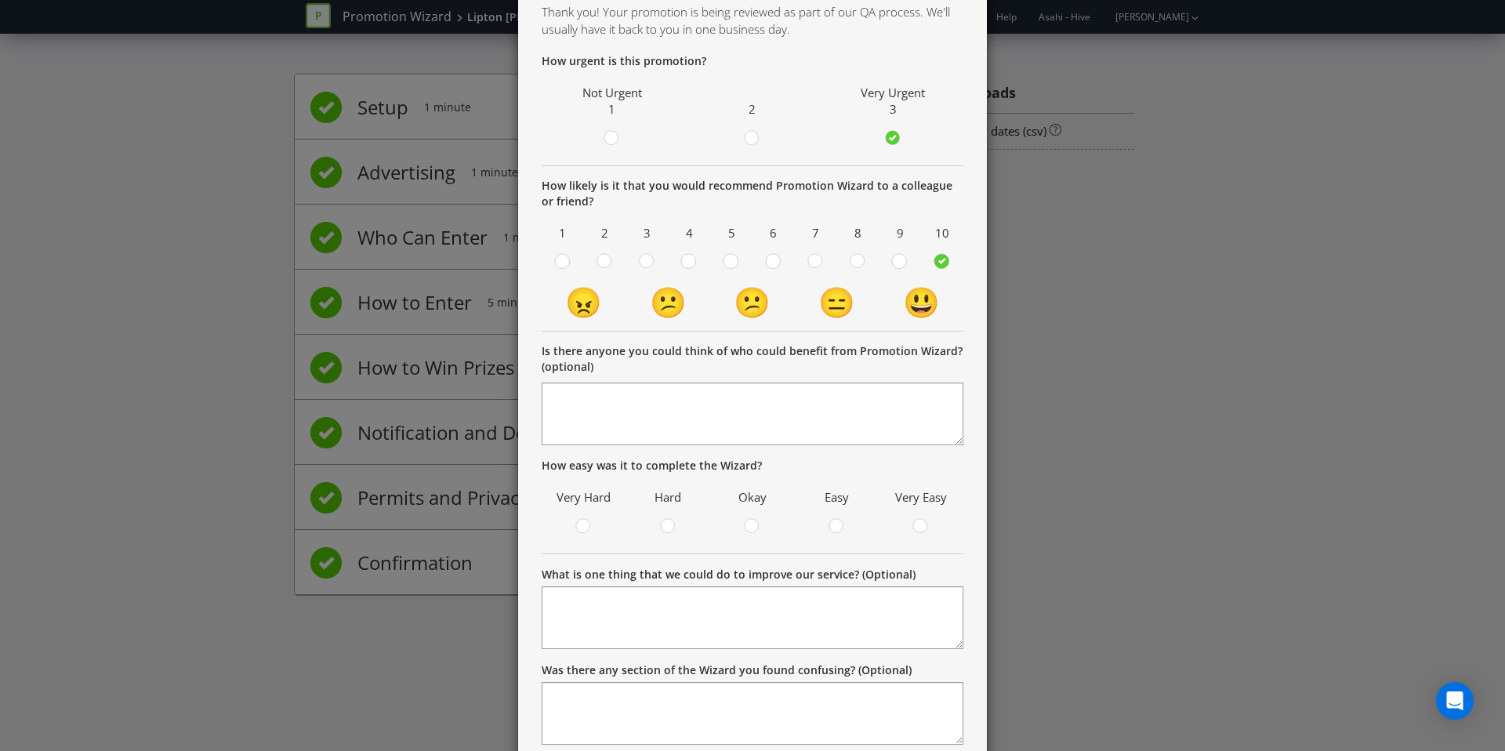
scroll to position [172, 0]
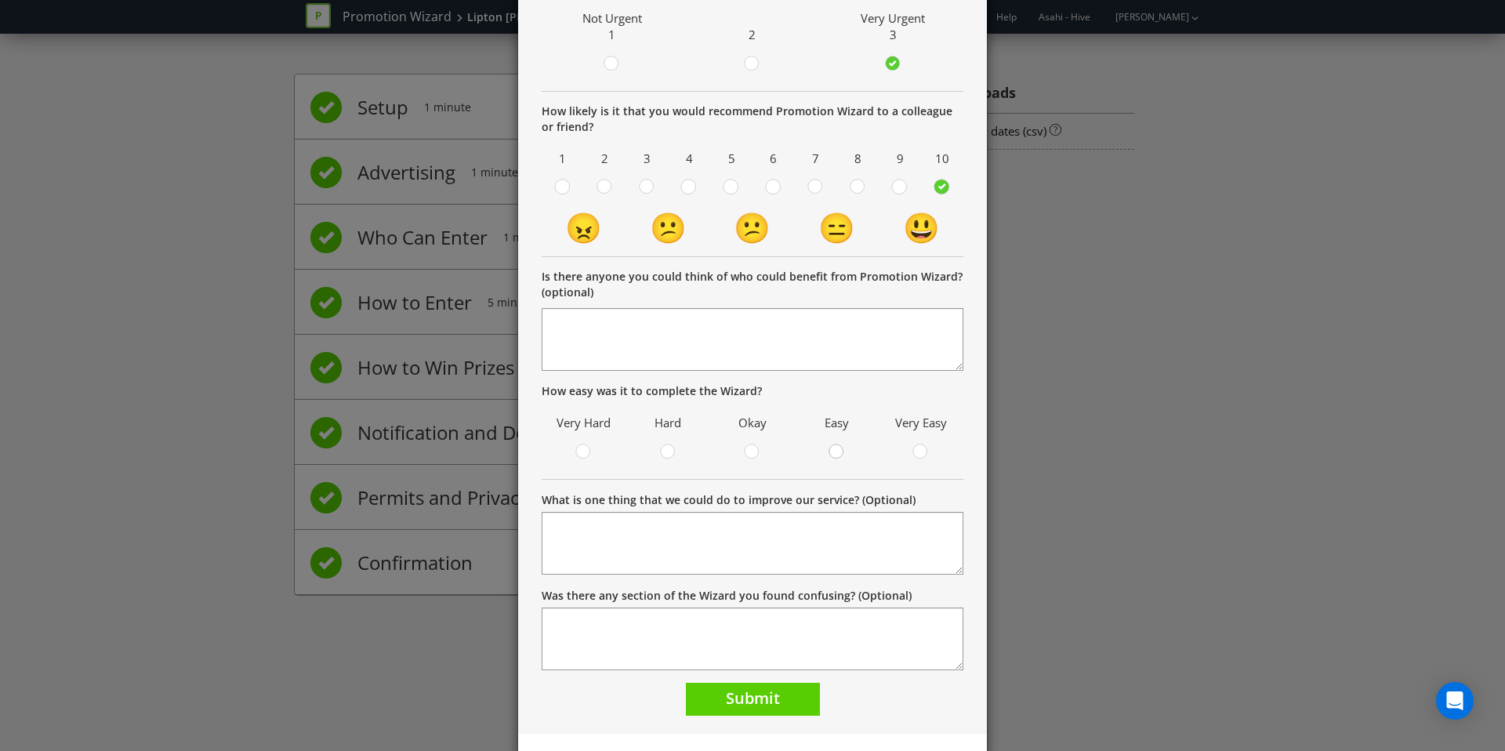
click at [835, 449] on div at bounding box center [837, 447] width 8 height 8
click at [0, 0] on input "radio" at bounding box center [0, 0] width 0 height 0
click at [743, 697] on span "Submit" at bounding box center [753, 697] width 54 height 21
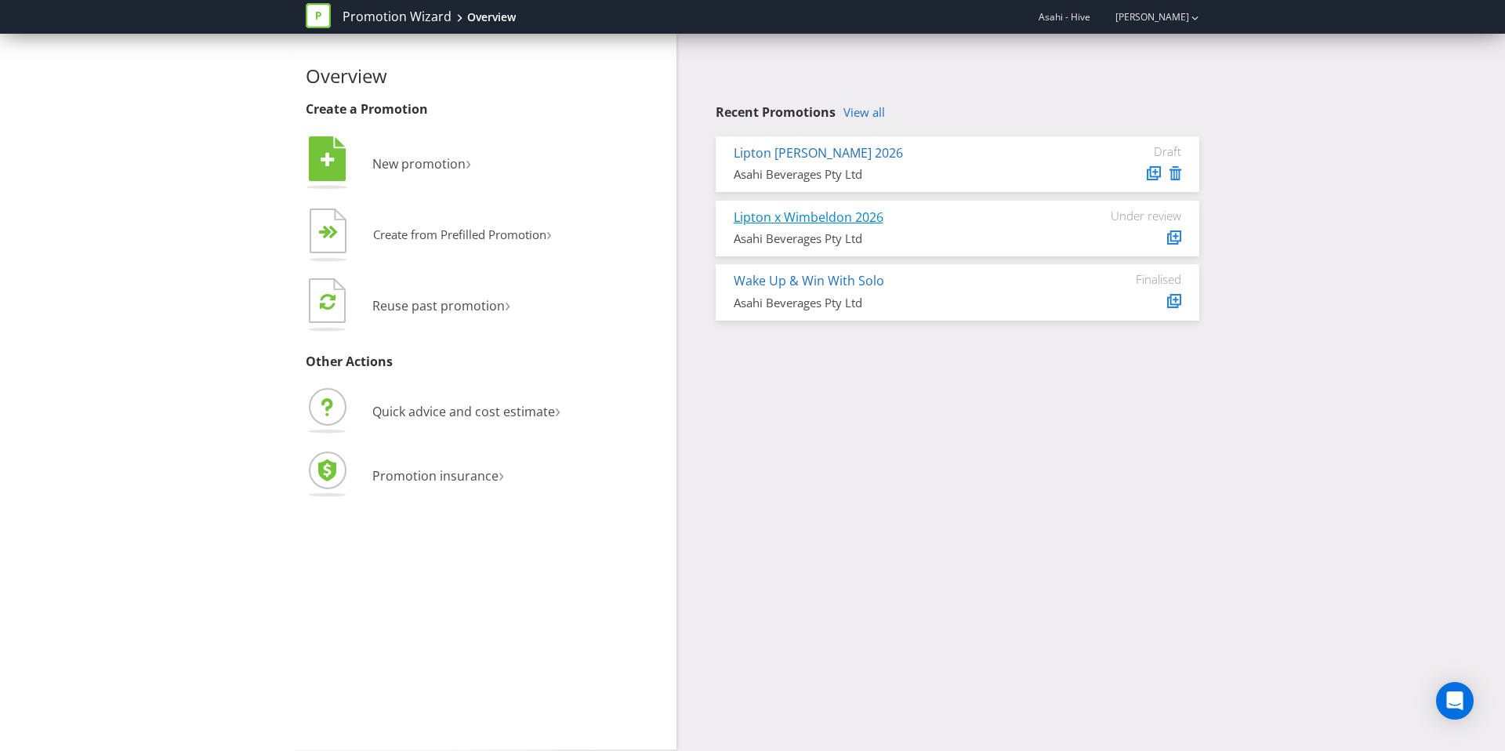
click at [806, 219] on link "Lipton x Wimbeldon 2026" at bounding box center [809, 216] width 150 height 17
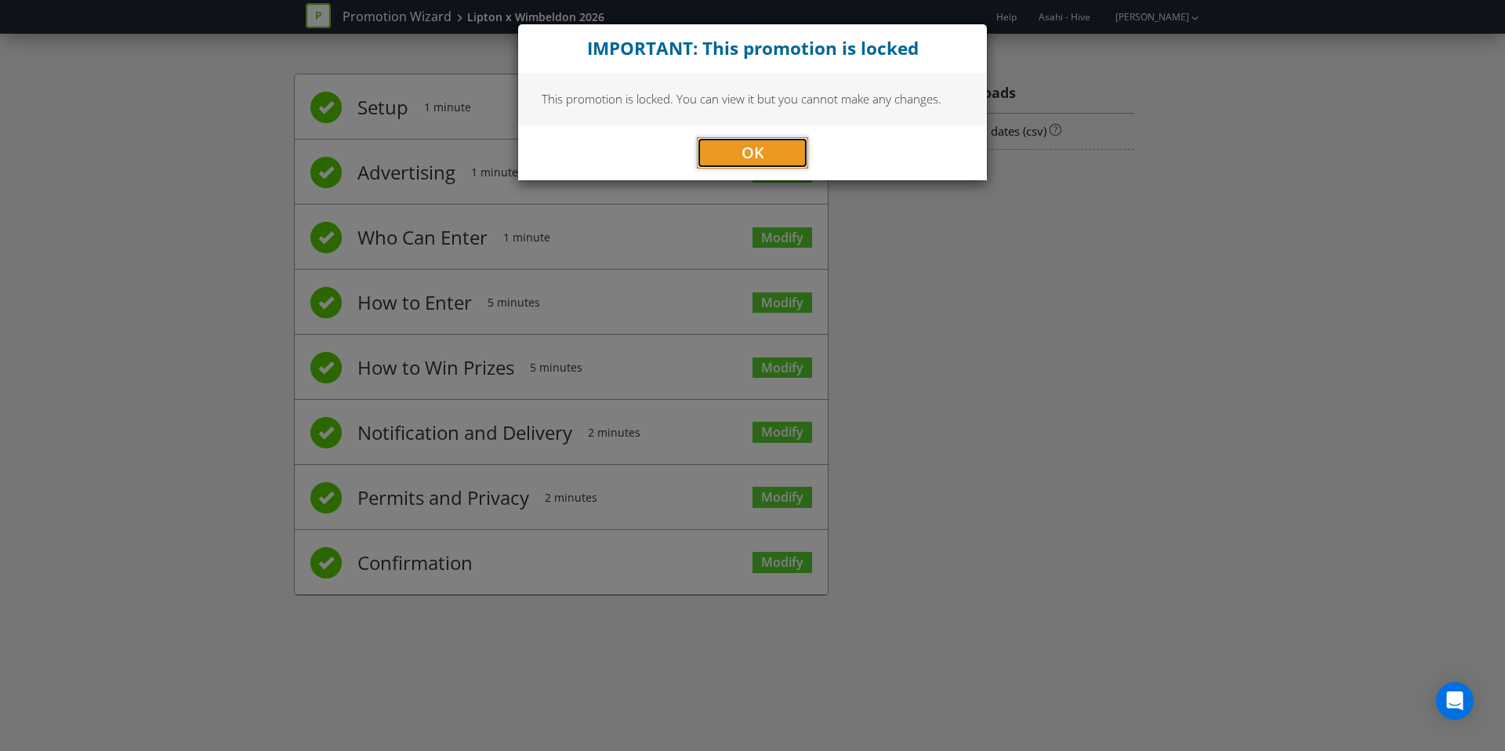
click at [734, 139] on button "OK" at bounding box center [752, 152] width 111 height 31
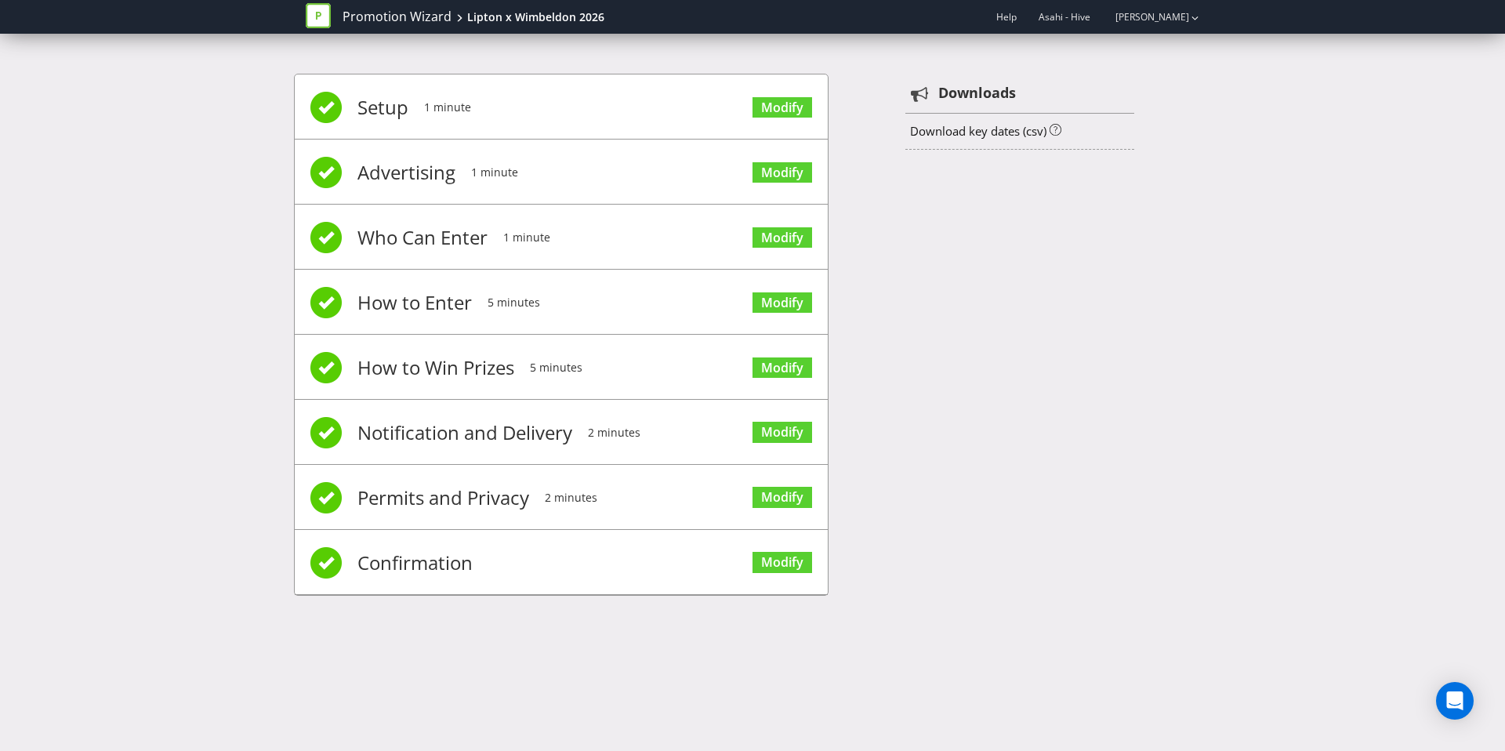
click at [786, 285] on span "Modify" at bounding box center [782, 301] width 60 height 63
click at [785, 305] on link "Modify" at bounding box center [782, 302] width 60 height 21
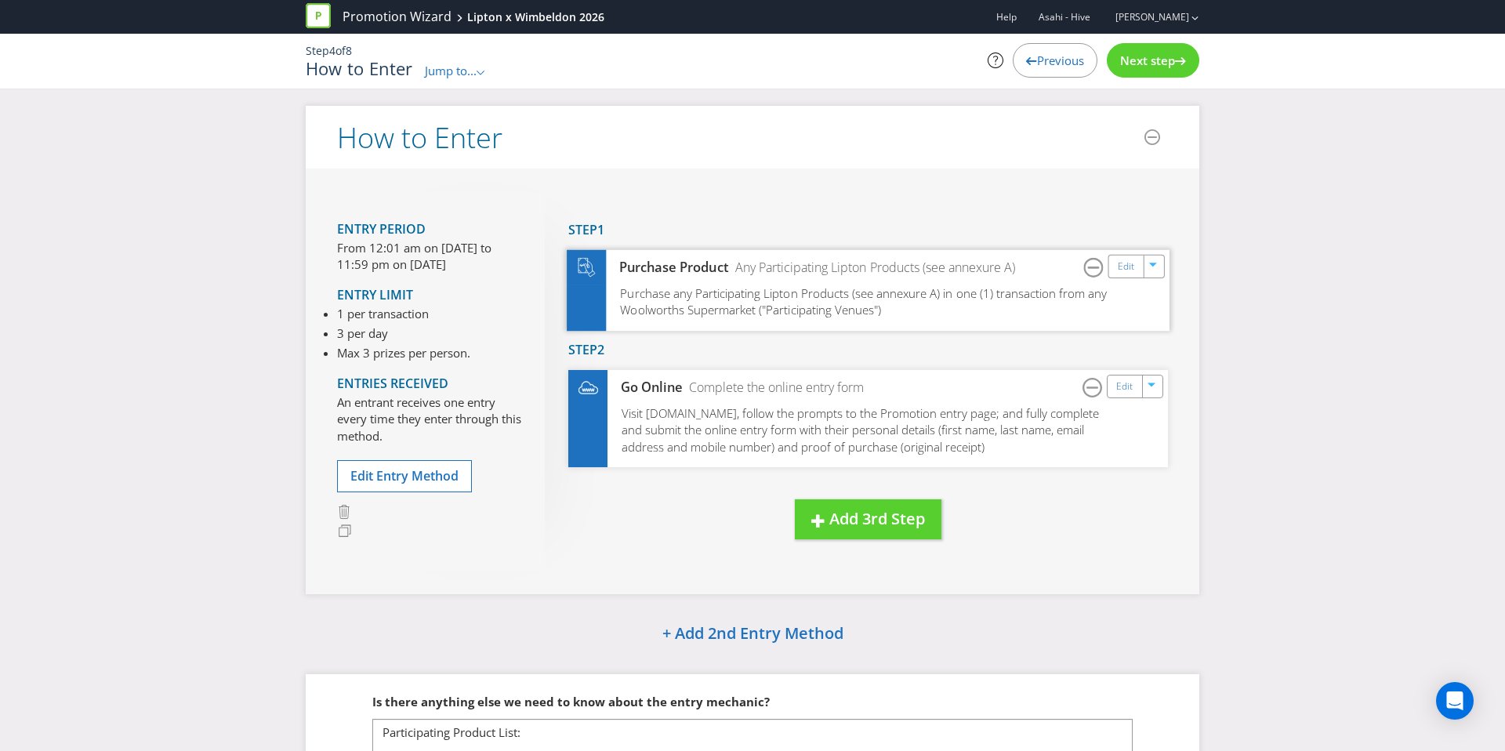
scroll to position [140, 0]
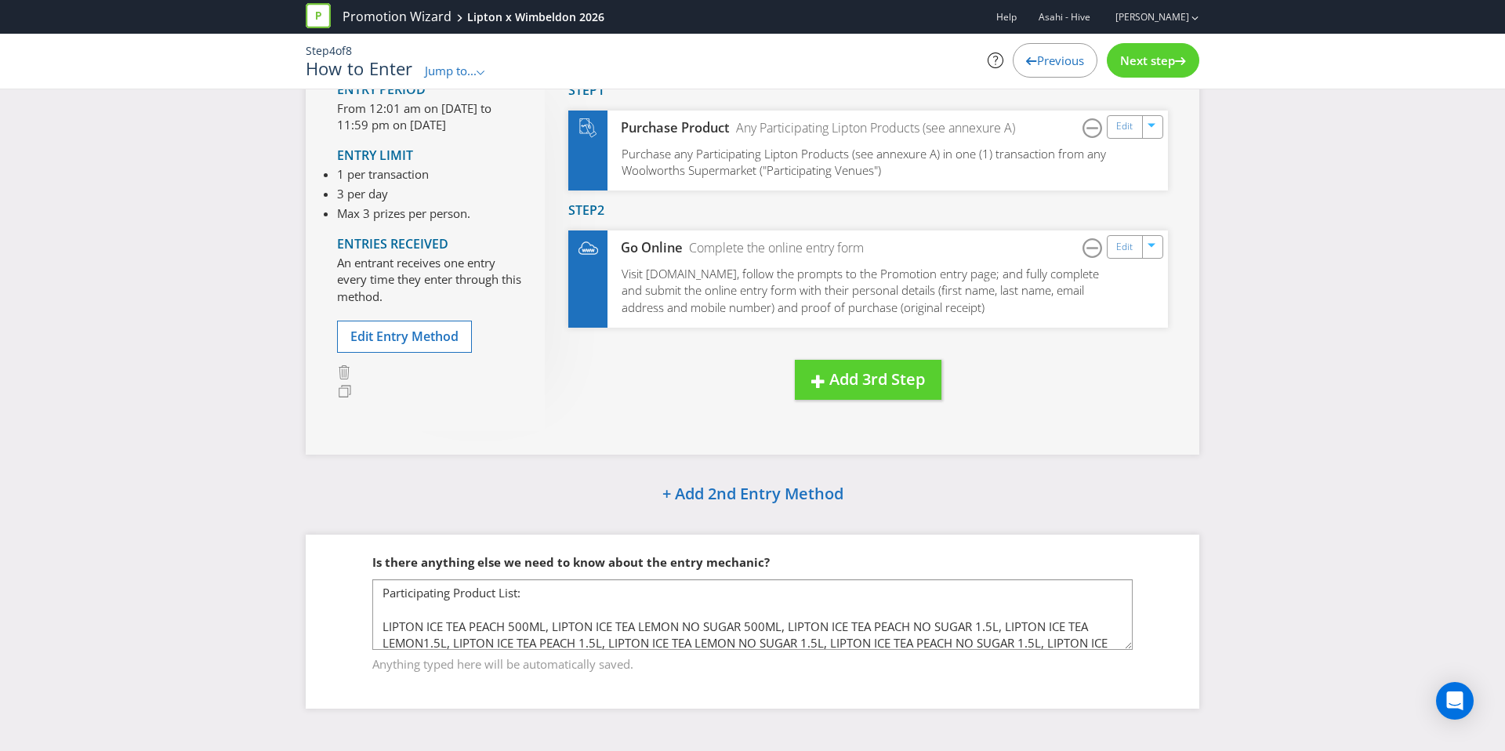
click at [1150, 56] on span "Next step" at bounding box center [1147, 61] width 55 height 16
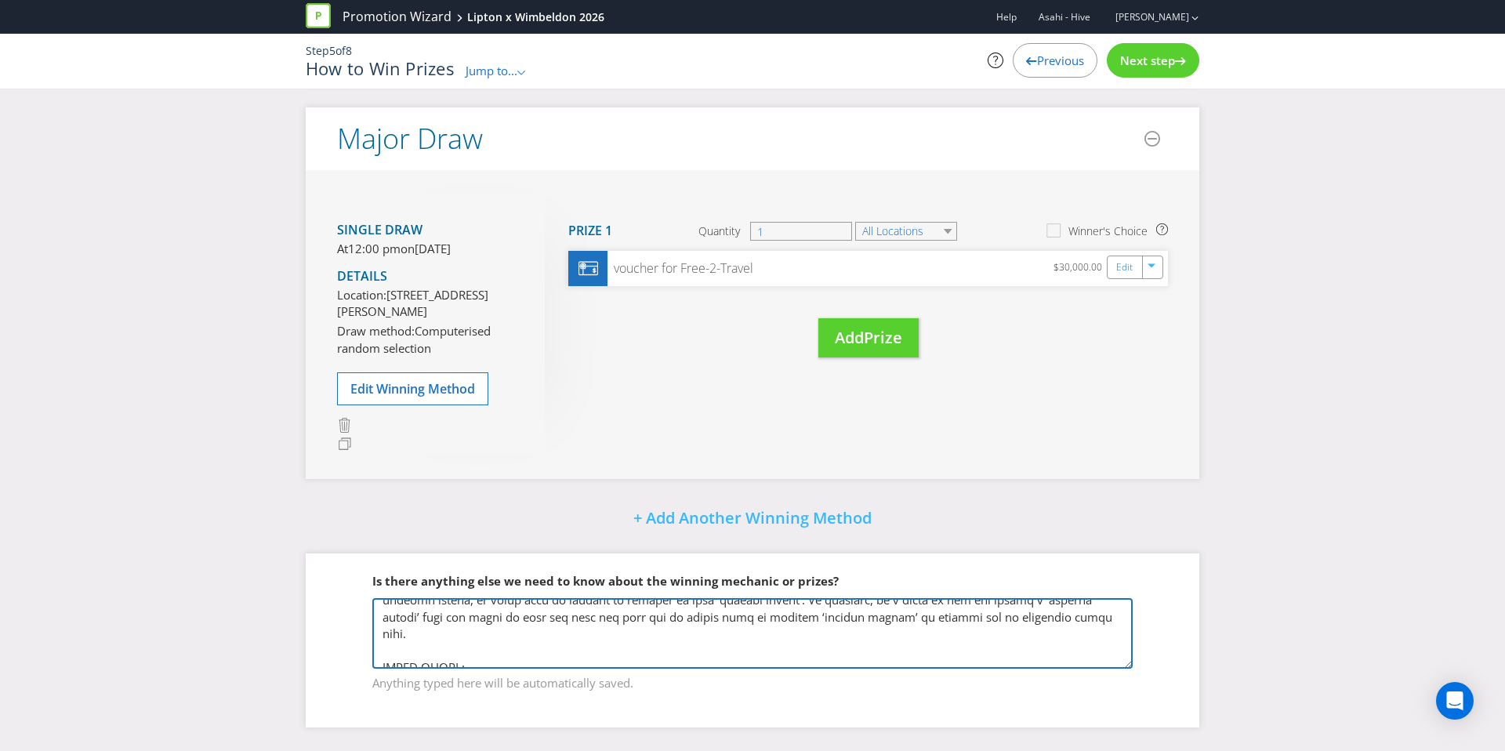
scroll to position [60, 0]
drag, startPoint x: 381, startPoint y: 611, endPoint x: 1116, endPoint y: 622, distance: 735.2
click at [1116, 622] on textarea at bounding box center [752, 633] width 760 height 71
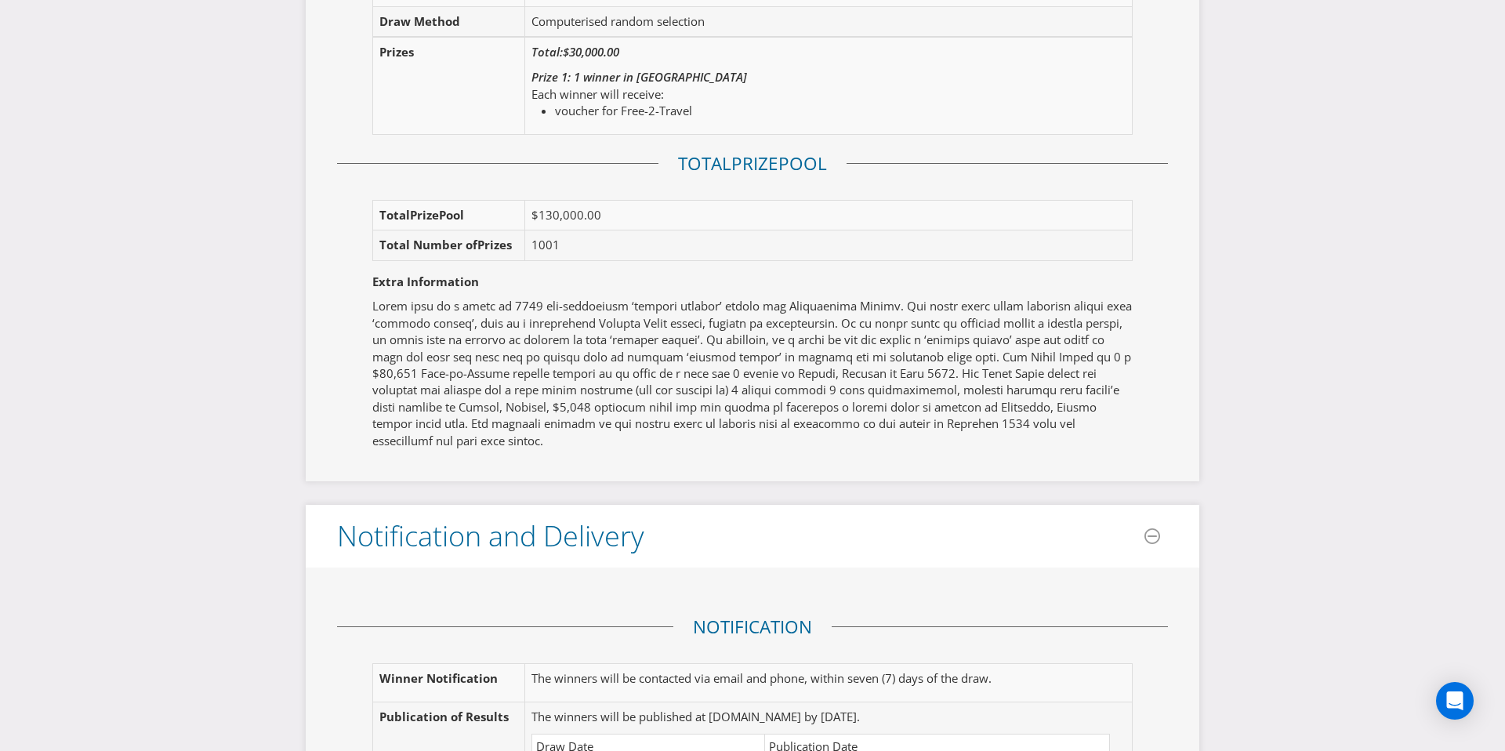
scroll to position [2443, 0]
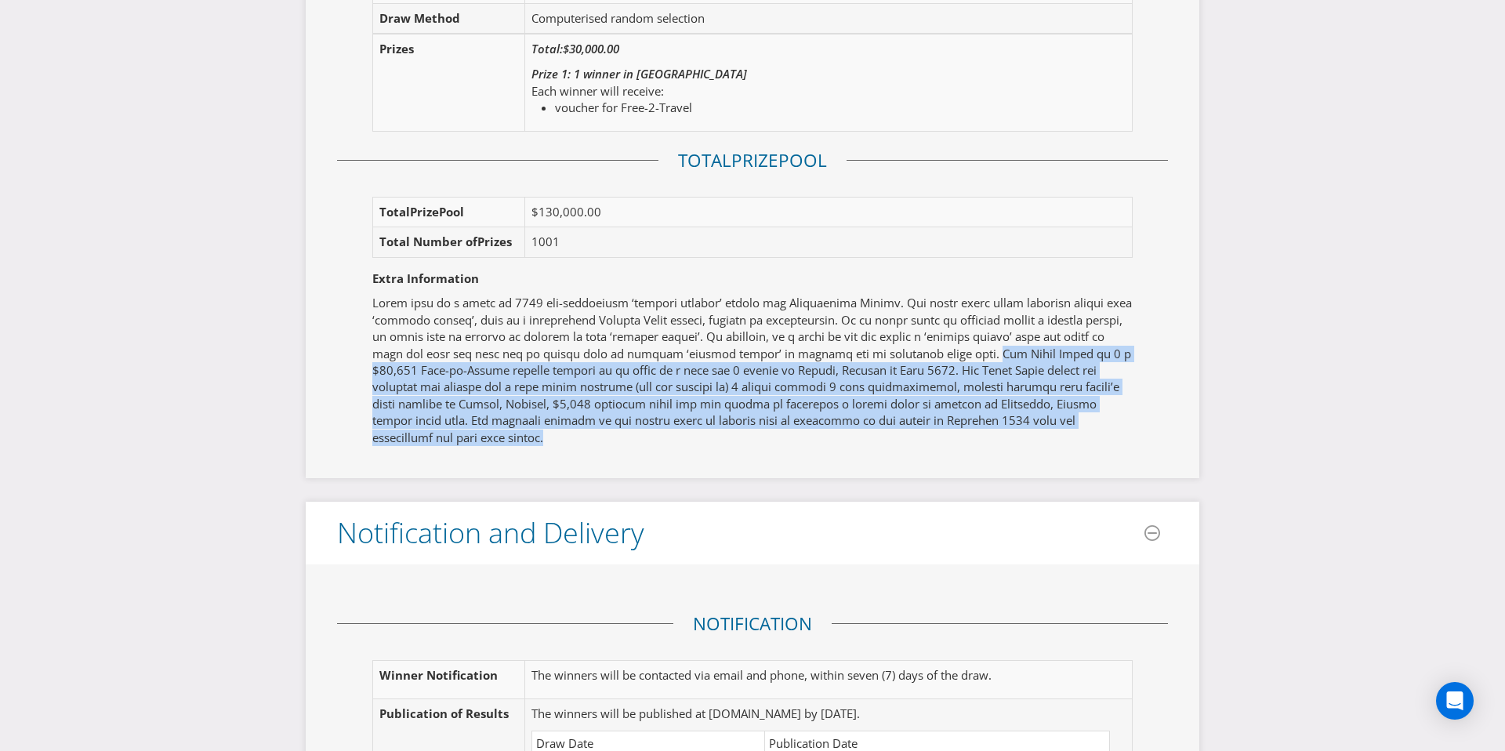
drag, startPoint x: 979, startPoint y: 335, endPoint x: 934, endPoint y: 419, distance: 95.0
click at [934, 419] on p at bounding box center [752, 370] width 760 height 151
copy p "The Major Prize is 1 x $30,000 Free-to-Travel holiday voucher to be spent on a …"
